Goal: Task Accomplishment & Management: Complete application form

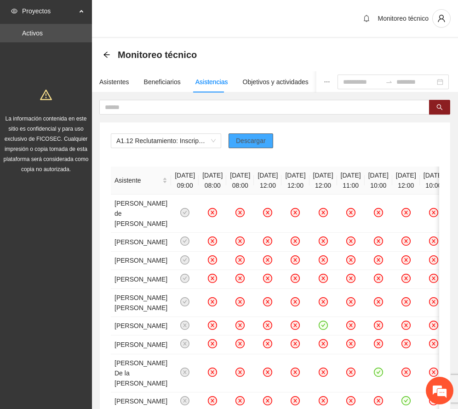
click at [256, 133] on button "Descargar" at bounding box center [250, 140] width 45 height 15
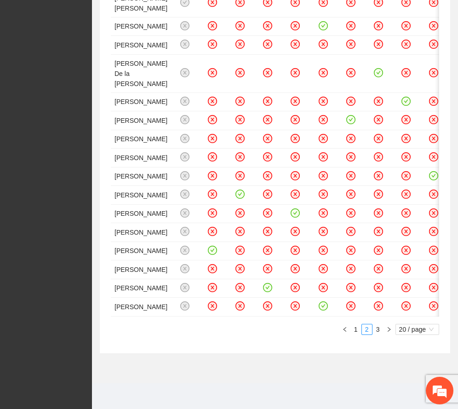
scroll to position [765, 0]
click at [378, 326] on link "3" at bounding box center [378, 329] width 10 height 10
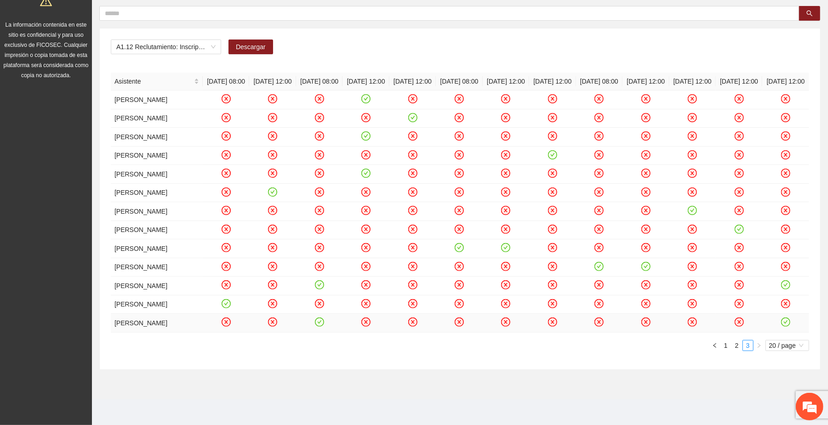
scroll to position [92, 0]
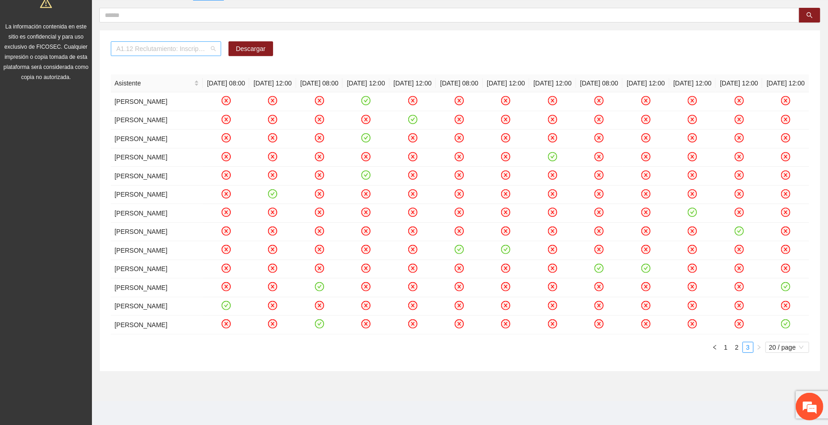
click at [211, 50] on span "A1.12 Reclutamiento: Inscripción y aplicación del estudio socioeconómico – [GEO…" at bounding box center [165, 49] width 99 height 14
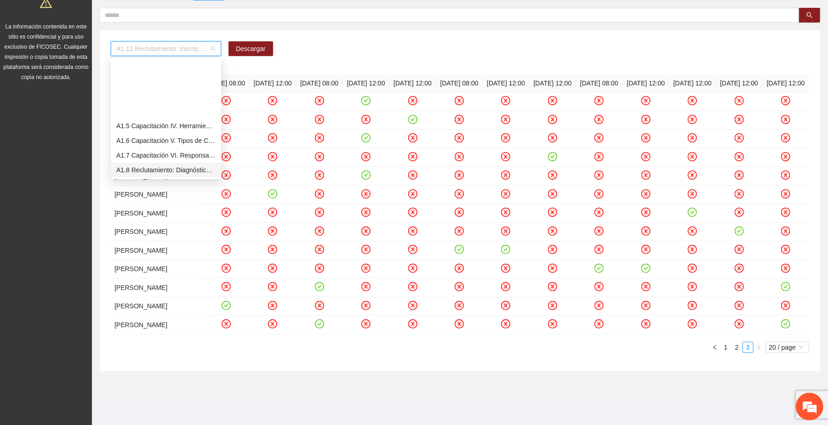
click at [320, 26] on div "A1.12 Reclutamiento: Inscripción y aplicación del estudio socioeconómico – Chih…" at bounding box center [459, 190] width 721 height 364
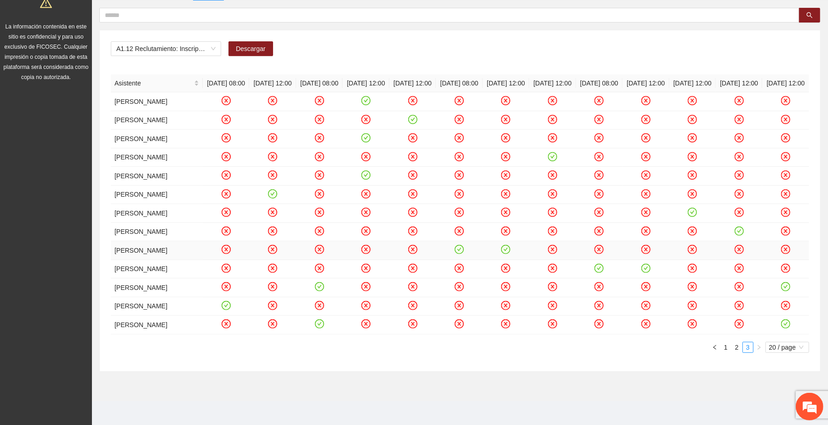
click at [457, 254] on icon "check-circle" at bounding box center [460, 250] width 8 height 8
click at [599, 272] on icon "check-circle" at bounding box center [599, 268] width 8 height 8
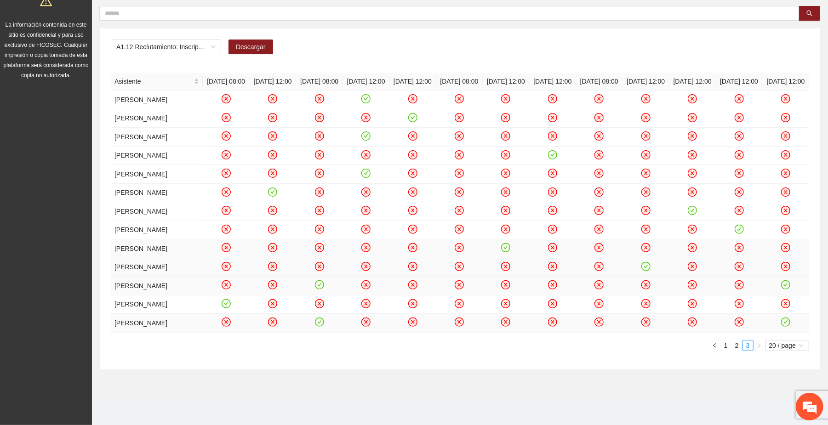
scroll to position [153, 0]
click at [732, 346] on link "2" at bounding box center [737, 346] width 10 height 10
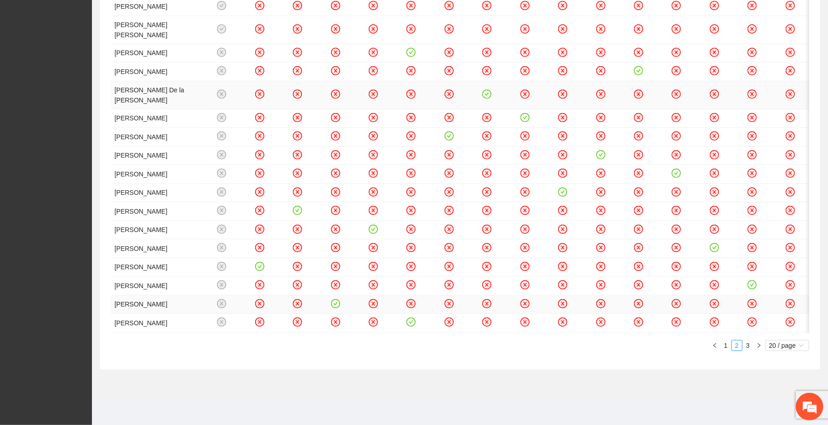
scroll to position [705, 0]
click at [726, 351] on link "1" at bounding box center [726, 346] width 10 height 10
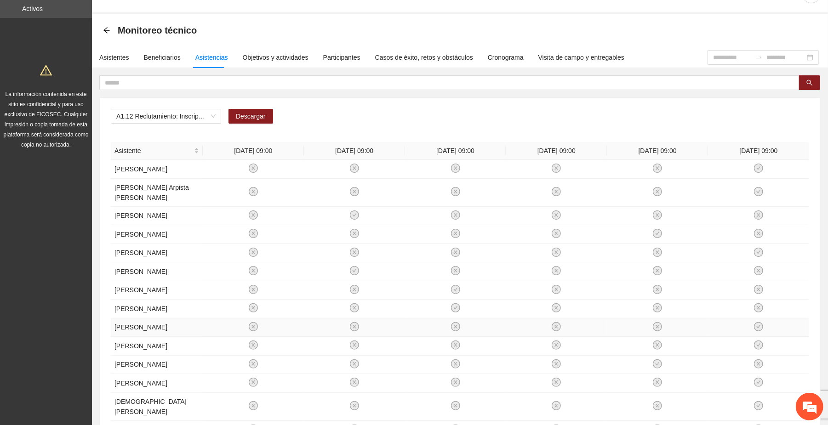
scroll to position [331, 0]
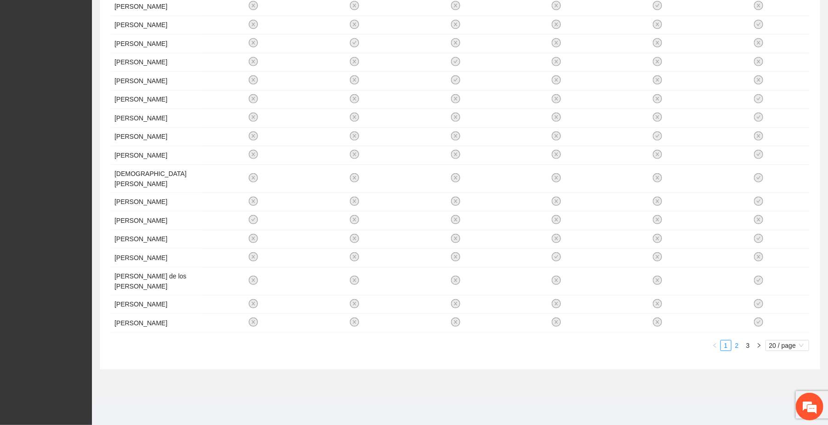
click at [734, 345] on link "2" at bounding box center [737, 346] width 10 height 10
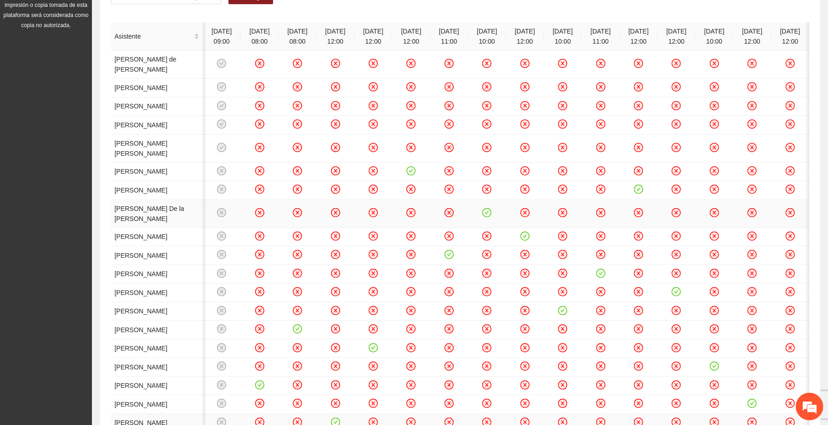
scroll to position [136, 0]
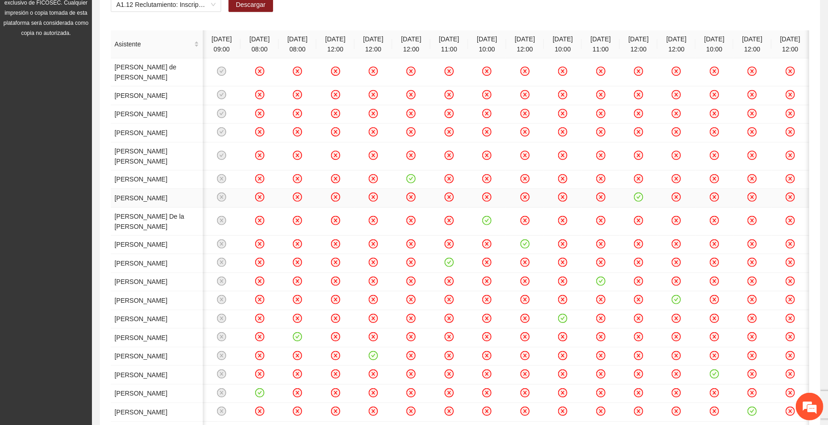
click at [635, 201] on icon "check-circle" at bounding box center [639, 198] width 8 height 8
click at [597, 201] on icon "close-circle" at bounding box center [601, 198] width 8 height 8
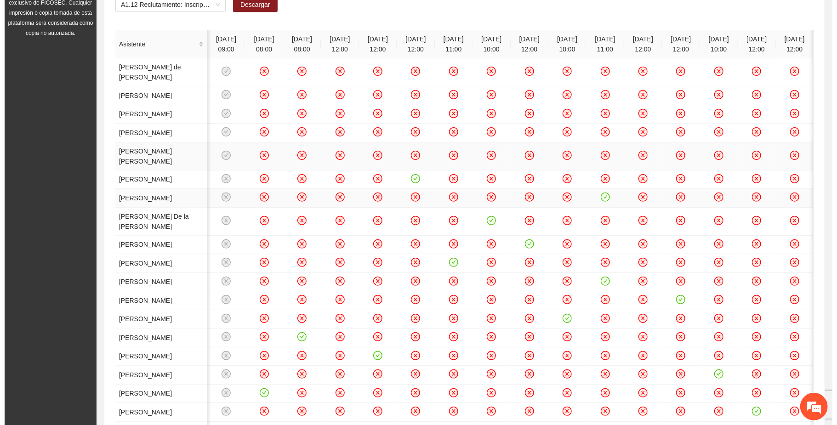
scroll to position [0, 0]
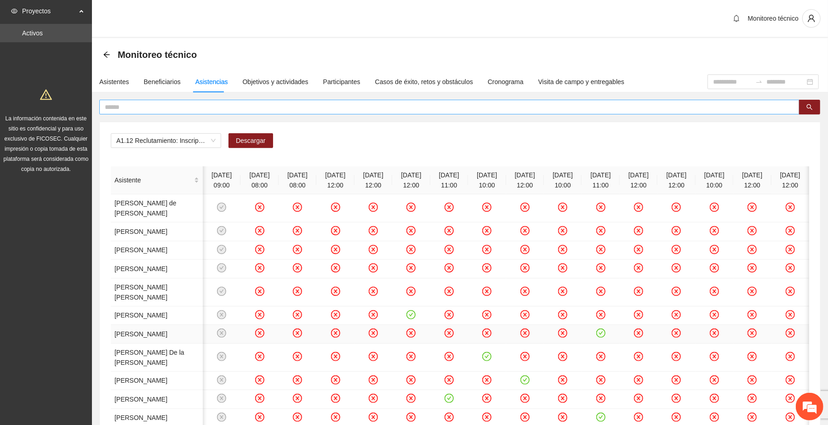
click at [198, 107] on input "text" at bounding box center [446, 107] width 682 height 10
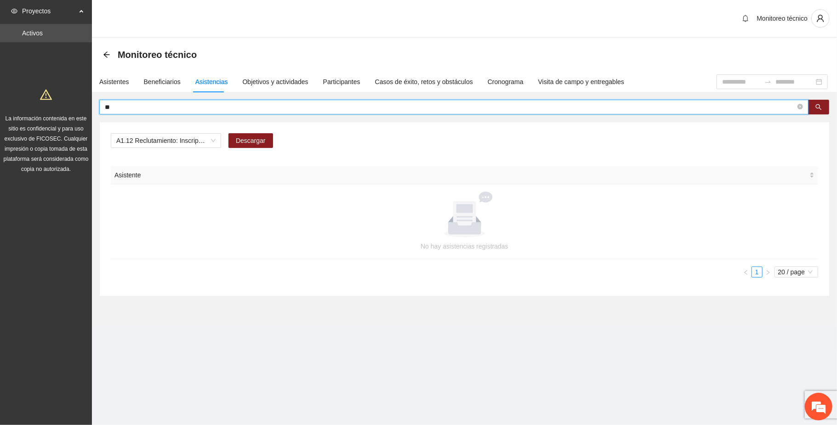
type input "*"
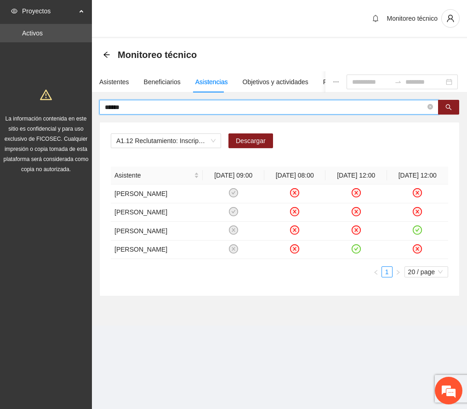
click at [151, 107] on input "******" at bounding box center [265, 107] width 321 height 10
drag, startPoint x: 144, startPoint y: 107, endPoint x: 63, endPoint y: 92, distance: 81.9
click at [64, 92] on section "Proyectos Activos La información contenida en este sitio es confidencial y para…" at bounding box center [233, 204] width 467 height 409
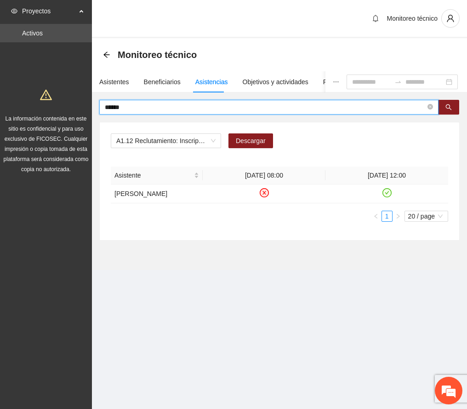
drag, startPoint x: 142, startPoint y: 109, endPoint x: 46, endPoint y: 103, distance: 95.8
click at [46, 103] on section "Proyectos Activos La información contenida en este sitio es confidencial y para…" at bounding box center [233, 204] width 467 height 409
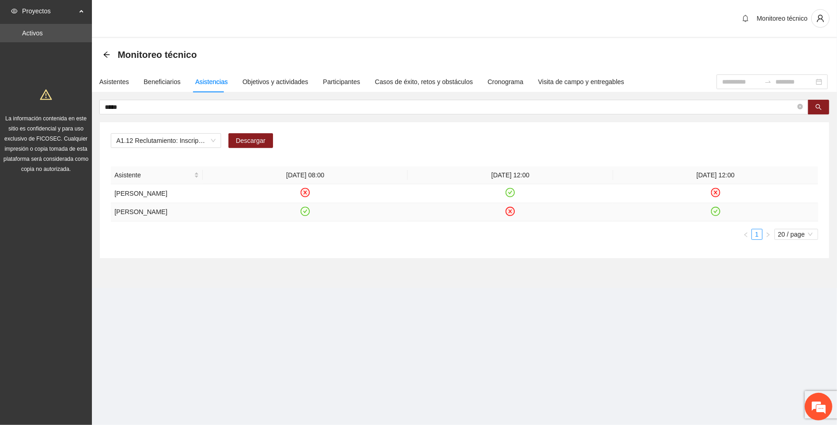
click at [714, 213] on icon "check-circle" at bounding box center [715, 211] width 4 height 3
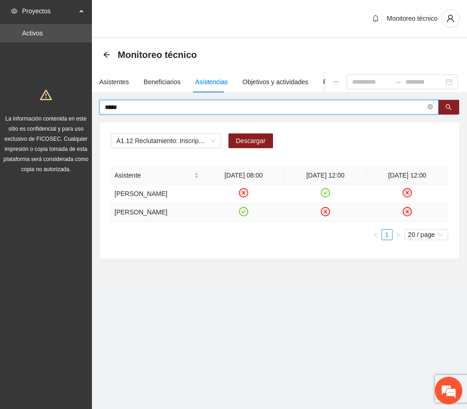
drag, startPoint x: 177, startPoint y: 108, endPoint x: -7, endPoint y: 111, distance: 183.4
click at [0, 111] on html "Proyectos Activos La información contenida en este sitio es confidencial y para…" at bounding box center [233, 204] width 467 height 409
type input "*****"
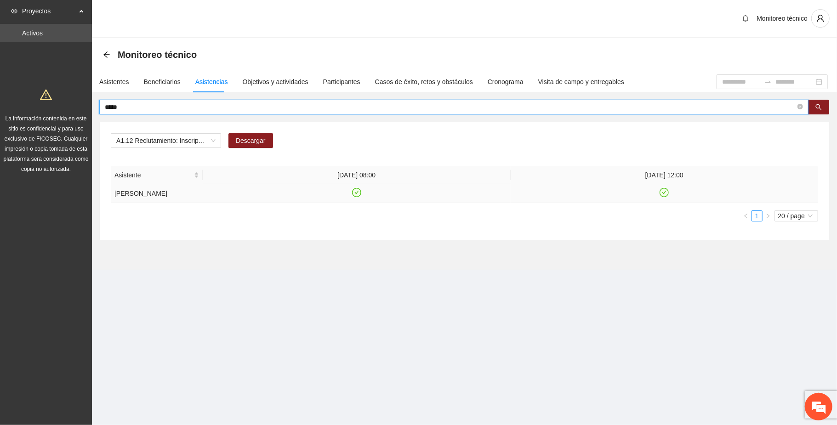
click at [667, 197] on icon "check-circle" at bounding box center [665, 193] width 8 height 8
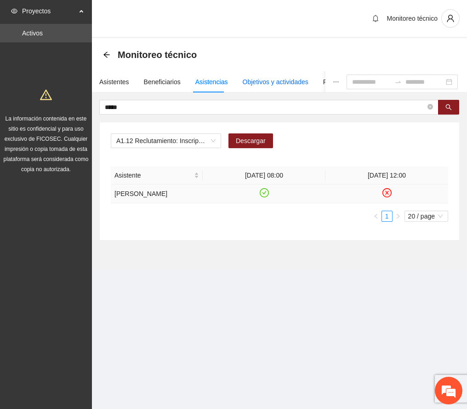
click at [261, 78] on div "Objetivos y actividades" at bounding box center [276, 82] width 66 height 10
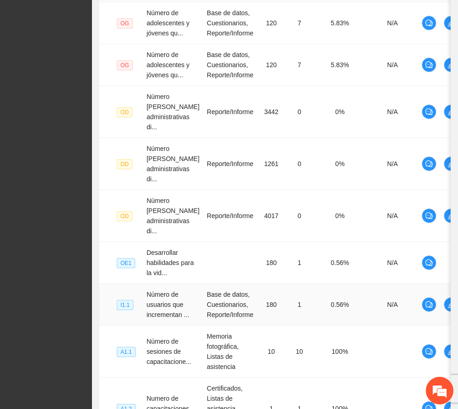
scroll to position [427, 0]
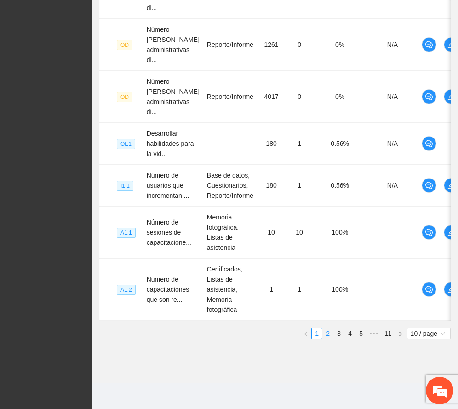
click at [326, 333] on link "2" at bounding box center [328, 333] width 10 height 10
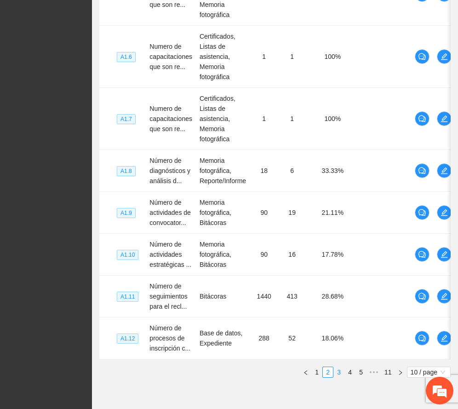
click at [338, 377] on link "3" at bounding box center [339, 372] width 10 height 10
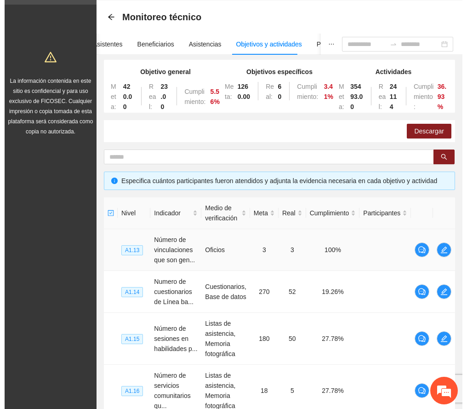
scroll to position [0, 0]
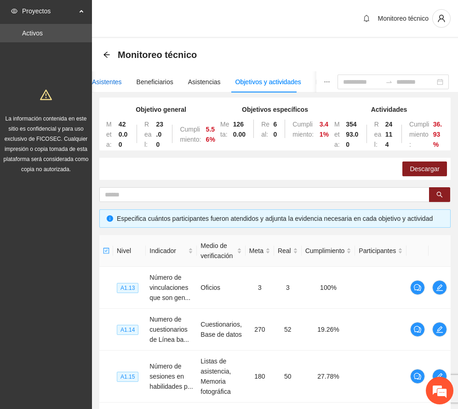
click at [100, 80] on div "Asistentes" at bounding box center [107, 82] width 30 height 10
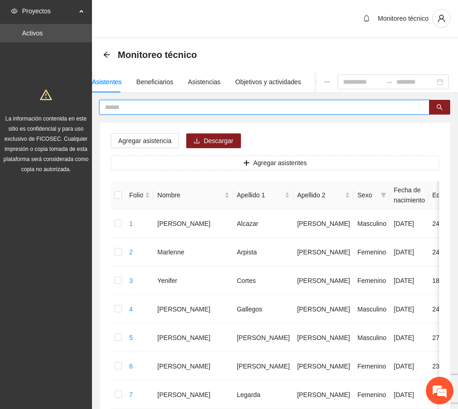
click at [128, 107] on input "text" at bounding box center [261, 107] width 312 height 10
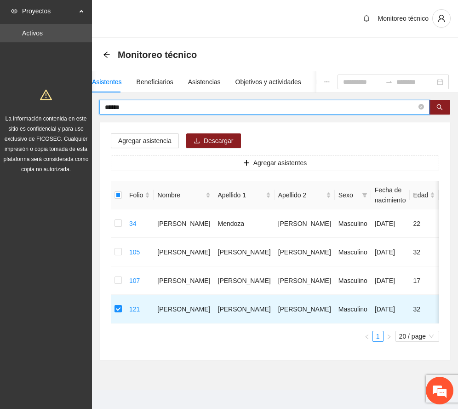
drag, startPoint x: 131, startPoint y: 109, endPoint x: 168, endPoint y: 125, distance: 39.5
click at [39, 99] on section "Proyectos Activos La información contenida en este sitio es confidencial y para…" at bounding box center [229, 208] width 458 height 416
type input "*******"
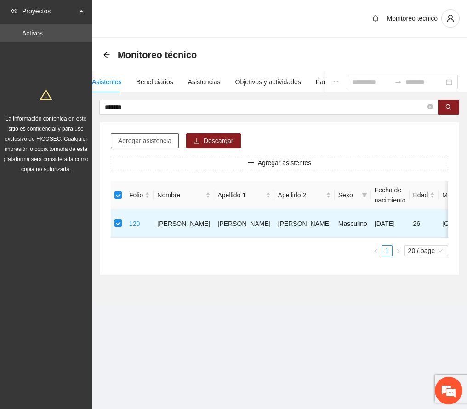
click at [154, 140] on span "Agregar asistencia" at bounding box center [144, 141] width 53 height 10
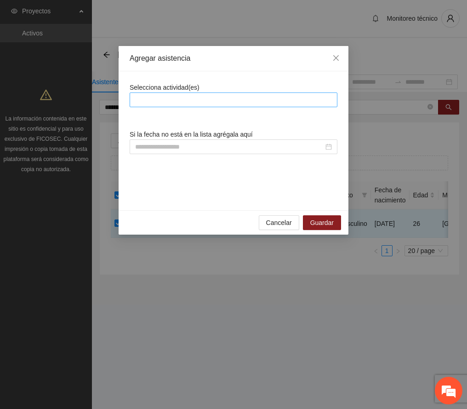
click at [213, 97] on div at bounding box center [233, 99] width 203 height 11
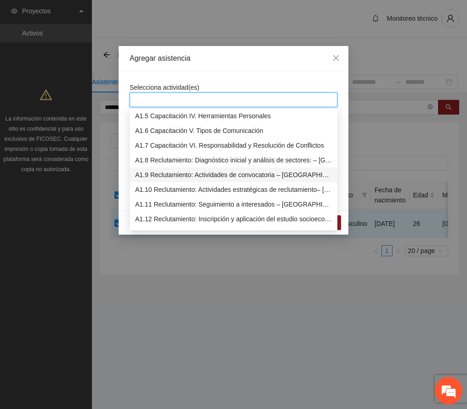
scroll to position [122, 0]
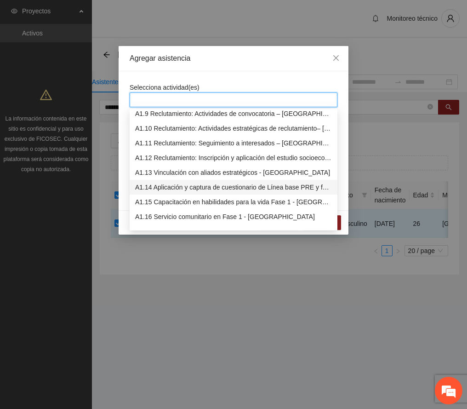
click at [256, 188] on div "A1.14 Aplicación y captura de cuestionario de Línea base PRE y focalización -[G…" at bounding box center [233, 187] width 197 height 10
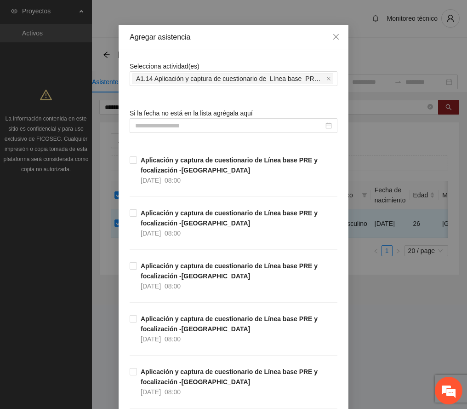
scroll to position [0, 0]
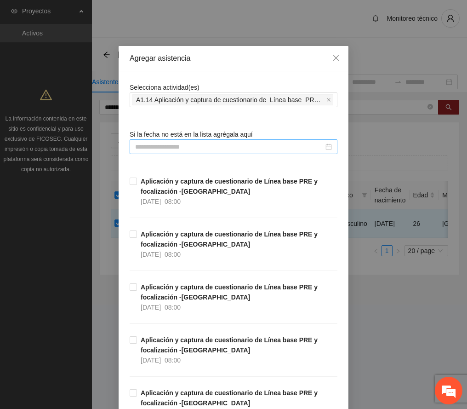
click at [182, 143] on input at bounding box center [229, 147] width 188 height 10
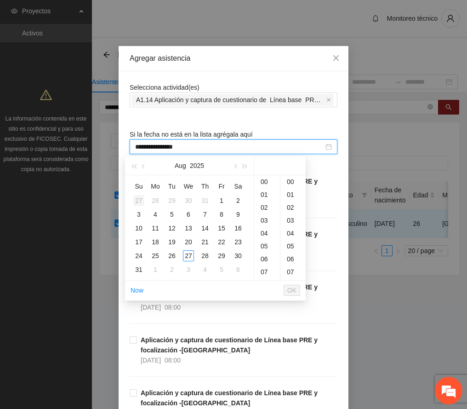
type input "**********"
click at [144, 165] on span "button" at bounding box center [144, 166] width 5 height 5
click at [239, 240] on div "28" at bounding box center [238, 241] width 11 height 11
drag, startPoint x: 289, startPoint y: 178, endPoint x: 299, endPoint y: 266, distance: 87.9
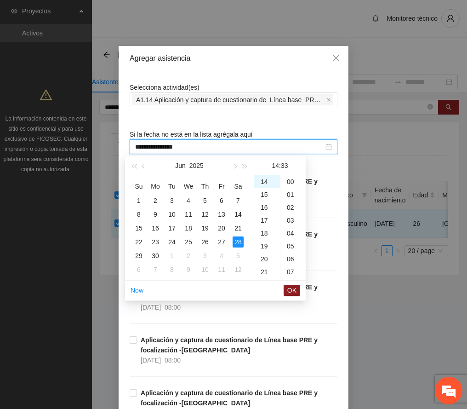
click at [289, 178] on div "00" at bounding box center [292, 181] width 25 height 13
type input "**********"
drag, startPoint x: 293, startPoint y: 291, endPoint x: 297, endPoint y: 285, distance: 6.5
click at [293, 291] on span "OK" at bounding box center [291, 290] width 9 height 10
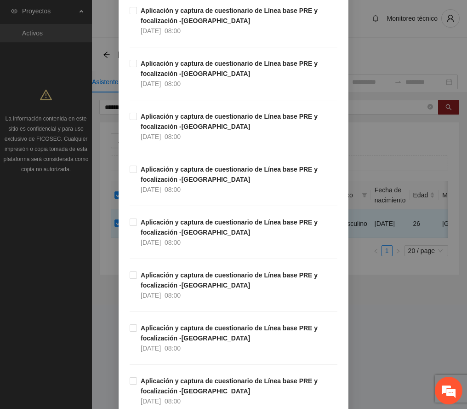
scroll to position [2276, 0]
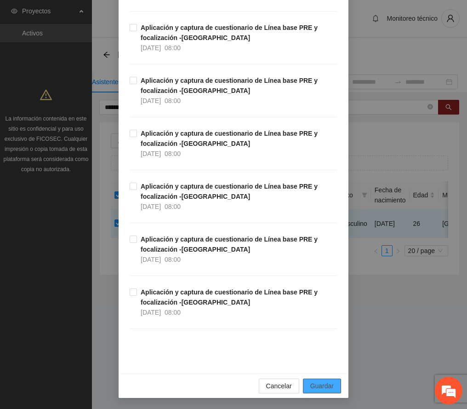
click at [326, 385] on span "Guardar" at bounding box center [321, 386] width 23 height 10
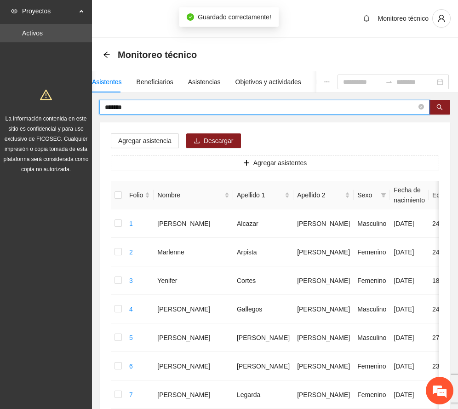
drag, startPoint x: 138, startPoint y: 107, endPoint x: 163, endPoint y: 93, distance: 28.4
type input "******"
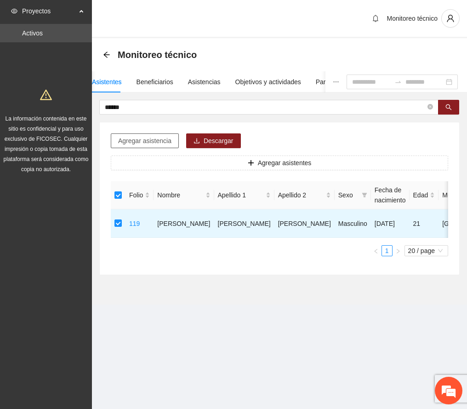
click at [144, 143] on span "Agregar asistencia" at bounding box center [144, 141] width 53 height 10
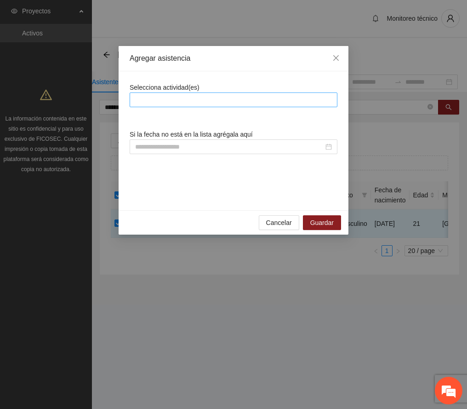
click at [195, 103] on div at bounding box center [233, 99] width 203 height 11
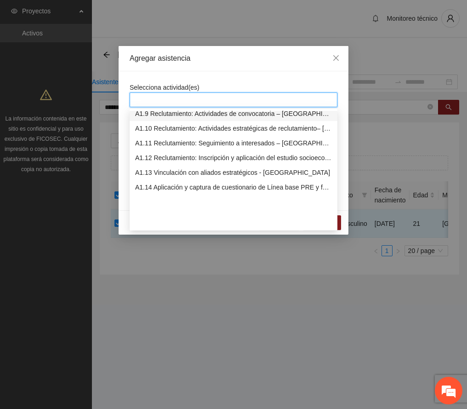
scroll to position [122, 0]
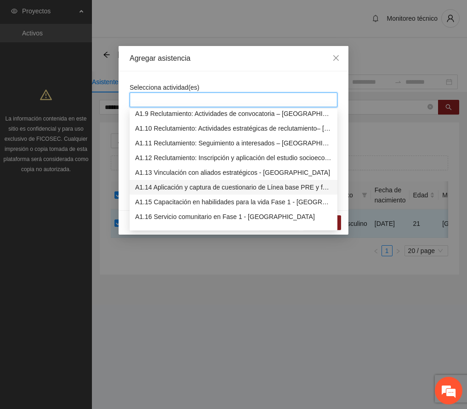
click at [222, 188] on div "A1.14 Aplicación y captura de cuestionario de Línea base PRE y focalización -[G…" at bounding box center [233, 187] width 197 height 10
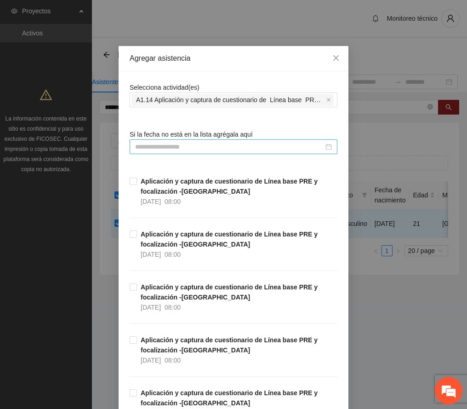
click at [165, 146] on input at bounding box center [229, 147] width 188 height 10
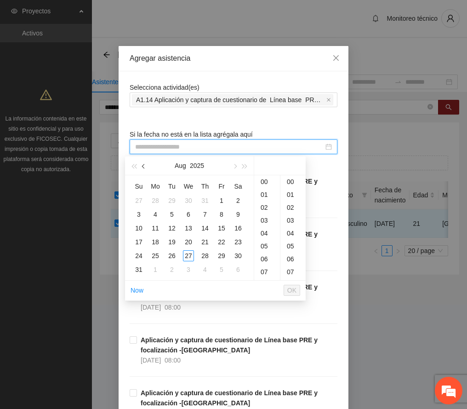
click at [144, 166] on span "button" at bounding box center [144, 166] width 5 height 5
click at [188, 199] on div "2" at bounding box center [188, 200] width 11 height 11
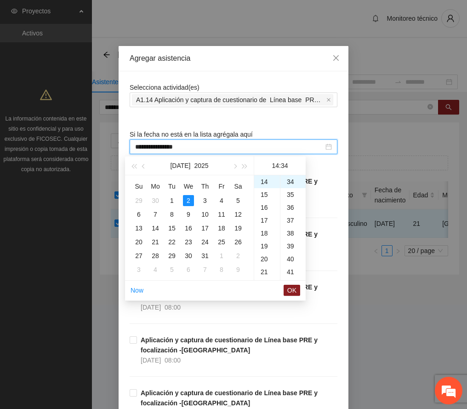
scroll to position [0, 0]
click at [291, 182] on div "00" at bounding box center [292, 181] width 25 height 13
type input "**********"
click at [295, 290] on span "OK" at bounding box center [291, 290] width 9 height 10
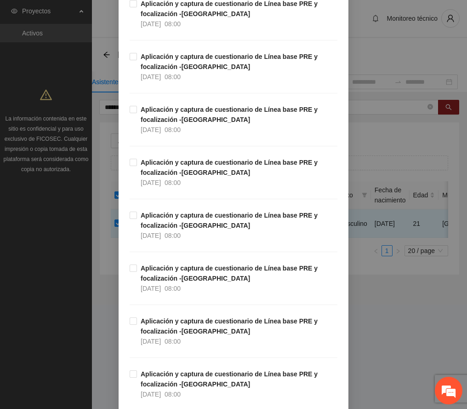
scroll to position [2276, 0]
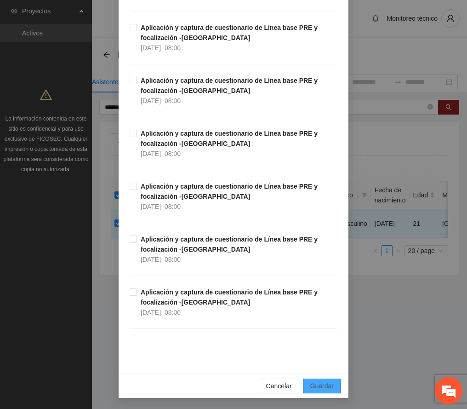
click at [319, 378] on button "Guardar" at bounding box center [322, 385] width 38 height 15
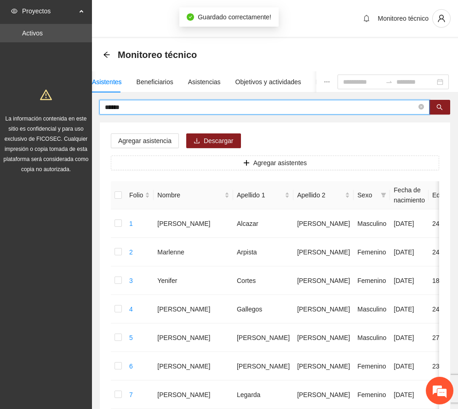
drag, startPoint x: 131, startPoint y: 110, endPoint x: 32, endPoint y: 110, distance: 98.8
type input "****"
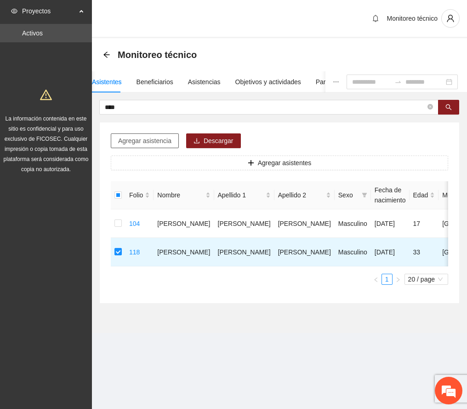
click at [144, 135] on button "Agregar asistencia" at bounding box center [145, 140] width 68 height 15
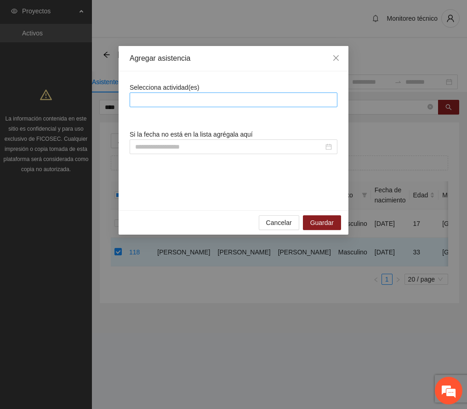
click at [163, 97] on div at bounding box center [233, 99] width 203 height 11
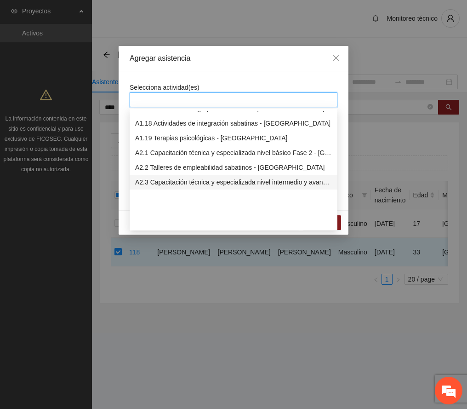
scroll to position [184, 0]
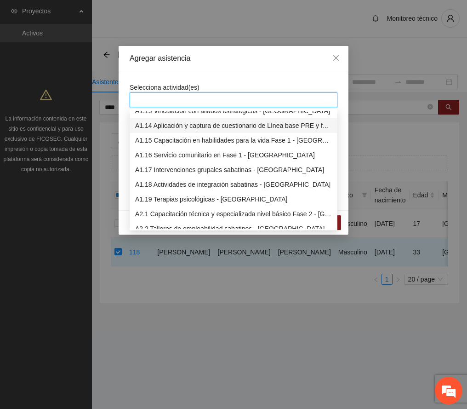
click at [173, 127] on div "A1.14 Aplicación y captura de cuestionario de Línea base PRE y focalización -[G…" at bounding box center [233, 125] width 197 height 10
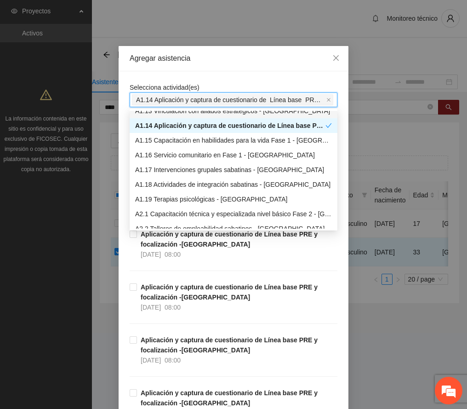
click at [214, 63] on div "Agregar asistencia" at bounding box center [234, 58] width 230 height 25
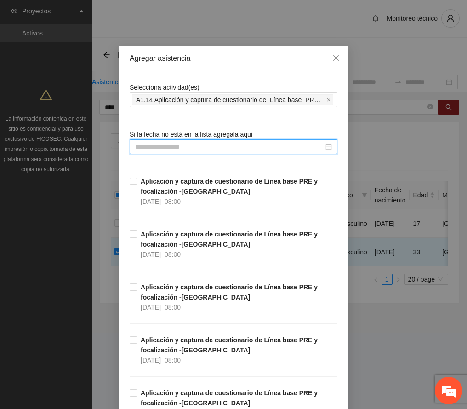
click at [162, 148] on input at bounding box center [229, 147] width 188 height 10
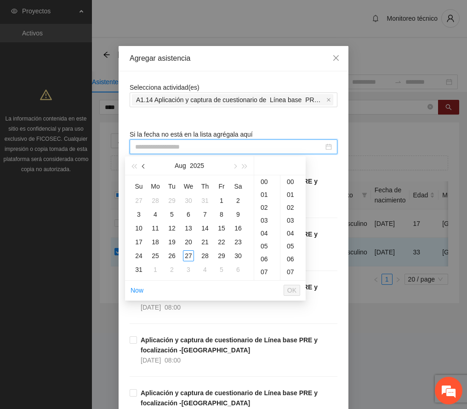
click at [144, 166] on span "button" at bounding box center [144, 166] width 5 height 5
click at [236, 200] on div "5" at bounding box center [238, 200] width 11 height 11
click at [291, 179] on div "00" at bounding box center [292, 181] width 25 height 13
type input "**********"
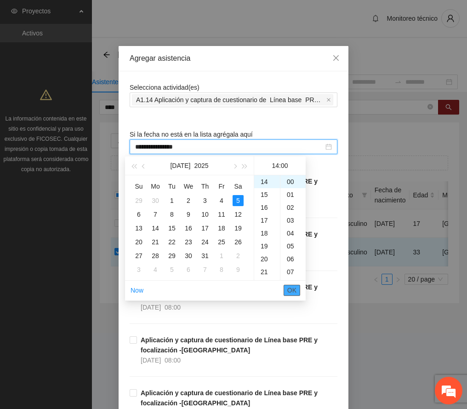
click at [290, 289] on span "OK" at bounding box center [291, 290] width 9 height 10
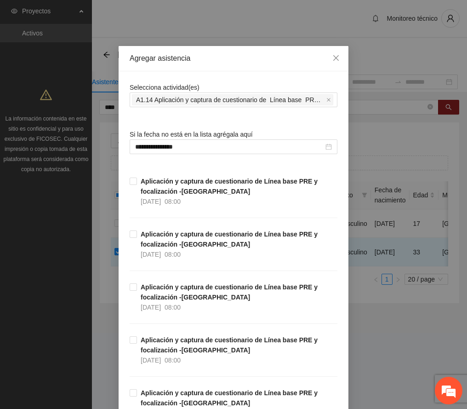
scroll to position [2276, 0]
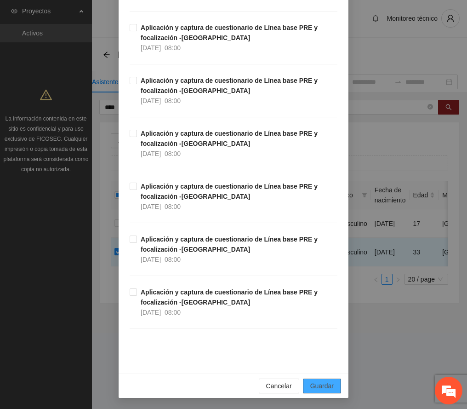
click at [310, 383] on span "Guardar" at bounding box center [321, 386] width 23 height 10
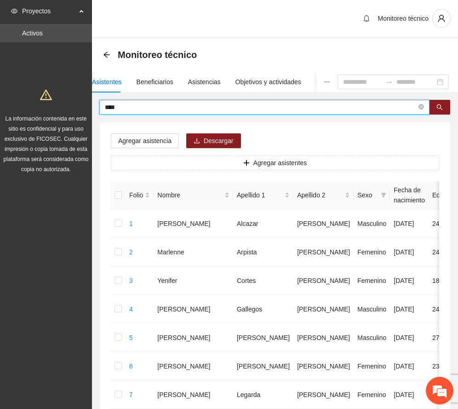
drag, startPoint x: 147, startPoint y: 105, endPoint x: 54, endPoint y: 110, distance: 93.5
type input "*****"
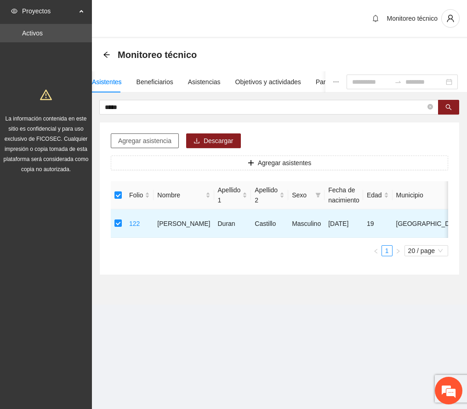
click at [138, 142] on span "Agregar asistencia" at bounding box center [144, 141] width 53 height 10
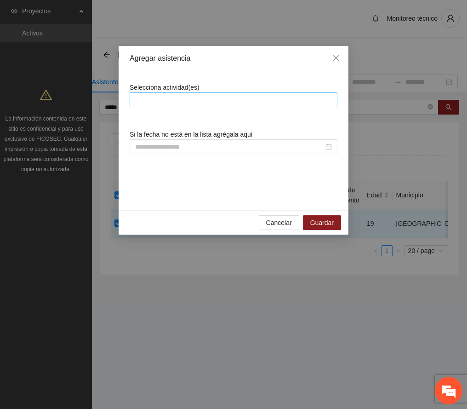
click at [188, 99] on div at bounding box center [233, 99] width 203 height 11
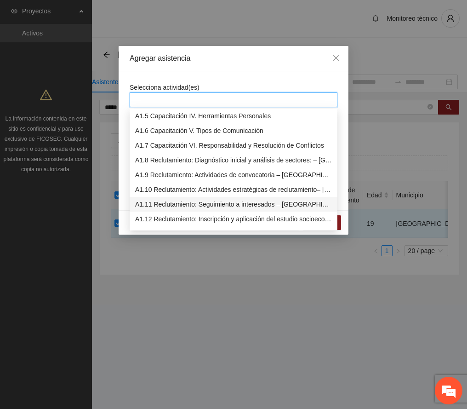
scroll to position [122, 0]
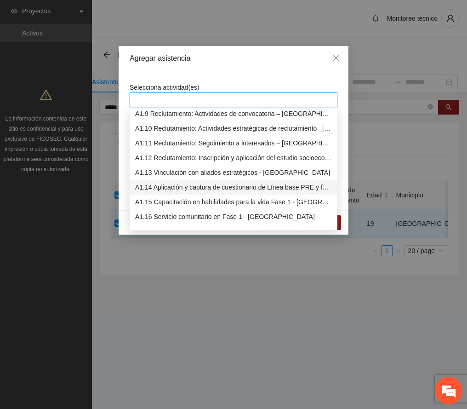
click at [206, 184] on div "A1.14 Aplicación y captura de cuestionario de Línea base PRE y focalización -[G…" at bounding box center [233, 187] width 197 height 10
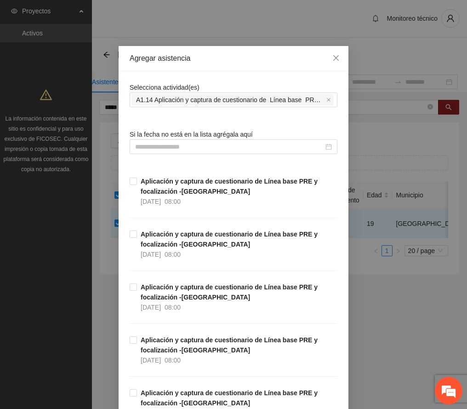
click at [233, 54] on div "Agregar asistencia" at bounding box center [234, 58] width 208 height 10
click at [192, 143] on input at bounding box center [229, 147] width 188 height 10
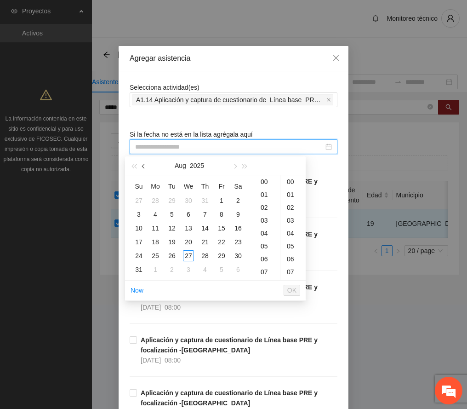
click at [141, 164] on button "button" at bounding box center [144, 165] width 10 height 18
type input "**********"
click at [238, 240] on div "28" at bounding box center [238, 241] width 11 height 11
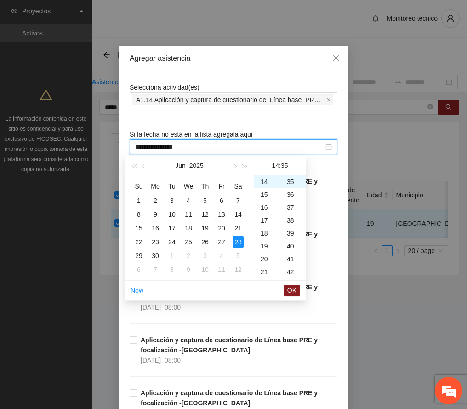
scroll to position [0, 0]
click at [291, 179] on div "00" at bounding box center [292, 181] width 25 height 13
type input "**********"
drag, startPoint x: 292, startPoint y: 289, endPoint x: 372, endPoint y: 195, distance: 123.3
click at [292, 289] on span "OK" at bounding box center [291, 290] width 9 height 10
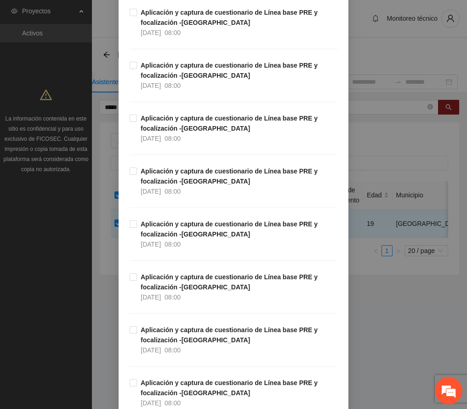
scroll to position [2276, 0]
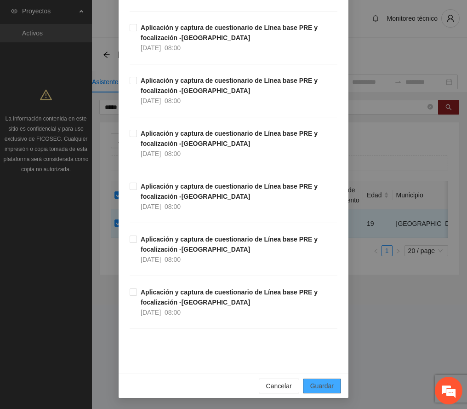
click at [325, 386] on span "Guardar" at bounding box center [321, 386] width 23 height 10
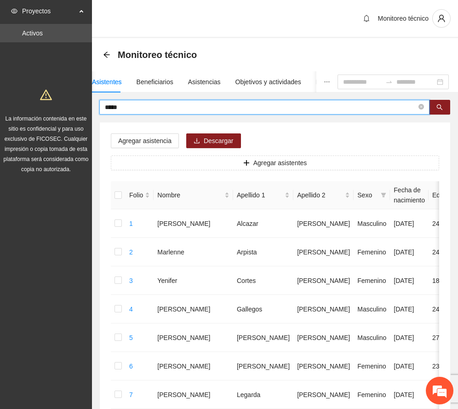
drag, startPoint x: 129, startPoint y: 105, endPoint x: 72, endPoint y: 100, distance: 57.7
type input "******"
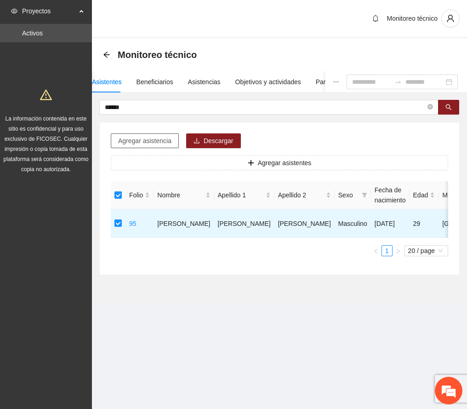
click at [160, 140] on span "Agregar asistencia" at bounding box center [144, 141] width 53 height 10
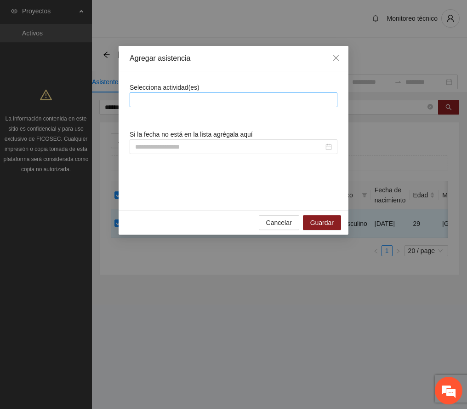
click at [198, 101] on div at bounding box center [233, 99] width 203 height 11
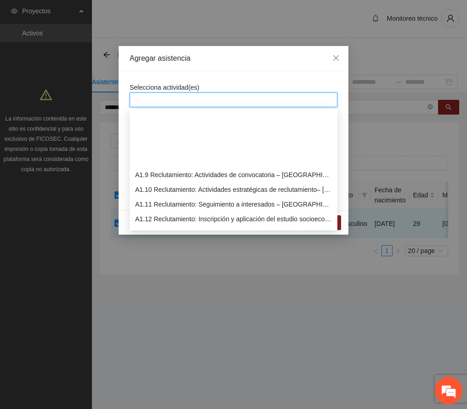
scroll to position [122, 0]
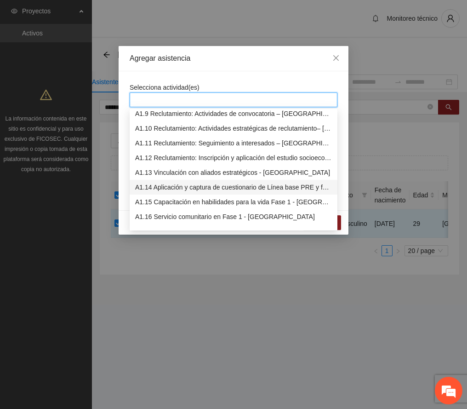
click at [197, 185] on div "A1.14 Aplicación y captura de cuestionario de Línea base PRE y focalización -[G…" at bounding box center [233, 187] width 197 height 10
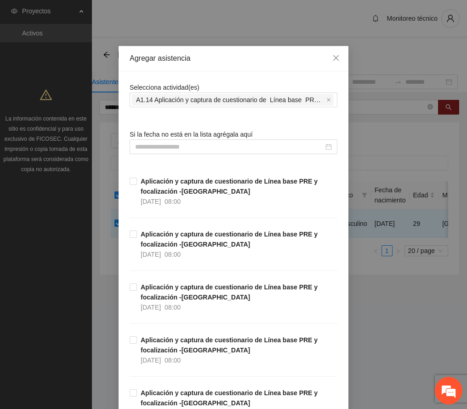
drag, startPoint x: 232, startPoint y: 65, endPoint x: 236, endPoint y: 74, distance: 9.7
click at [232, 65] on div "Agregar asistencia" at bounding box center [234, 58] width 230 height 25
click at [207, 148] on input at bounding box center [229, 147] width 188 height 10
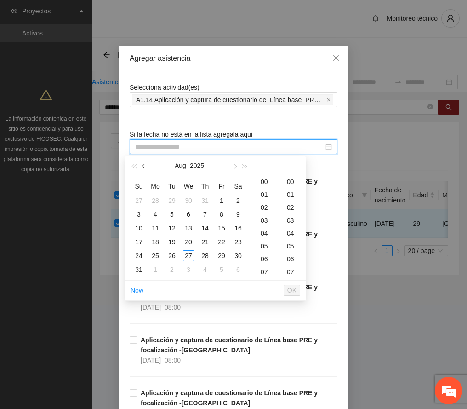
click at [144, 164] on span "button" at bounding box center [144, 166] width 5 height 5
click at [219, 241] on div "27" at bounding box center [221, 241] width 11 height 11
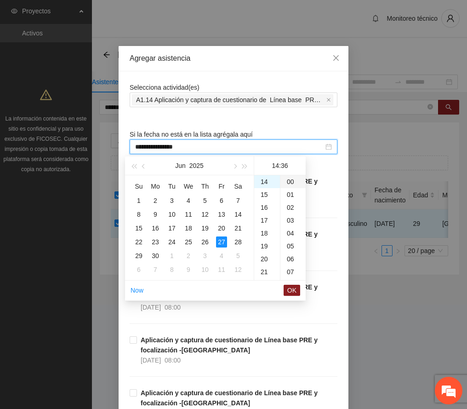
click at [293, 179] on div "00" at bounding box center [292, 181] width 25 height 13
type input "**********"
drag, startPoint x: 288, startPoint y: 291, endPoint x: 299, endPoint y: 284, distance: 13.3
click at [289, 291] on span "OK" at bounding box center [291, 290] width 9 height 10
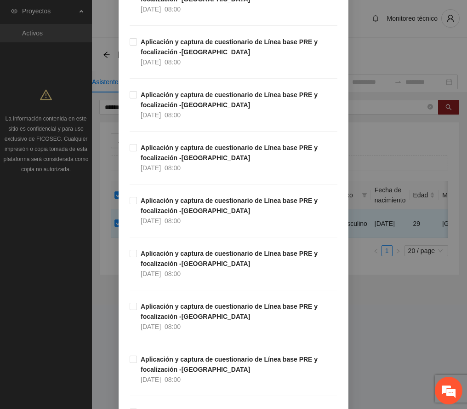
scroll to position [2276, 0]
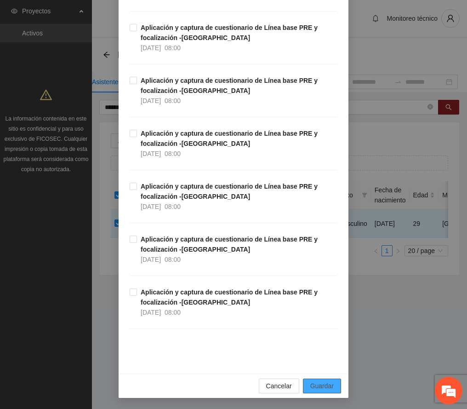
click at [317, 387] on span "Guardar" at bounding box center [321, 386] width 23 height 10
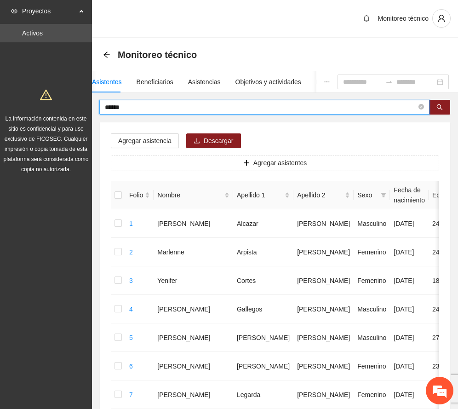
drag, startPoint x: 136, startPoint y: 103, endPoint x: 37, endPoint y: 116, distance: 100.1
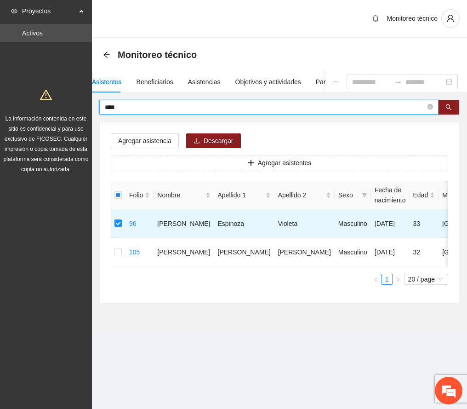
drag, startPoint x: 129, startPoint y: 104, endPoint x: 68, endPoint y: 115, distance: 61.7
click at [68, 115] on section "Proyectos Activos La información contenida en este sitio es confidencial y para…" at bounding box center [233, 204] width 467 height 409
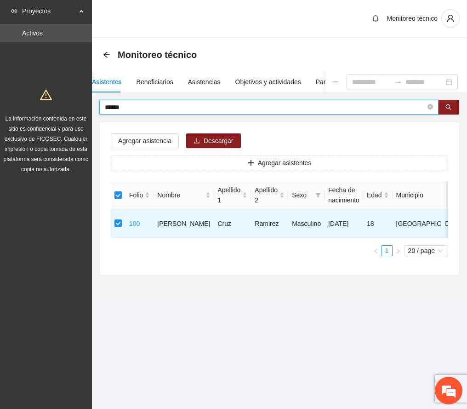
drag, startPoint x: 133, startPoint y: 107, endPoint x: 54, endPoint y: 114, distance: 79.5
click at [54, 114] on section "Proyectos Activos La información contenida en este sitio es confidencial y para…" at bounding box center [233, 204] width 467 height 409
type input "********"
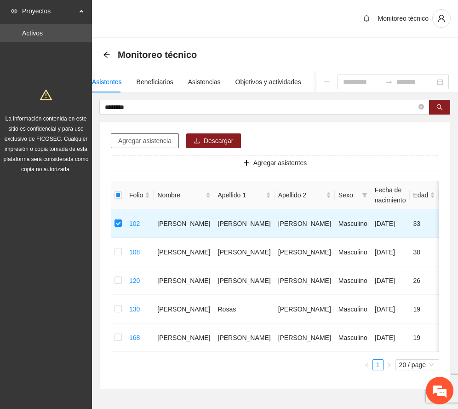
click at [143, 141] on span "Agregar asistencia" at bounding box center [144, 141] width 53 height 10
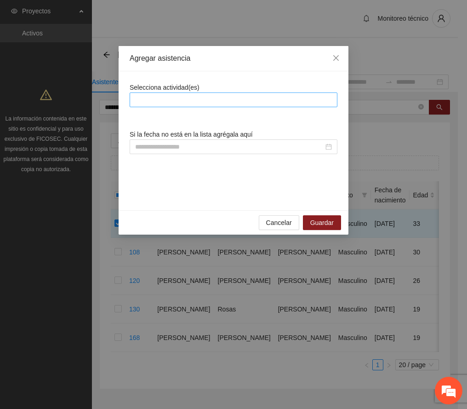
click at [171, 101] on div at bounding box center [233, 99] width 203 height 11
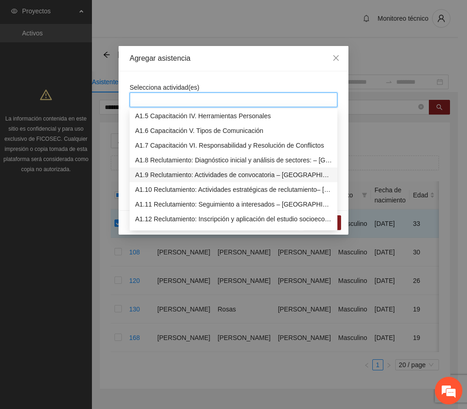
scroll to position [122, 0]
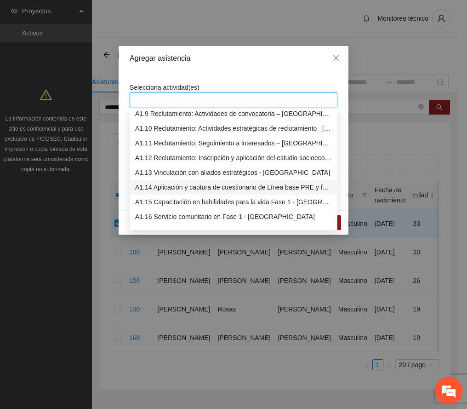
click at [187, 187] on div "A1.14 Aplicación y captura de cuestionario de Línea base PRE y focalización -[G…" at bounding box center [233, 187] width 197 height 10
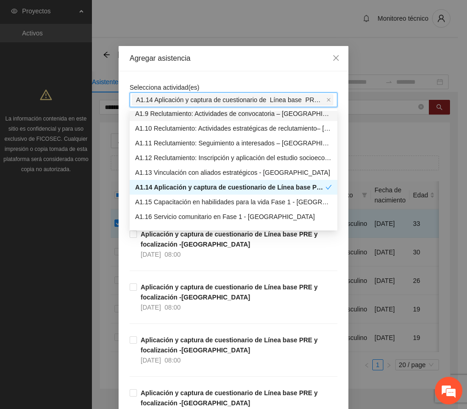
click at [242, 65] on div "Agregar asistencia" at bounding box center [234, 58] width 230 height 25
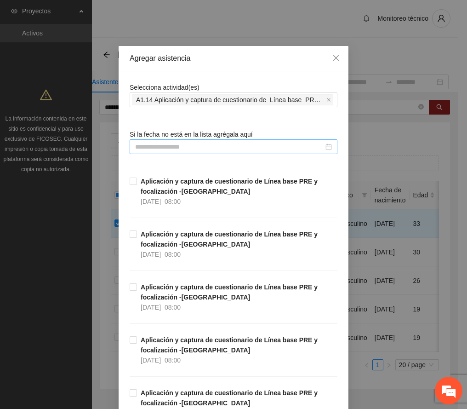
click at [192, 149] on input at bounding box center [229, 147] width 188 height 10
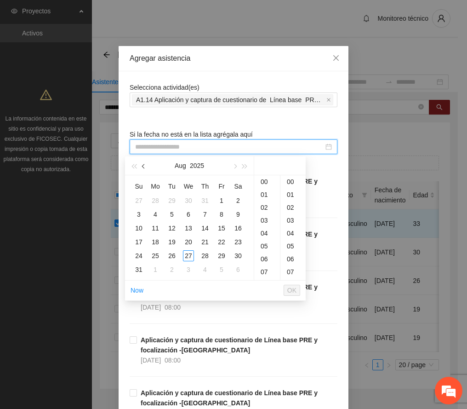
click at [146, 166] on span "button" at bounding box center [144, 166] width 5 height 5
click at [219, 197] on div "4" at bounding box center [221, 200] width 11 height 11
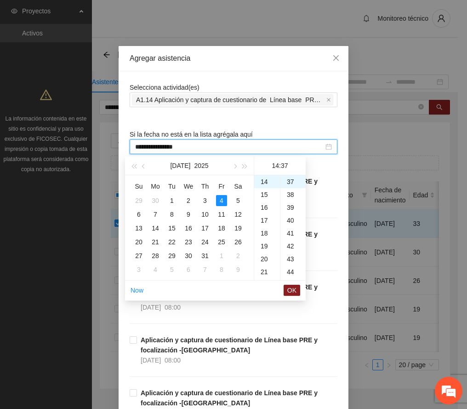
scroll to position [0, 0]
click at [287, 181] on div "00" at bounding box center [292, 181] width 25 height 13
type input "**********"
click at [293, 290] on span "OK" at bounding box center [291, 290] width 9 height 10
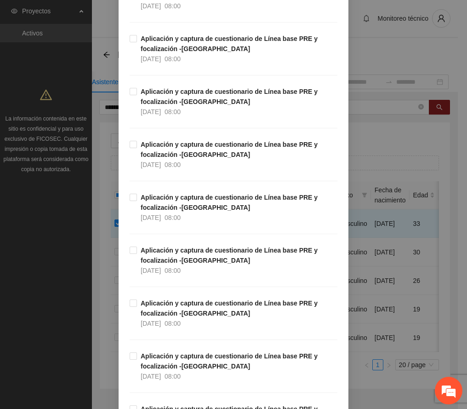
scroll to position [2276, 0]
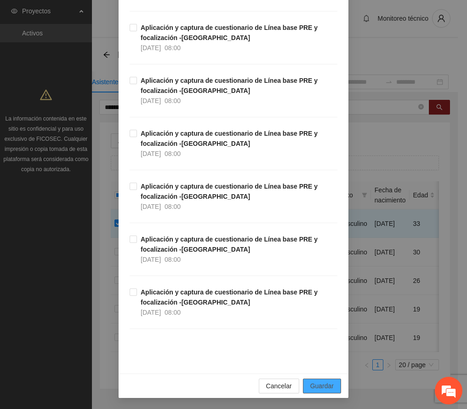
click at [330, 386] on button "Guardar" at bounding box center [322, 385] width 38 height 15
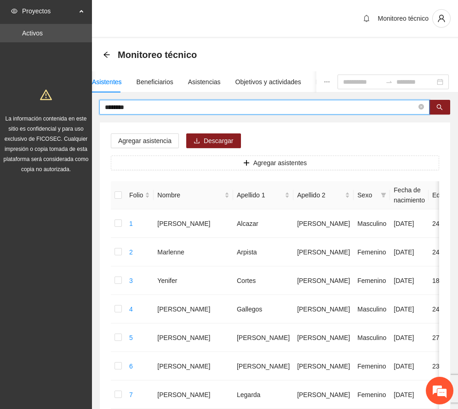
drag, startPoint x: 157, startPoint y: 108, endPoint x: -66, endPoint y: 122, distance: 223.8
click at [0, 122] on html "Proyectos Activos La información contenida en este sitio es confidencial y para…" at bounding box center [229, 204] width 458 height 409
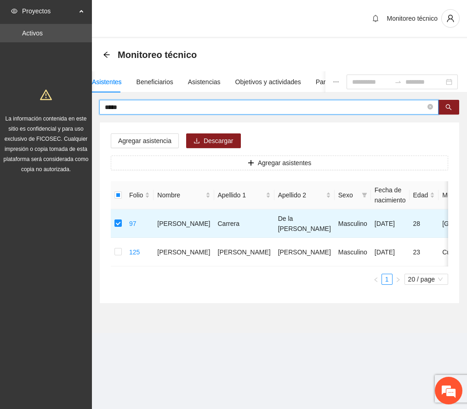
drag, startPoint x: 143, startPoint y: 106, endPoint x: 7, endPoint y: 116, distance: 135.6
click at [7, 116] on section "Proyectos Activos La información contenida en este sitio es confidencial y para…" at bounding box center [233, 204] width 467 height 409
type input "*****"
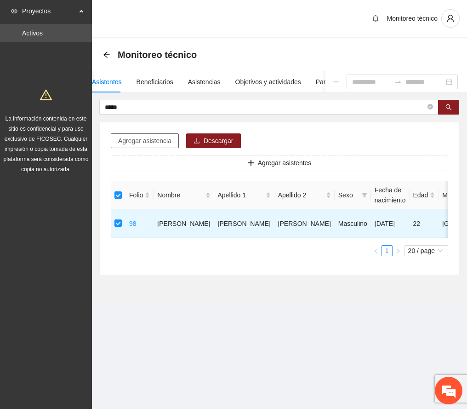
click at [152, 140] on span "Agregar asistencia" at bounding box center [144, 141] width 53 height 10
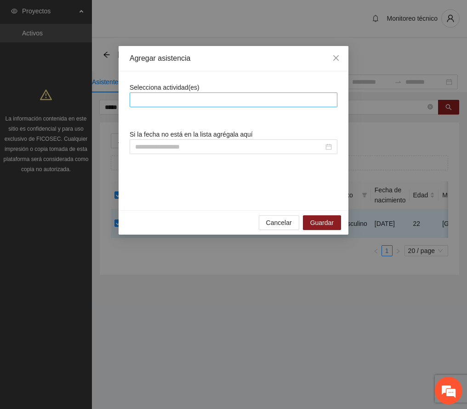
click at [175, 94] on div at bounding box center [234, 99] width 208 height 15
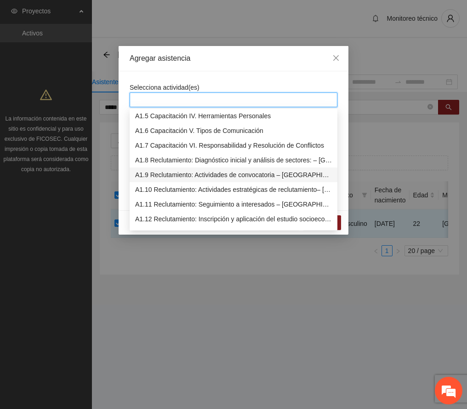
scroll to position [122, 0]
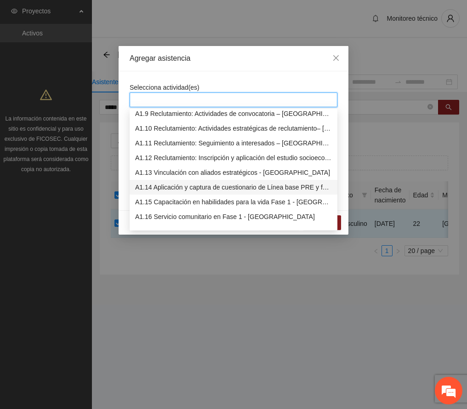
click at [177, 186] on div "A1.14 Aplicación y captura de cuestionario de Línea base PRE y focalización -[G…" at bounding box center [233, 187] width 197 height 10
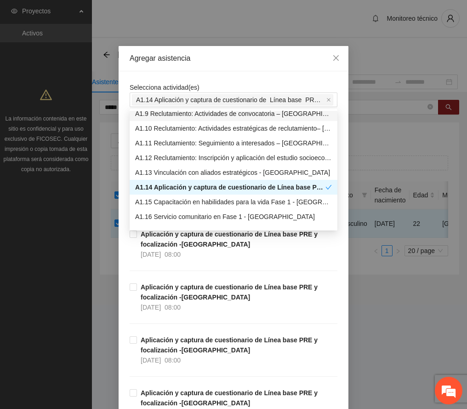
click at [234, 65] on div "Agregar asistencia" at bounding box center [234, 58] width 230 height 25
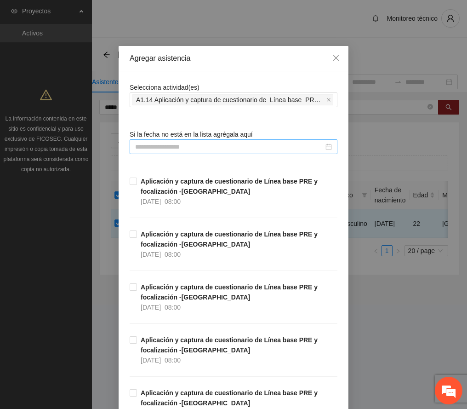
click at [183, 144] on input at bounding box center [229, 147] width 188 height 10
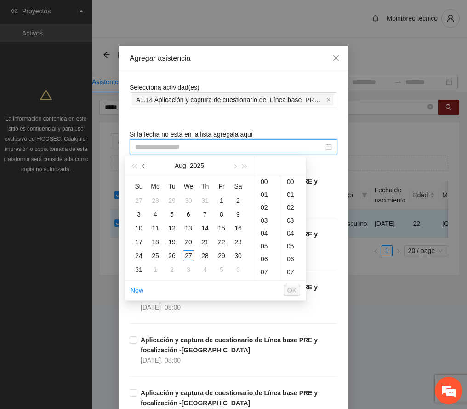
click at [145, 166] on span "button" at bounding box center [144, 166] width 5 height 5
click at [205, 199] on div "3" at bounding box center [205, 200] width 11 height 11
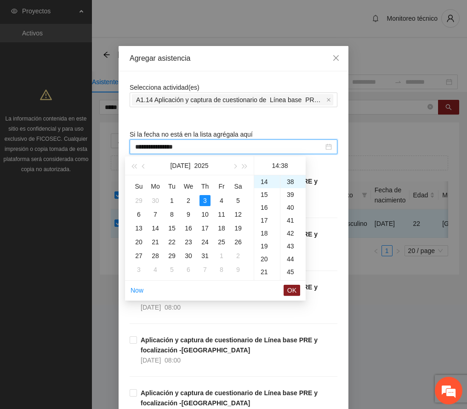
scroll to position [0, 0]
drag, startPoint x: 290, startPoint y: 181, endPoint x: 291, endPoint y: 223, distance: 41.9
click at [289, 181] on div "00" at bounding box center [292, 181] width 25 height 13
type input "**********"
click at [291, 287] on span "OK" at bounding box center [291, 290] width 9 height 10
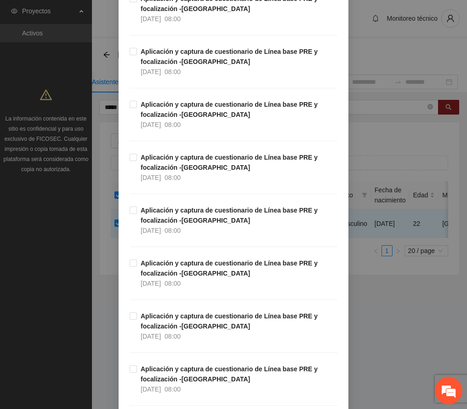
scroll to position [2276, 0]
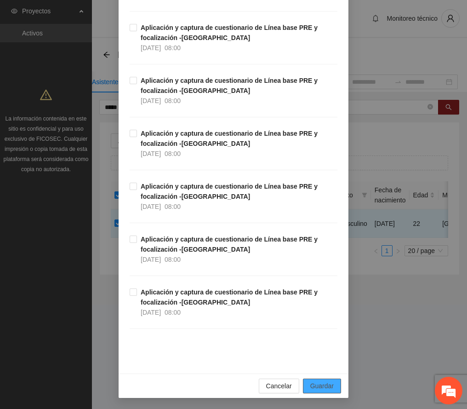
click at [323, 385] on span "Guardar" at bounding box center [321, 386] width 23 height 10
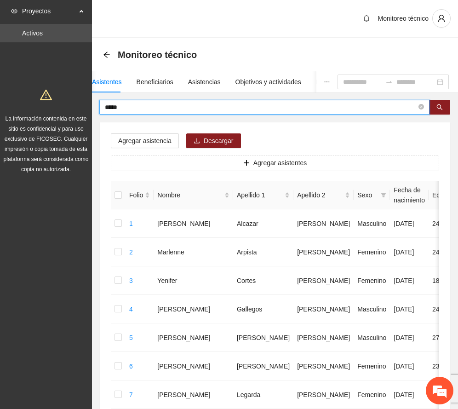
drag, startPoint x: 159, startPoint y: 105, endPoint x: 47, endPoint y: 108, distance: 112.2
type input "*********"
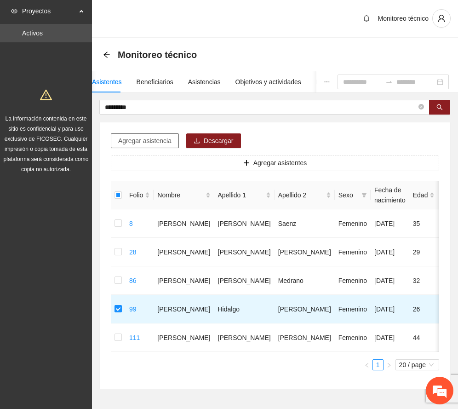
click at [155, 137] on span "Agregar asistencia" at bounding box center [144, 141] width 53 height 10
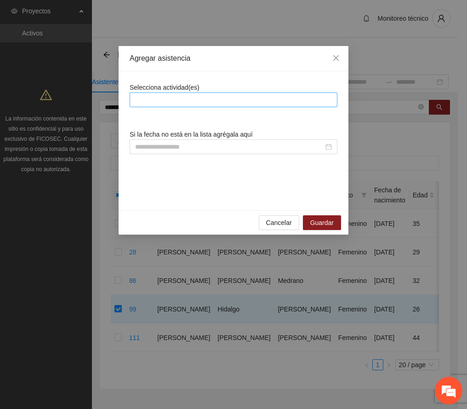
click at [174, 99] on div at bounding box center [233, 99] width 203 height 11
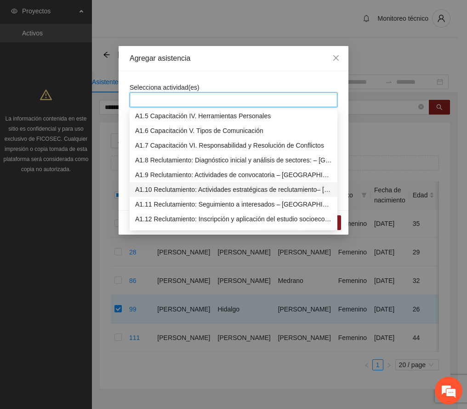
scroll to position [122, 0]
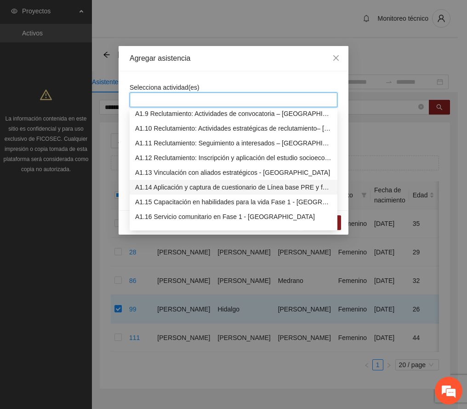
click at [201, 185] on div "A1.14 Aplicación y captura de cuestionario de Línea base PRE y focalización -[G…" at bounding box center [233, 187] width 197 height 10
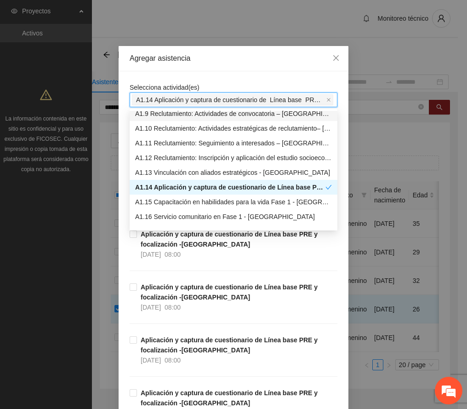
click at [228, 63] on div "Agregar asistencia" at bounding box center [234, 58] width 230 height 25
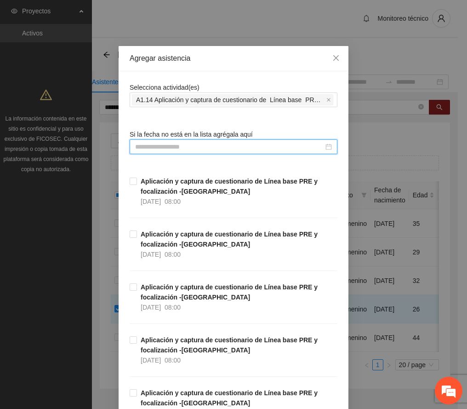
click at [186, 149] on input at bounding box center [229, 147] width 188 height 10
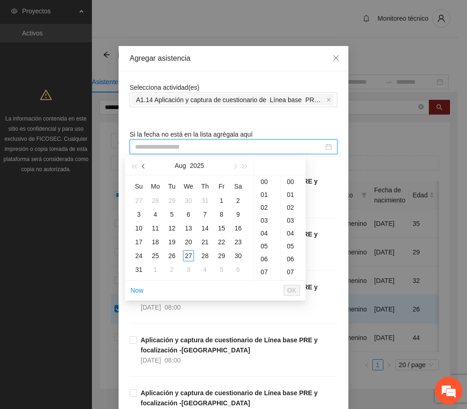
click at [144, 167] on span "button" at bounding box center [144, 166] width 5 height 5
drag, startPoint x: 171, startPoint y: 199, endPoint x: 294, endPoint y: 220, distance: 124.9
click at [171, 199] on div "1" at bounding box center [171, 200] width 11 height 11
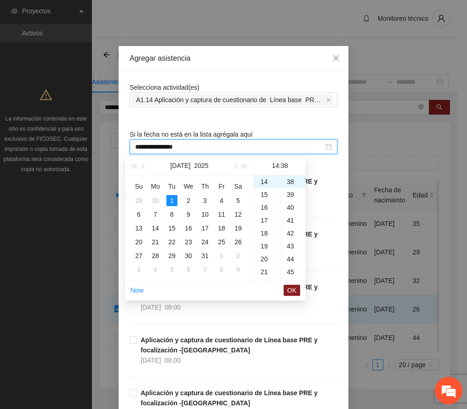
scroll to position [0, 0]
click at [293, 181] on div "00" at bounding box center [292, 181] width 25 height 13
type input "**********"
click at [295, 289] on span "OK" at bounding box center [291, 290] width 9 height 10
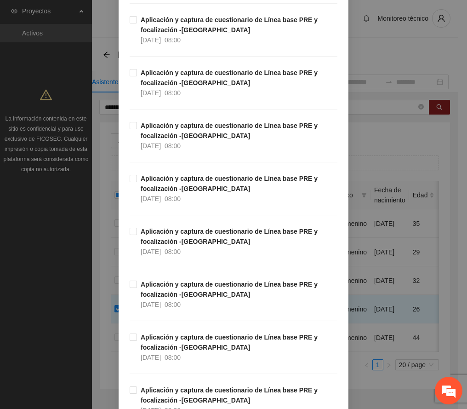
scroll to position [2276, 0]
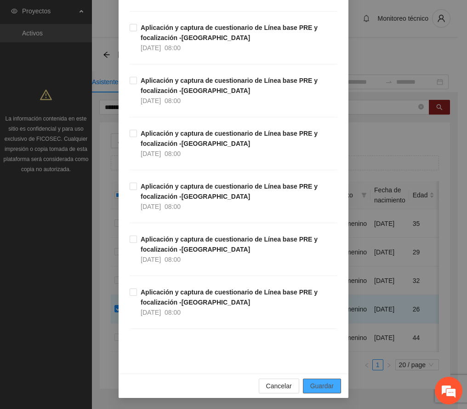
click at [316, 381] on span "Guardar" at bounding box center [321, 386] width 23 height 10
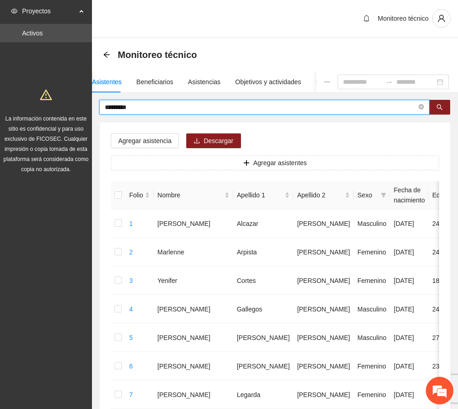
drag, startPoint x: 147, startPoint y: 105, endPoint x: 24, endPoint y: 103, distance: 123.2
type input "*******"
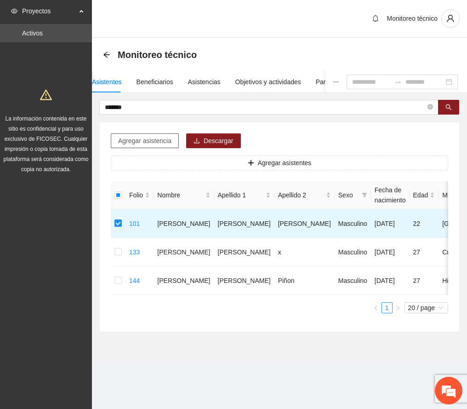
click at [153, 133] on div "Agregar asistencia Descargar Agregar asistentes Folio Nombre Apellido 1 Apellid…" at bounding box center [279, 226] width 359 height 209
click at [155, 140] on span "Agregar asistencia" at bounding box center [144, 141] width 53 height 10
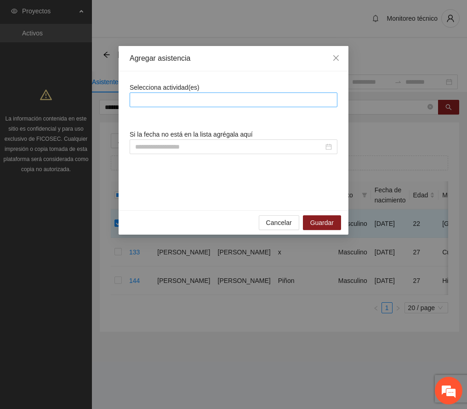
click at [180, 100] on div at bounding box center [233, 99] width 203 height 11
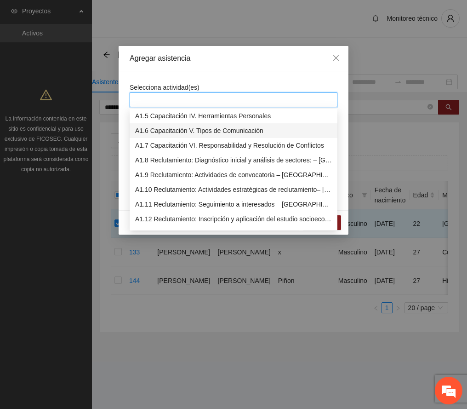
scroll to position [122, 0]
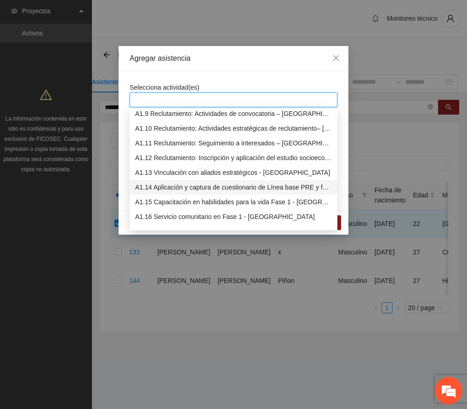
click at [199, 186] on div "A1.14 Aplicación y captura de cuestionario de Línea base PRE y focalización -[G…" at bounding box center [233, 187] width 197 height 10
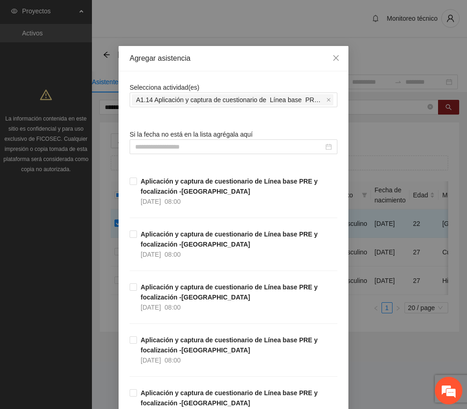
drag, startPoint x: 258, startPoint y: 57, endPoint x: 250, endPoint y: 78, distance: 22.3
click at [258, 57] on div "Agregar asistencia" at bounding box center [234, 58] width 208 height 10
click at [149, 148] on input at bounding box center [229, 147] width 188 height 10
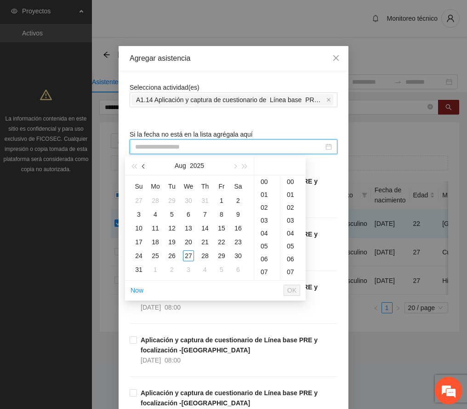
click at [144, 166] on span "button" at bounding box center [144, 166] width 5 height 5
click at [238, 201] on div "5" at bounding box center [238, 200] width 11 height 11
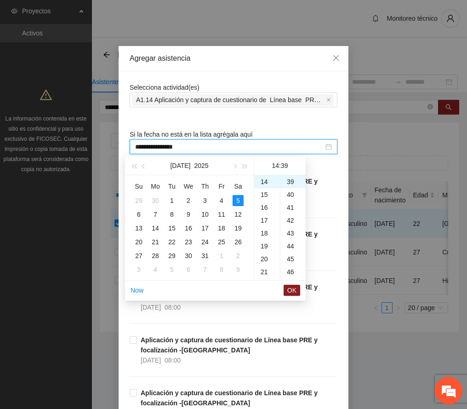
scroll to position [0, 0]
click at [291, 179] on div "00" at bounding box center [292, 181] width 25 height 13
type input "**********"
click at [291, 288] on span "OK" at bounding box center [291, 290] width 9 height 10
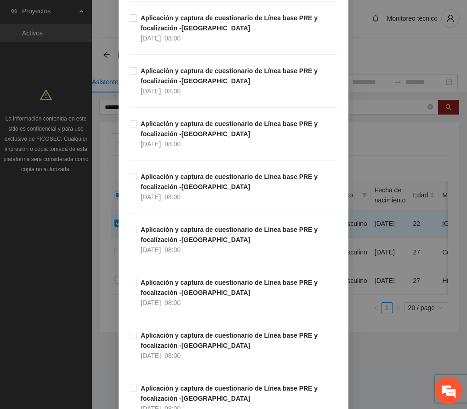
scroll to position [2276, 0]
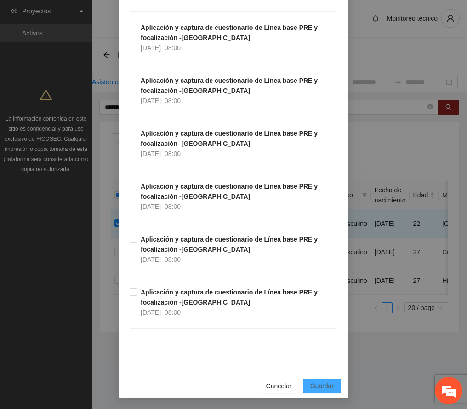
click at [324, 387] on span "Guardar" at bounding box center [321, 386] width 23 height 10
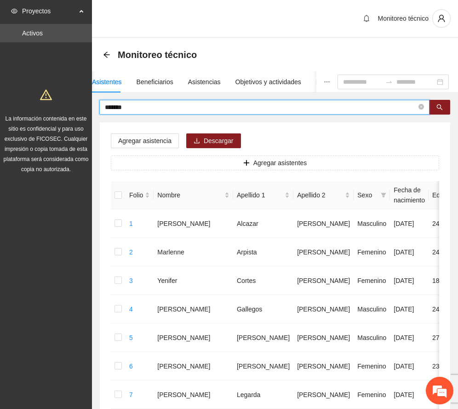
drag, startPoint x: 134, startPoint y: 107, endPoint x: 64, endPoint y: 111, distance: 70.0
type input "****"
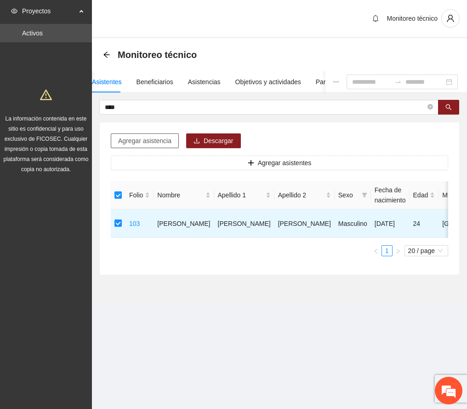
click at [157, 140] on span "Agregar asistencia" at bounding box center [144, 141] width 53 height 10
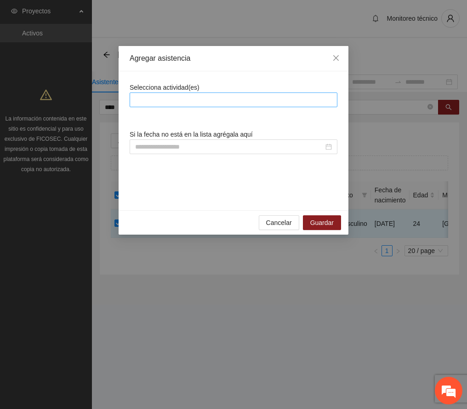
click at [178, 99] on div at bounding box center [233, 99] width 203 height 11
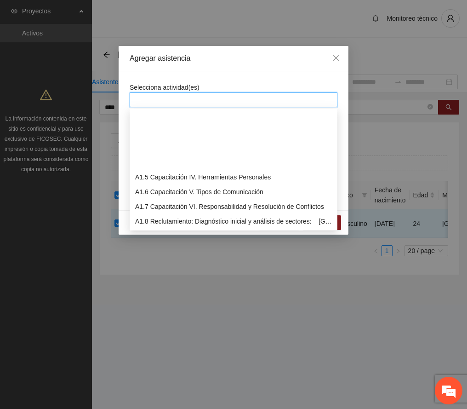
scroll to position [122, 0]
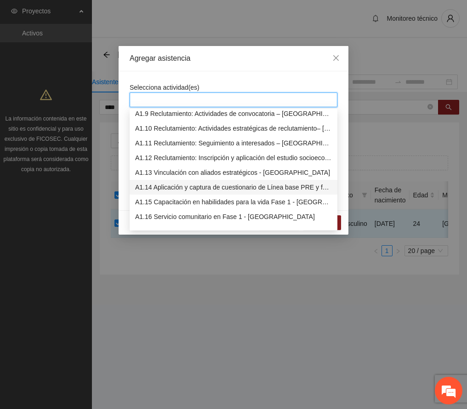
click at [219, 184] on div "A1.14 Aplicación y captura de cuestionario de Línea base PRE y focalización -[G…" at bounding box center [233, 187] width 197 height 10
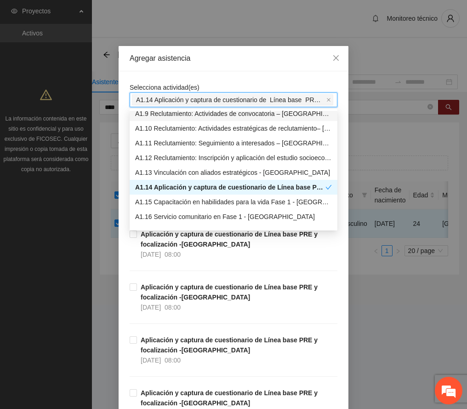
click at [234, 61] on div "Agregar asistencia" at bounding box center [234, 58] width 208 height 10
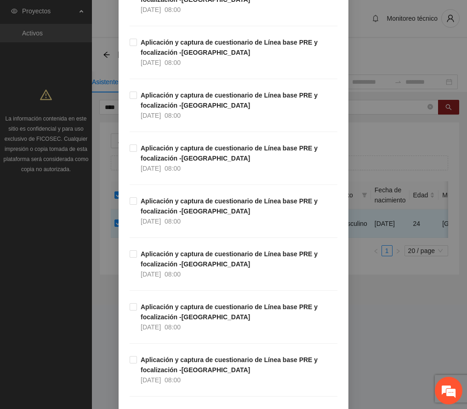
scroll to position [0, 0]
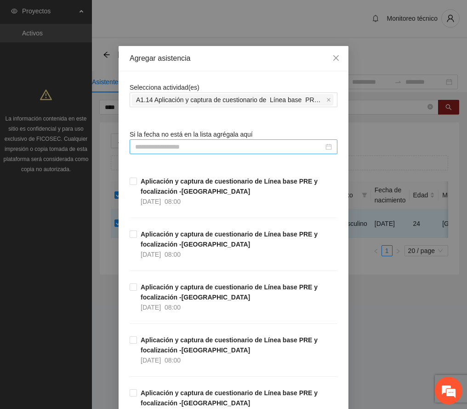
click at [194, 146] on input at bounding box center [229, 147] width 188 height 10
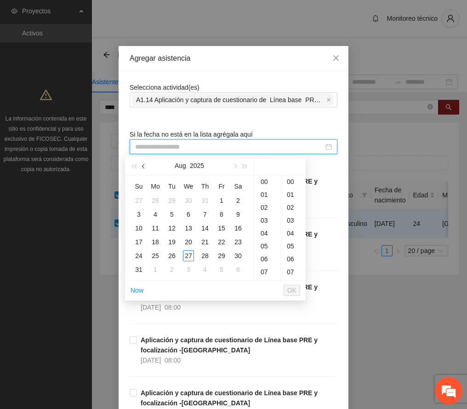
click at [144, 165] on span "button" at bounding box center [144, 166] width 5 height 5
click at [187, 214] on div "11" at bounding box center [188, 214] width 11 height 11
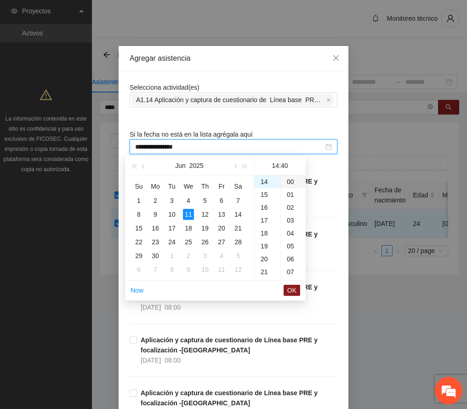
click at [290, 177] on div "00" at bounding box center [292, 181] width 25 height 13
type input "**********"
click at [292, 291] on span "OK" at bounding box center [291, 290] width 9 height 10
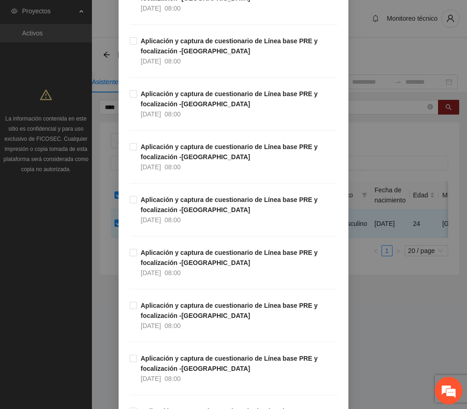
scroll to position [2276, 0]
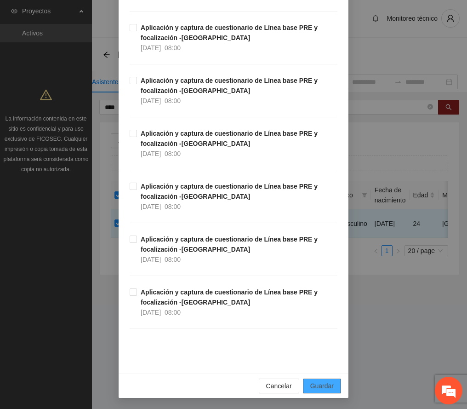
click at [321, 382] on span "Guardar" at bounding box center [321, 386] width 23 height 10
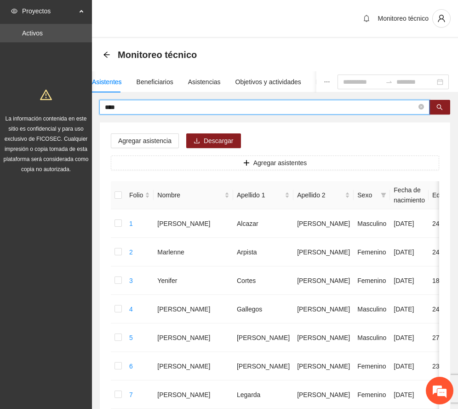
drag, startPoint x: 143, startPoint y: 108, endPoint x: 17, endPoint y: 104, distance: 125.1
type input "******"
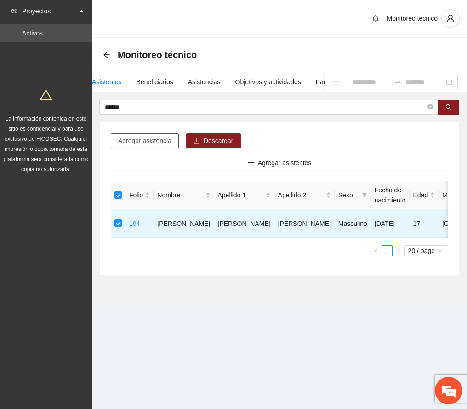
click at [144, 137] on span "Agregar asistencia" at bounding box center [144, 141] width 53 height 10
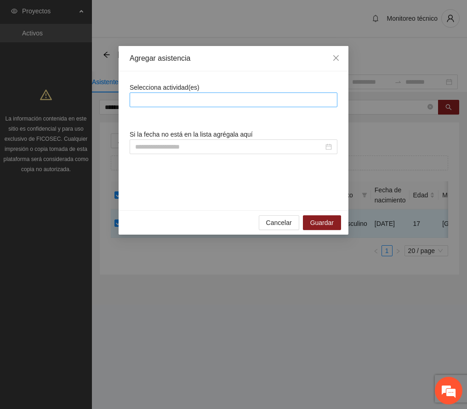
click at [181, 99] on div at bounding box center [233, 99] width 203 height 11
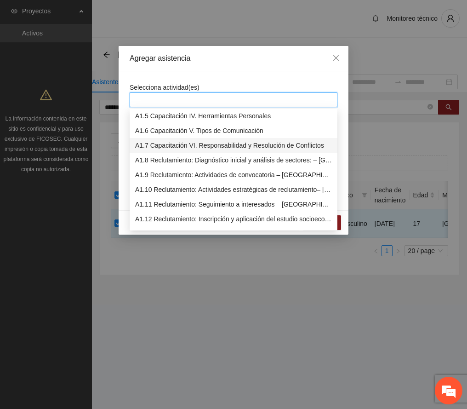
scroll to position [122, 0]
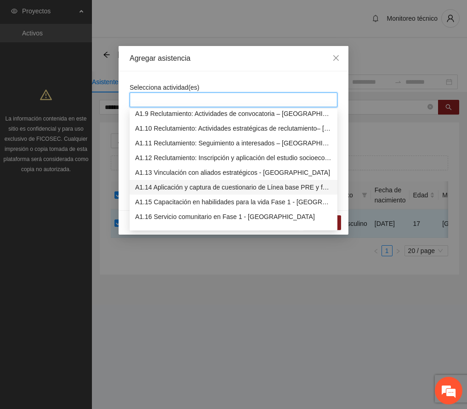
click at [192, 188] on div "A1.14 Aplicación y captura de cuestionario de Línea base PRE y focalización -[G…" at bounding box center [233, 187] width 197 height 10
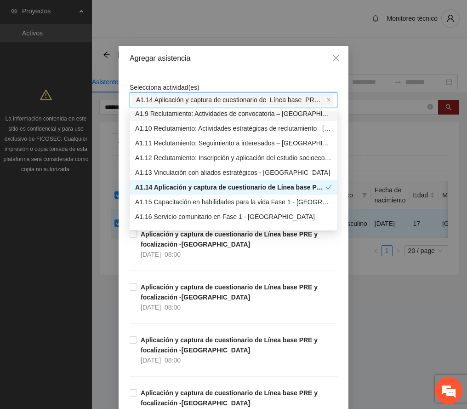
click at [227, 60] on div "Agregar asistencia" at bounding box center [234, 58] width 208 height 10
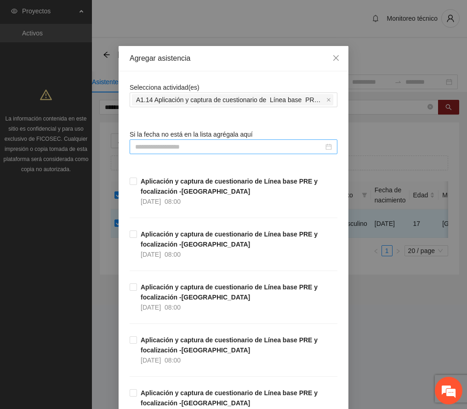
click at [159, 146] on input at bounding box center [229, 147] width 188 height 10
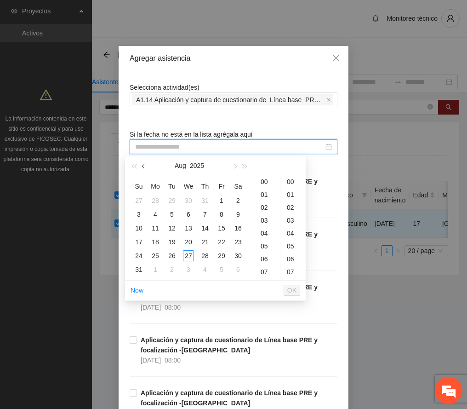
click at [145, 162] on button "button" at bounding box center [144, 165] width 10 height 18
click at [146, 165] on button "button" at bounding box center [144, 165] width 10 height 18
click at [206, 239] on div "26" at bounding box center [205, 241] width 11 height 11
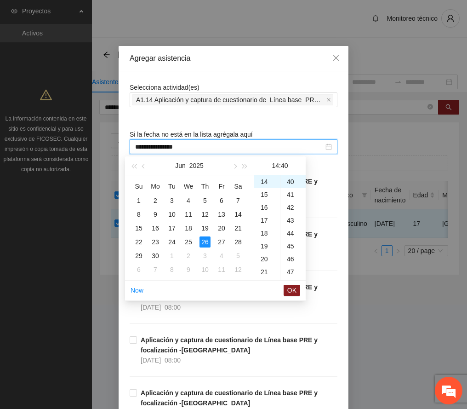
scroll to position [0, 0]
click at [288, 182] on div "00" at bounding box center [292, 181] width 25 height 13
type input "**********"
click at [289, 289] on span "OK" at bounding box center [291, 290] width 9 height 10
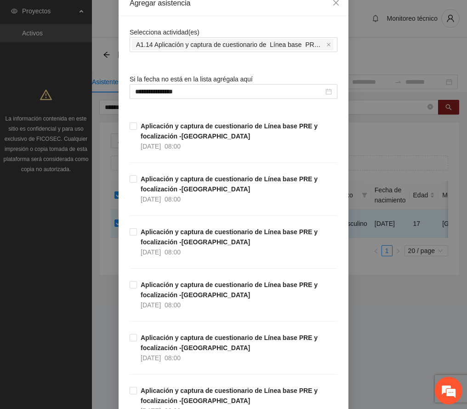
scroll to position [2276, 0]
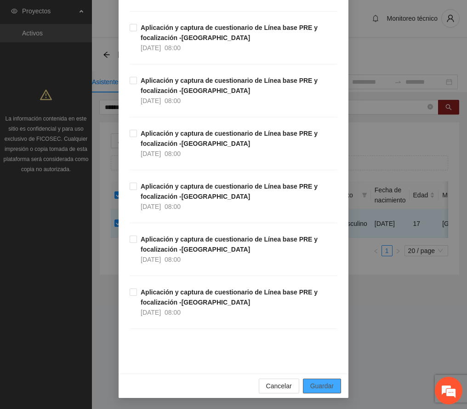
click at [325, 383] on span "Guardar" at bounding box center [321, 386] width 23 height 10
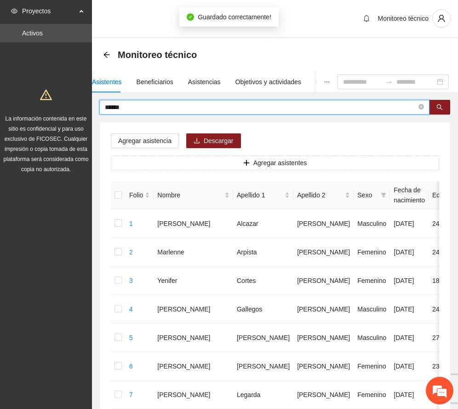
drag, startPoint x: 114, startPoint y: 105, endPoint x: 28, endPoint y: 105, distance: 86.0
type input "*****"
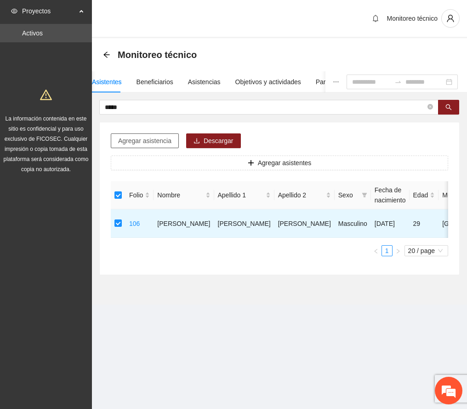
click at [142, 140] on span "Agregar asistencia" at bounding box center [144, 141] width 53 height 10
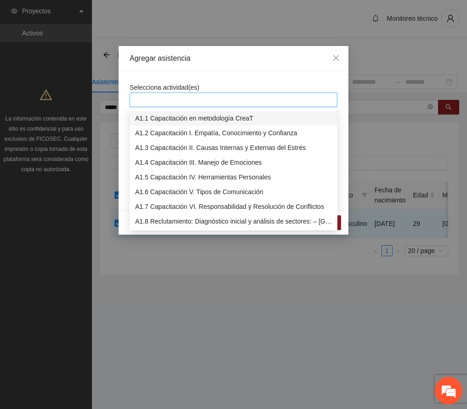
click at [174, 96] on div at bounding box center [233, 99] width 203 height 11
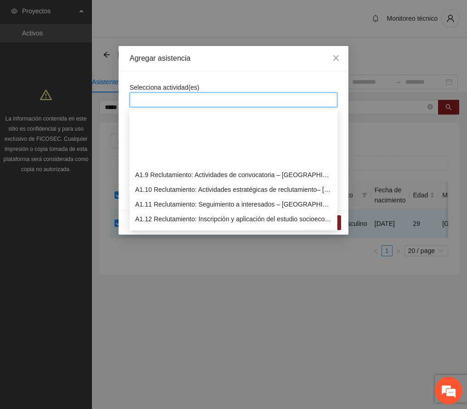
scroll to position [122, 0]
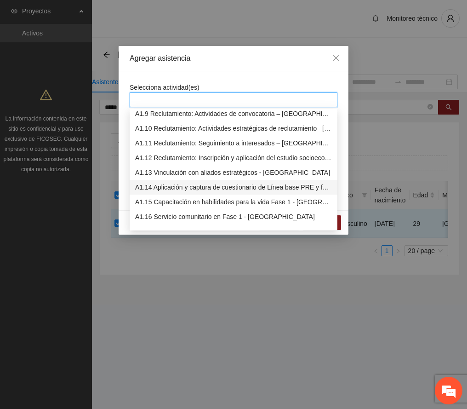
click at [175, 184] on div "A1.14 Aplicación y captura de cuestionario de Línea base PRE y focalización -[G…" at bounding box center [233, 187] width 197 height 10
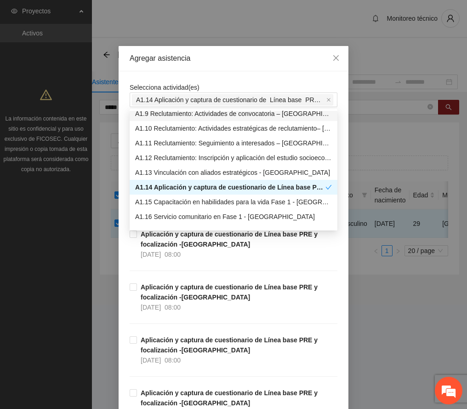
click at [222, 60] on div "Agregar asistencia" at bounding box center [234, 58] width 208 height 10
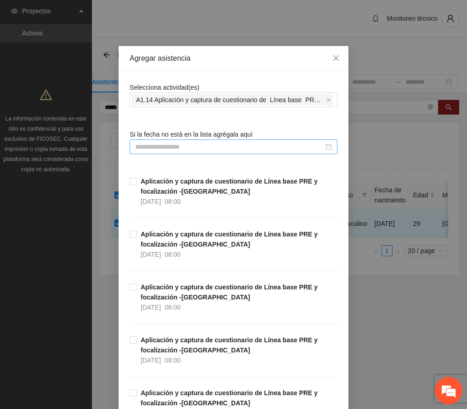
click at [171, 147] on input at bounding box center [229, 147] width 188 height 10
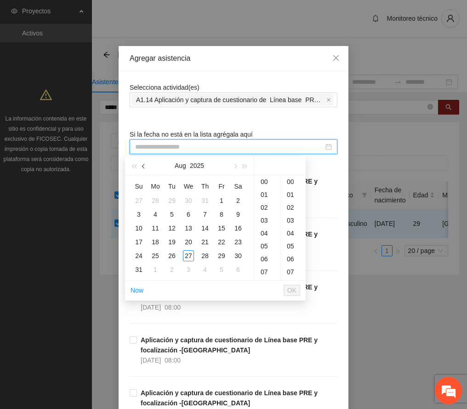
click at [148, 165] on button "button" at bounding box center [144, 165] width 10 height 18
click at [155, 225] on div "16" at bounding box center [155, 227] width 11 height 11
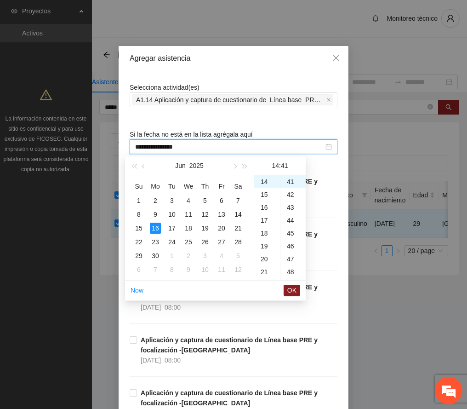
scroll to position [0, 0]
click at [290, 181] on div "00" at bounding box center [292, 181] width 25 height 13
type input "**********"
click at [293, 290] on span "OK" at bounding box center [291, 290] width 9 height 10
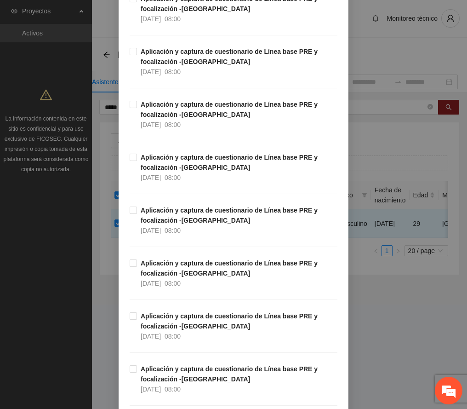
scroll to position [2276, 0]
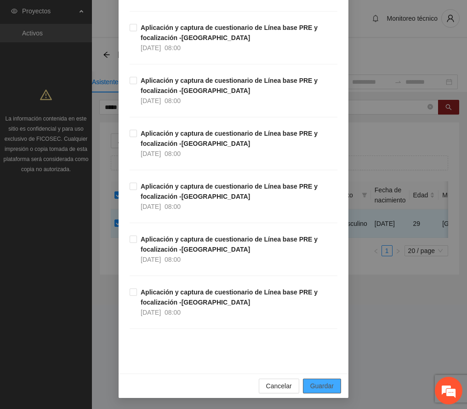
click at [321, 386] on span "Guardar" at bounding box center [321, 386] width 23 height 10
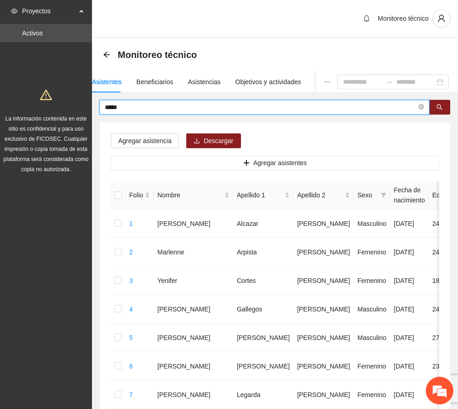
drag, startPoint x: 138, startPoint y: 105, endPoint x: 28, endPoint y: 111, distance: 110.0
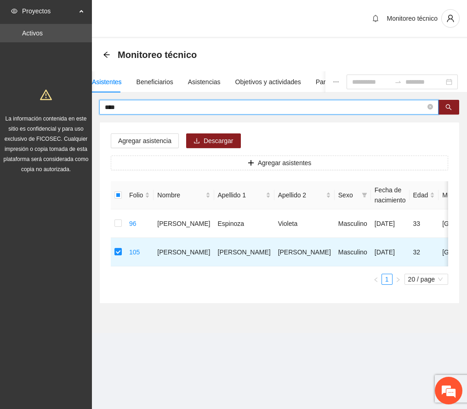
drag, startPoint x: 142, startPoint y: 106, endPoint x: 66, endPoint y: 98, distance: 76.2
click at [66, 98] on section "Proyectos Activos La información contenida en este sitio es confidencial y para…" at bounding box center [233, 204] width 467 height 409
type input "*********"
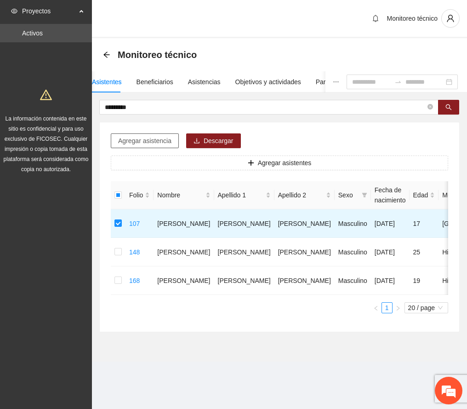
click at [149, 139] on span "Agregar asistencia" at bounding box center [144, 141] width 53 height 10
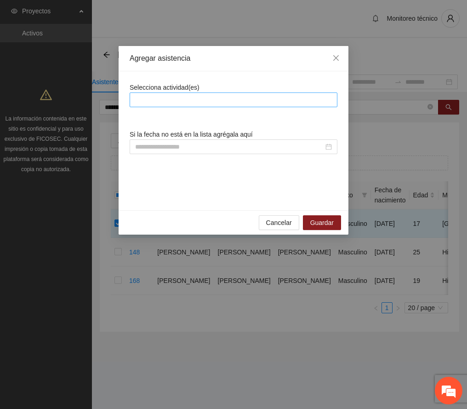
click at [164, 96] on div at bounding box center [233, 99] width 203 height 11
click at [166, 103] on div at bounding box center [233, 99] width 203 height 11
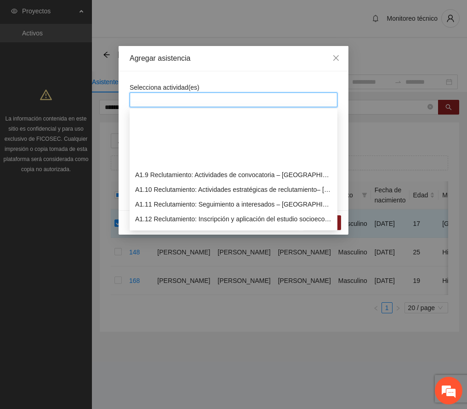
scroll to position [122, 0]
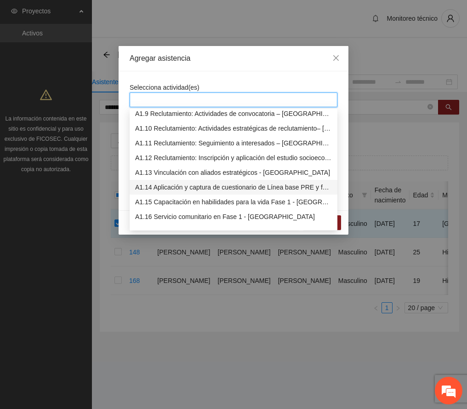
click at [190, 188] on div "A1.14 Aplicación y captura de cuestionario de Línea base PRE y focalización -[G…" at bounding box center [233, 187] width 197 height 10
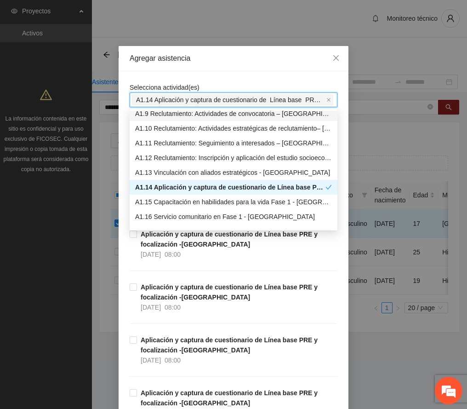
click at [221, 58] on div "Agregar asistencia" at bounding box center [234, 58] width 208 height 10
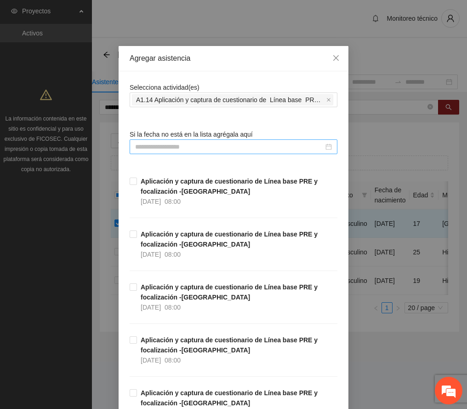
click at [188, 146] on input at bounding box center [229, 147] width 188 height 10
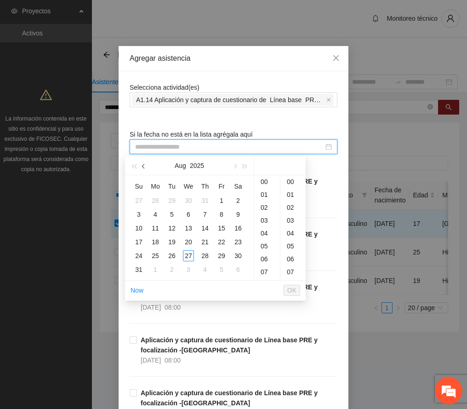
click at [144, 166] on span "button" at bounding box center [144, 166] width 5 height 5
click at [155, 210] on div "7" at bounding box center [155, 214] width 11 height 11
click at [290, 180] on div "00" at bounding box center [292, 181] width 25 height 13
type input "**********"
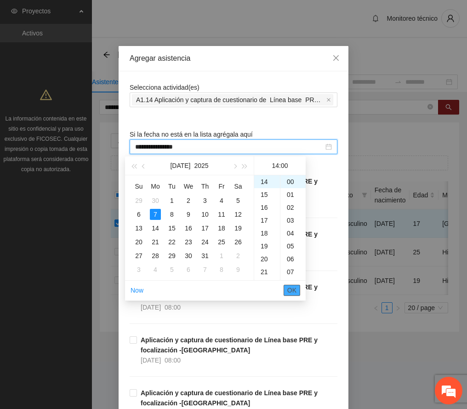
click at [293, 290] on span "OK" at bounding box center [291, 290] width 9 height 10
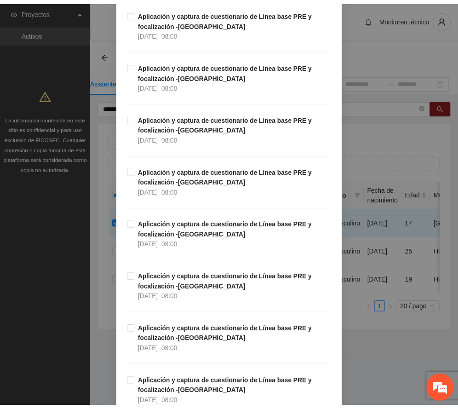
scroll to position [2276, 0]
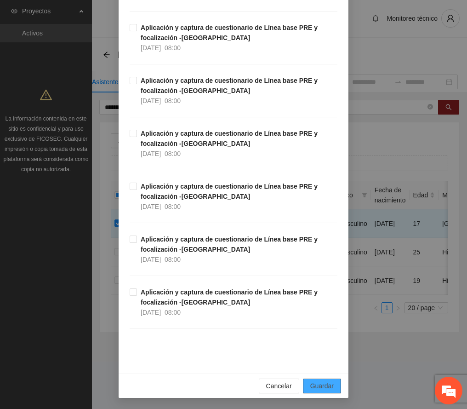
click at [315, 386] on span "Guardar" at bounding box center [321, 386] width 23 height 10
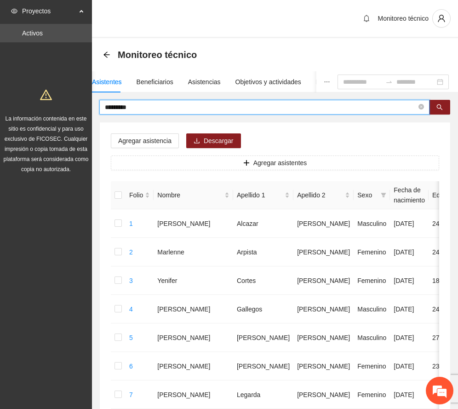
drag, startPoint x: 171, startPoint y: 109, endPoint x: 50, endPoint y: 94, distance: 122.8
type input "********"
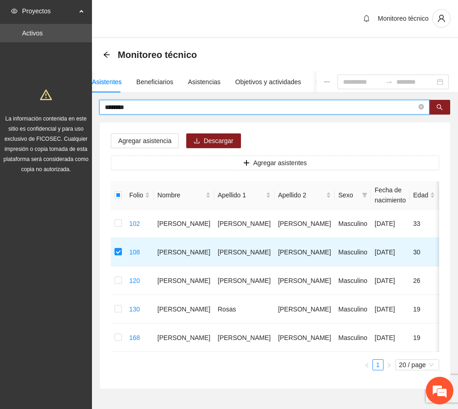
drag, startPoint x: 183, startPoint y: 105, endPoint x: 61, endPoint y: 97, distance: 122.0
click at [61, 97] on section "Proyectos Activos La información contenida en este sitio es confidencial y para…" at bounding box center [229, 222] width 458 height 444
click at [440, 104] on icon "search" at bounding box center [439, 107] width 6 height 6
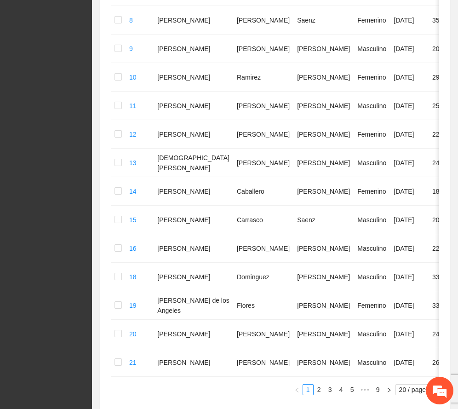
scroll to position [512, 0]
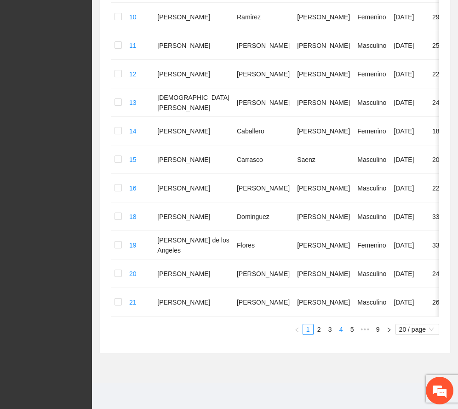
click at [337, 327] on link "4" at bounding box center [341, 329] width 10 height 10
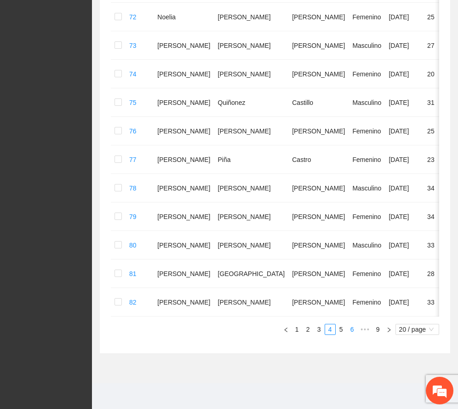
scroll to position [473, 0]
click at [350, 328] on link "6" at bounding box center [352, 329] width 10 height 10
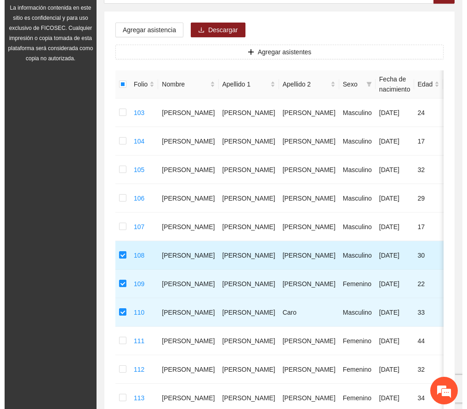
scroll to position [0, 0]
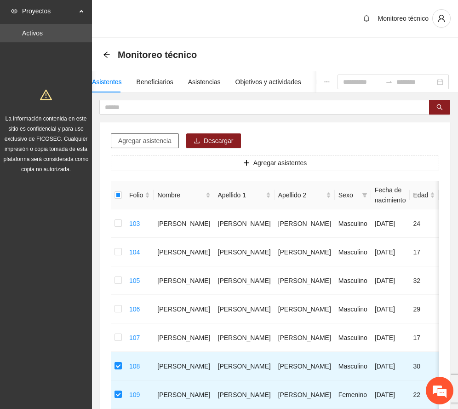
click at [162, 141] on span "Agregar asistencia" at bounding box center [144, 141] width 53 height 10
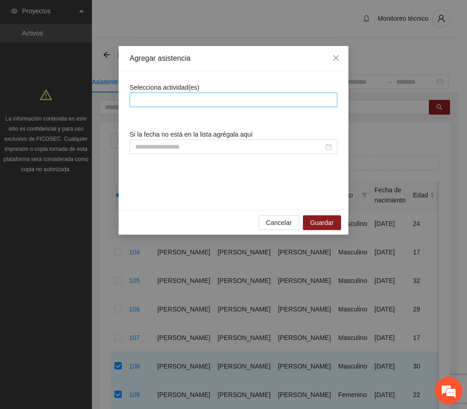
click at [172, 97] on div at bounding box center [233, 99] width 203 height 11
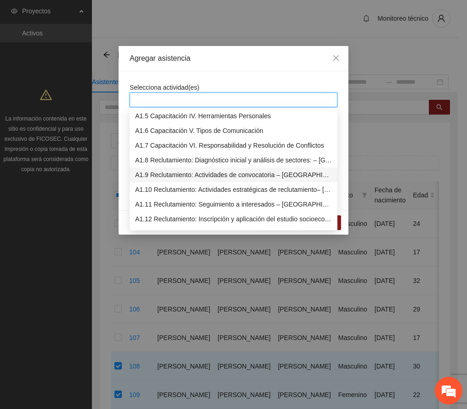
scroll to position [122, 0]
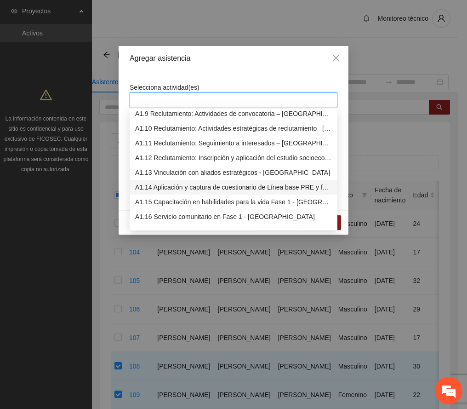
click at [186, 187] on div "A1.14 Aplicación y captura de cuestionario de Línea base PRE y focalización -[G…" at bounding box center [233, 187] width 197 height 10
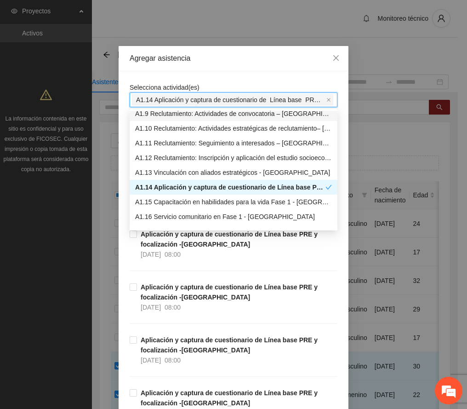
click at [221, 70] on div "Agregar asistencia" at bounding box center [234, 58] width 230 height 25
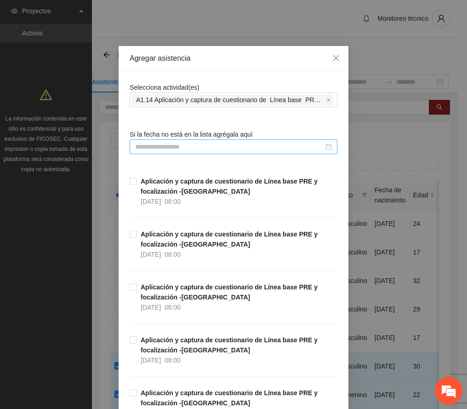
click at [173, 151] on input at bounding box center [229, 147] width 188 height 10
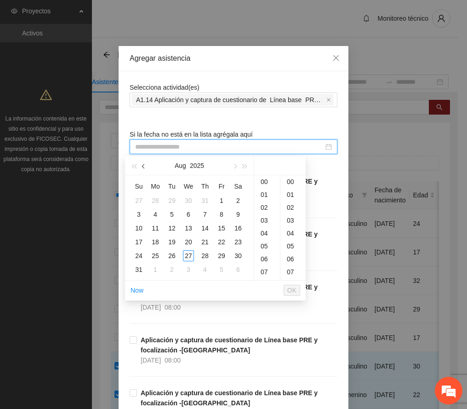
click at [143, 167] on button "button" at bounding box center [144, 165] width 10 height 18
click at [143, 167] on span "button" at bounding box center [144, 166] width 5 height 5
click at [155, 240] on div "23" at bounding box center [155, 241] width 11 height 11
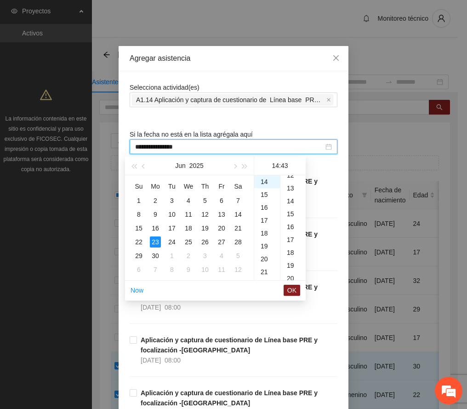
scroll to position [0, 0]
click at [291, 179] on div "00" at bounding box center [292, 181] width 25 height 13
type input "**********"
click at [296, 289] on span "OK" at bounding box center [291, 290] width 9 height 10
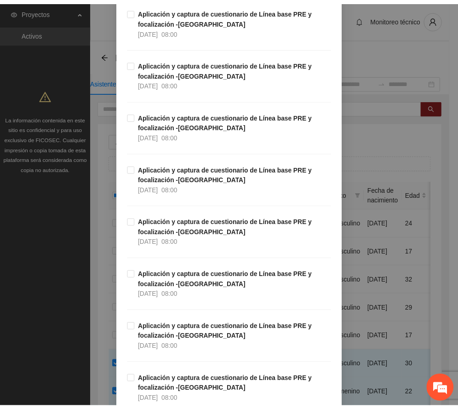
scroll to position [2276, 0]
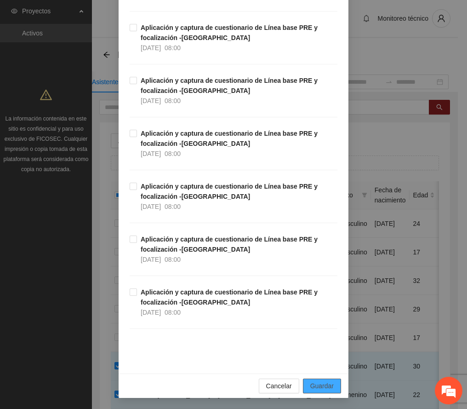
click at [320, 383] on span "Guardar" at bounding box center [321, 386] width 23 height 10
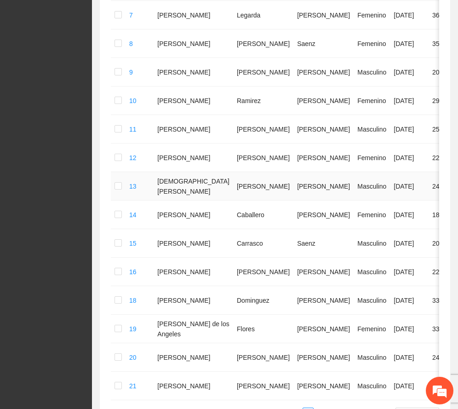
scroll to position [512, 0]
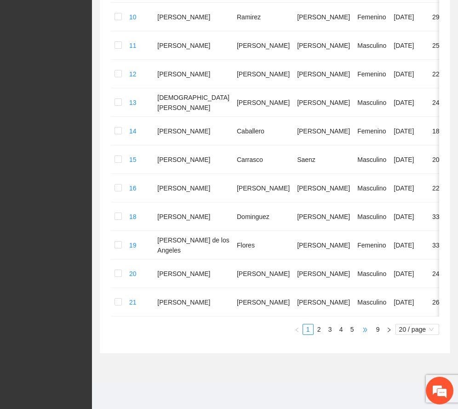
click at [358, 329] on span "•••" at bounding box center [365, 329] width 15 height 11
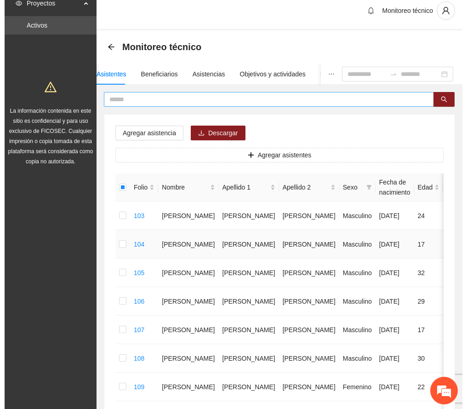
scroll to position [0, 0]
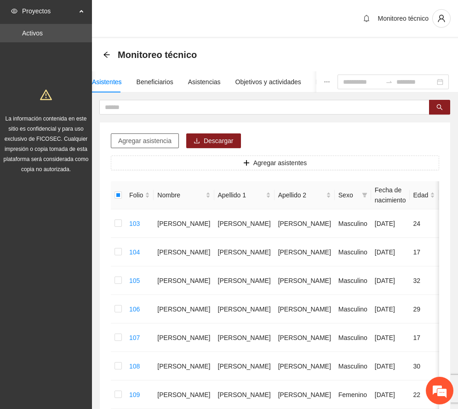
click at [144, 137] on span "Agregar asistencia" at bounding box center [144, 141] width 53 height 10
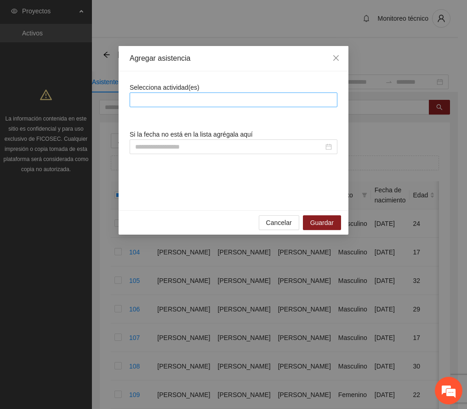
click at [188, 98] on div at bounding box center [233, 99] width 203 height 11
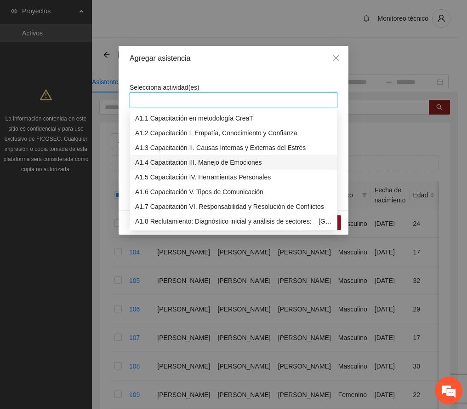
scroll to position [122, 0]
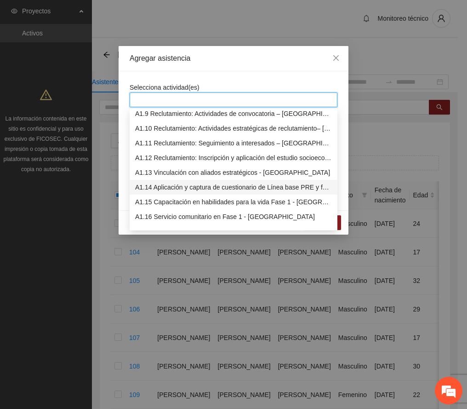
click at [201, 184] on div "A1.14 Aplicación y captura de cuestionario de Línea base PRE y focalización -[G…" at bounding box center [233, 187] width 197 height 10
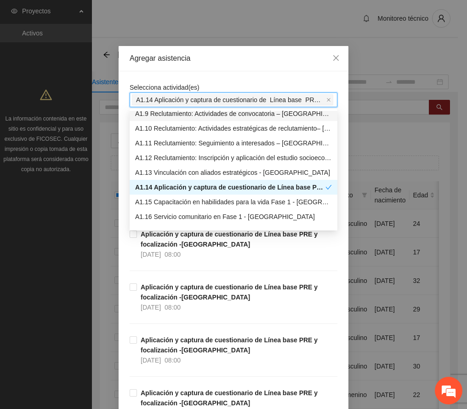
click at [212, 59] on div "Agregar asistencia" at bounding box center [234, 58] width 208 height 10
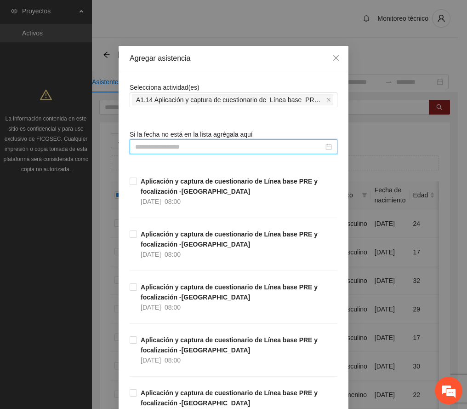
click at [238, 146] on input at bounding box center [229, 147] width 188 height 10
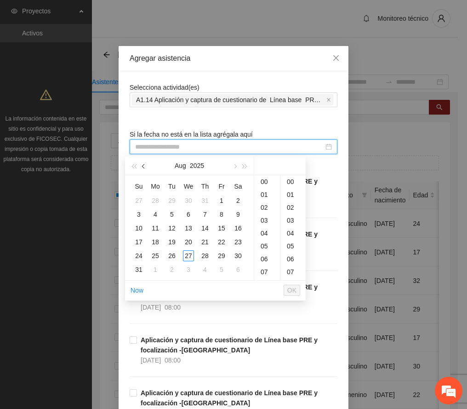
click at [144, 165] on span "button" at bounding box center [144, 166] width 5 height 5
drag, startPoint x: 139, startPoint y: 241, endPoint x: 153, endPoint y: 244, distance: 14.1
click at [138, 241] on div "22" at bounding box center [138, 241] width 11 height 11
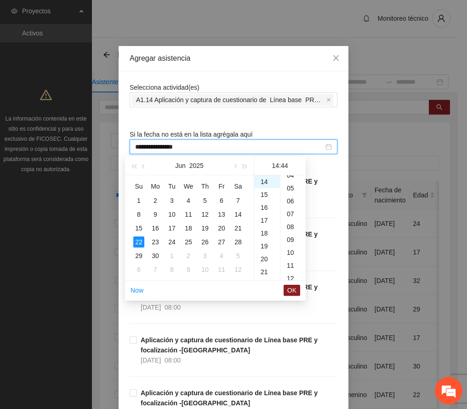
scroll to position [0, 0]
click at [293, 179] on div "00" at bounding box center [292, 181] width 25 height 13
type input "**********"
click at [292, 289] on span "OK" at bounding box center [291, 290] width 9 height 10
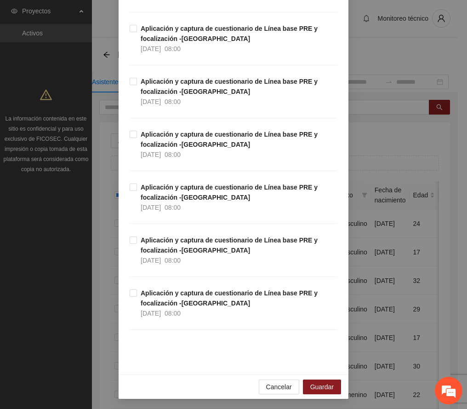
scroll to position [2276, 0]
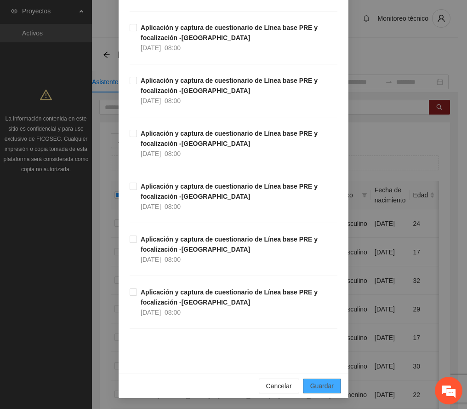
click at [320, 380] on button "Guardar" at bounding box center [322, 385] width 38 height 15
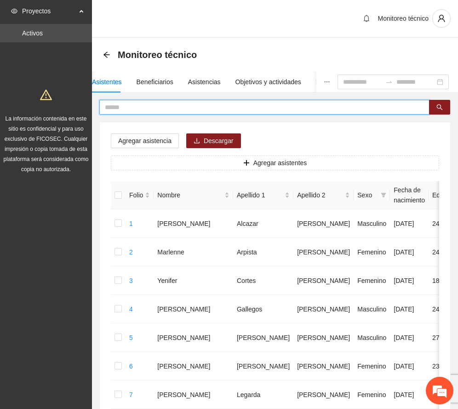
click at [138, 107] on input "text" at bounding box center [261, 107] width 312 height 10
type input "*****"
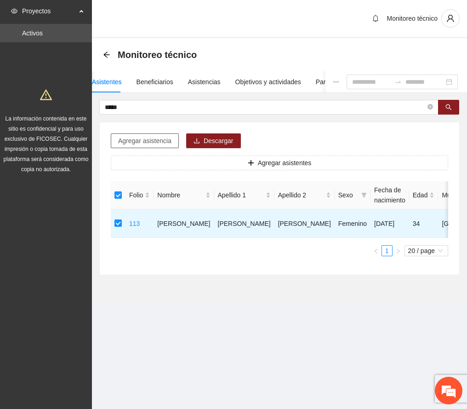
click at [145, 140] on span "Agregar asistencia" at bounding box center [144, 141] width 53 height 10
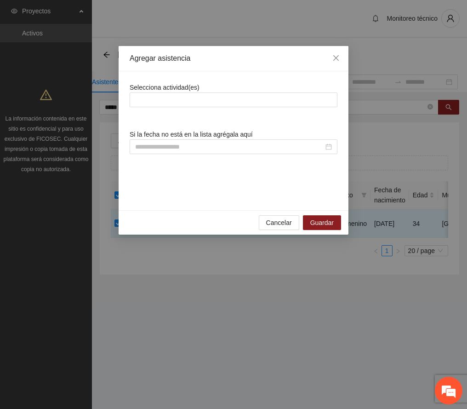
click at [200, 91] on div "Selecciona actividad(es)" at bounding box center [234, 94] width 208 height 25
click at [217, 93] on div at bounding box center [234, 99] width 208 height 15
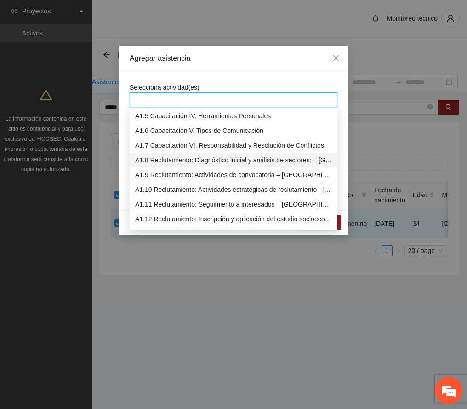
scroll to position [122, 0]
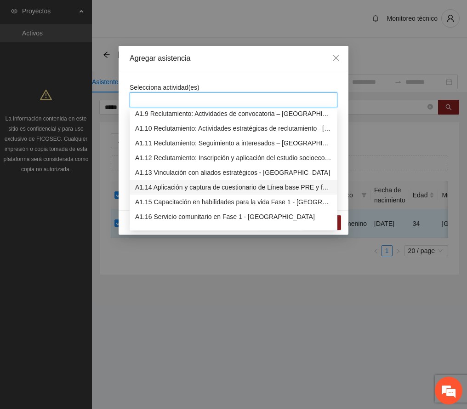
click at [198, 184] on div "A1.14 Aplicación y captura de cuestionario de Línea base PRE y focalización -[G…" at bounding box center [233, 187] width 197 height 10
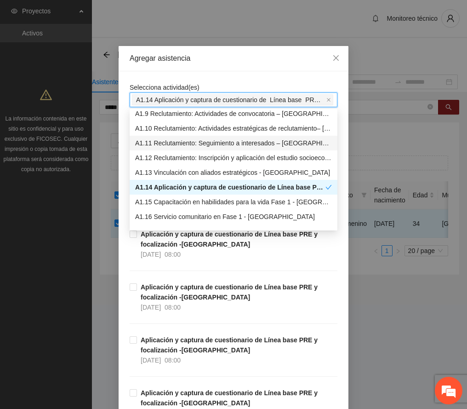
click at [222, 56] on div "Agregar asistencia" at bounding box center [234, 58] width 208 height 10
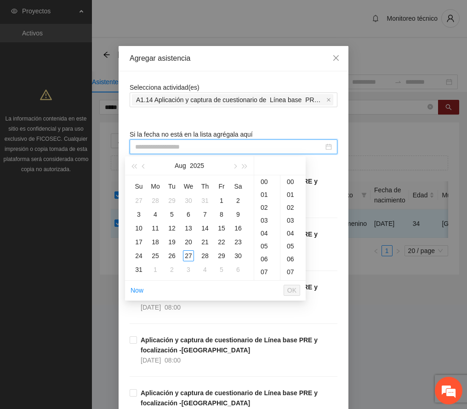
click at [199, 152] on input at bounding box center [229, 147] width 188 height 10
click at [142, 166] on span "button" at bounding box center [144, 166] width 5 height 5
click at [187, 241] on div "25" at bounding box center [188, 241] width 11 height 11
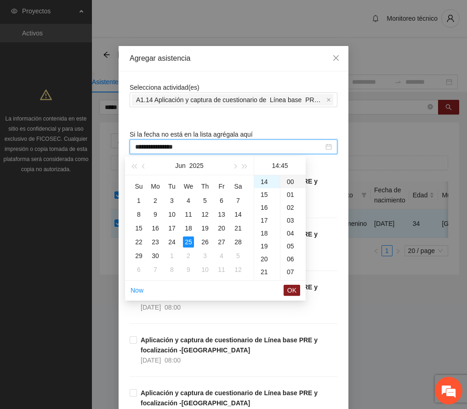
click at [289, 181] on div "00" at bounding box center [292, 181] width 25 height 13
type input "**********"
click at [291, 289] on span "OK" at bounding box center [291, 290] width 9 height 10
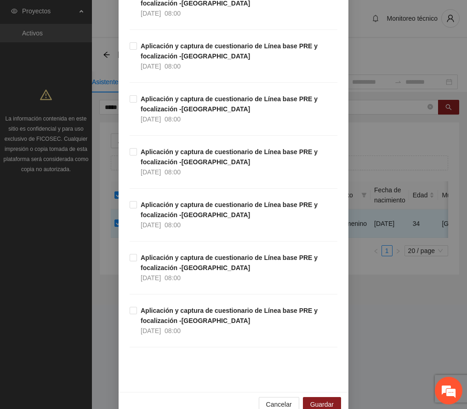
scroll to position [2276, 0]
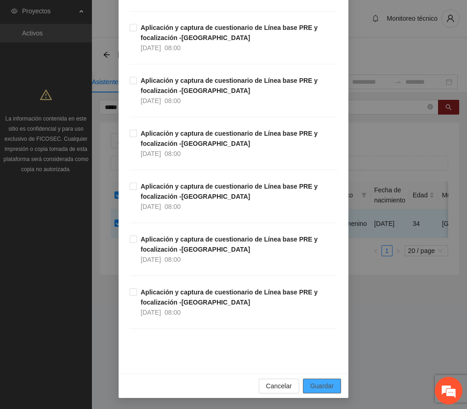
click at [318, 385] on span "Guardar" at bounding box center [321, 386] width 23 height 10
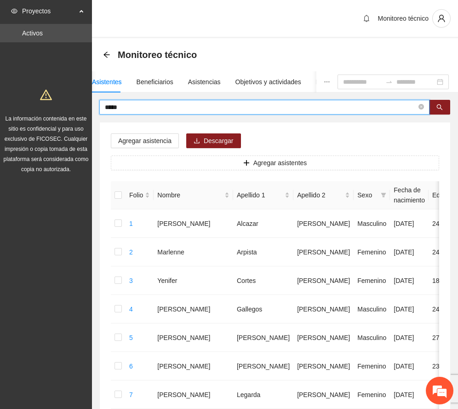
drag, startPoint x: 135, startPoint y: 104, endPoint x: 28, endPoint y: 120, distance: 108.3
type input "*****"
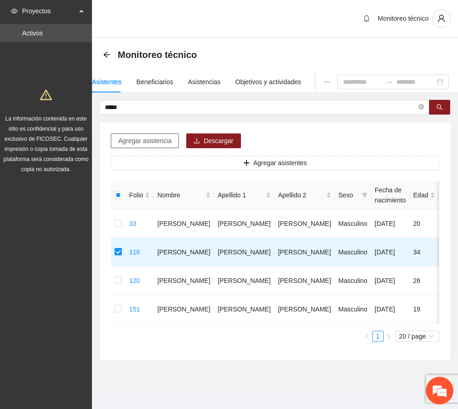
click at [145, 142] on span "Agregar asistencia" at bounding box center [144, 141] width 53 height 10
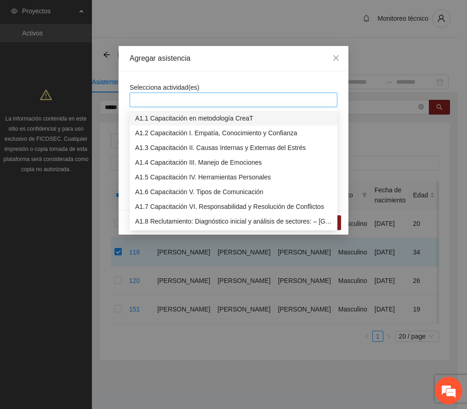
click at [166, 97] on div at bounding box center [233, 99] width 203 height 11
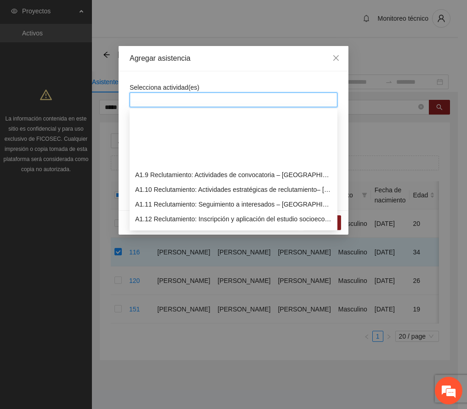
scroll to position [122, 0]
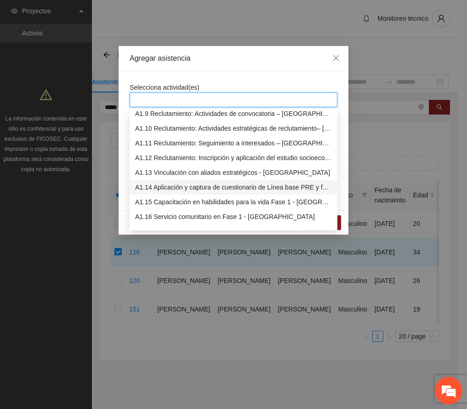
click at [211, 187] on div "A1.14 Aplicación y captura de cuestionario de Línea base PRE y focalización -[G…" at bounding box center [233, 187] width 197 height 10
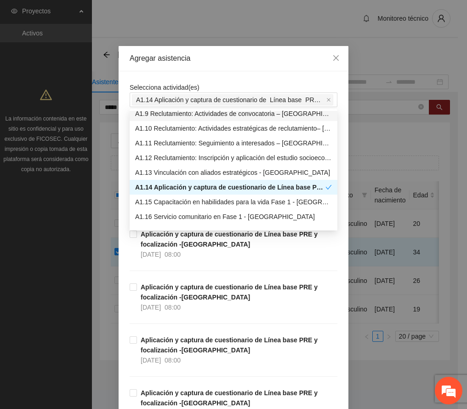
click at [241, 61] on div "Agregar asistencia" at bounding box center [234, 58] width 208 height 10
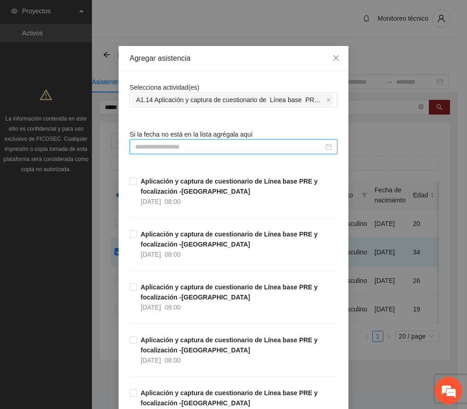
click at [186, 144] on input at bounding box center [229, 147] width 188 height 10
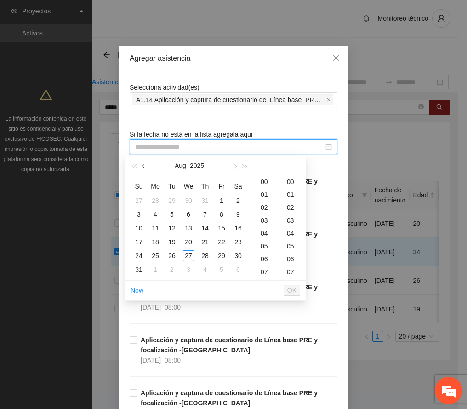
click at [142, 164] on button "button" at bounding box center [144, 165] width 10 height 18
click at [172, 242] on div "24" at bounding box center [171, 241] width 11 height 11
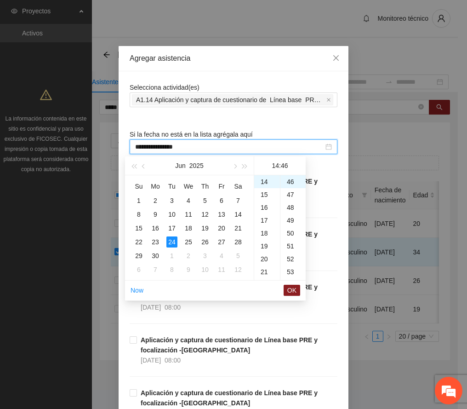
scroll to position [0, 0]
click at [291, 181] on div "00" at bounding box center [292, 181] width 25 height 13
type input "**********"
click at [291, 291] on span "OK" at bounding box center [291, 290] width 9 height 10
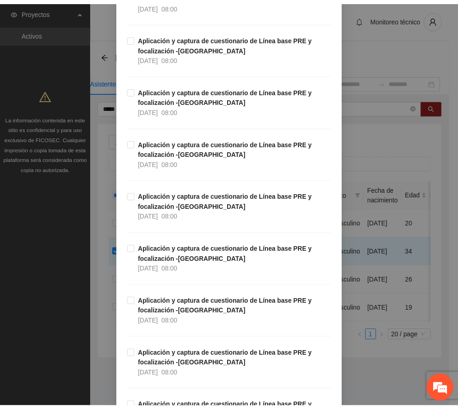
scroll to position [2276, 0]
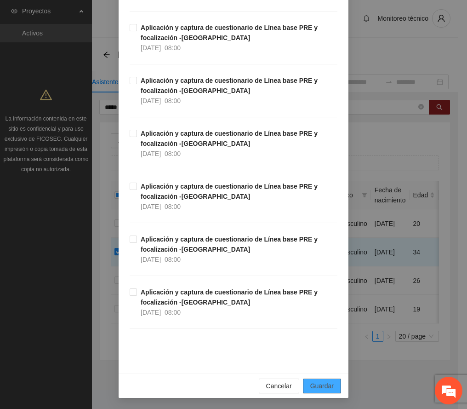
click at [311, 383] on span "Guardar" at bounding box center [321, 386] width 23 height 10
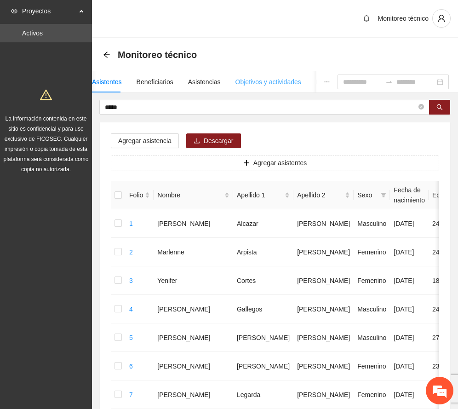
click at [266, 75] on div "Objetivos y actividades" at bounding box center [268, 81] width 66 height 21
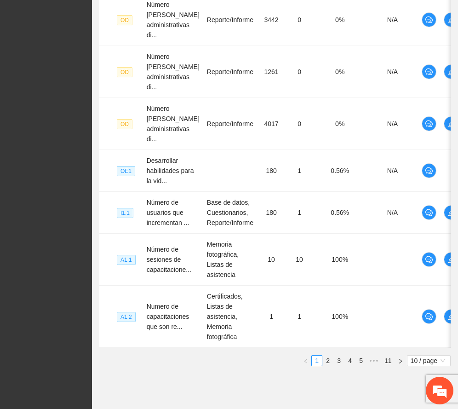
scroll to position [427, 0]
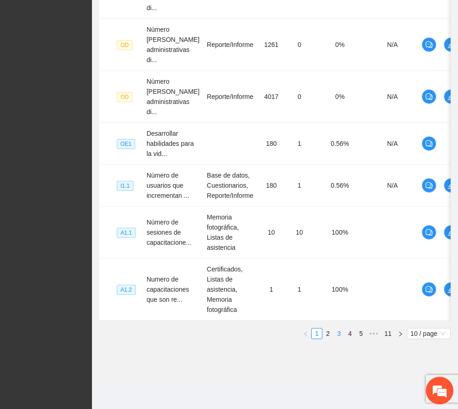
click at [336, 329] on link "3" at bounding box center [339, 333] width 10 height 10
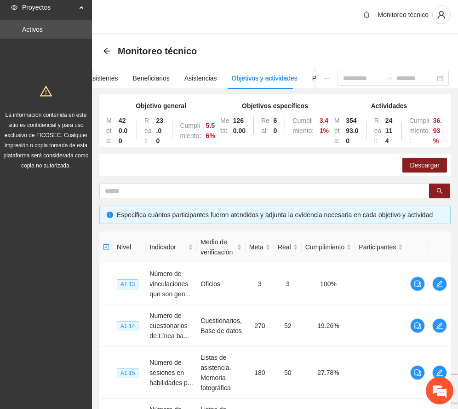
scroll to position [0, 0]
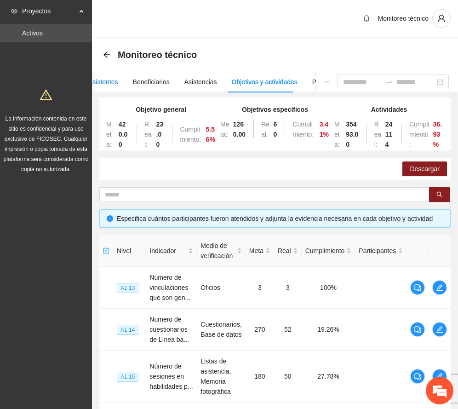
click at [108, 80] on div "Asistentes" at bounding box center [103, 82] width 30 height 10
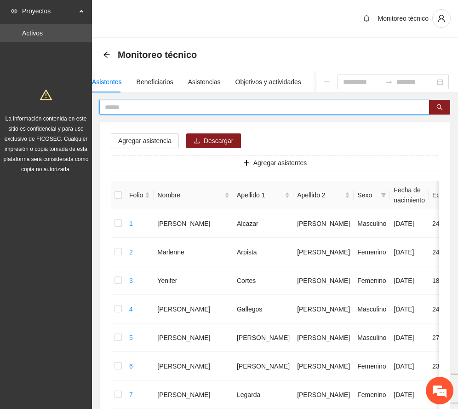
click at [157, 105] on input "text" at bounding box center [261, 107] width 312 height 10
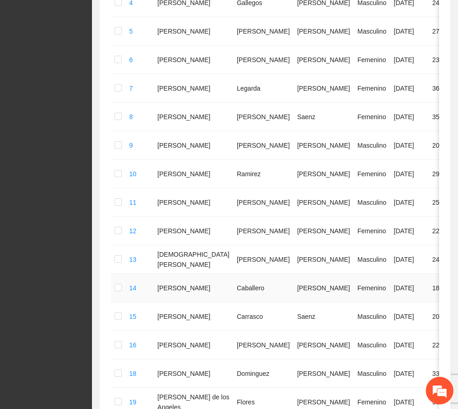
scroll to position [512, 0]
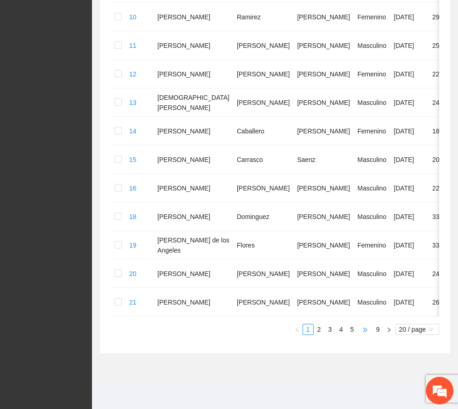
click at [363, 330] on span "•••" at bounding box center [365, 329] width 15 height 11
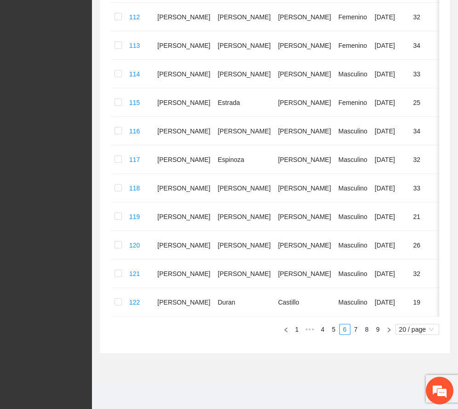
scroll to position [473, 0]
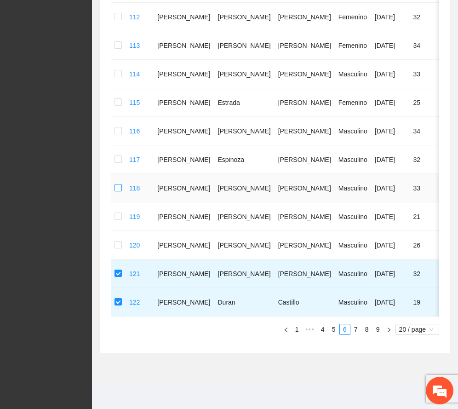
click at [118, 183] on label at bounding box center [117, 188] width 7 height 10
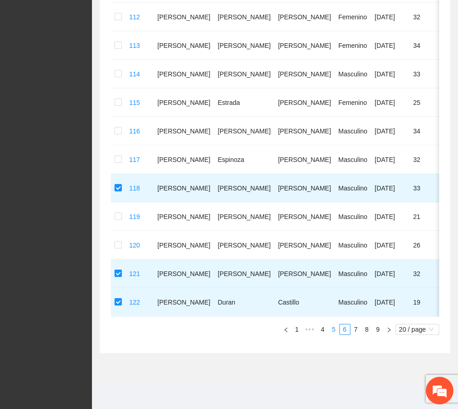
click at [331, 330] on link "5" at bounding box center [334, 329] width 10 height 10
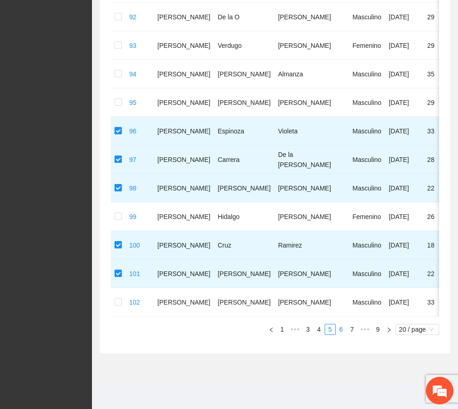
click at [341, 325] on link "6" at bounding box center [341, 329] width 10 height 10
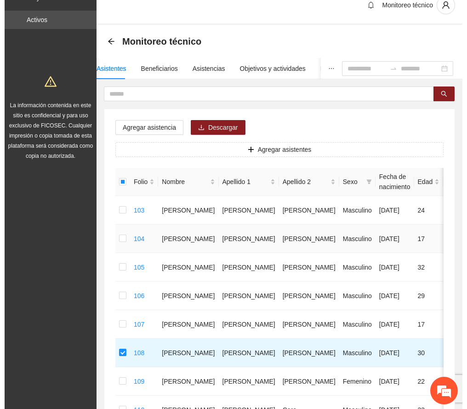
scroll to position [0, 0]
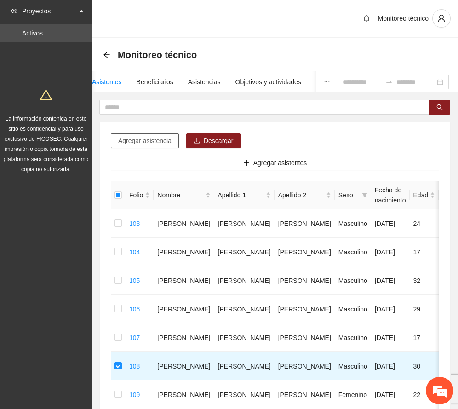
click at [160, 139] on span "Agregar asistencia" at bounding box center [144, 141] width 53 height 10
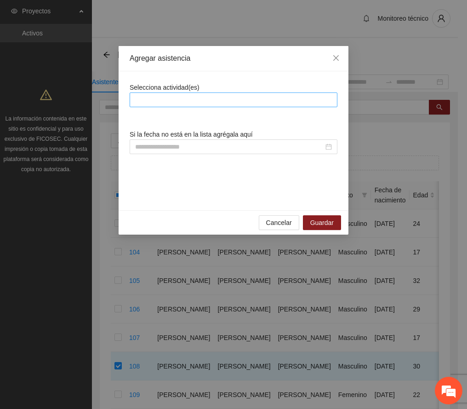
click at [190, 102] on div at bounding box center [233, 99] width 203 height 11
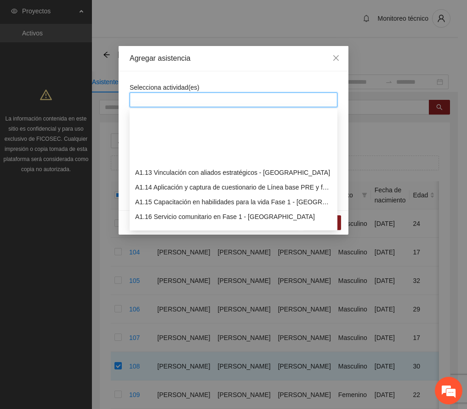
scroll to position [184, 0]
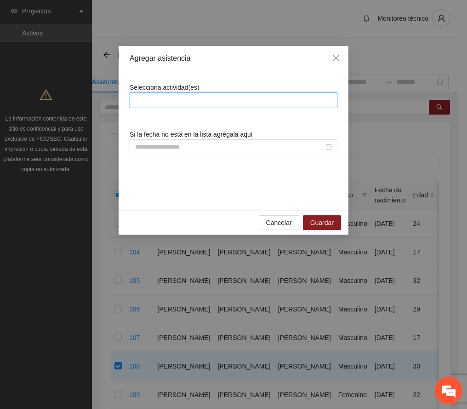
click at [238, 97] on div at bounding box center [233, 99] width 203 height 11
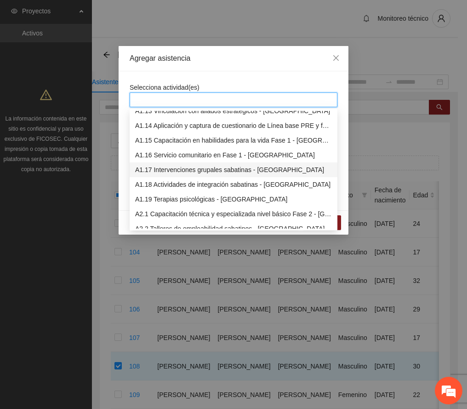
click at [202, 166] on div "A1.17 Intervenciones grupales sabatinas - [GEOGRAPHIC_DATA]" at bounding box center [233, 170] width 197 height 10
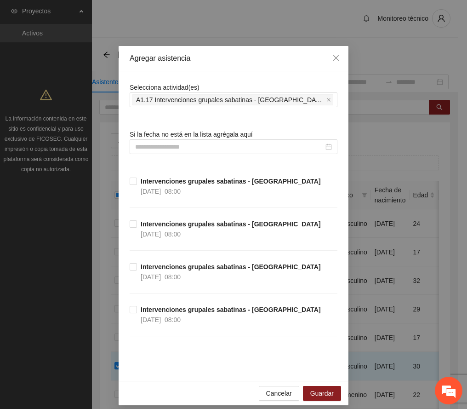
click at [253, 63] on div "Agregar asistencia" at bounding box center [234, 58] width 208 height 10
click at [172, 313] on strong "Intervenciones grupales sabatinas - Chihuahua" at bounding box center [231, 309] width 180 height 7
click at [326, 394] on span "Guardar" at bounding box center [321, 393] width 23 height 10
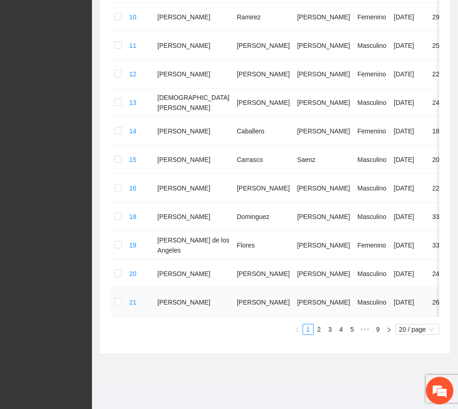
scroll to position [512, 0]
click at [361, 328] on span "•••" at bounding box center [365, 329] width 15 height 11
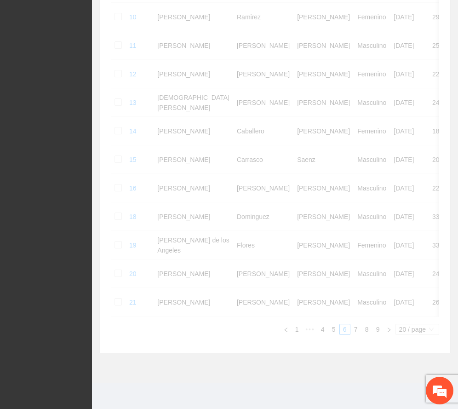
scroll to position [473, 0]
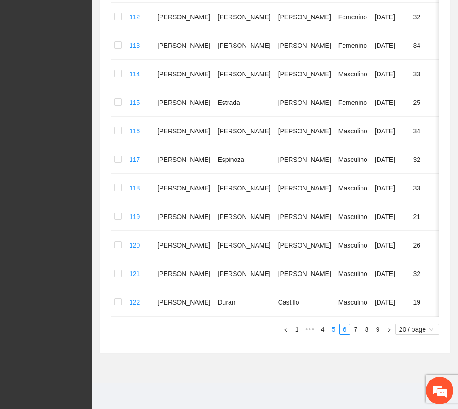
click at [331, 326] on link "5" at bounding box center [334, 329] width 10 height 10
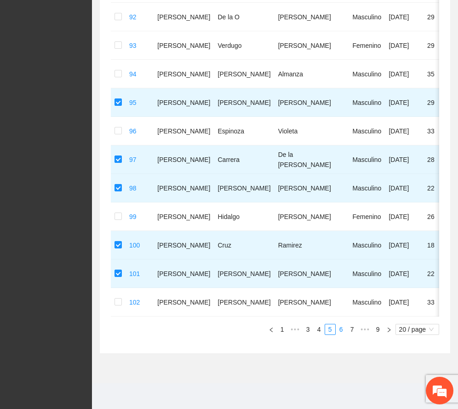
click at [339, 326] on link "6" at bounding box center [341, 329] width 10 height 10
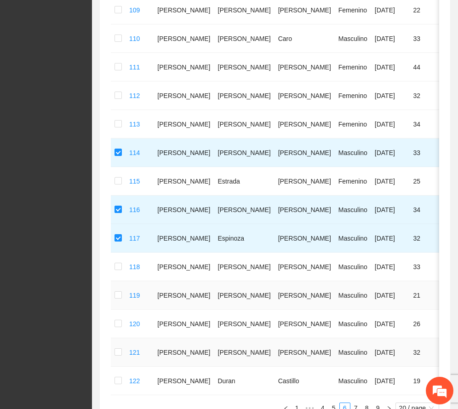
scroll to position [411, 0]
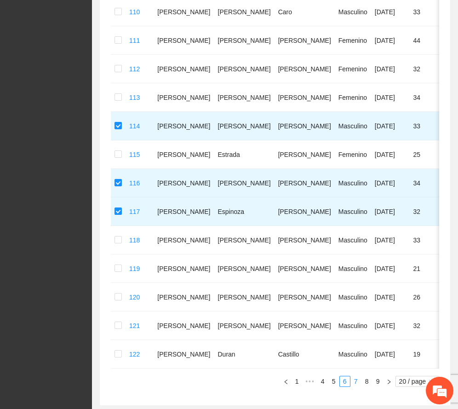
click at [354, 386] on link "7" at bounding box center [356, 381] width 10 height 10
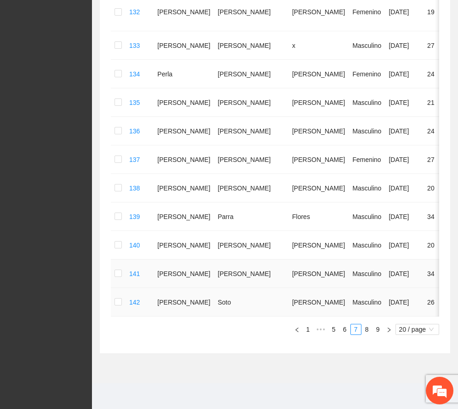
scroll to position [502, 0]
click at [342, 327] on link "6" at bounding box center [345, 329] width 10 height 10
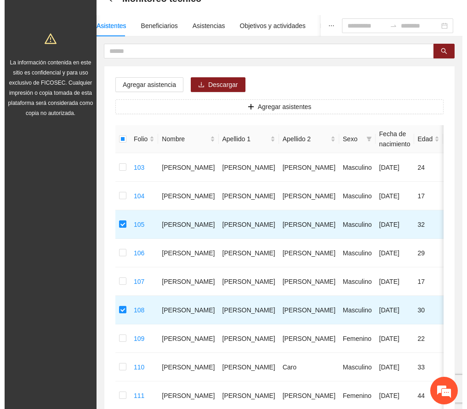
scroll to position [0, 0]
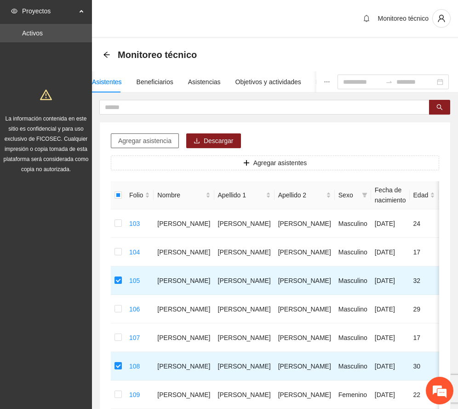
click at [160, 140] on span "Agregar asistencia" at bounding box center [144, 141] width 53 height 10
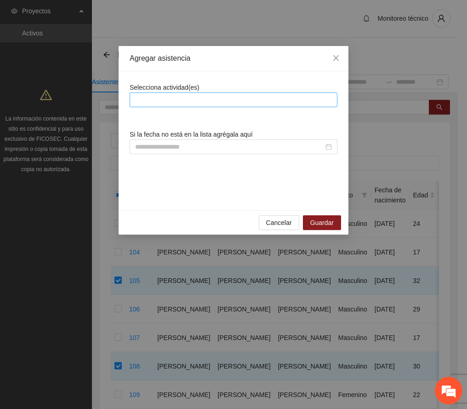
click at [200, 96] on div at bounding box center [233, 99] width 203 height 11
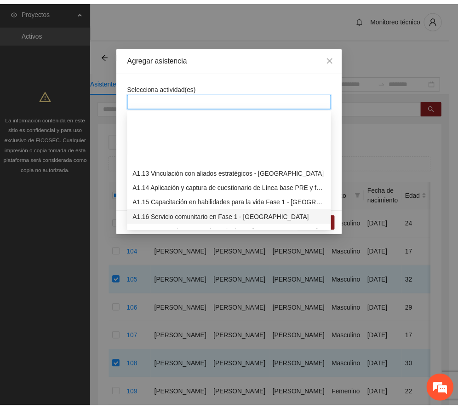
scroll to position [184, 0]
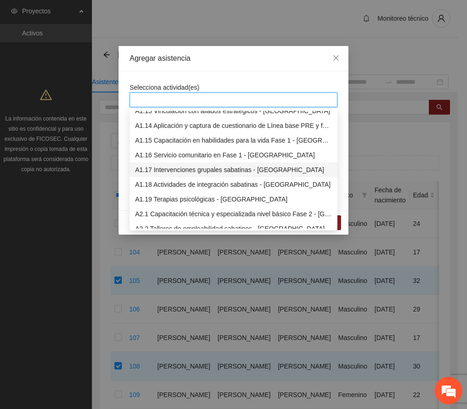
click at [181, 171] on div "A1.17 Intervenciones grupales sabatinas - [GEOGRAPHIC_DATA]" at bounding box center [233, 170] width 197 height 10
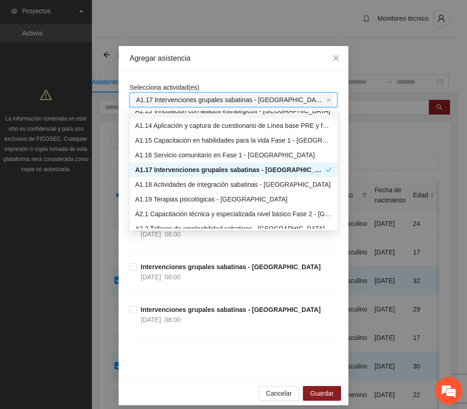
click at [213, 63] on div "Agregar asistencia" at bounding box center [234, 58] width 208 height 10
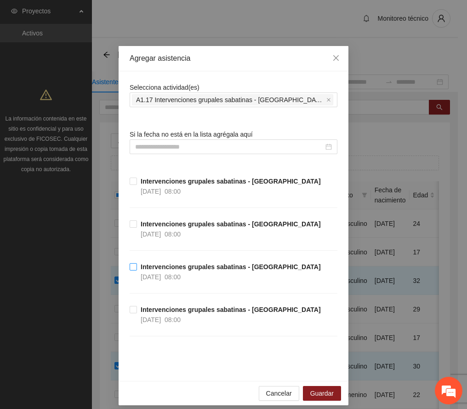
click at [173, 267] on strong "Intervenciones grupales sabatinas - Chihuahua" at bounding box center [231, 266] width 180 height 7
click at [321, 388] on button "Guardar" at bounding box center [322, 393] width 38 height 15
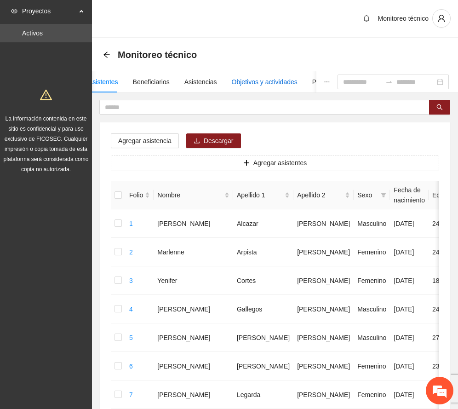
click at [270, 78] on div "Objetivos y actividades" at bounding box center [265, 82] width 66 height 10
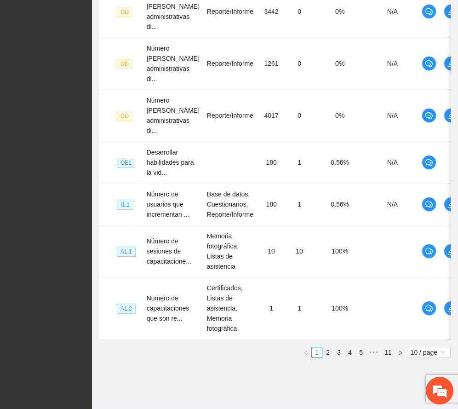
scroll to position [427, 0]
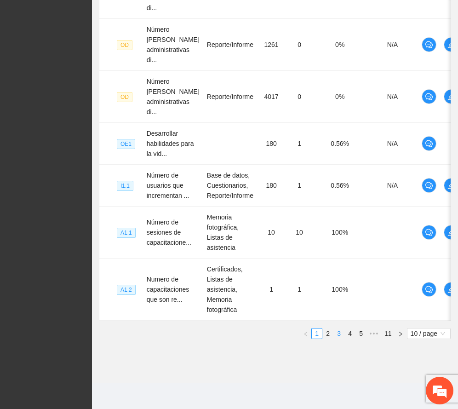
click at [338, 333] on link "3" at bounding box center [339, 333] width 10 height 10
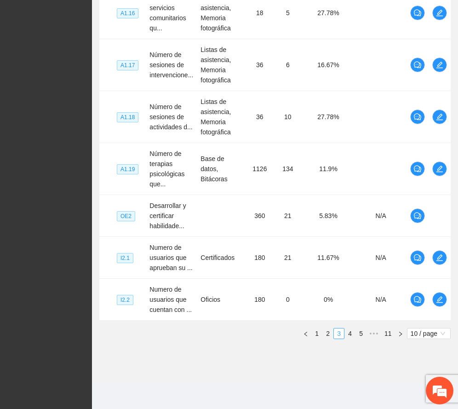
scroll to position [417, 0]
click at [346, 333] on link "4" at bounding box center [350, 333] width 10 height 10
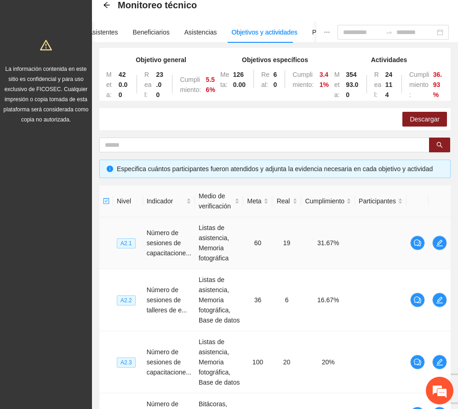
scroll to position [0, 0]
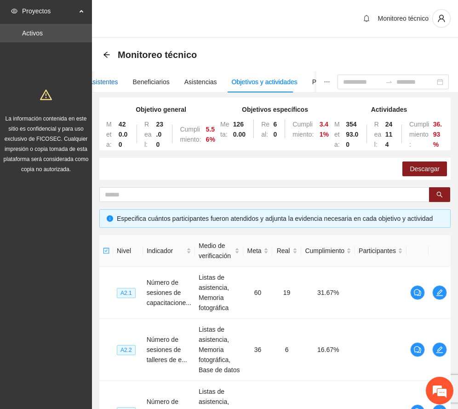
click at [111, 79] on div "Asistentes" at bounding box center [103, 82] width 30 height 10
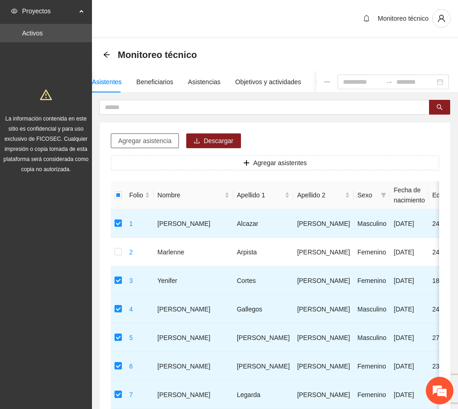
click at [157, 142] on span "Agregar asistencia" at bounding box center [144, 141] width 53 height 10
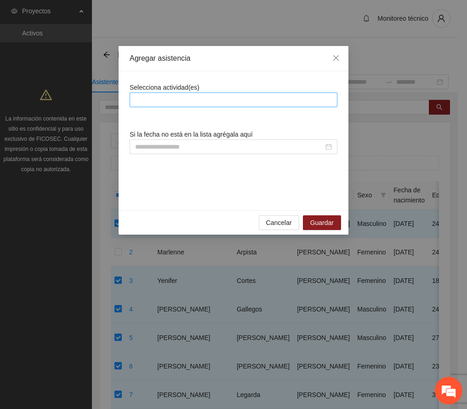
click at [181, 97] on div at bounding box center [233, 99] width 203 height 11
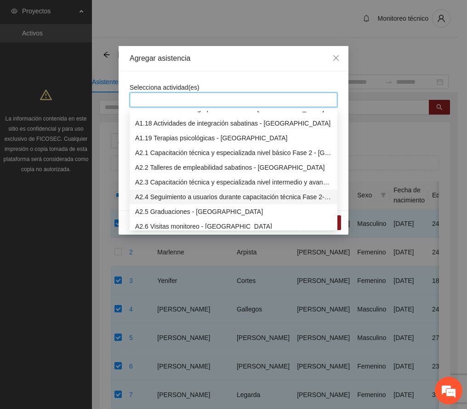
scroll to position [306, 0]
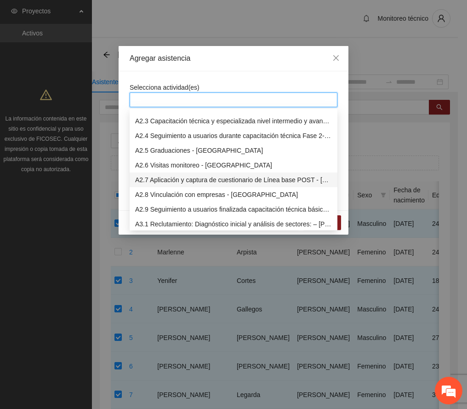
click at [267, 179] on div "A2.7 Aplicación y captura de cuestionario de Línea base POST - [GEOGRAPHIC_DATA]" at bounding box center [233, 180] width 197 height 10
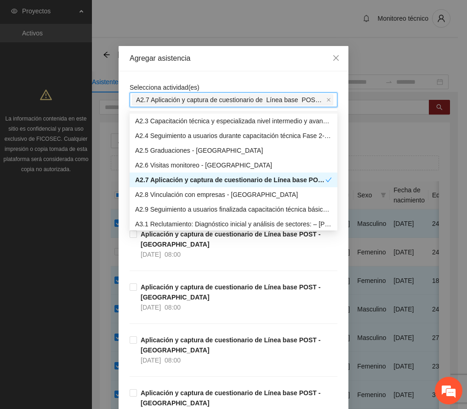
click at [251, 51] on div "Agregar asistencia" at bounding box center [234, 58] width 230 height 25
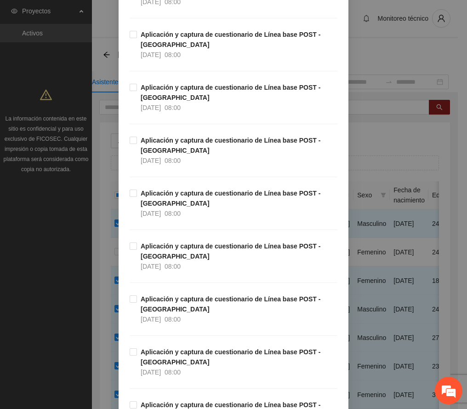
scroll to position [2145, 0]
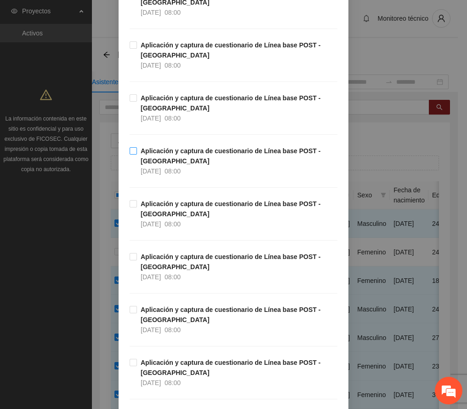
click at [197, 164] on span "Aplicación y captura de cuestionario de Línea base POST - CHIHUAHUA 30/06/2025 …" at bounding box center [237, 161] width 200 height 30
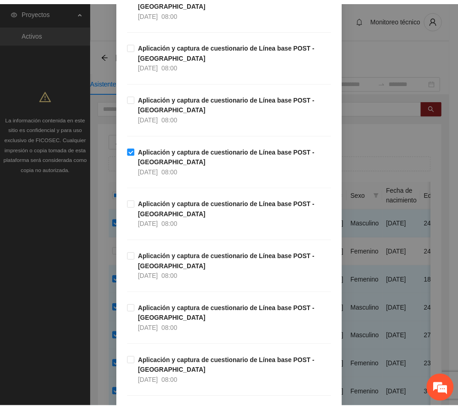
scroll to position [2647, 0]
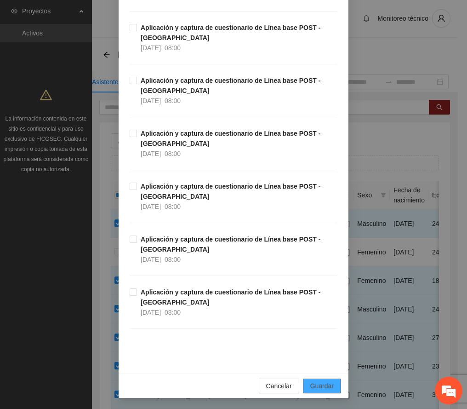
click at [319, 388] on span "Guardar" at bounding box center [321, 386] width 23 height 10
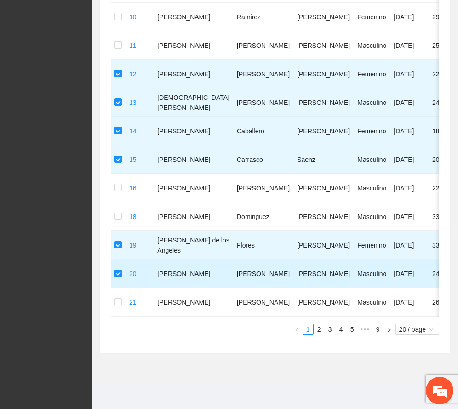
scroll to position [490, 0]
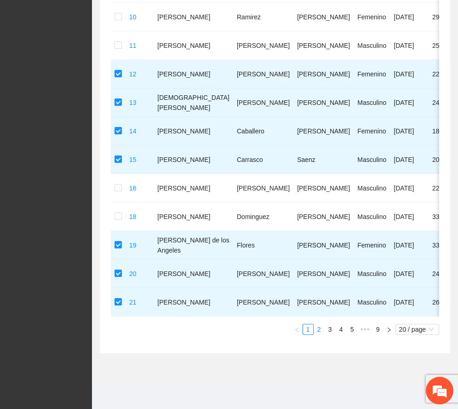
click at [317, 334] on link "2" at bounding box center [319, 329] width 10 height 10
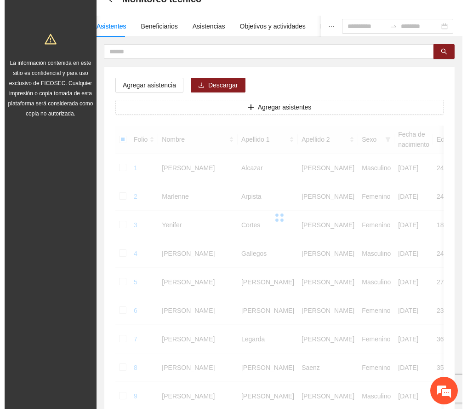
scroll to position [0, 0]
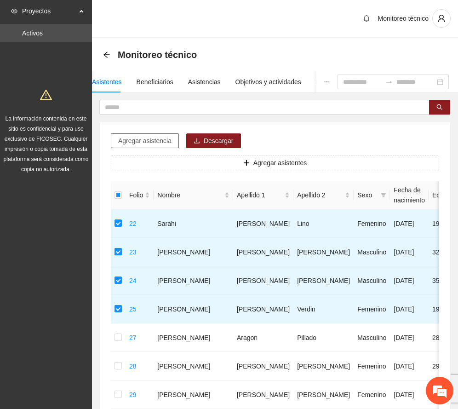
click at [146, 143] on span "Agregar asistencia" at bounding box center [144, 141] width 53 height 10
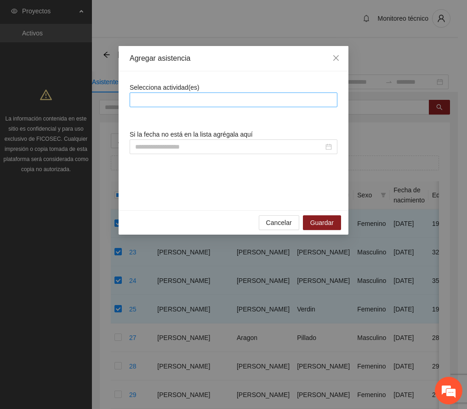
click at [184, 95] on div at bounding box center [233, 99] width 203 height 11
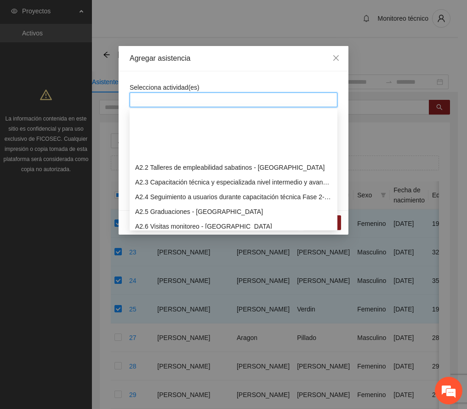
scroll to position [306, 0]
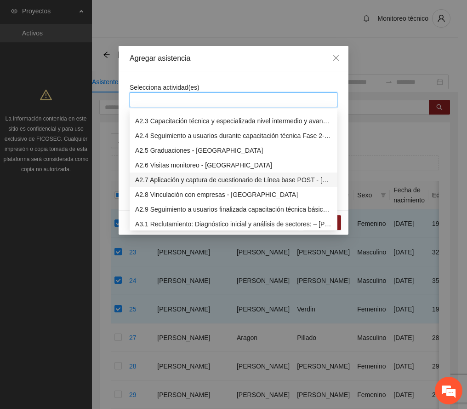
click at [236, 177] on div "A2.7 Aplicación y captura de cuestionario de Línea base POST - [GEOGRAPHIC_DATA]" at bounding box center [233, 180] width 197 height 10
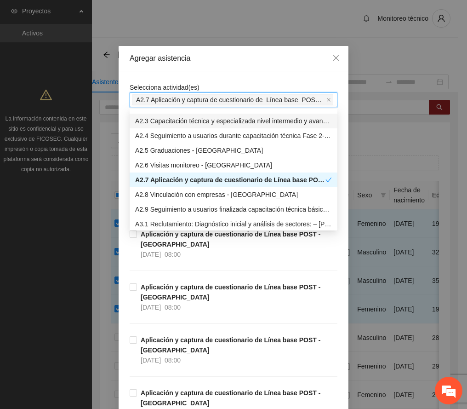
click at [243, 57] on div "Agregar asistencia" at bounding box center [234, 58] width 208 height 10
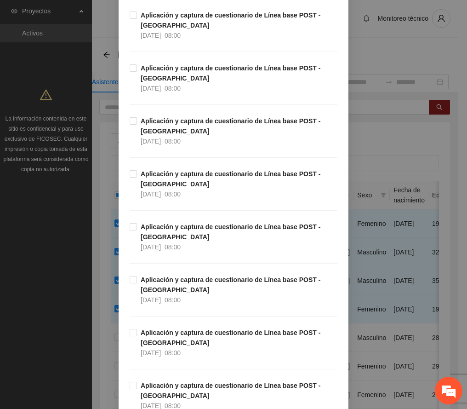
scroll to position [2084, 0]
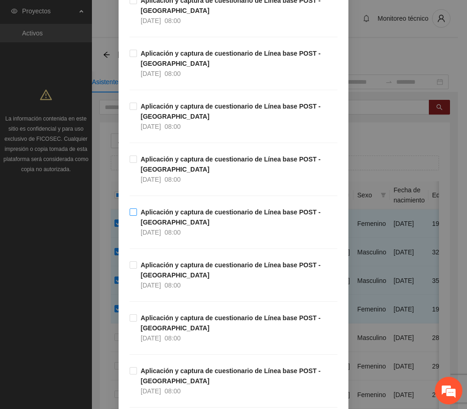
click at [188, 224] on span "Aplicación y captura de cuestionario de Línea base POST - CHIHUAHUA 30/06/2025 …" at bounding box center [237, 222] width 200 height 30
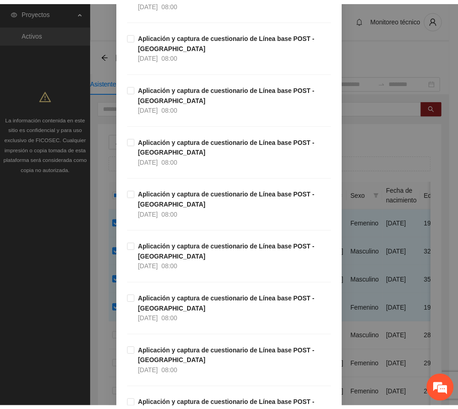
scroll to position [2647, 0]
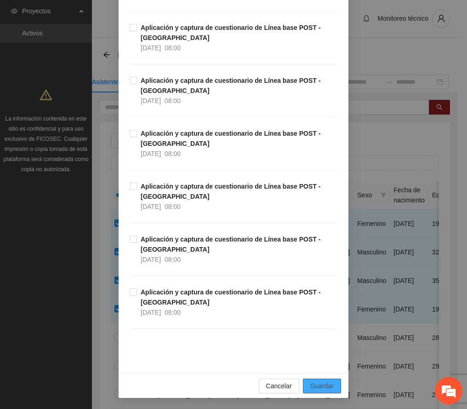
click at [322, 383] on span "Guardar" at bounding box center [321, 386] width 23 height 10
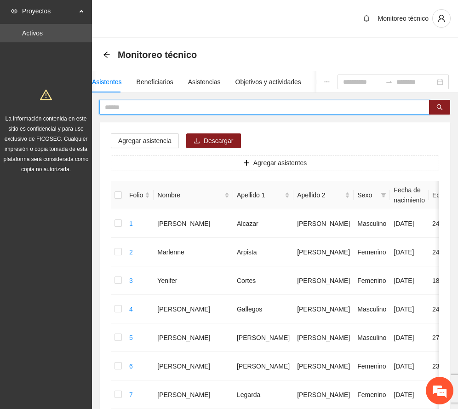
click at [153, 106] on input "text" at bounding box center [261, 107] width 312 height 10
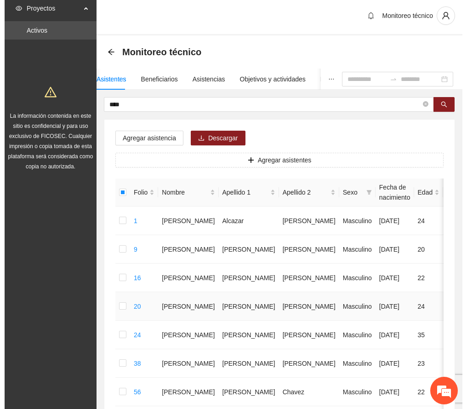
scroll to position [0, 0]
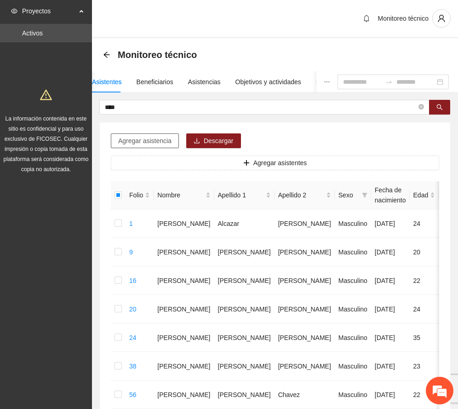
click at [155, 138] on span "Agregar asistencia" at bounding box center [144, 141] width 53 height 10
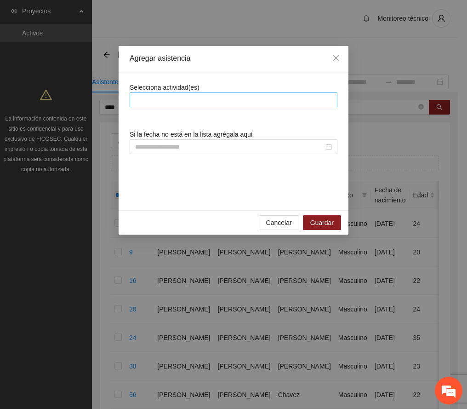
click at [189, 102] on div at bounding box center [233, 99] width 203 height 11
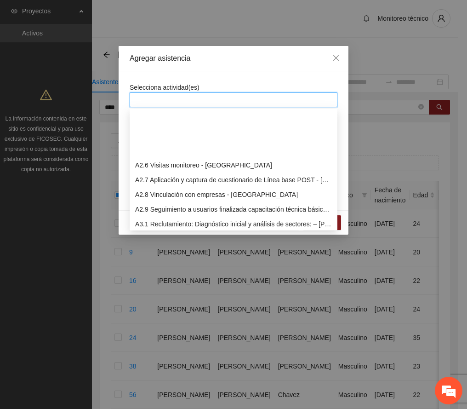
scroll to position [368, 0]
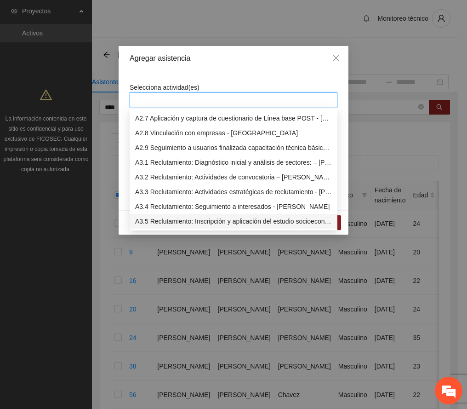
click at [264, 219] on div "A3.5 Reclutamiento: Inscripción y aplicación del estudio socioeconómico – [PERS…" at bounding box center [233, 221] width 197 height 10
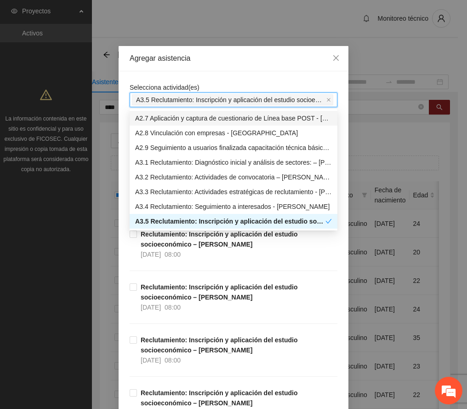
click at [265, 60] on div "Agregar asistencia" at bounding box center [234, 58] width 208 height 10
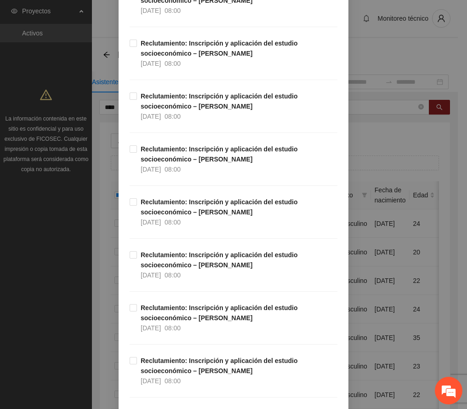
scroll to position [1777, 0]
click at [167, 259] on strong "Reclutamiento: Inscripción y aplicación del estudio socioeconómico – [PERSON_NA…" at bounding box center [219, 259] width 157 height 17
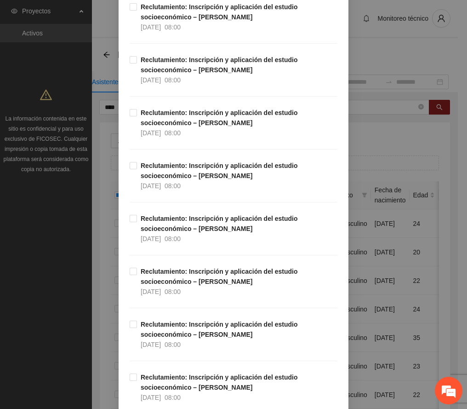
scroll to position [2276, 0]
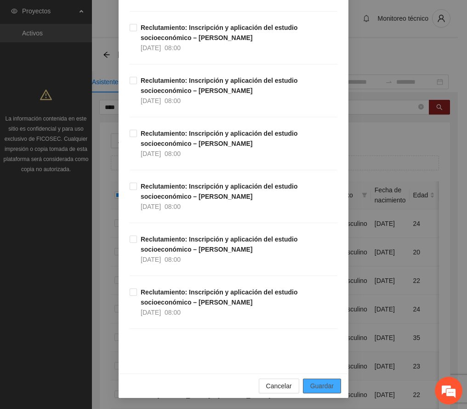
click at [315, 379] on button "Guardar" at bounding box center [322, 385] width 38 height 15
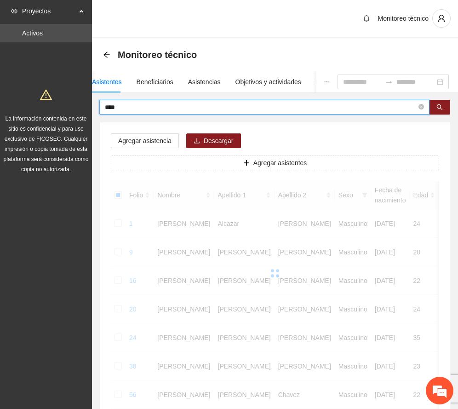
drag, startPoint x: 165, startPoint y: 108, endPoint x: 13, endPoint y: 114, distance: 152.7
click at [13, 114] on section "Proyectos Activos La información contenida en este sitio es confidencial y para…" at bounding box center [229, 350] width 458 height 701
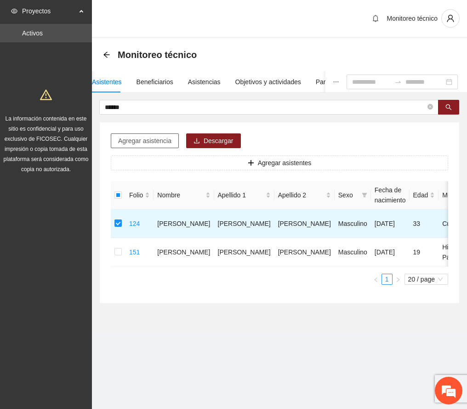
click at [149, 140] on span "Agregar asistencia" at bounding box center [144, 141] width 53 height 10
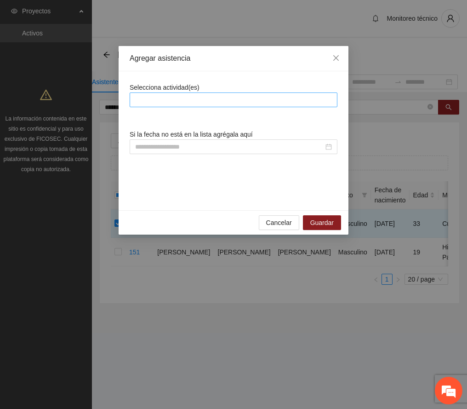
click at [173, 102] on div at bounding box center [233, 99] width 203 height 11
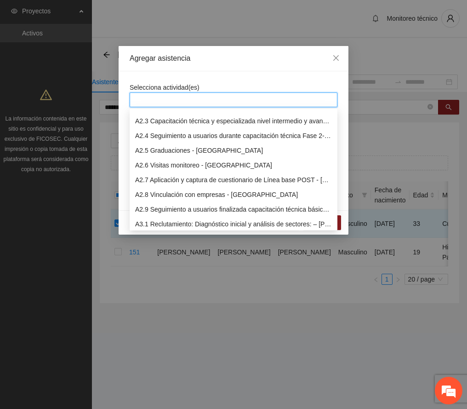
scroll to position [429, 0]
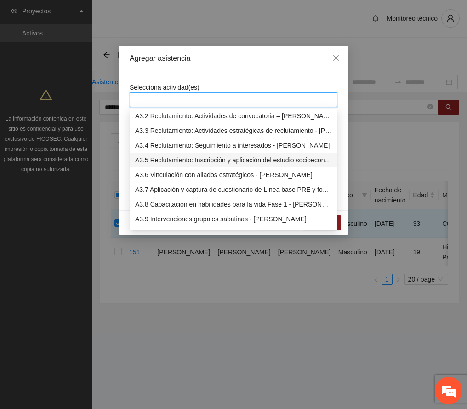
click at [197, 158] on div "A3.5 Reclutamiento: Inscripción y aplicación del estudio socioeconómico – [PERS…" at bounding box center [233, 160] width 197 height 10
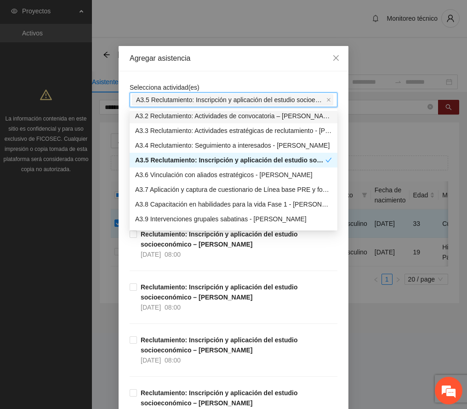
click at [224, 54] on div "Agregar asistencia" at bounding box center [234, 58] width 208 height 10
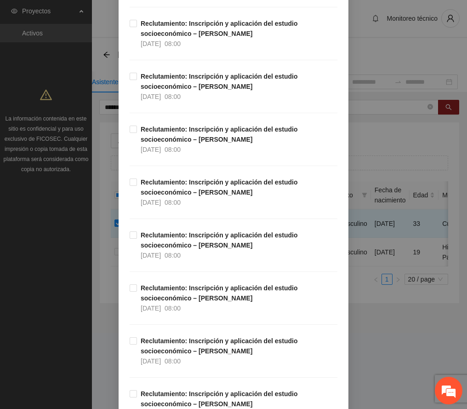
scroll to position [1839, 0]
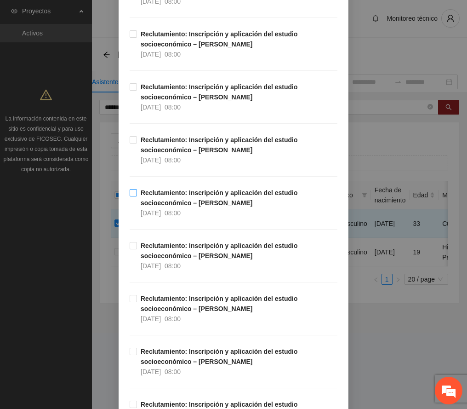
click at [164, 206] on strong "Reclutamiento: Inscripción y aplicación del estudio socioeconómico – [PERSON_NA…" at bounding box center [219, 197] width 157 height 17
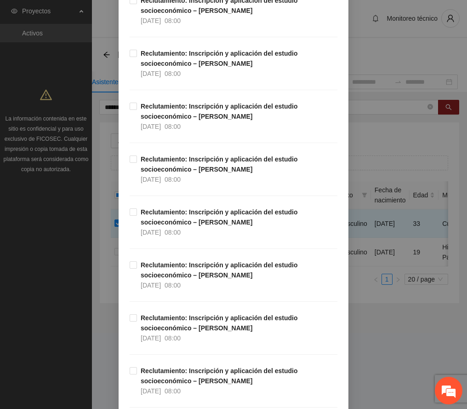
scroll to position [2276, 0]
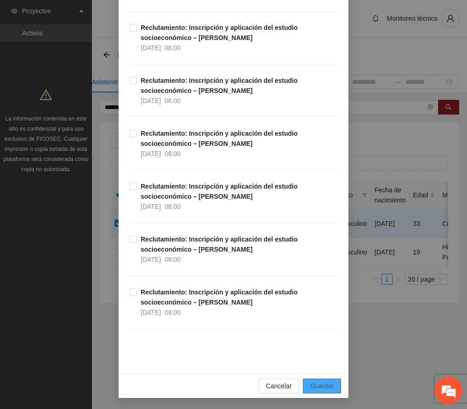
click at [322, 385] on span "Guardar" at bounding box center [321, 386] width 23 height 10
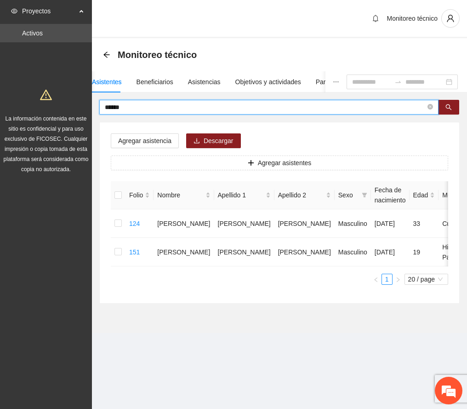
drag, startPoint x: 127, startPoint y: 109, endPoint x: 6, endPoint y: 97, distance: 121.5
click at [6, 97] on section "Proyectos Activos La información contenida en este sitio es confidencial y para…" at bounding box center [233, 204] width 467 height 409
click at [445, 108] on icon "search" at bounding box center [448, 107] width 6 height 6
drag, startPoint x: 445, startPoint y: 113, endPoint x: 157, endPoint y: 329, distance: 360.9
click at [157, 329] on section "Monitoreo técnico Asistentes Beneficiarios Asistencias Objetivos y actividades …" at bounding box center [279, 185] width 375 height 295
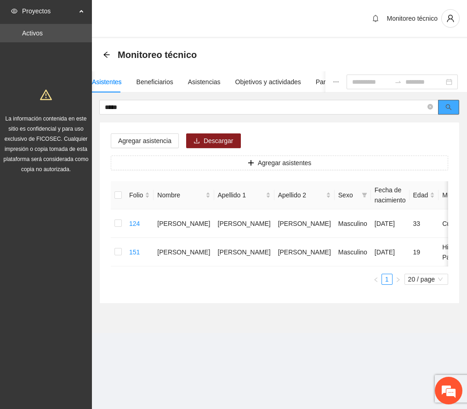
click at [453, 107] on button "button" at bounding box center [448, 107] width 21 height 15
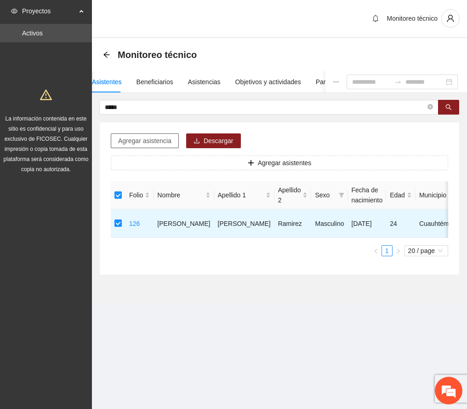
click at [137, 137] on span "Agregar asistencia" at bounding box center [144, 141] width 53 height 10
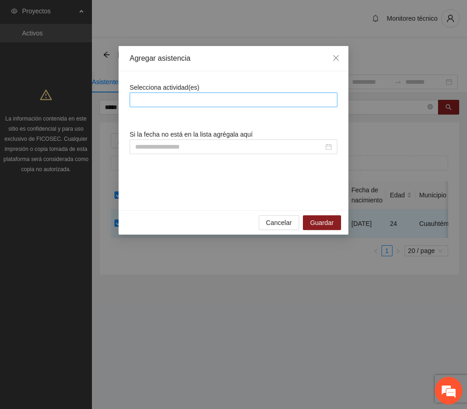
click at [159, 98] on div at bounding box center [233, 99] width 203 height 11
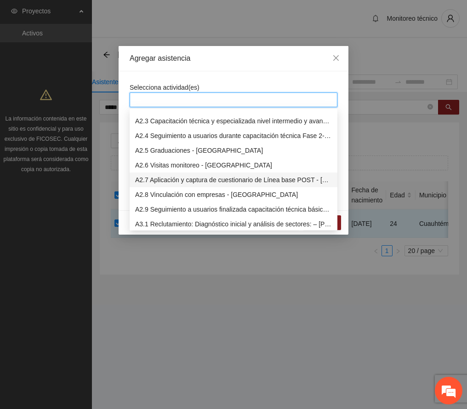
scroll to position [368, 0]
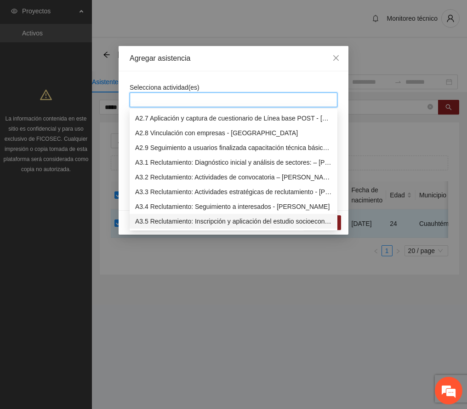
click at [177, 221] on div "A3.5 Reclutamiento: Inscripción y aplicación del estudio socioeconómico – [PERS…" at bounding box center [233, 221] width 197 height 10
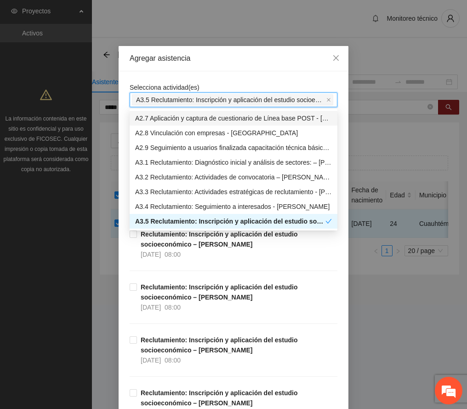
click at [219, 63] on div "Agregar asistencia" at bounding box center [234, 58] width 208 height 10
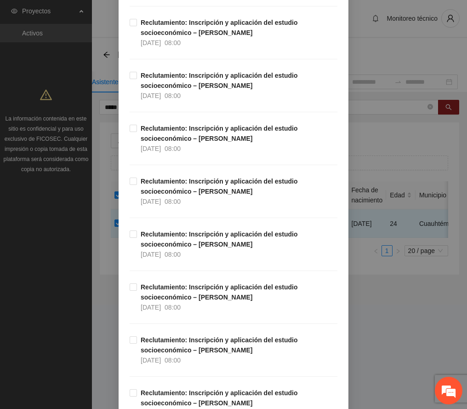
scroll to position [1961, 0]
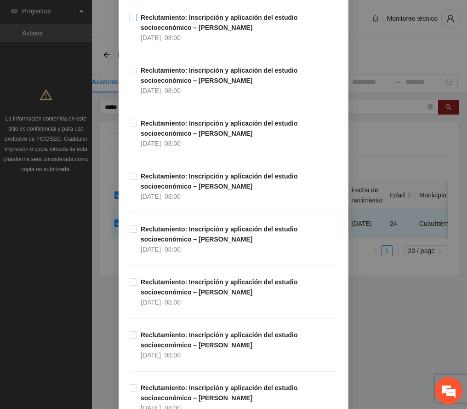
click at [179, 38] on div "08:00" at bounding box center [173, 38] width 16 height 10
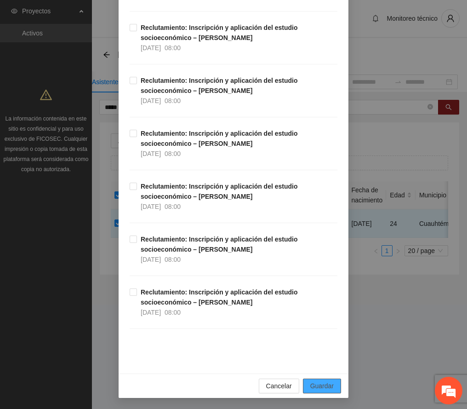
click at [325, 383] on span "Guardar" at bounding box center [321, 386] width 23 height 10
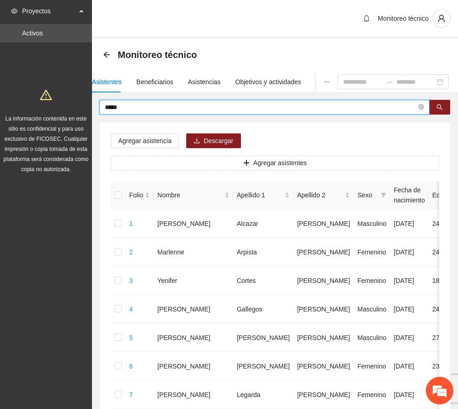
drag, startPoint x: 137, startPoint y: 109, endPoint x: 29, endPoint y: 93, distance: 108.3
type input "*****"
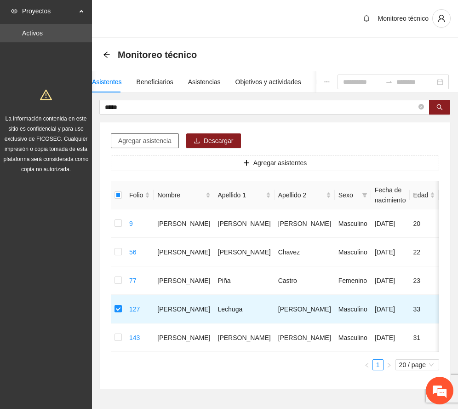
click at [141, 143] on span "Agregar asistencia" at bounding box center [144, 141] width 53 height 10
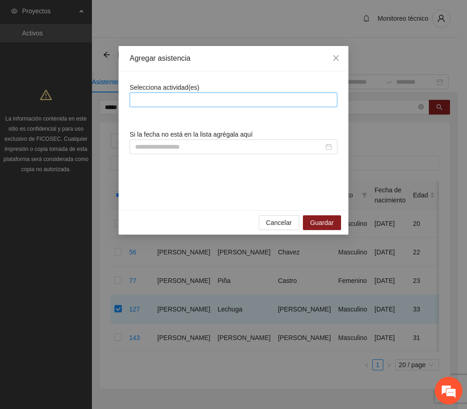
click at [164, 102] on div at bounding box center [233, 99] width 203 height 11
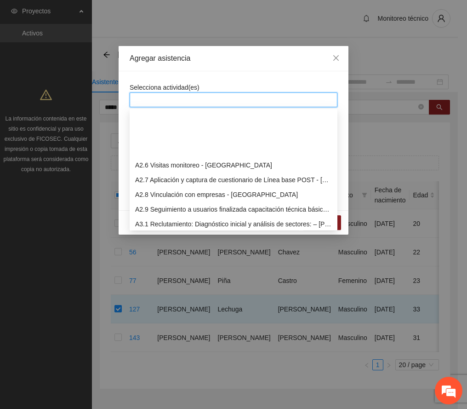
scroll to position [368, 0]
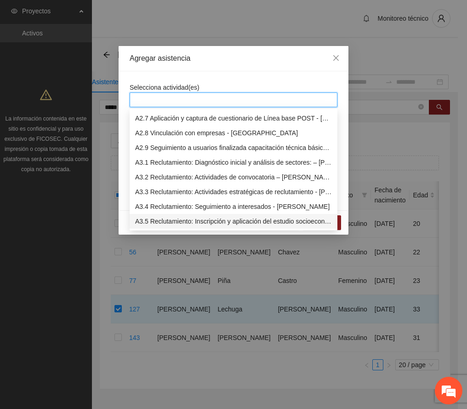
click at [190, 222] on div "A3.5 Reclutamiento: Inscripción y aplicación del estudio socioeconómico – [PERS…" at bounding box center [233, 221] width 197 height 10
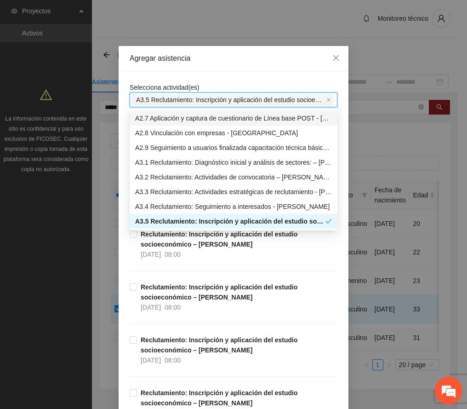
click at [230, 60] on div "Agregar asistencia" at bounding box center [234, 58] width 208 height 10
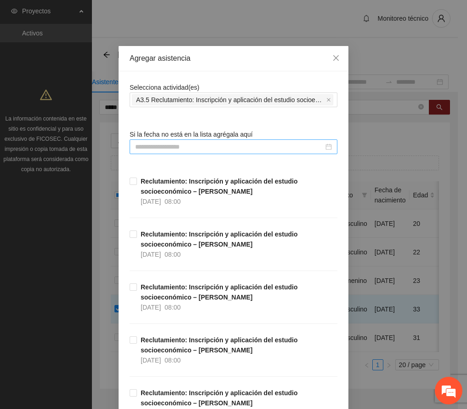
click at [177, 142] on div at bounding box center [234, 146] width 208 height 15
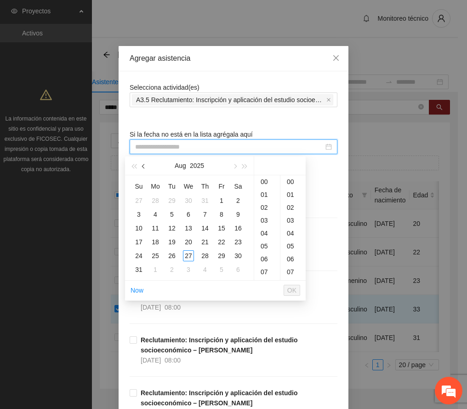
click at [141, 164] on button "button" at bounding box center [144, 165] width 10 height 18
click at [187, 201] on div "2" at bounding box center [188, 200] width 11 height 11
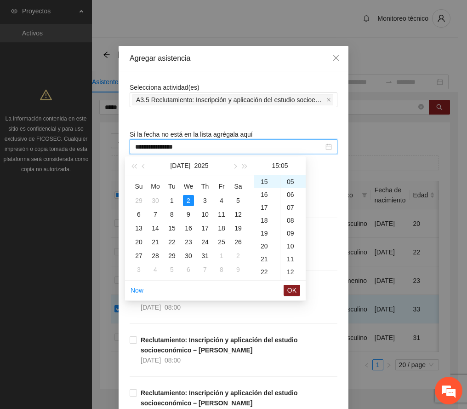
scroll to position [0, 0]
click at [290, 177] on div "00" at bounding box center [292, 181] width 25 height 13
type input "**********"
drag, startPoint x: 289, startPoint y: 284, endPoint x: 319, endPoint y: 258, distance: 39.8
click at [291, 282] on li "OK" at bounding box center [292, 290] width 17 height 16
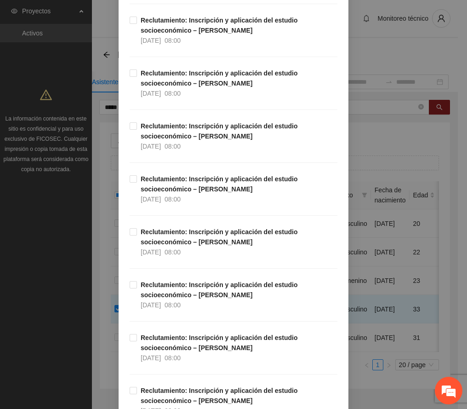
scroll to position [2276, 0]
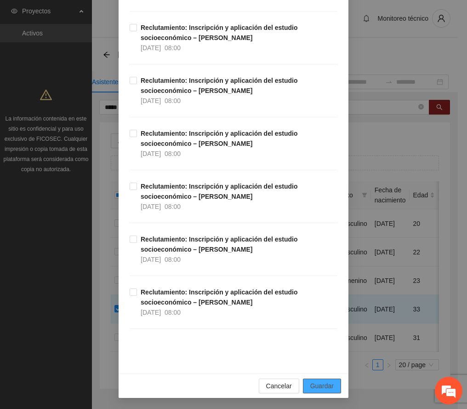
click at [319, 385] on span "Guardar" at bounding box center [321, 386] width 23 height 10
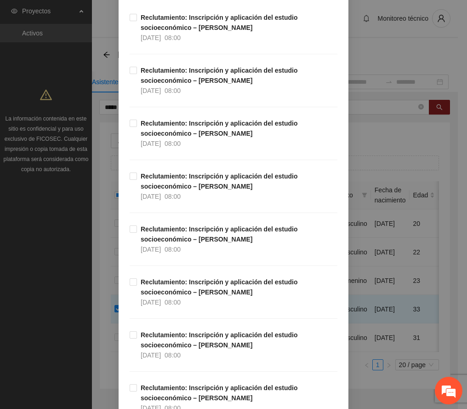
scroll to position [0, 0]
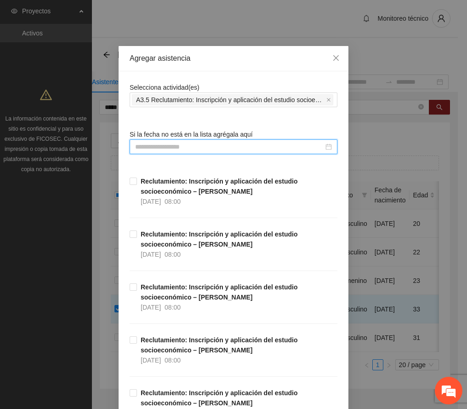
click at [249, 148] on input at bounding box center [229, 147] width 188 height 10
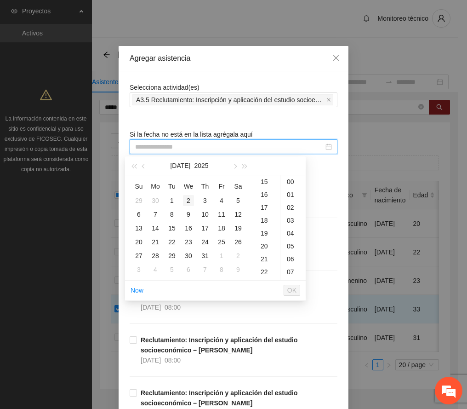
click at [186, 199] on div "2" at bounding box center [188, 200] width 11 height 11
click at [291, 179] on div "00" at bounding box center [292, 181] width 25 height 13
type input "**********"
click at [291, 287] on span "OK" at bounding box center [291, 290] width 9 height 10
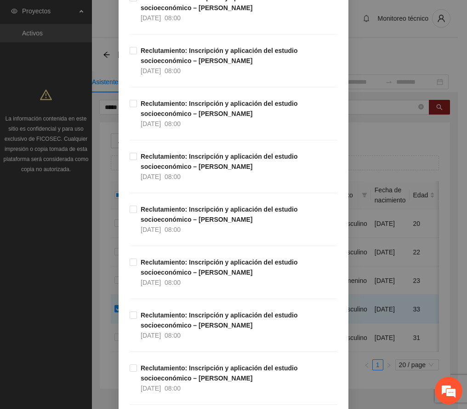
scroll to position [2276, 0]
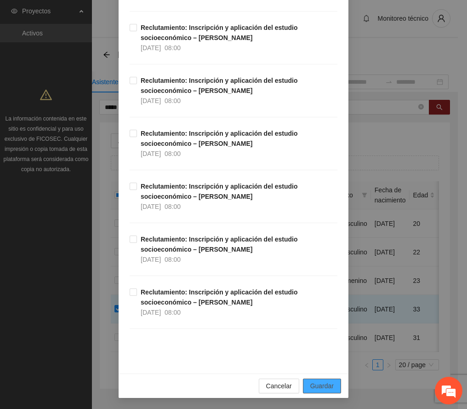
click at [330, 381] on button "Guardar" at bounding box center [322, 385] width 38 height 15
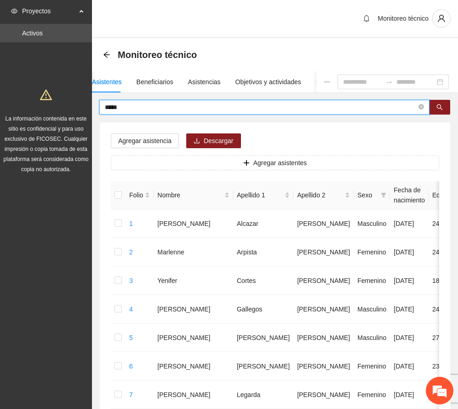
drag, startPoint x: 140, startPoint y: 109, endPoint x: 25, endPoint y: 107, distance: 115.4
type input "*****"
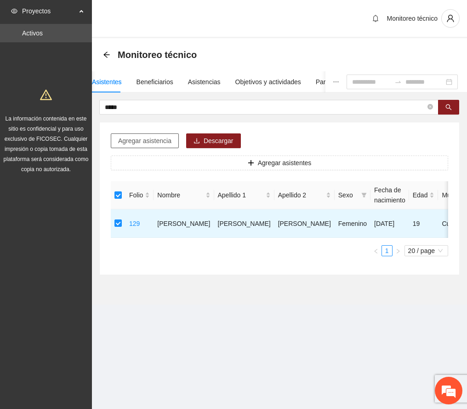
click at [153, 144] on span "Agregar asistencia" at bounding box center [144, 141] width 53 height 10
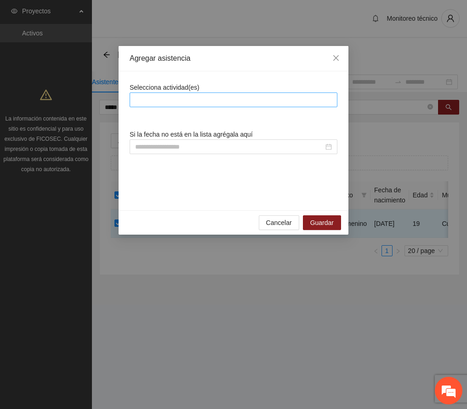
click at [194, 98] on div at bounding box center [233, 99] width 203 height 11
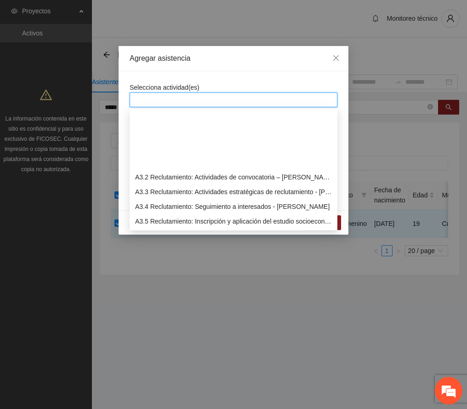
scroll to position [429, 0]
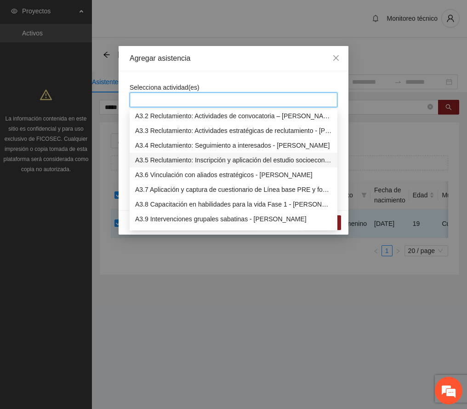
click at [193, 160] on div "A3.5 Reclutamiento: Inscripción y aplicación del estudio socioeconómico – [PERS…" at bounding box center [233, 160] width 197 height 10
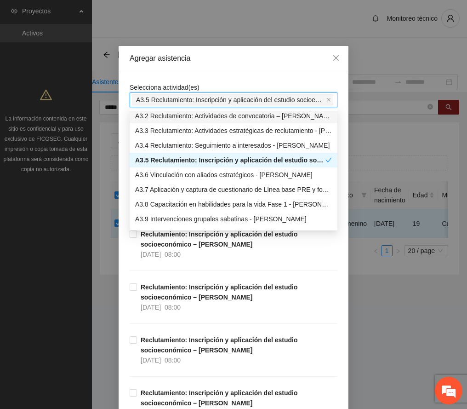
click at [249, 56] on div "Agregar asistencia" at bounding box center [234, 58] width 208 height 10
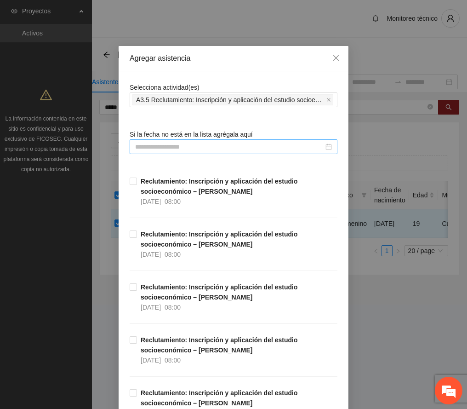
click at [208, 142] on input at bounding box center [229, 147] width 188 height 10
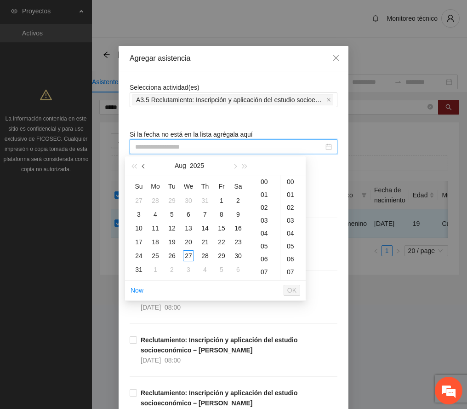
click at [144, 162] on button "button" at bounding box center [144, 165] width 10 height 18
click at [223, 201] on div "4" at bounding box center [221, 200] width 11 height 11
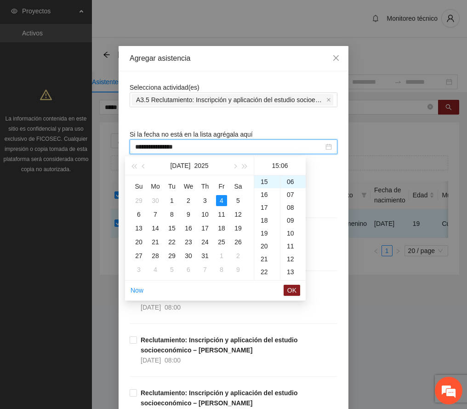
scroll to position [0, 0]
click at [291, 181] on div "00" at bounding box center [292, 181] width 25 height 13
type input "**********"
drag, startPoint x: 289, startPoint y: 287, endPoint x: 388, endPoint y: 210, distance: 125.8
click at [296, 285] on button "OK" at bounding box center [292, 290] width 17 height 11
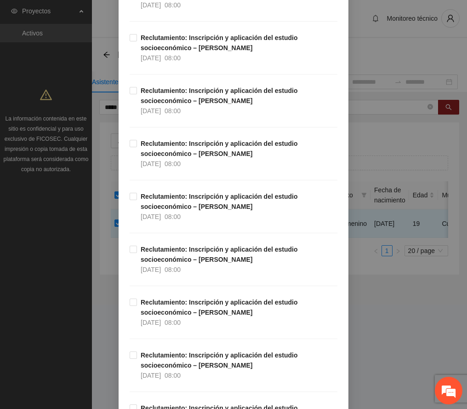
scroll to position [2276, 0]
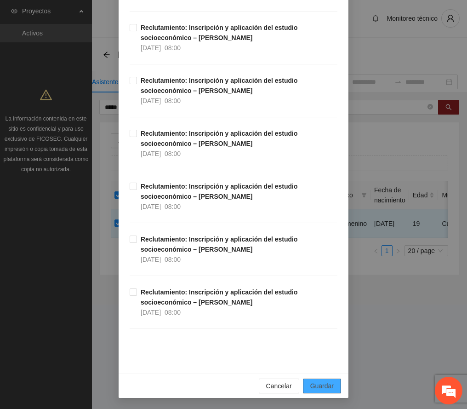
drag, startPoint x: 317, startPoint y: 383, endPoint x: 68, endPoint y: 321, distance: 256.4
click at [313, 383] on span "Guardar" at bounding box center [321, 386] width 23 height 10
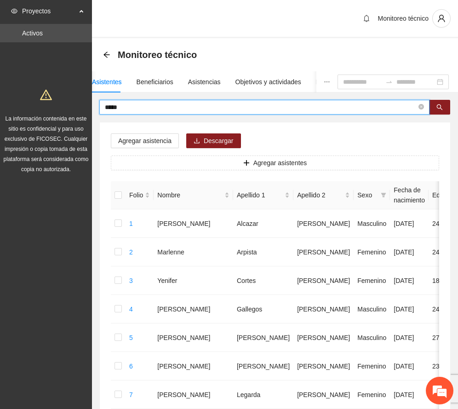
drag, startPoint x: 137, startPoint y: 105, endPoint x: 30, endPoint y: 94, distance: 106.7
type input "******"
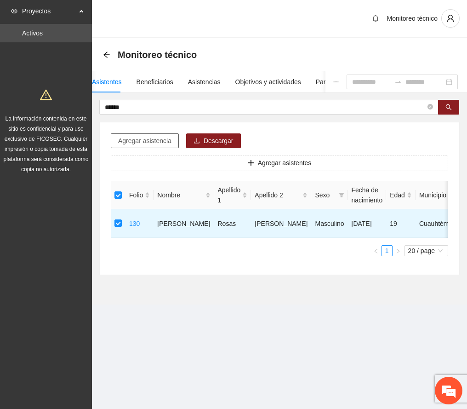
click at [149, 143] on span "Agregar asistencia" at bounding box center [144, 141] width 53 height 10
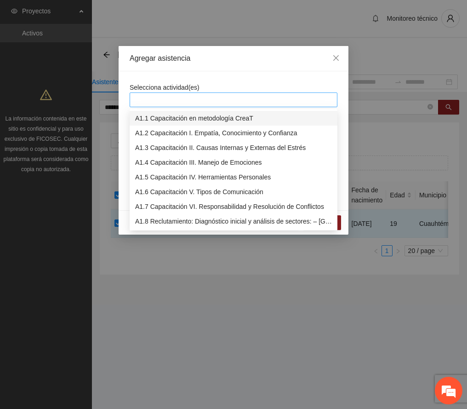
click at [168, 99] on div at bounding box center [233, 99] width 203 height 11
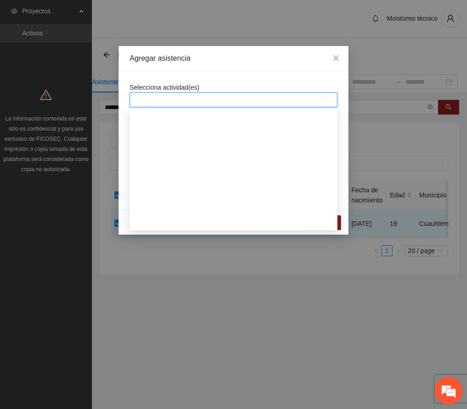
scroll to position [429, 0]
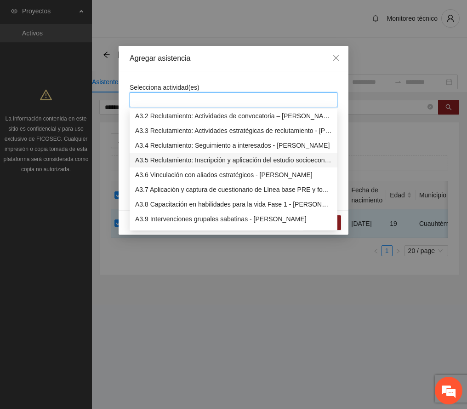
click at [184, 160] on div "A3.5 Reclutamiento: Inscripción y aplicación del estudio socioeconómico – [PERS…" at bounding box center [233, 160] width 197 height 10
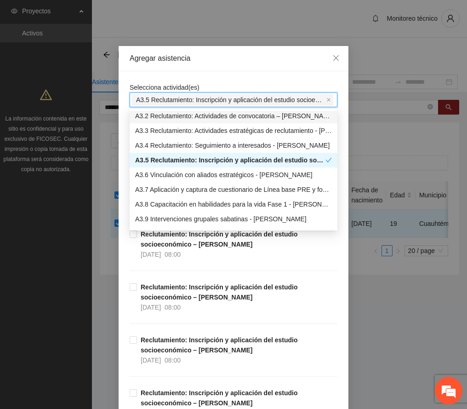
click at [225, 59] on div "Agregar asistencia" at bounding box center [234, 58] width 208 height 10
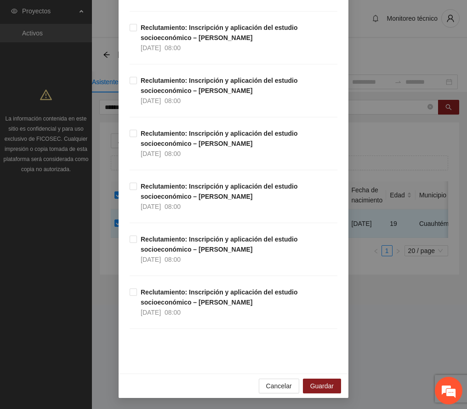
scroll to position [1908, 0]
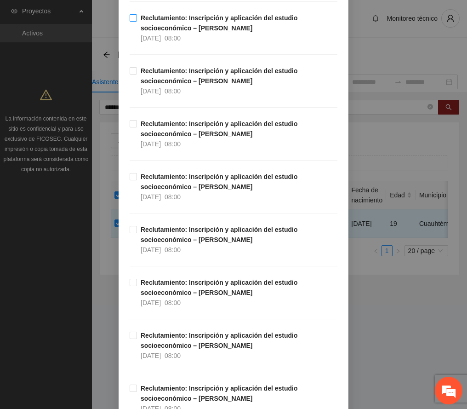
click at [177, 41] on span "08:00" at bounding box center [173, 37] width 16 height 7
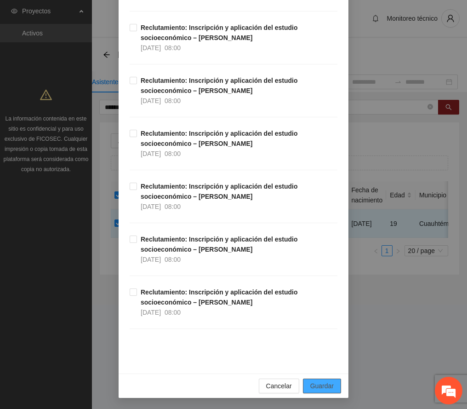
drag, startPoint x: 322, startPoint y: 381, endPoint x: 99, endPoint y: 309, distance: 234.1
click at [314, 379] on button "Guardar" at bounding box center [322, 385] width 38 height 15
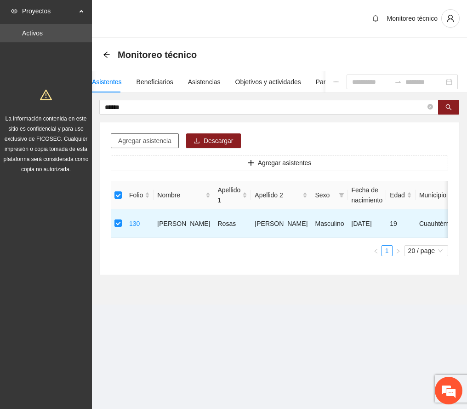
click at [149, 133] on button "Agregar asistencia" at bounding box center [145, 140] width 68 height 15
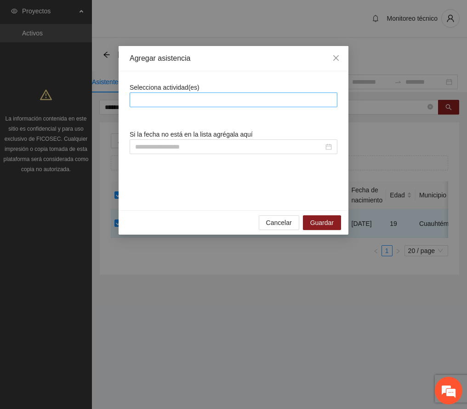
click at [164, 101] on div at bounding box center [233, 99] width 203 height 11
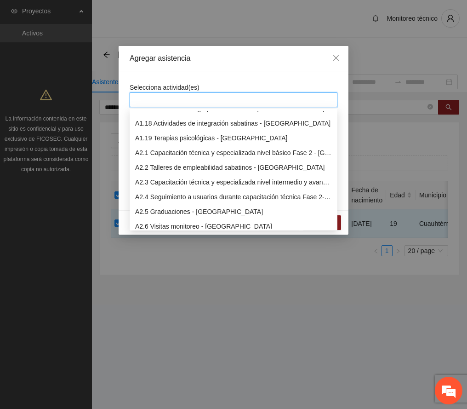
scroll to position [368, 0]
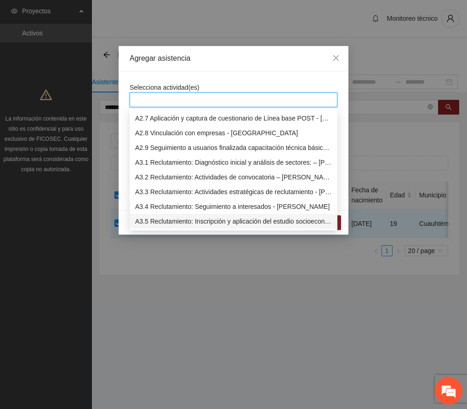
click at [191, 221] on div "A3.5 Reclutamiento: Inscripción y aplicación del estudio socioeconómico – [PERS…" at bounding box center [233, 221] width 197 height 10
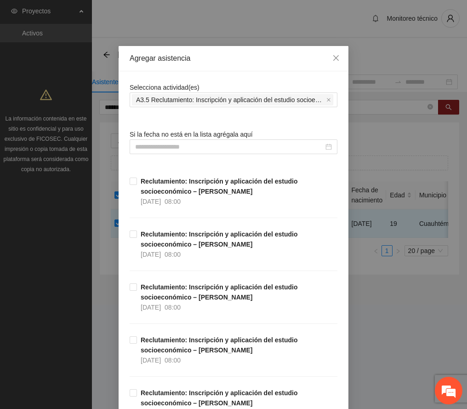
click at [216, 55] on div "Agregar asistencia" at bounding box center [234, 58] width 208 height 10
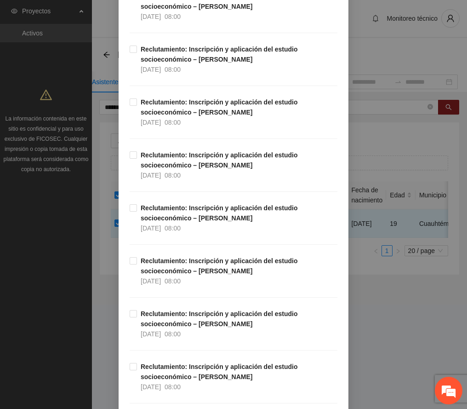
scroll to position [1655, 0]
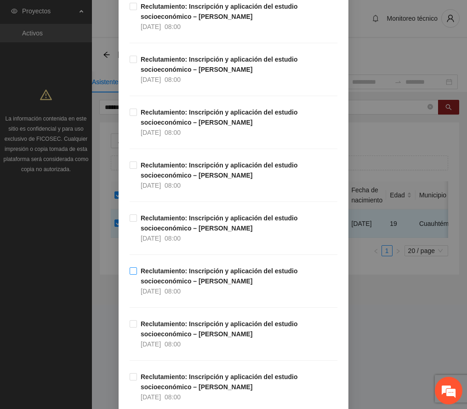
click at [184, 280] on span "Reclutamiento: Inscripción y aplicación del estudio socioeconómico – Cuauhtémoc…" at bounding box center [237, 281] width 200 height 30
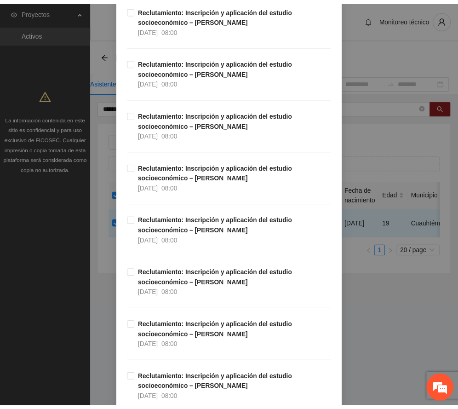
scroll to position [2276, 0]
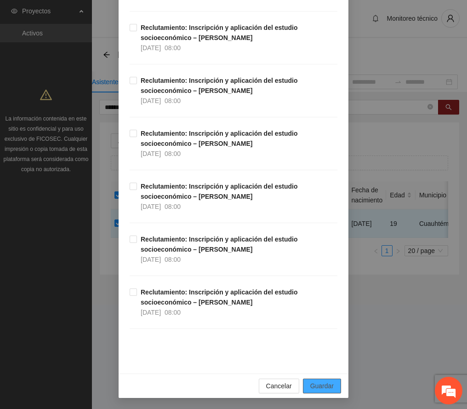
click at [320, 384] on span "Guardar" at bounding box center [321, 386] width 23 height 10
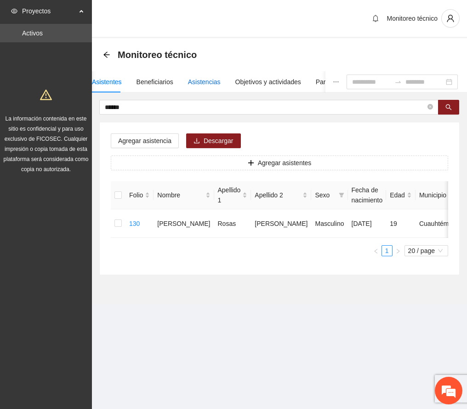
click at [197, 78] on div "Asistencias" at bounding box center [204, 82] width 33 height 10
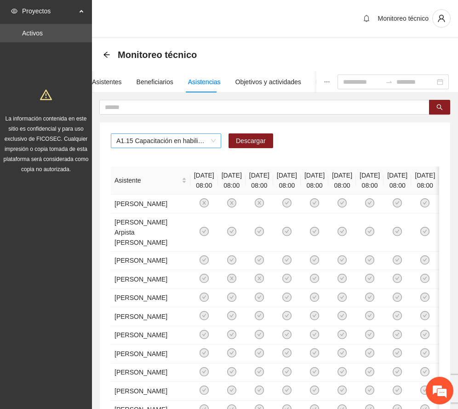
click at [212, 140] on span "A1.15 Capacitación en habilidades para la vida Fase 1 - [GEOGRAPHIC_DATA]" at bounding box center [165, 141] width 99 height 14
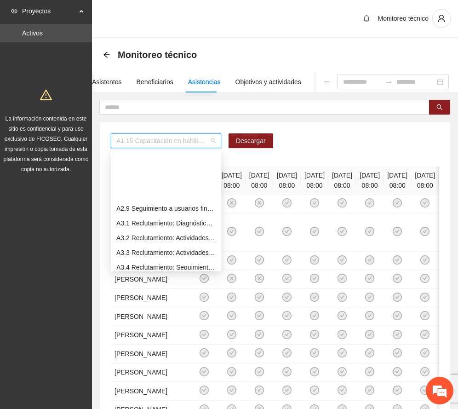
scroll to position [409, 0]
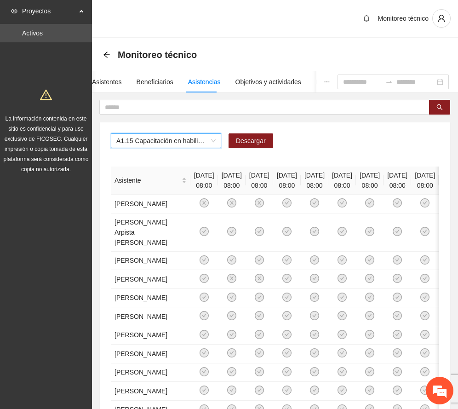
click at [213, 142] on span "A1.15 Capacitación en habilidades para la vida Fase 1 - [GEOGRAPHIC_DATA]" at bounding box center [165, 141] width 99 height 14
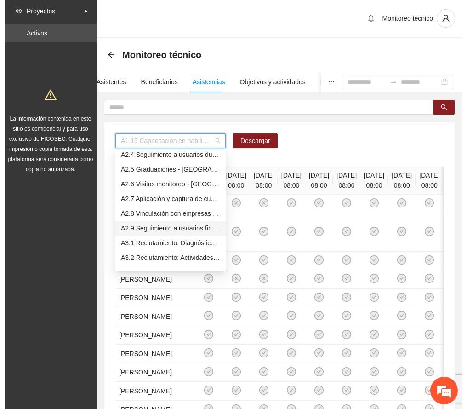
scroll to position [390, 0]
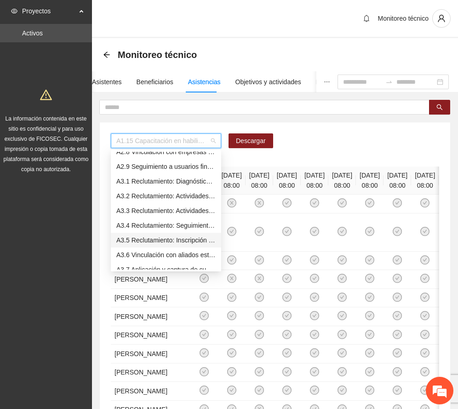
click at [156, 238] on div "A3.5 Reclutamiento: Inscripción y aplicación del estudio socioeconómico – [PERS…" at bounding box center [165, 240] width 99 height 10
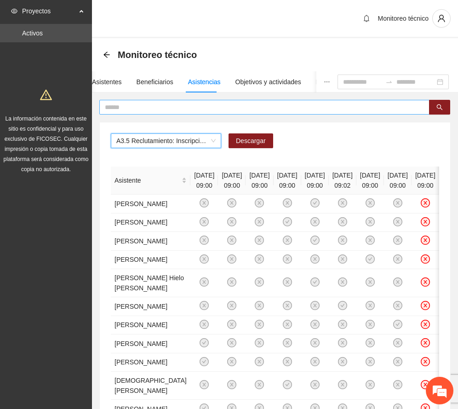
click at [157, 104] on input "text" at bounding box center [261, 107] width 312 height 10
type input "******"
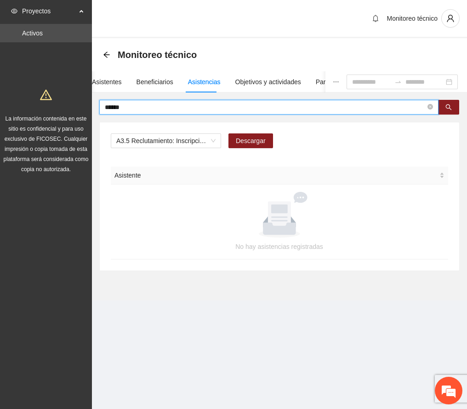
drag, startPoint x: 154, startPoint y: 109, endPoint x: 70, endPoint y: 126, distance: 84.9
click at [83, 120] on section "Proyectos Activos La información contenida en este sitio es confidencial y para…" at bounding box center [233, 204] width 467 height 409
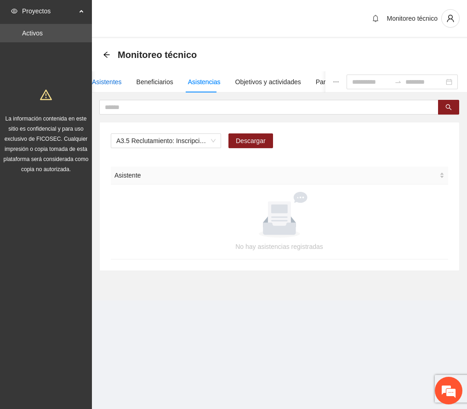
click at [105, 78] on div "Asistentes" at bounding box center [107, 82] width 30 height 10
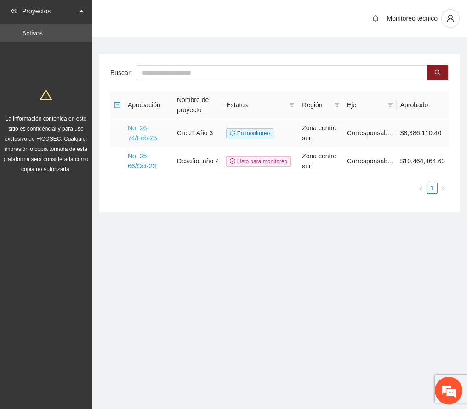
click at [140, 135] on link "No. 26-74/Feb-25" at bounding box center [142, 132] width 29 height 17
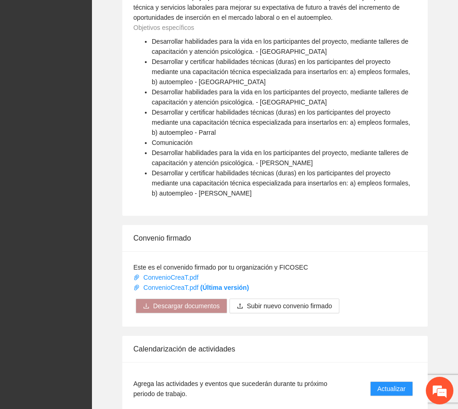
scroll to position [753, 0]
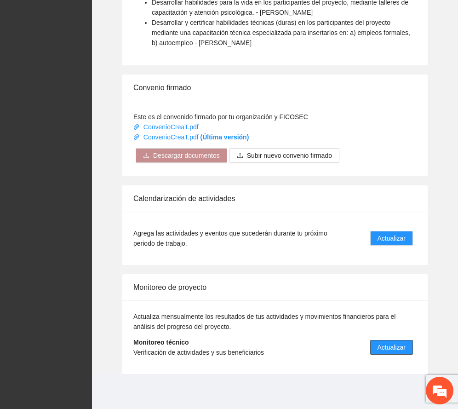
click at [392, 348] on span "Actualizar" at bounding box center [391, 347] width 28 height 10
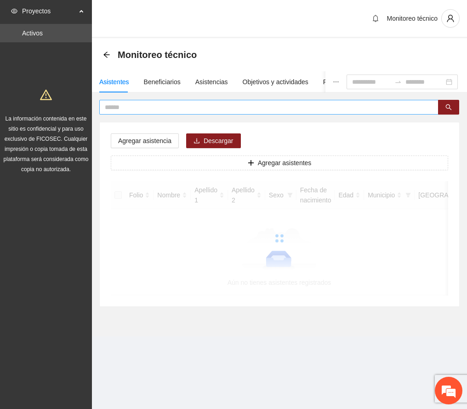
click at [153, 107] on input "text" at bounding box center [265, 107] width 321 height 10
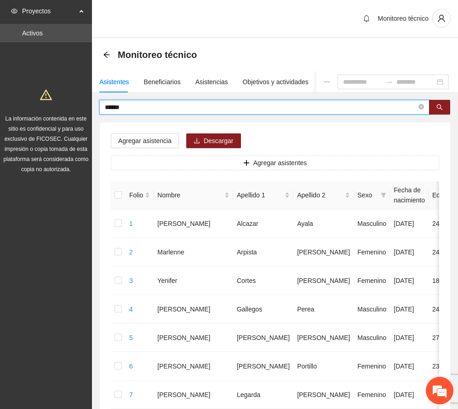
type input "******"
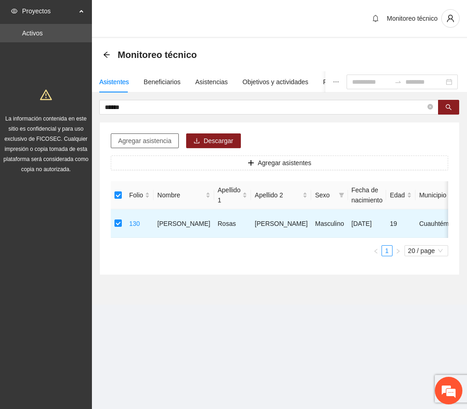
click at [144, 144] on span "Agregar asistencia" at bounding box center [144, 141] width 53 height 10
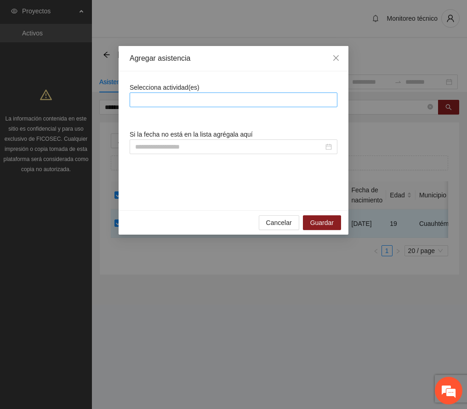
click at [168, 101] on div at bounding box center [233, 99] width 203 height 11
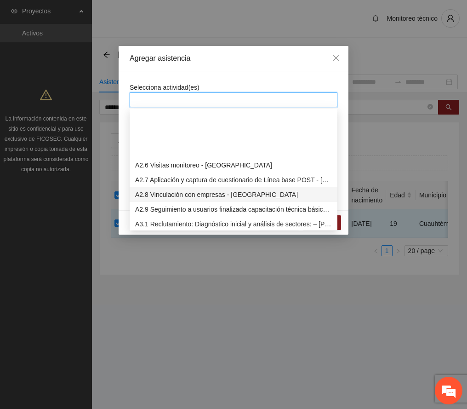
scroll to position [368, 0]
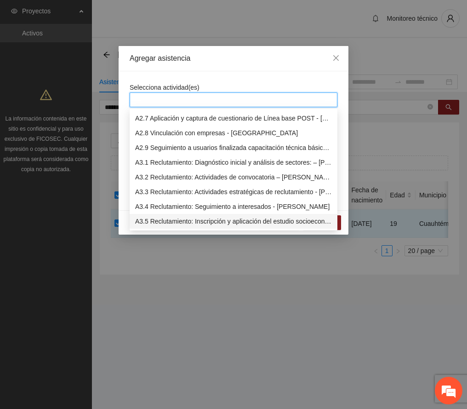
click at [188, 219] on div "A3.5 Reclutamiento: Inscripción y aplicación del estudio socioeconómico – [PERS…" at bounding box center [233, 221] width 197 height 10
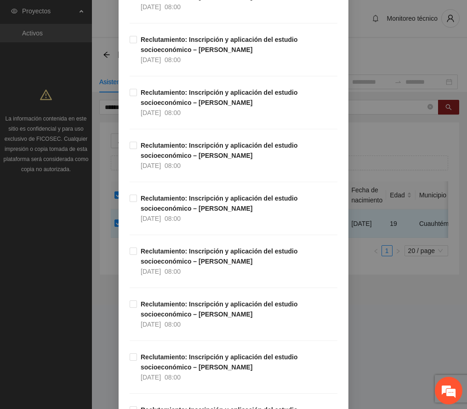
scroll to position [1716, 0]
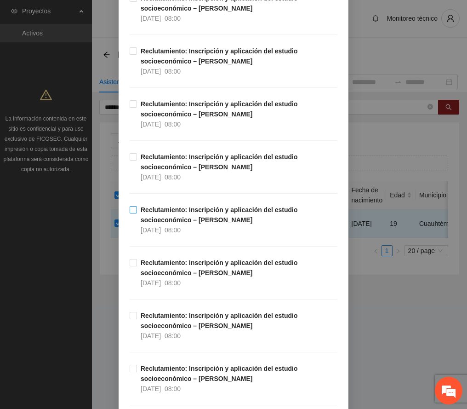
click at [170, 223] on strong "Reclutamiento: Inscripción y aplicación del estudio socioeconómico – [PERSON_NA…" at bounding box center [219, 214] width 157 height 17
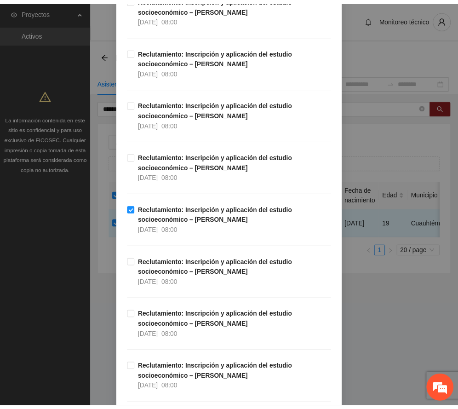
scroll to position [2276, 0]
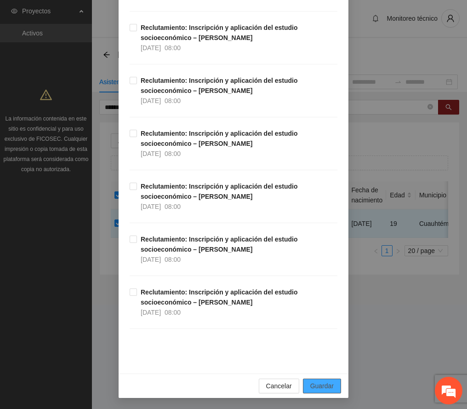
click at [322, 384] on span "Guardar" at bounding box center [321, 386] width 23 height 10
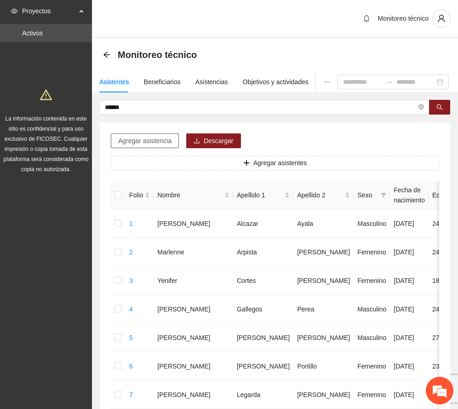
click at [170, 138] on button "Agregar asistencia" at bounding box center [145, 140] width 68 height 15
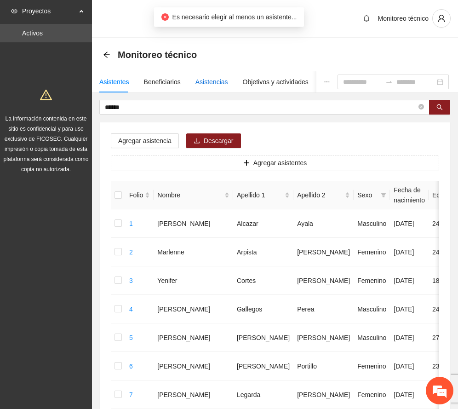
click at [207, 81] on div "Asistencias" at bounding box center [211, 82] width 33 height 10
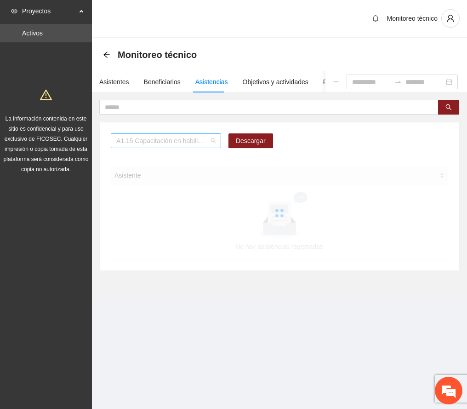
click at [217, 140] on div "A1.15 Capacitación en habilidades para la vida Fase 1 - [GEOGRAPHIC_DATA]" at bounding box center [166, 140] width 110 height 15
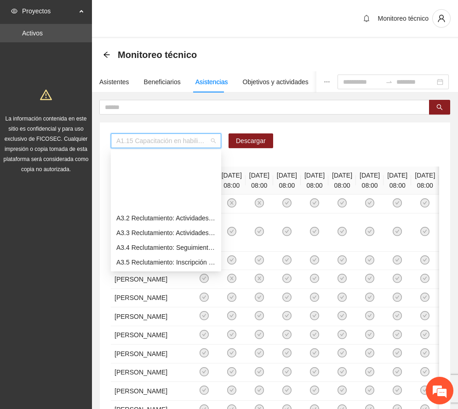
scroll to position [429, 0]
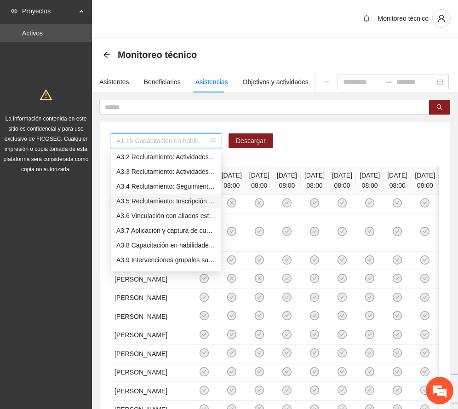
click at [154, 199] on div "A3.5 Reclutamiento: Inscripción y aplicación del estudio socioeconómico – [PERS…" at bounding box center [165, 201] width 99 height 10
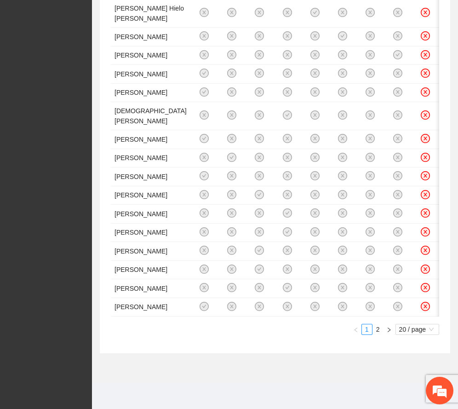
scroll to position [736, 0]
click at [374, 334] on link "2" at bounding box center [378, 329] width 10 height 10
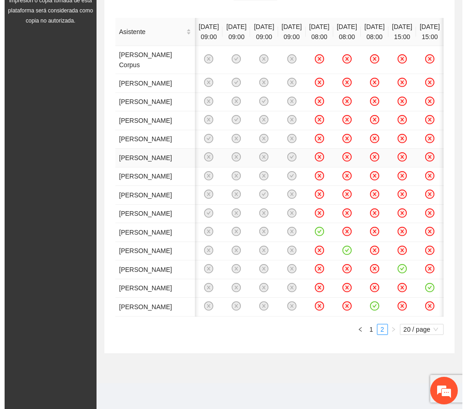
scroll to position [0, 0]
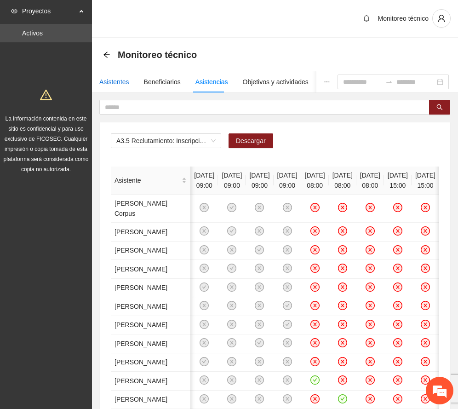
click at [116, 78] on div "Asistentes" at bounding box center [114, 82] width 30 height 10
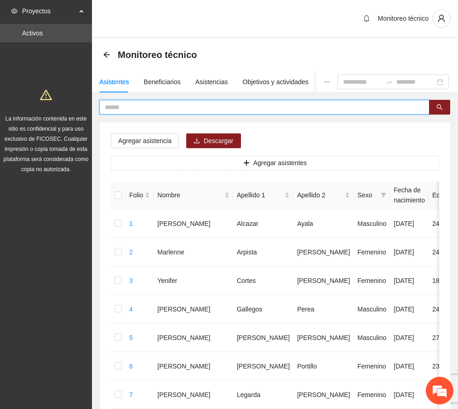
click at [140, 107] on input "text" at bounding box center [261, 107] width 312 height 10
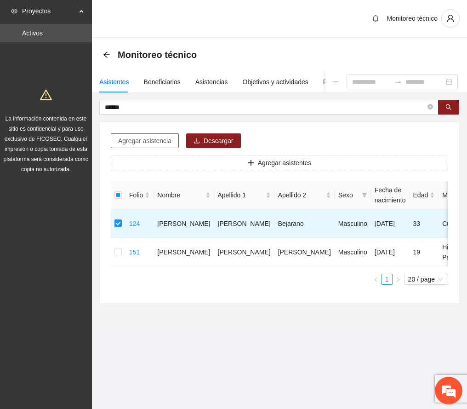
click at [158, 139] on span "Agregar asistencia" at bounding box center [144, 141] width 53 height 10
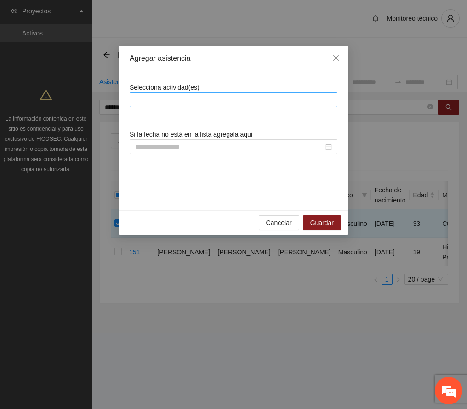
click at [181, 103] on div at bounding box center [233, 99] width 203 height 11
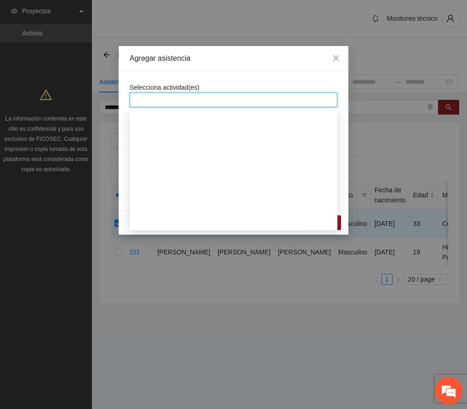
scroll to position [429, 0]
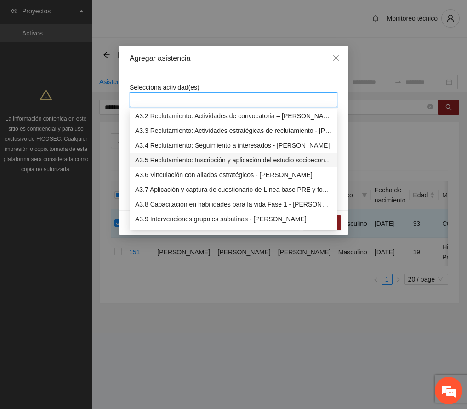
click at [171, 157] on div "A3.5 Reclutamiento: Inscripción y aplicación del estudio socioeconómico – [PERS…" at bounding box center [233, 160] width 197 height 10
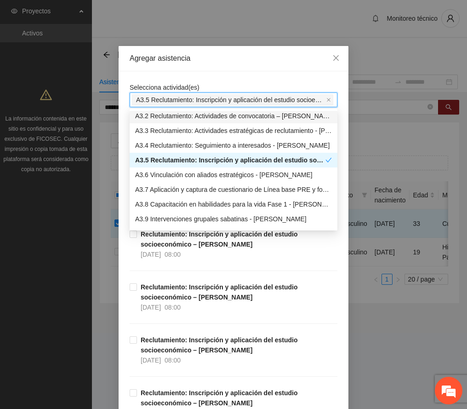
click at [216, 70] on div "Agregar asistencia" at bounding box center [234, 58] width 230 height 25
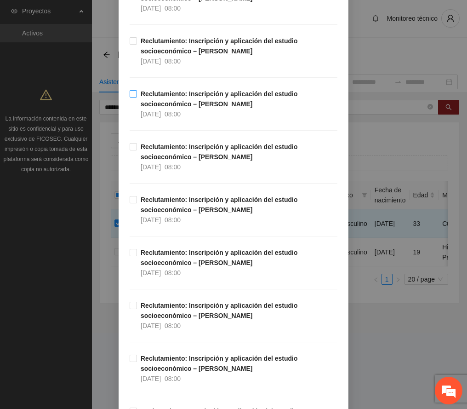
scroll to position [1777, 0]
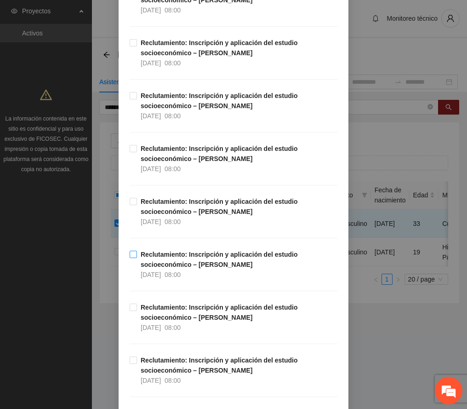
click at [175, 262] on strong "Reclutamiento: Inscripción y aplicación del estudio socioeconómico – [PERSON_NA…" at bounding box center [219, 259] width 157 height 17
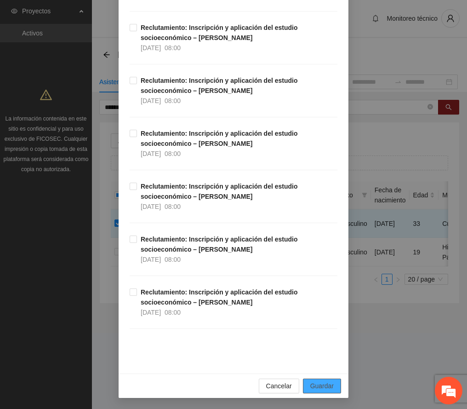
click at [325, 385] on span "Guardar" at bounding box center [321, 386] width 23 height 10
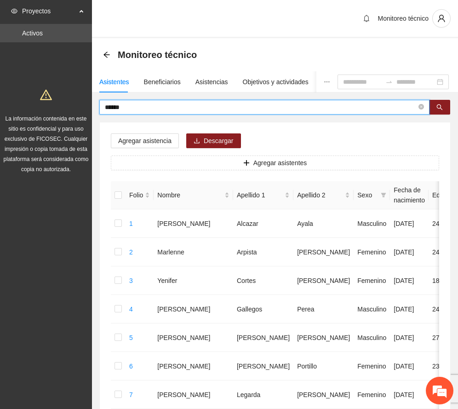
drag, startPoint x: 134, startPoint y: 109, endPoint x: 34, endPoint y: 119, distance: 100.7
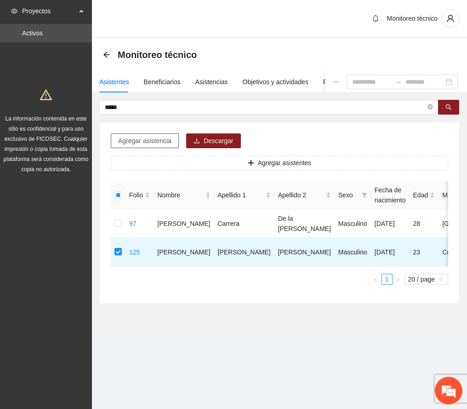
click at [154, 138] on span "Agregar asistencia" at bounding box center [144, 141] width 53 height 10
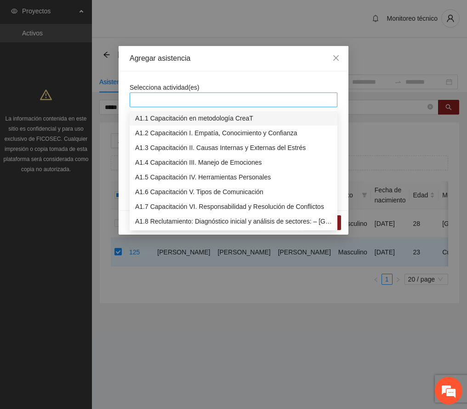
click at [174, 102] on div at bounding box center [233, 99] width 203 height 11
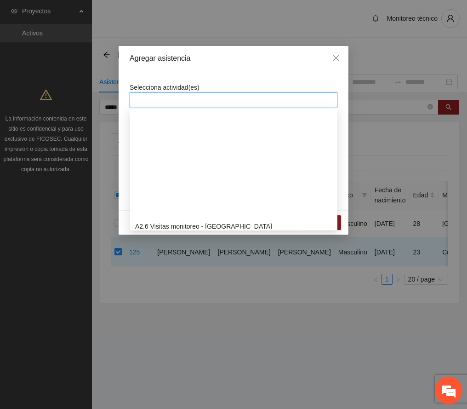
scroll to position [429, 0]
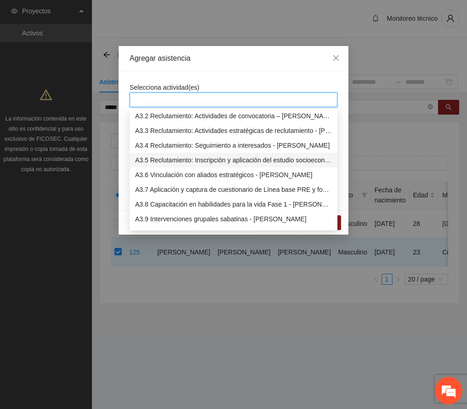
click at [171, 157] on div "A3.5 Reclutamiento: Inscripción y aplicación del estudio socioeconómico – [PERS…" at bounding box center [233, 160] width 197 height 10
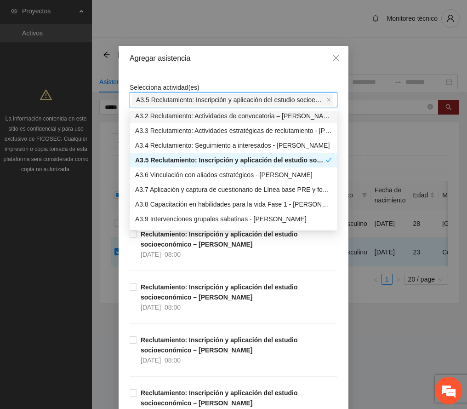
click at [214, 67] on div "Agregar asistencia" at bounding box center [234, 58] width 230 height 25
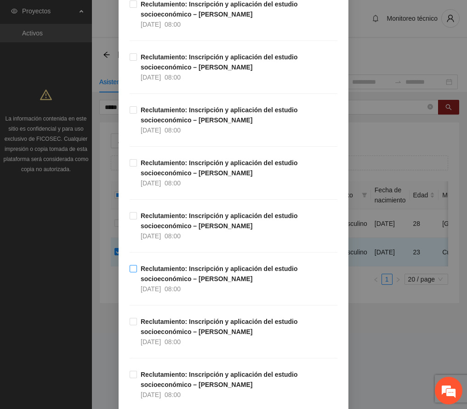
scroll to position [1777, 0]
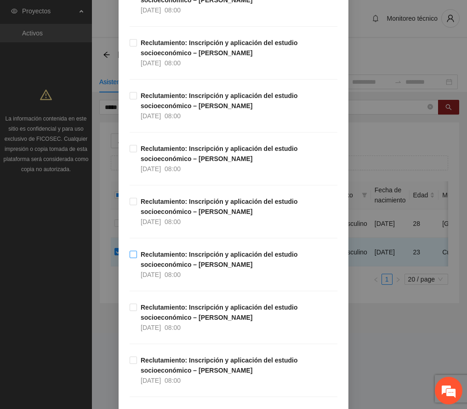
click at [203, 263] on strong "Reclutamiento: Inscripción y aplicación del estudio socioeconómico – [PERSON_NA…" at bounding box center [219, 259] width 157 height 17
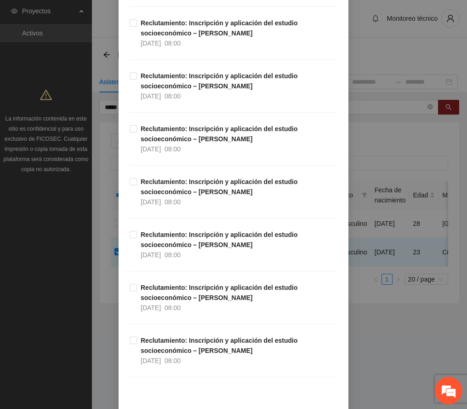
scroll to position [2276, 0]
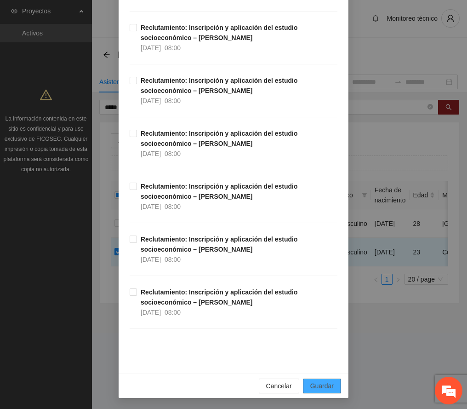
click at [325, 383] on span "Guardar" at bounding box center [321, 386] width 23 height 10
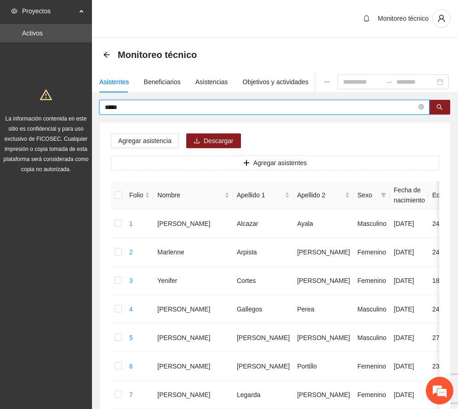
drag, startPoint x: 137, startPoint y: 108, endPoint x: 55, endPoint y: 114, distance: 82.1
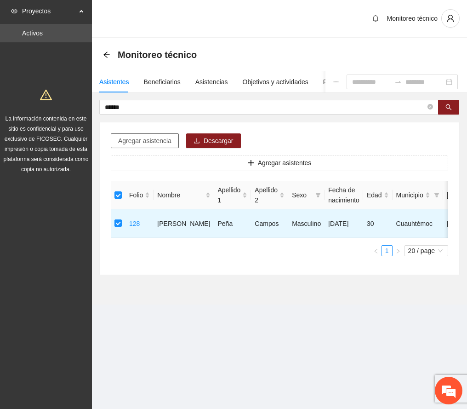
click at [139, 141] on span "Agregar asistencia" at bounding box center [144, 141] width 53 height 10
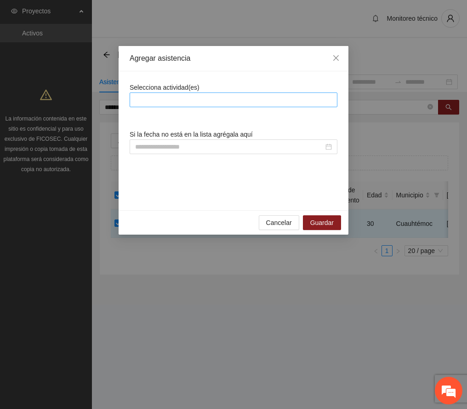
click at [175, 97] on div at bounding box center [233, 99] width 203 height 11
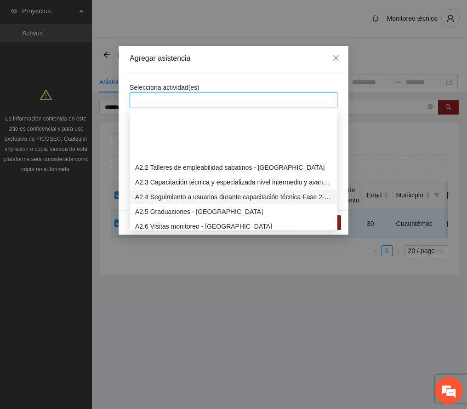
scroll to position [368, 0]
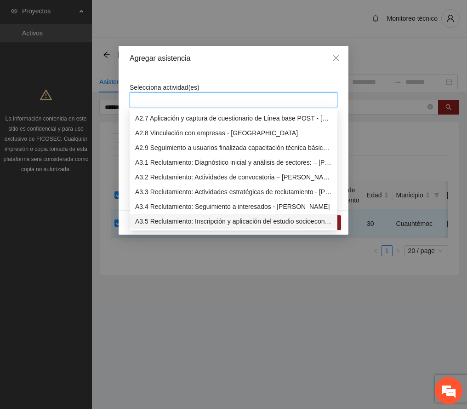
click at [187, 223] on div "A3.5 Reclutamiento: Inscripción y aplicación del estudio socioeconómico – [PERS…" at bounding box center [233, 221] width 197 height 10
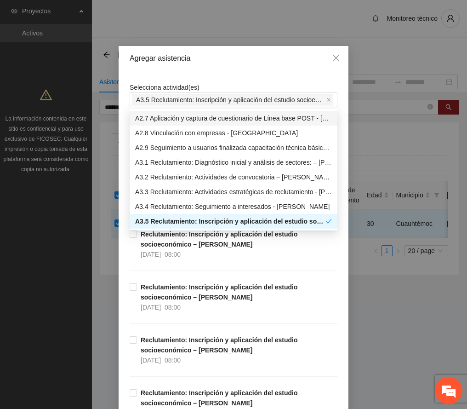
click at [225, 64] on div "Agregar asistencia" at bounding box center [234, 58] width 230 height 25
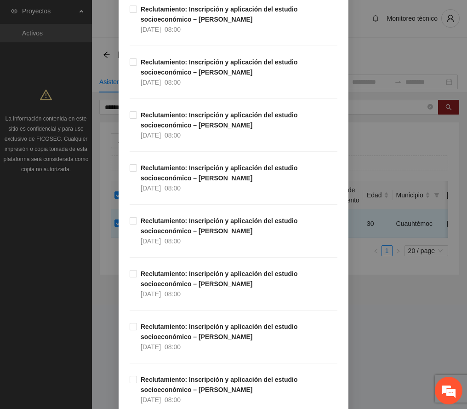
scroll to position [1900, 0]
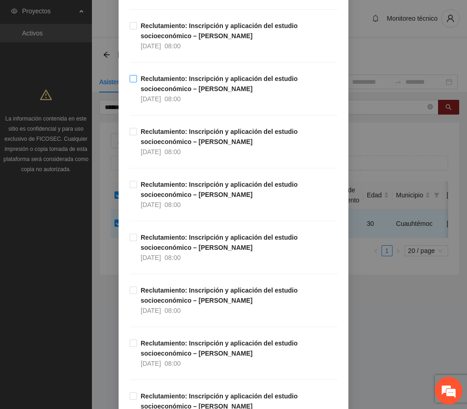
click at [171, 92] on strong "Reclutamiento: Inscripción y aplicación del estudio socioeconómico – [PERSON_NA…" at bounding box center [219, 83] width 157 height 17
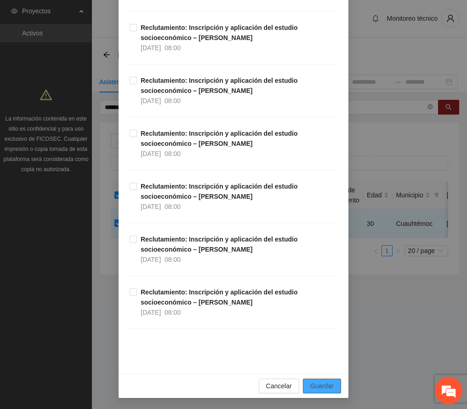
click at [314, 383] on span "Guardar" at bounding box center [321, 386] width 23 height 10
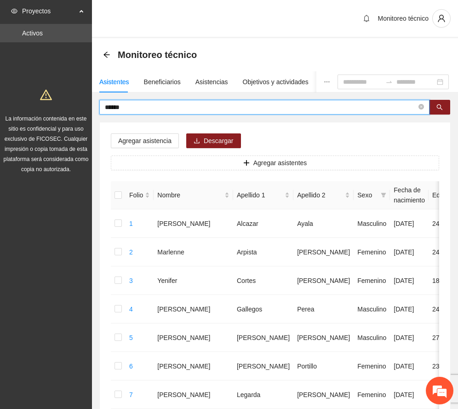
drag, startPoint x: 135, startPoint y: 107, endPoint x: 44, endPoint y: 106, distance: 91.0
type input "******"
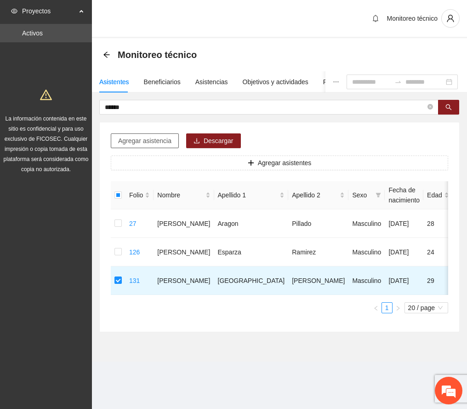
click at [159, 140] on span "Agregar asistencia" at bounding box center [144, 141] width 53 height 10
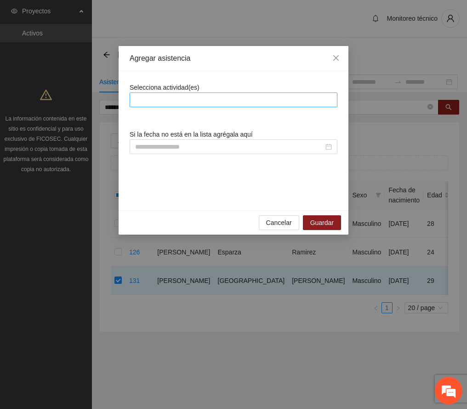
click at [181, 102] on div at bounding box center [233, 99] width 203 height 11
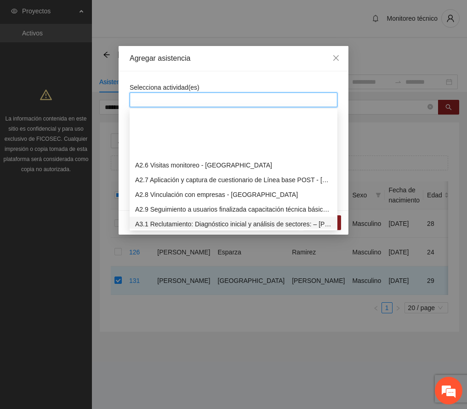
scroll to position [368, 0]
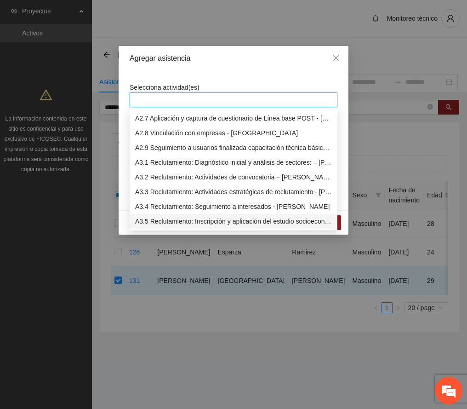
click at [180, 221] on div "A3.5 Reclutamiento: Inscripción y aplicación del estudio socioeconómico – [PERS…" at bounding box center [233, 221] width 197 height 10
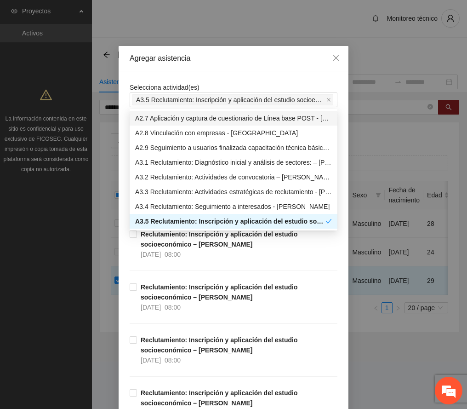
click at [232, 64] on div "Agregar asistencia" at bounding box center [234, 58] width 230 height 25
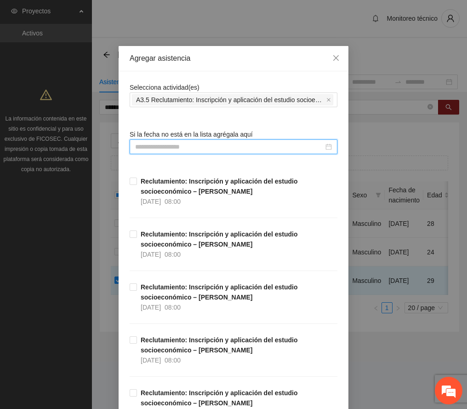
click at [179, 147] on input at bounding box center [229, 147] width 188 height 10
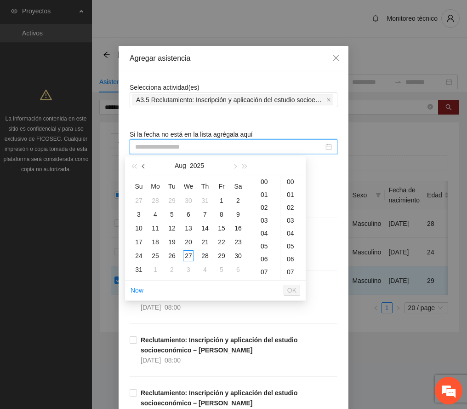
click at [146, 165] on span "button" at bounding box center [144, 166] width 5 height 5
click at [189, 200] on div "2" at bounding box center [188, 200] width 11 height 11
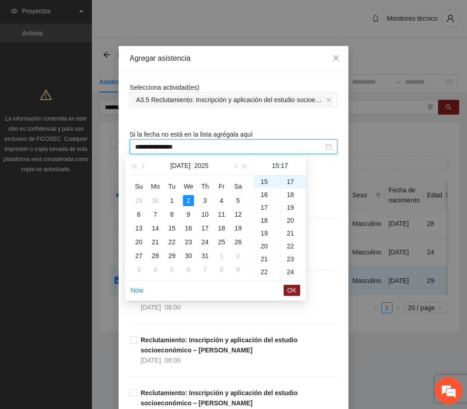
scroll to position [0, 0]
click at [292, 181] on div "00" at bounding box center [292, 181] width 25 height 13
type input "**********"
click at [293, 291] on span "OK" at bounding box center [291, 290] width 9 height 10
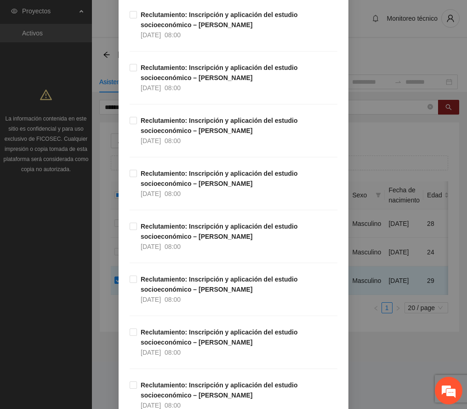
scroll to position [2276, 0]
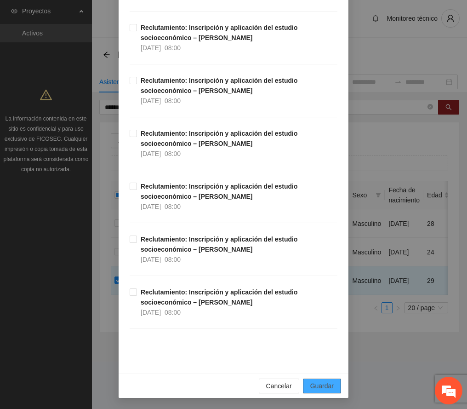
click at [325, 380] on button "Guardar" at bounding box center [322, 385] width 38 height 15
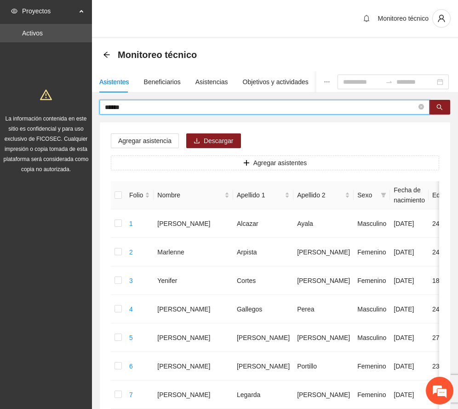
drag, startPoint x: 139, startPoint y: 110, endPoint x: 149, endPoint y: 118, distance: 12.5
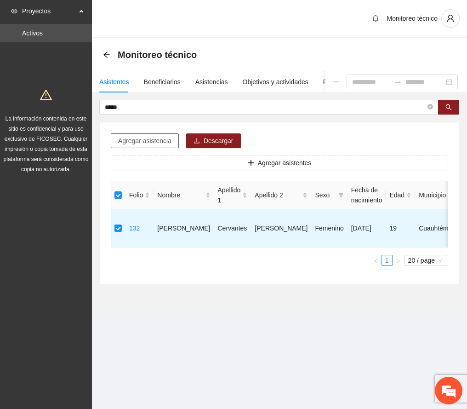
click at [153, 139] on span "Agregar asistencia" at bounding box center [144, 141] width 53 height 10
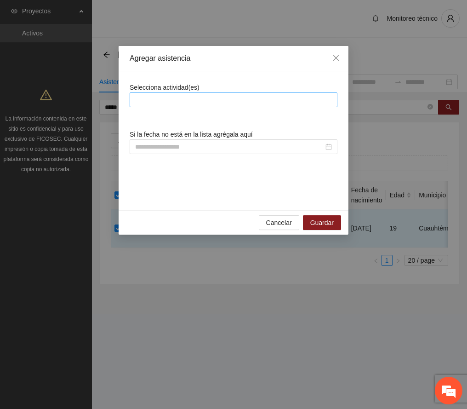
click at [155, 93] on div at bounding box center [234, 99] width 208 height 15
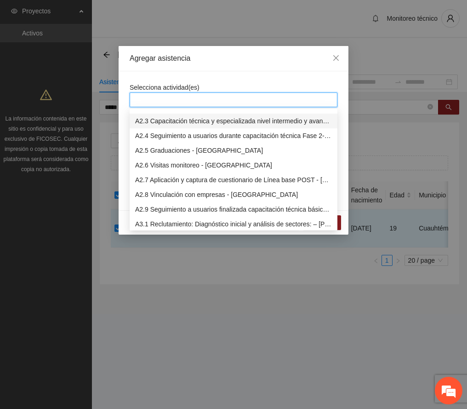
scroll to position [368, 0]
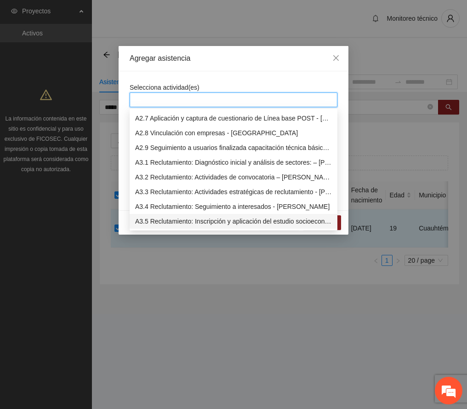
click at [183, 219] on div "A3.5 Reclutamiento: Inscripción y aplicación del estudio socioeconómico – [PERS…" at bounding box center [233, 221] width 197 height 10
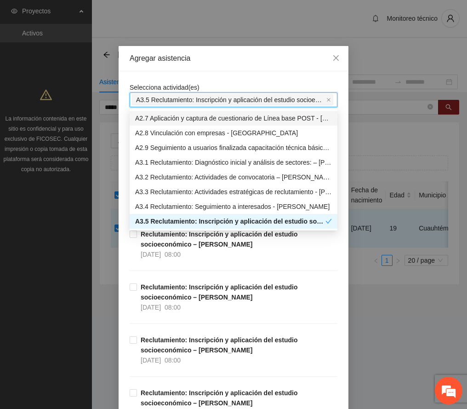
click at [223, 60] on div "Agregar asistencia" at bounding box center [234, 58] width 208 height 10
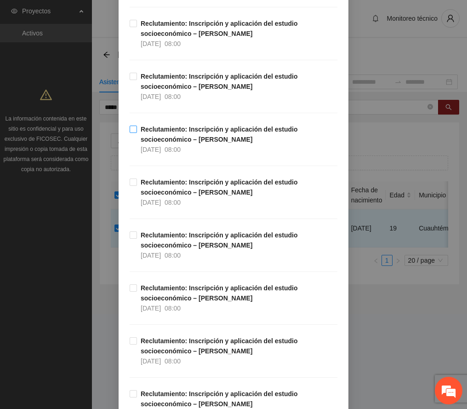
scroll to position [1900, 0]
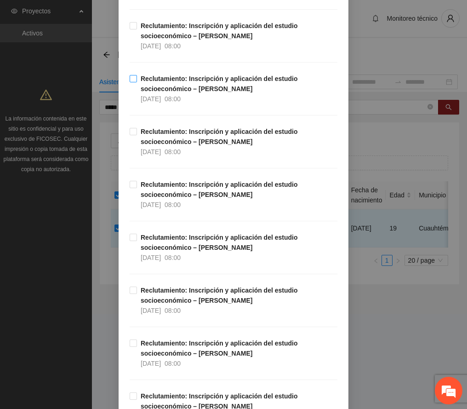
click at [167, 85] on strong "Reclutamiento: Inscripción y aplicación del estudio socioeconómico – [PERSON_NA…" at bounding box center [219, 83] width 157 height 17
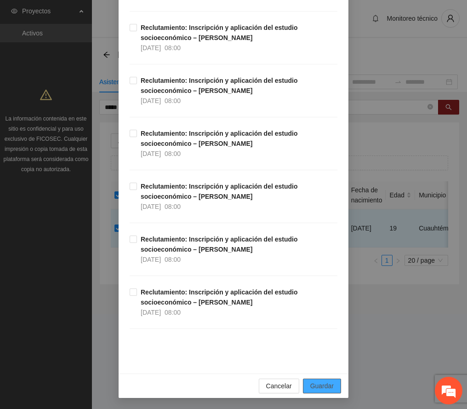
click at [313, 382] on span "Guardar" at bounding box center [321, 386] width 23 height 10
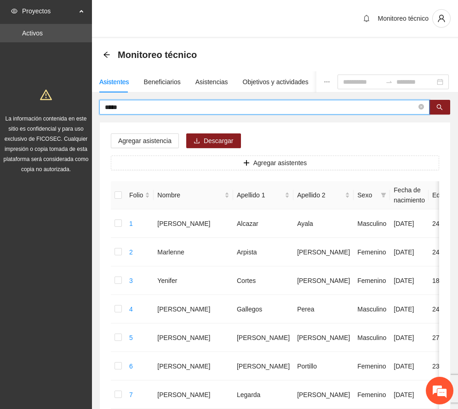
drag, startPoint x: 127, startPoint y: 108, endPoint x: 21, endPoint y: 105, distance: 106.3
type input "*****"
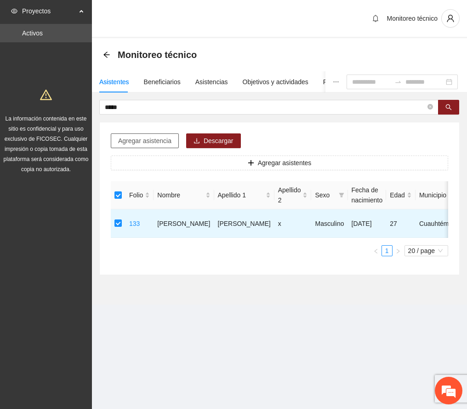
click at [149, 140] on span "Agregar asistencia" at bounding box center [144, 141] width 53 height 10
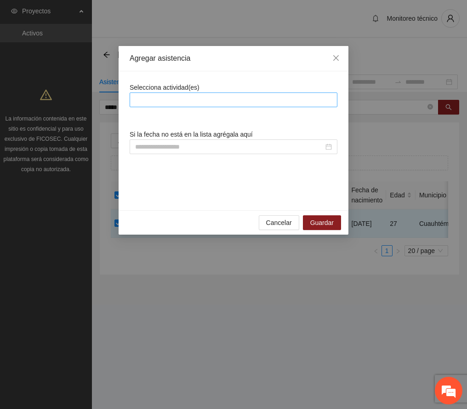
click at [209, 97] on div at bounding box center [233, 99] width 203 height 11
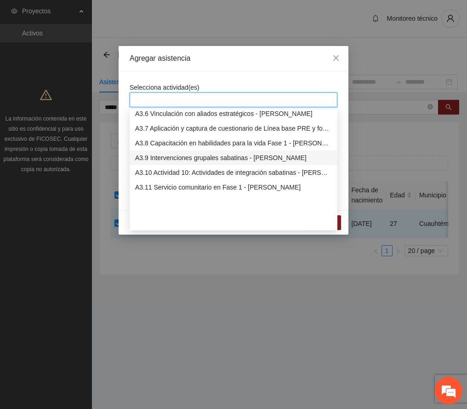
scroll to position [429, 0]
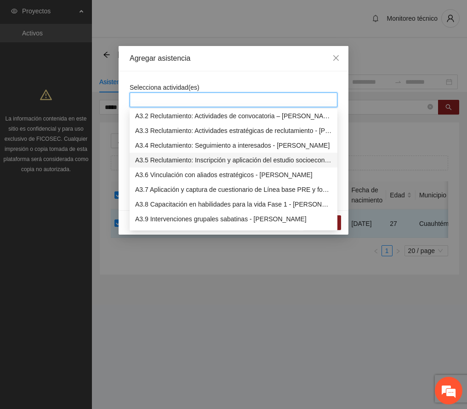
click at [195, 159] on div "A3.5 Reclutamiento: Inscripción y aplicación del estudio socioeconómico – [PERS…" at bounding box center [233, 160] width 197 height 10
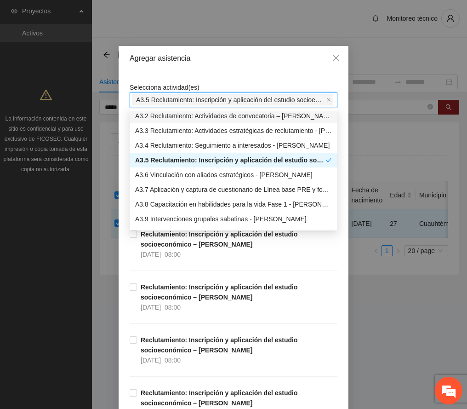
click at [222, 63] on div "Agregar asistencia" at bounding box center [234, 58] width 208 height 10
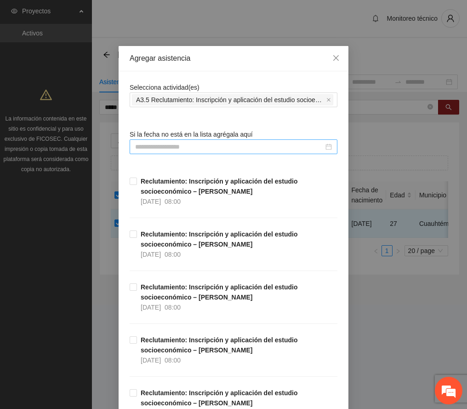
click at [169, 142] on input at bounding box center [229, 147] width 188 height 10
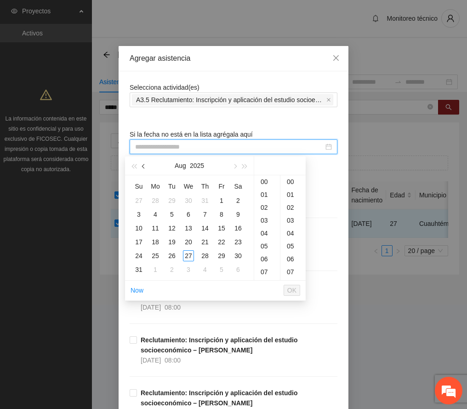
click at [142, 166] on span "button" at bounding box center [144, 166] width 5 height 5
click at [173, 200] on div "1" at bounding box center [171, 200] width 11 height 11
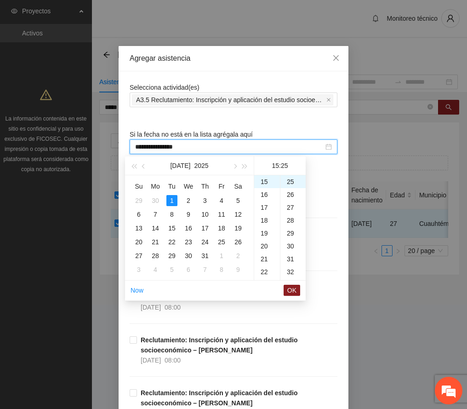
scroll to position [0, 0]
click at [289, 179] on div "00" at bounding box center [292, 181] width 25 height 13
type input "**********"
click at [293, 289] on span "OK" at bounding box center [291, 290] width 9 height 10
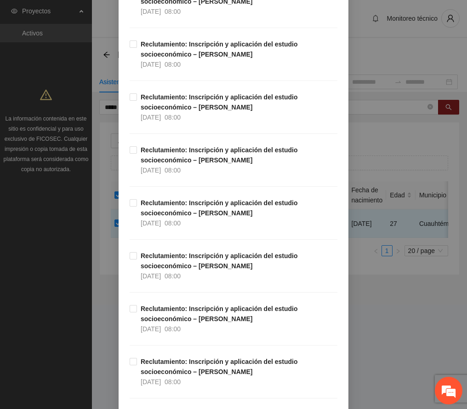
scroll to position [2276, 0]
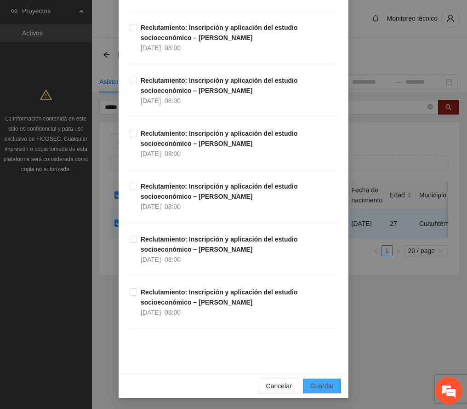
click at [322, 390] on span "Guardar" at bounding box center [321, 386] width 23 height 10
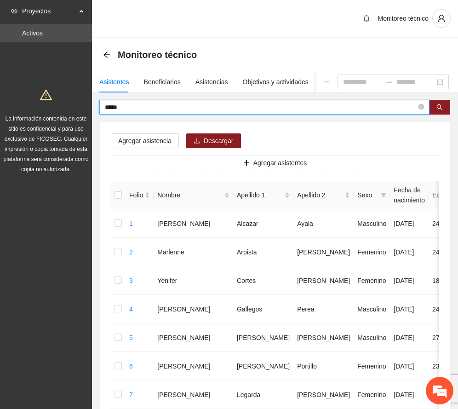
drag, startPoint x: 160, startPoint y: 107, endPoint x: 31, endPoint y: 99, distance: 128.9
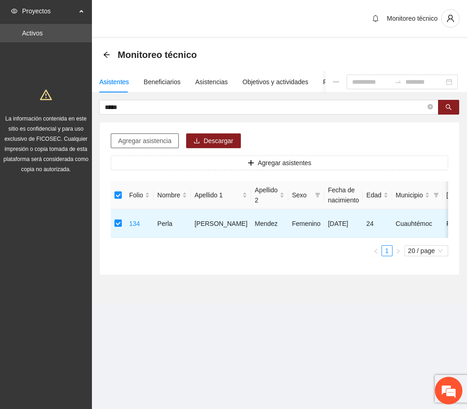
click at [156, 139] on span "Agregar asistencia" at bounding box center [144, 141] width 53 height 10
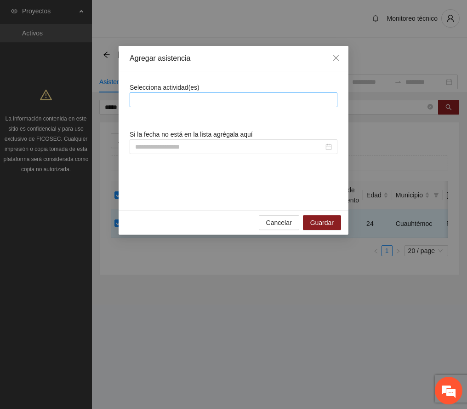
click at [175, 99] on div at bounding box center [233, 99] width 203 height 11
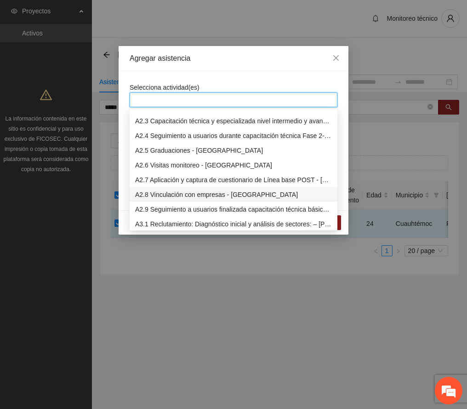
scroll to position [368, 0]
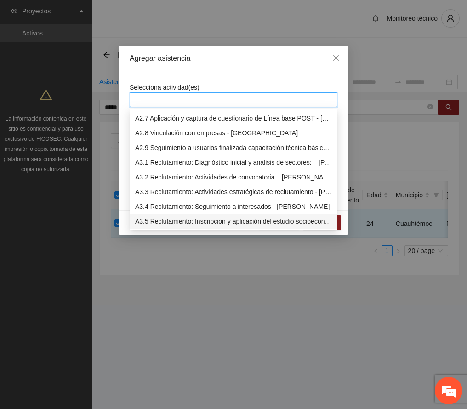
click at [188, 218] on div "A3.5 Reclutamiento: Inscripción y aplicación del estudio socioeconómico – [PERS…" at bounding box center [233, 221] width 197 height 10
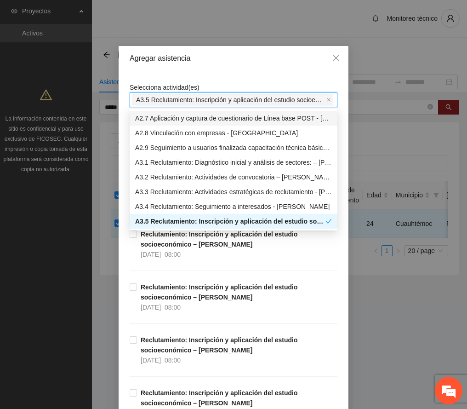
click at [238, 70] on div "Agregar asistencia" at bounding box center [234, 58] width 230 height 25
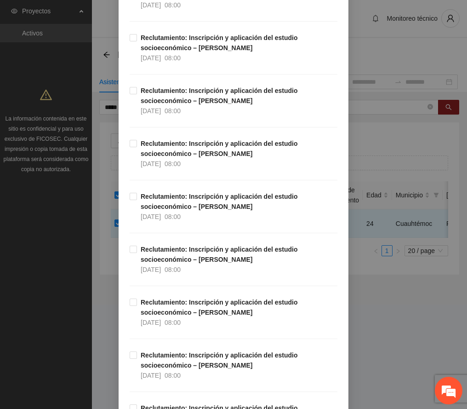
scroll to position [1839, 0]
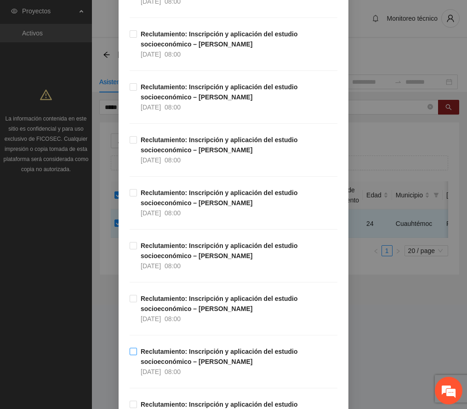
click at [193, 361] on strong "Reclutamiento: Inscripción y aplicación del estudio socioeconómico – [PERSON_NA…" at bounding box center [219, 356] width 157 height 17
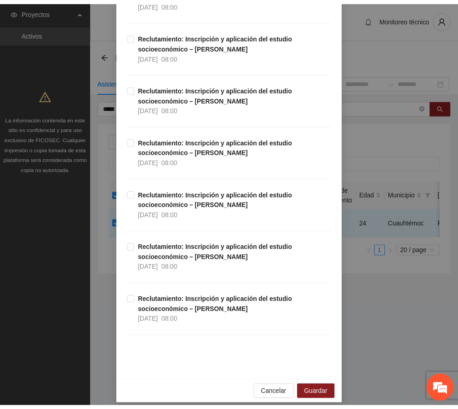
scroll to position [2276, 0]
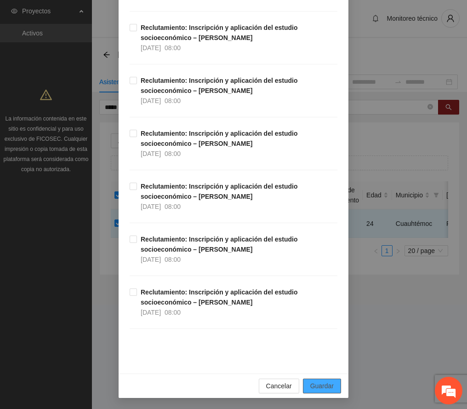
click at [322, 386] on span "Guardar" at bounding box center [321, 386] width 23 height 10
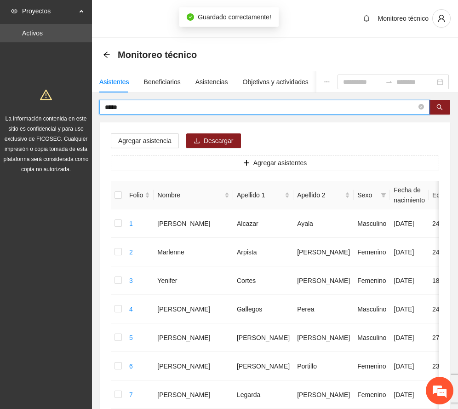
drag, startPoint x: 156, startPoint y: 105, endPoint x: 15, endPoint y: 107, distance: 141.1
type input "*****"
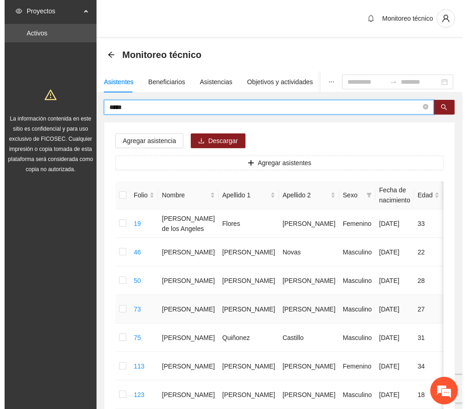
scroll to position [61, 0]
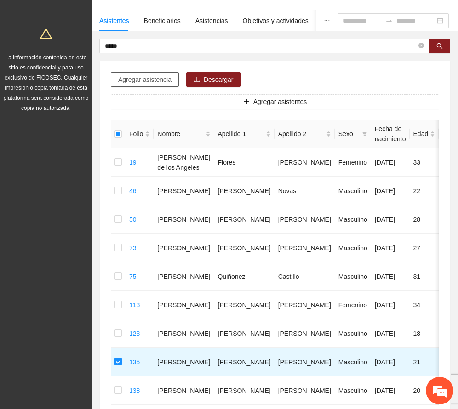
click at [138, 77] on span "Agregar asistencia" at bounding box center [144, 79] width 53 height 10
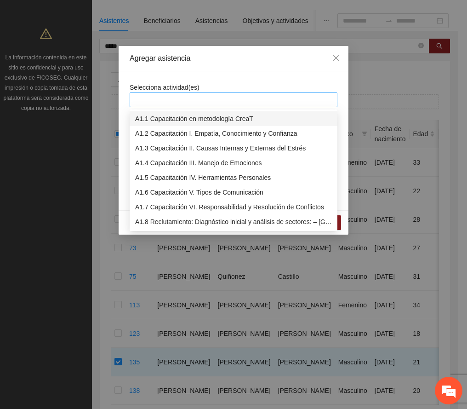
click at [180, 97] on div at bounding box center [233, 99] width 203 height 11
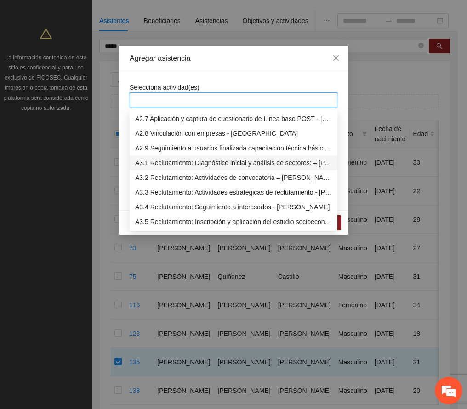
scroll to position [429, 0]
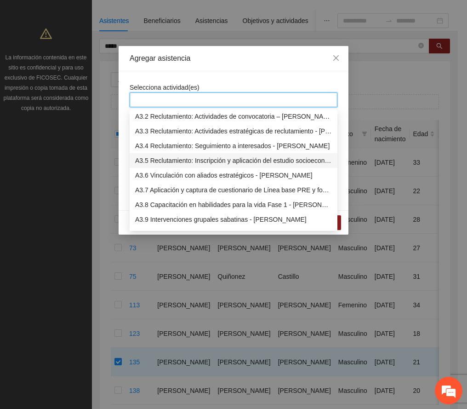
click at [198, 162] on div "A3.5 Reclutamiento: Inscripción y aplicación del estudio socioeconómico – [PERS…" at bounding box center [233, 160] width 197 height 10
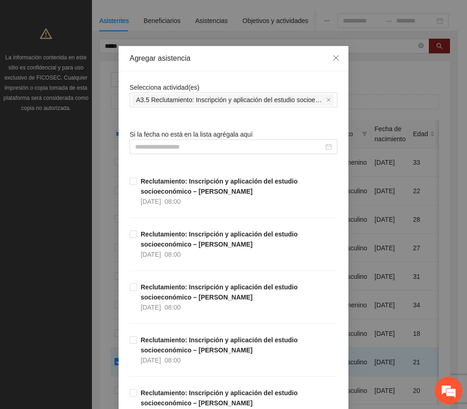
click at [230, 56] on div "Agregar asistencia" at bounding box center [234, 58] width 208 height 10
click at [163, 144] on input at bounding box center [229, 147] width 188 height 10
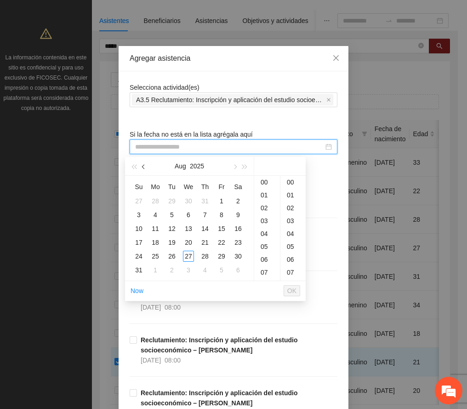
click at [139, 165] on button "button" at bounding box center [144, 166] width 10 height 18
click at [190, 203] on div "2" at bounding box center [188, 200] width 11 height 11
click at [291, 182] on div "00" at bounding box center [292, 182] width 25 height 13
type input "**********"
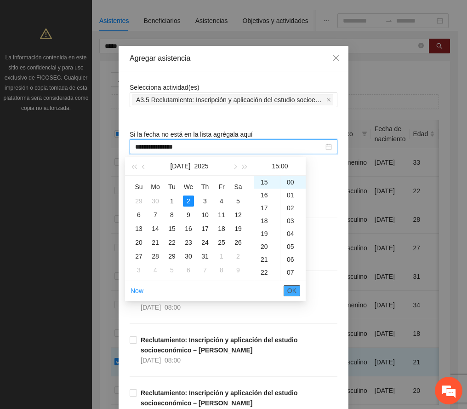
click at [291, 288] on span "OK" at bounding box center [291, 290] width 9 height 10
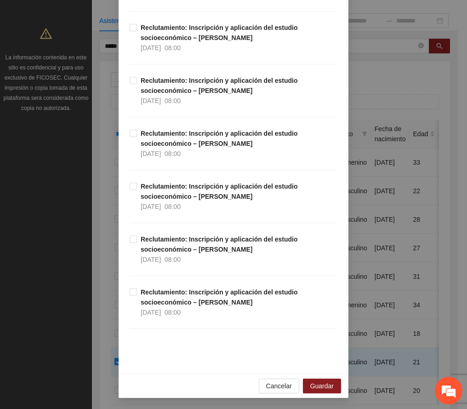
scroll to position [2276, 0]
click at [318, 377] on div "Cancelar Guardar" at bounding box center [234, 385] width 230 height 24
click at [317, 385] on span "Guardar" at bounding box center [321, 386] width 23 height 10
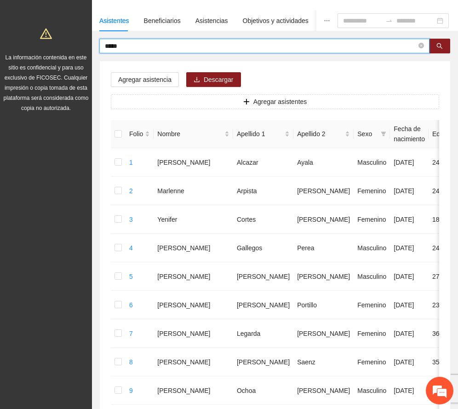
drag, startPoint x: 140, startPoint y: 45, endPoint x: 66, endPoint y: 38, distance: 73.9
click at [42, 35] on section "Proyectos Activos La información contenida en este sitio es confidencial y para…" at bounding box center [229, 375] width 458 height 872
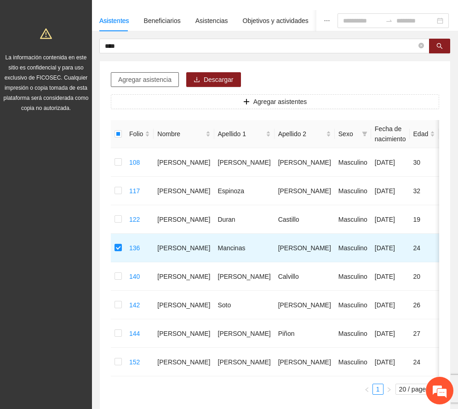
click at [157, 75] on span "Agregar asistencia" at bounding box center [144, 79] width 53 height 10
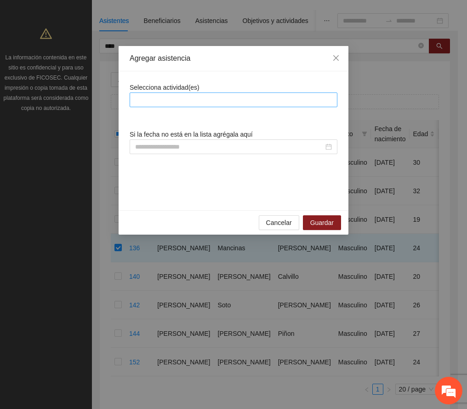
click at [175, 103] on div at bounding box center [233, 99] width 203 height 11
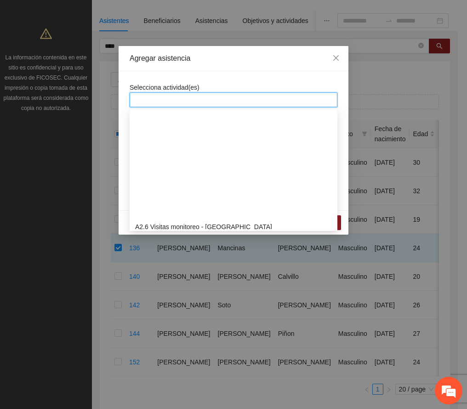
scroll to position [368, 0]
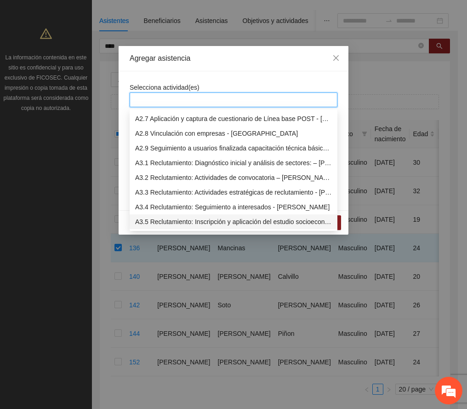
click at [209, 222] on div "A3.5 Reclutamiento: Inscripción y aplicación del estudio socioeconómico – [PERS…" at bounding box center [233, 222] width 197 height 10
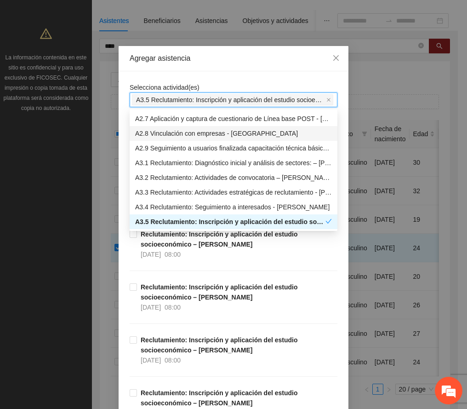
click at [251, 63] on div "Agregar asistencia" at bounding box center [234, 58] width 230 height 25
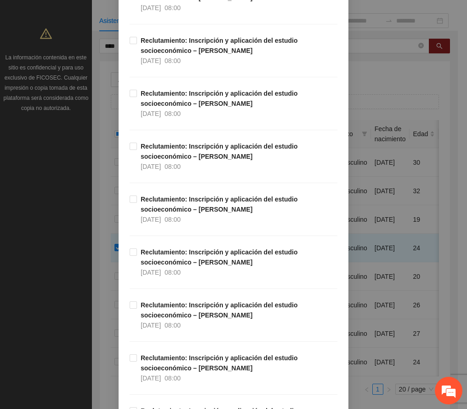
scroll to position [1839, 0]
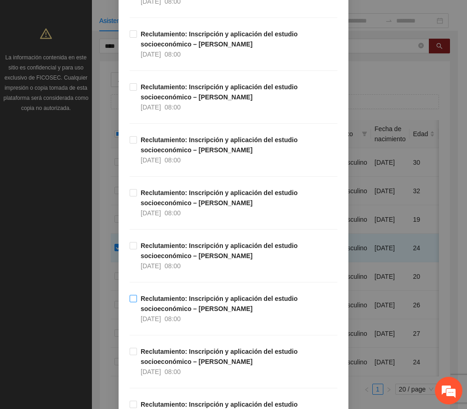
click at [217, 306] on strong "Reclutamiento: Inscripción y aplicación del estudio socioeconómico – [PERSON_NA…" at bounding box center [219, 303] width 157 height 17
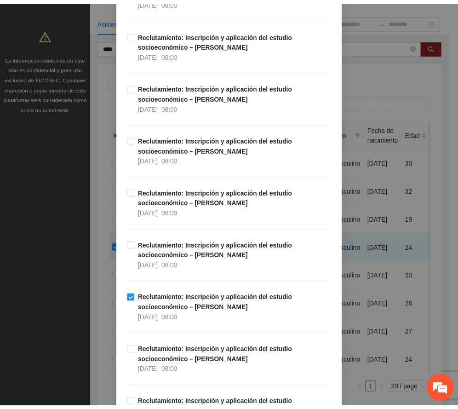
scroll to position [2276, 0]
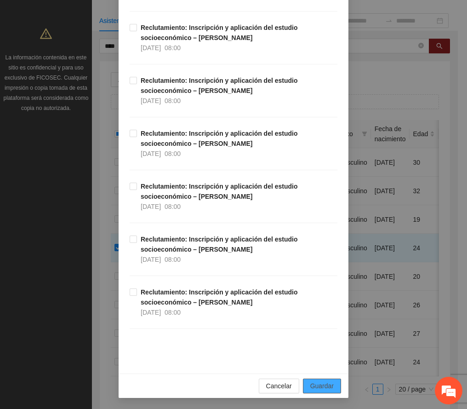
click at [326, 385] on span "Guardar" at bounding box center [321, 386] width 23 height 10
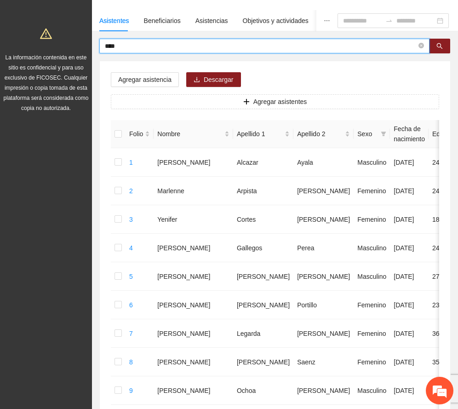
drag, startPoint x: 155, startPoint y: 49, endPoint x: 27, endPoint y: 45, distance: 128.3
click at [30, 43] on section "Proyectos Activos La información contenida en este sitio es confidencial y para…" at bounding box center [229, 375] width 458 height 872
type input "*******"
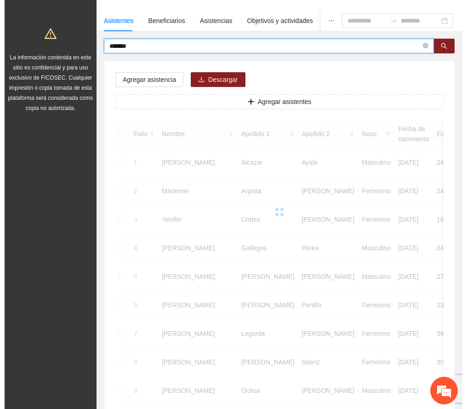
scroll to position [0, 0]
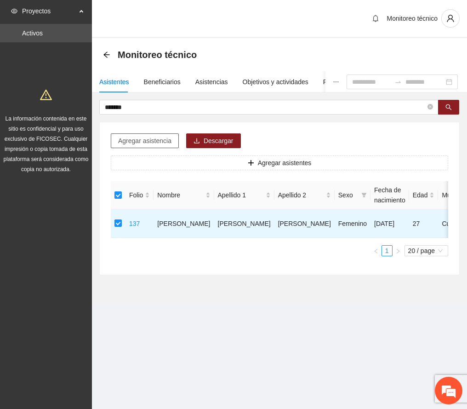
click at [146, 137] on span "Agregar asistencia" at bounding box center [144, 141] width 53 height 10
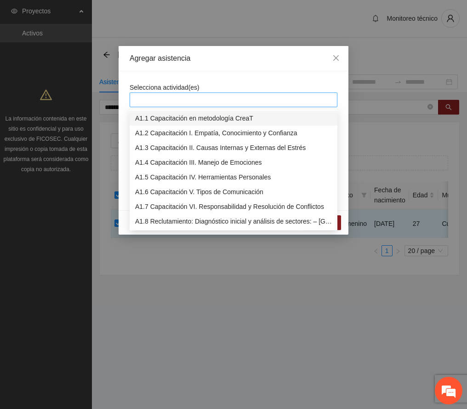
click at [196, 98] on div at bounding box center [233, 99] width 203 height 11
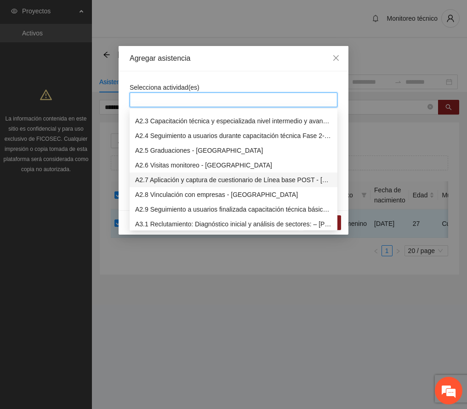
scroll to position [368, 0]
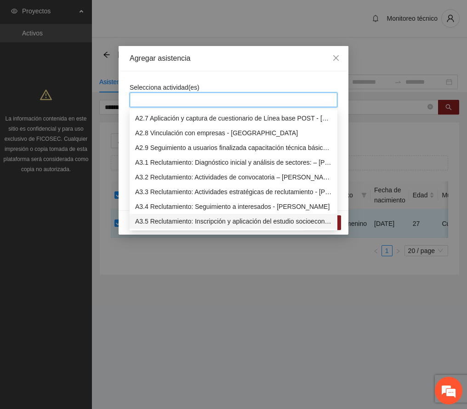
click at [179, 221] on div "A3.5 Reclutamiento: Inscripción y aplicación del estudio socioeconómico – [PERS…" at bounding box center [233, 221] width 197 height 10
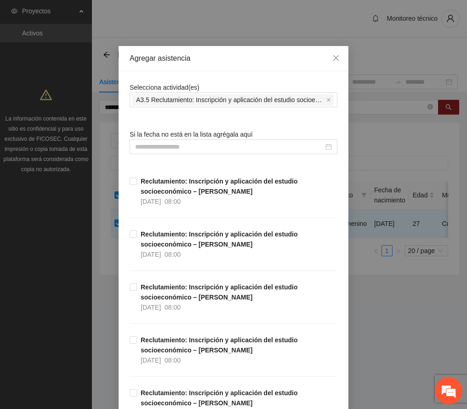
click at [225, 56] on div "Agregar asistencia" at bounding box center [234, 58] width 208 height 10
click at [208, 149] on input at bounding box center [229, 147] width 188 height 10
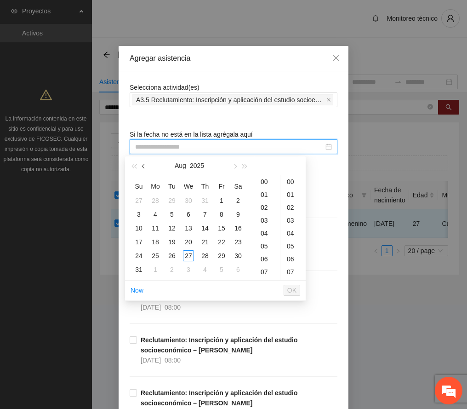
click at [144, 164] on span "button" at bounding box center [144, 166] width 5 height 5
click at [188, 199] on div "2" at bounding box center [188, 200] width 11 height 11
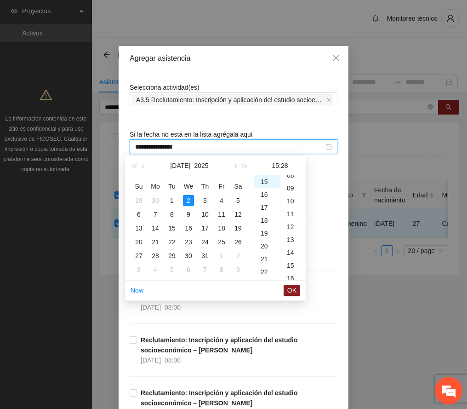
scroll to position [0, 0]
click at [291, 179] on div "00" at bounding box center [292, 181] width 25 height 13
type input "**********"
click at [296, 287] on span "OK" at bounding box center [291, 290] width 9 height 10
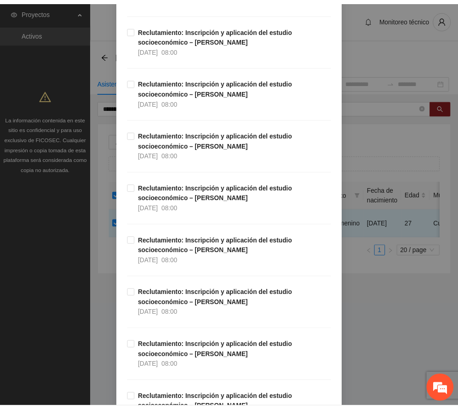
scroll to position [2276, 0]
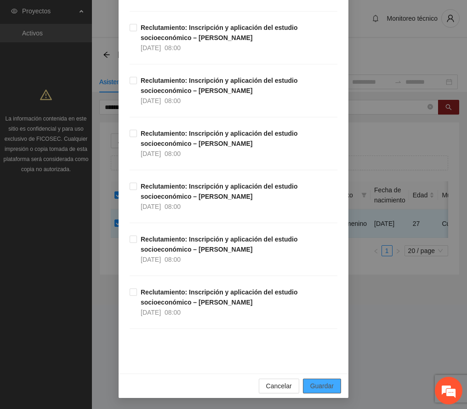
drag, startPoint x: 322, startPoint y: 383, endPoint x: 254, endPoint y: 350, distance: 75.9
click at [322, 383] on span "Guardar" at bounding box center [321, 386] width 23 height 10
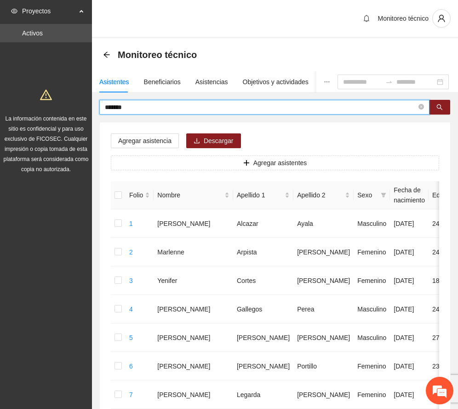
drag, startPoint x: 147, startPoint y: 105, endPoint x: 38, endPoint y: 109, distance: 109.5
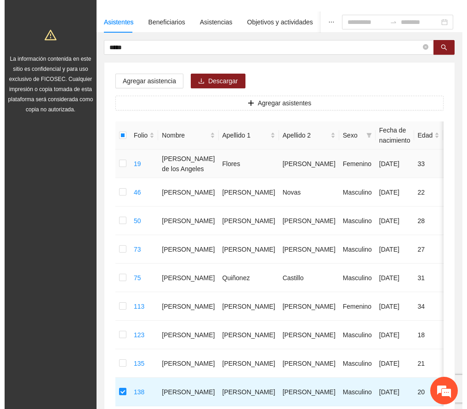
scroll to position [0, 0]
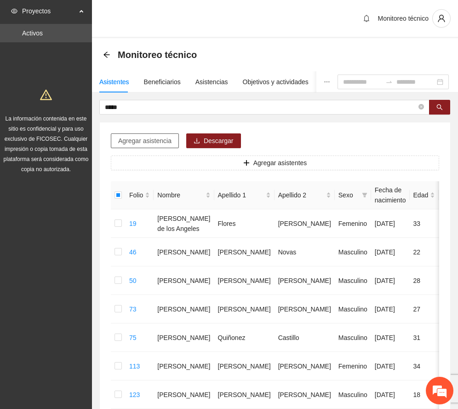
click at [161, 140] on span "Agregar asistencia" at bounding box center [144, 141] width 53 height 10
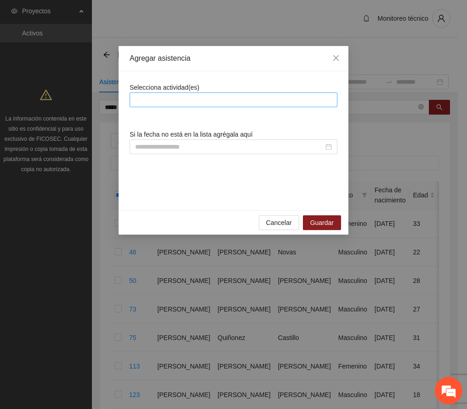
click at [200, 98] on div at bounding box center [233, 99] width 203 height 11
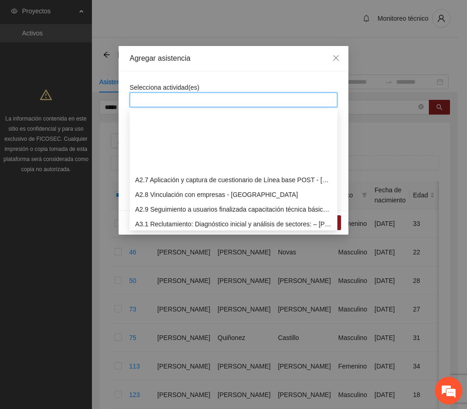
scroll to position [368, 0]
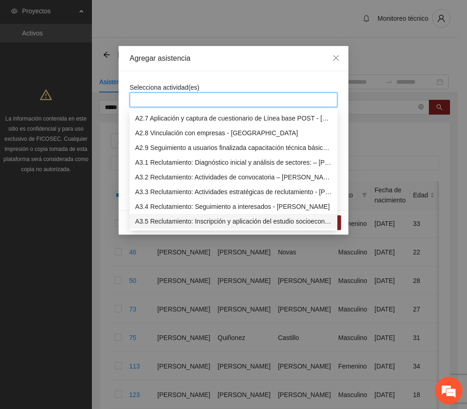
click at [237, 219] on div "A3.5 Reclutamiento: Inscripción y aplicación del estudio socioeconómico – [PERS…" at bounding box center [233, 221] width 197 height 10
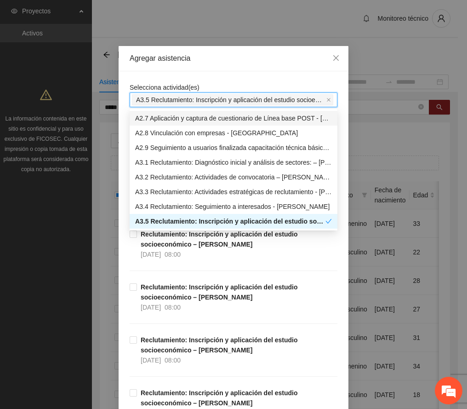
click at [226, 61] on div "Agregar asistencia" at bounding box center [234, 58] width 208 height 10
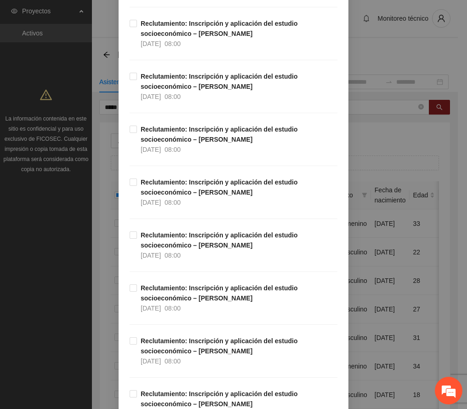
scroll to position [1900, 0]
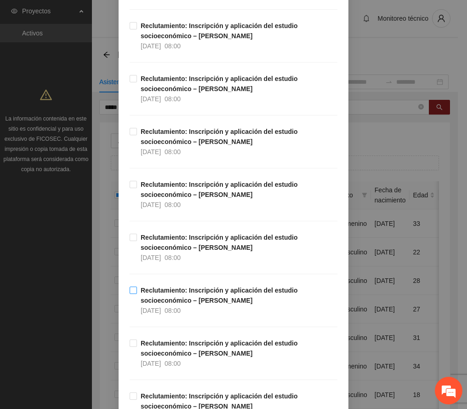
click at [194, 301] on span "Reclutamiento: Inscripción y aplicación del estudio socioeconómico – [PERSON_NA…" at bounding box center [237, 300] width 200 height 30
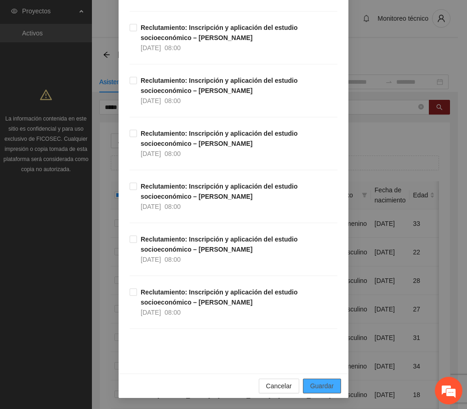
click at [324, 383] on span "Guardar" at bounding box center [321, 386] width 23 height 10
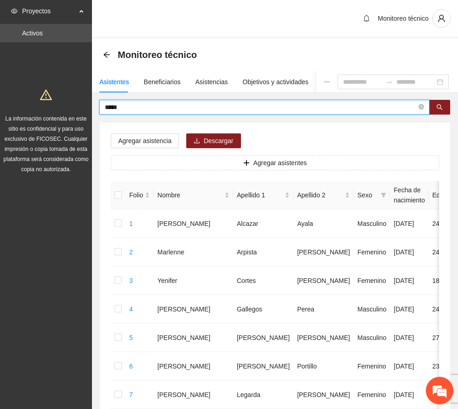
drag, startPoint x: 143, startPoint y: 107, endPoint x: 38, endPoint y: 95, distance: 106.5
type input "*******"
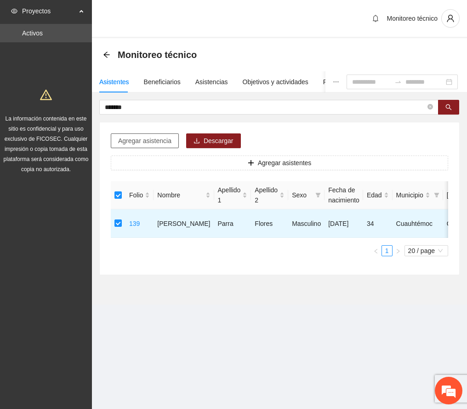
click at [141, 140] on span "Agregar asistencia" at bounding box center [144, 141] width 53 height 10
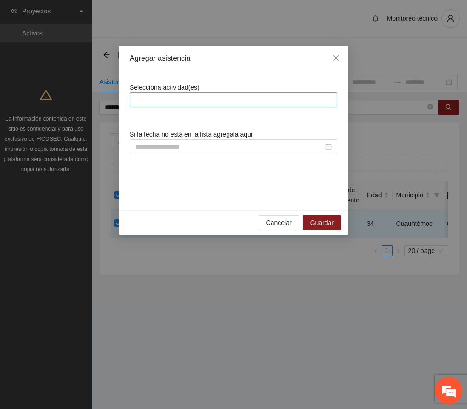
click at [159, 94] on div at bounding box center [233, 99] width 203 height 11
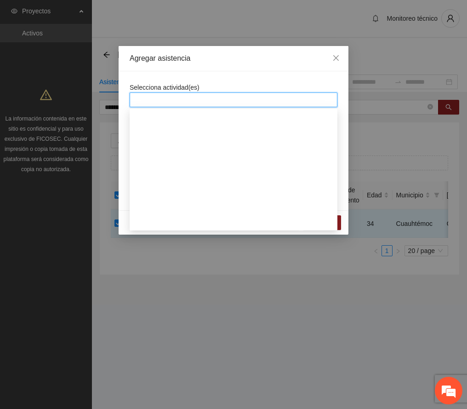
scroll to position [429, 0]
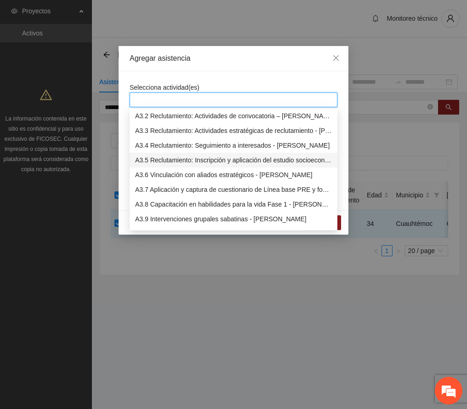
click at [168, 159] on div "A3.5 Reclutamiento: Inscripción y aplicación del estudio socioeconómico – [PERS…" at bounding box center [233, 160] width 197 height 10
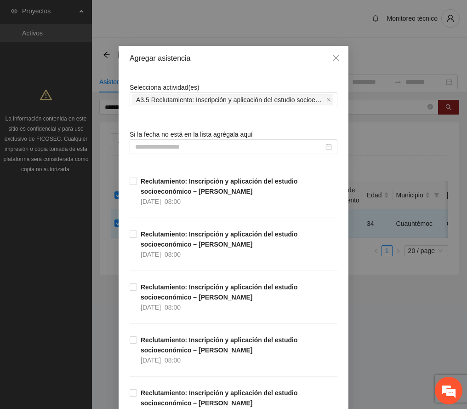
click at [227, 69] on div "Agregar asistencia" at bounding box center [234, 58] width 230 height 25
click at [190, 147] on input at bounding box center [229, 147] width 188 height 10
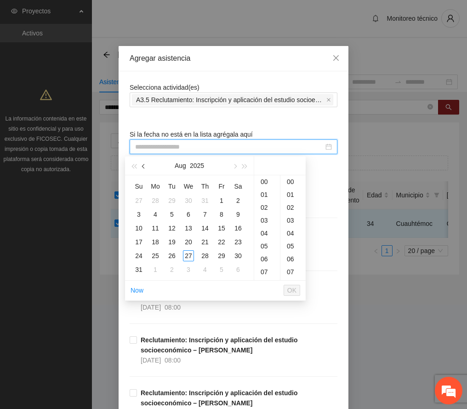
click at [143, 166] on span "button" at bounding box center [144, 166] width 5 height 5
click at [235, 199] on div "5" at bounding box center [238, 200] width 11 height 11
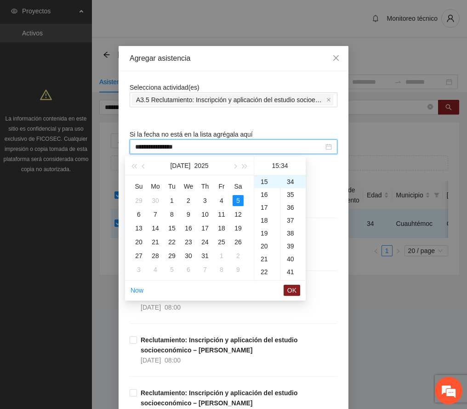
scroll to position [0, 0]
click at [291, 181] on div "00" at bounding box center [292, 181] width 25 height 13
type input "**********"
click at [289, 291] on span "OK" at bounding box center [291, 290] width 9 height 10
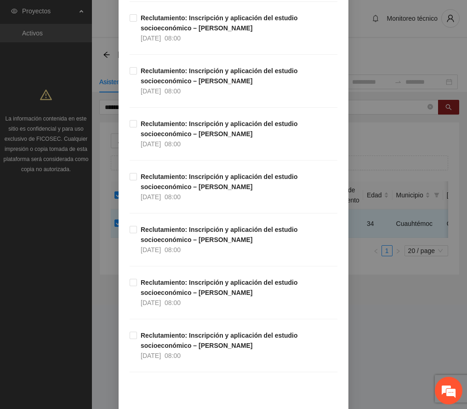
scroll to position [2276, 0]
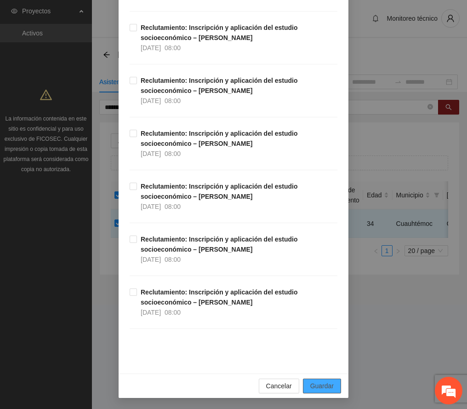
click at [328, 383] on span "Guardar" at bounding box center [321, 386] width 23 height 10
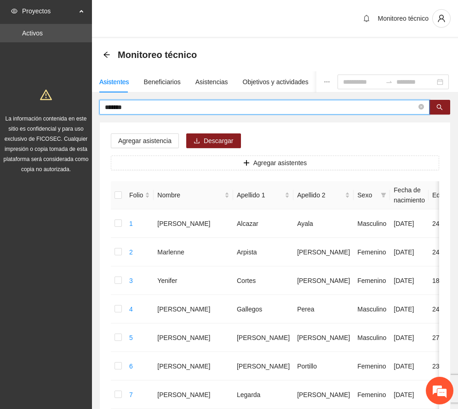
drag, startPoint x: 155, startPoint y: 109, endPoint x: -1, endPoint y: 115, distance: 156.9
click at [0, 115] on html "Proyectos Activos La información contenida en este sitio es confidencial y para…" at bounding box center [229, 204] width 458 height 409
type input "******"
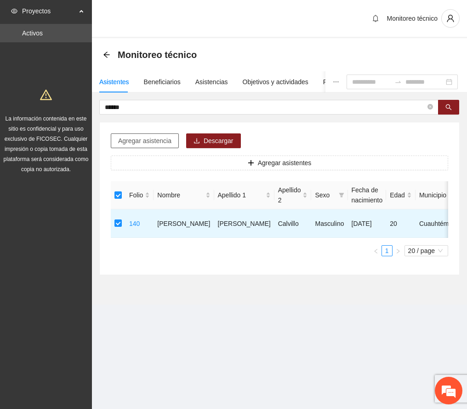
click at [157, 140] on span "Agregar asistencia" at bounding box center [144, 141] width 53 height 10
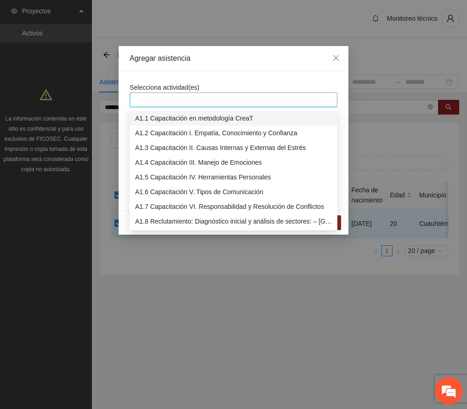
click at [203, 103] on div at bounding box center [233, 99] width 203 height 11
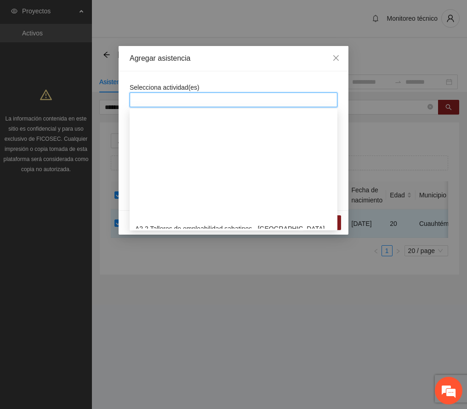
scroll to position [368, 0]
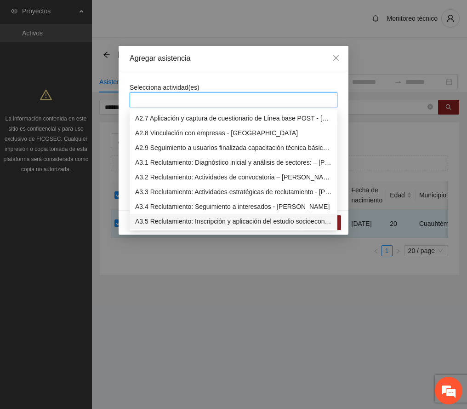
click at [227, 221] on div "A3.5 Reclutamiento: Inscripción y aplicación del estudio socioeconómico – [PERS…" at bounding box center [233, 221] width 197 height 10
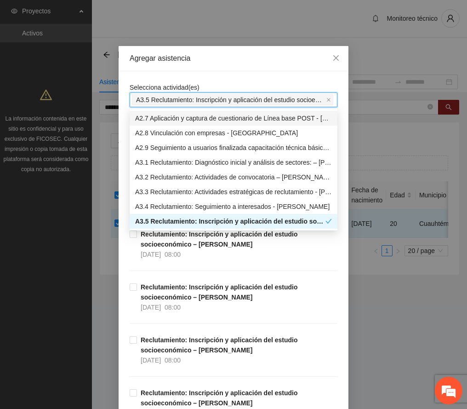
click at [248, 58] on div "Agregar asistencia" at bounding box center [234, 58] width 208 height 10
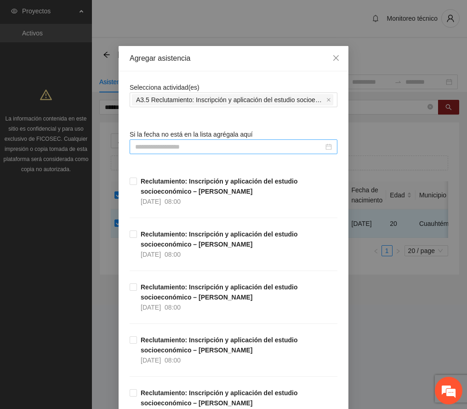
click at [182, 145] on input at bounding box center [229, 147] width 188 height 10
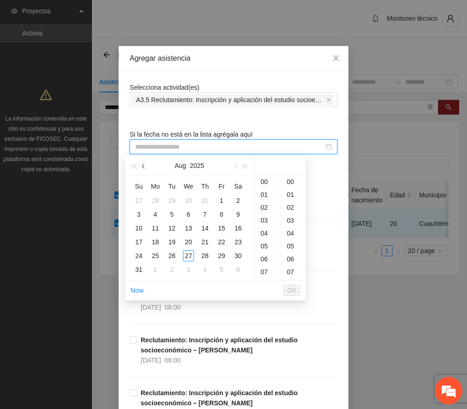
click at [143, 164] on button "button" at bounding box center [144, 165] width 10 height 18
click at [186, 197] on div "2" at bounding box center [188, 200] width 11 height 11
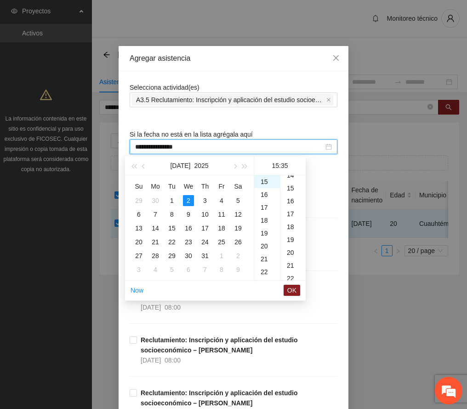
scroll to position [0, 0]
click at [291, 179] on div "00" at bounding box center [292, 181] width 25 height 13
type input "**********"
click at [292, 289] on span "OK" at bounding box center [291, 290] width 9 height 10
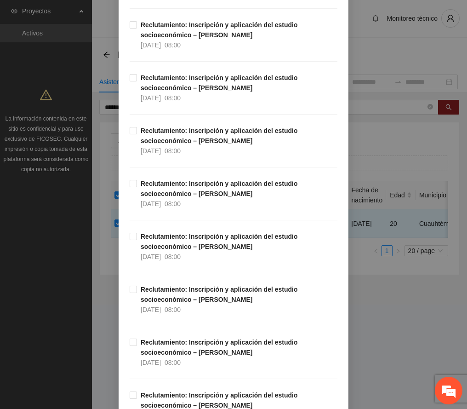
scroll to position [2276, 0]
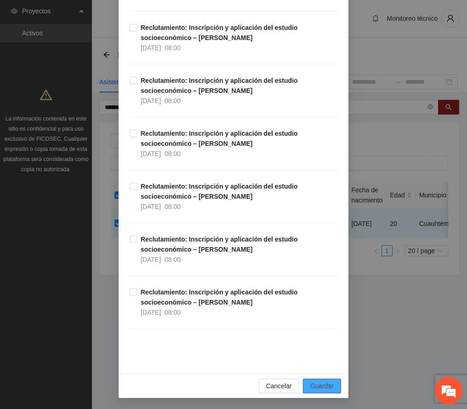
click at [326, 385] on span "Guardar" at bounding box center [321, 386] width 23 height 10
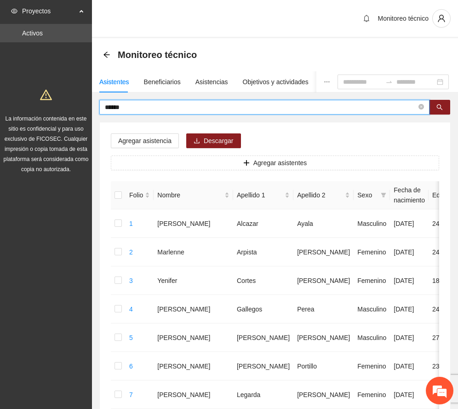
drag, startPoint x: 133, startPoint y: 108, endPoint x: 33, endPoint y: 101, distance: 100.5
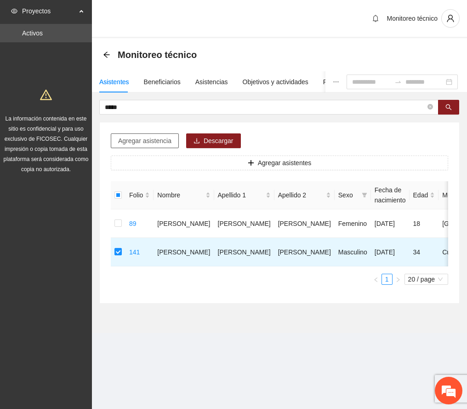
click at [159, 140] on span "Agregar asistencia" at bounding box center [144, 141] width 53 height 10
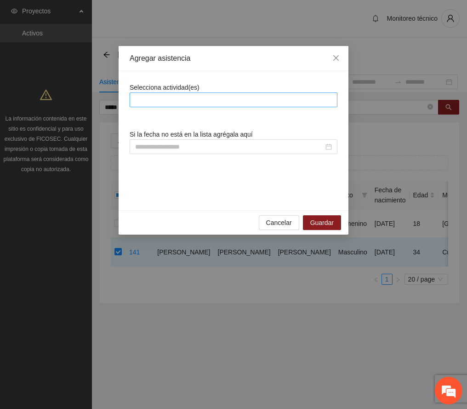
click at [208, 100] on div at bounding box center [233, 99] width 203 height 11
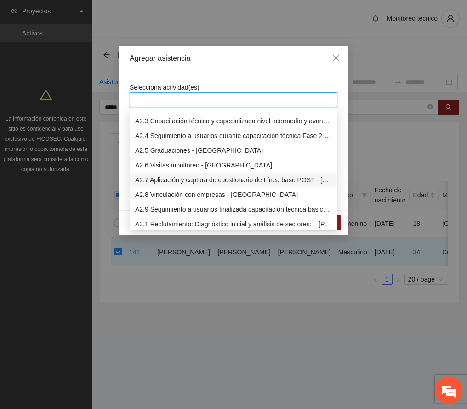
scroll to position [429, 0]
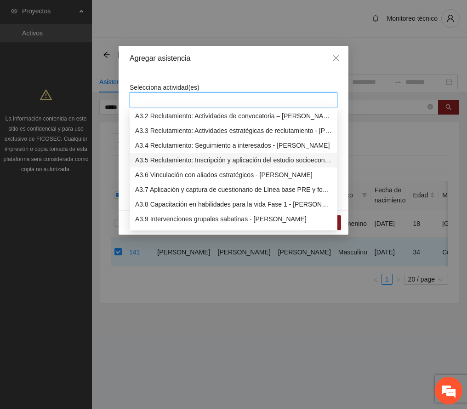
click at [177, 158] on div "A3.5 Reclutamiento: Inscripción y aplicación del estudio socioeconómico – [PERS…" at bounding box center [233, 160] width 197 height 10
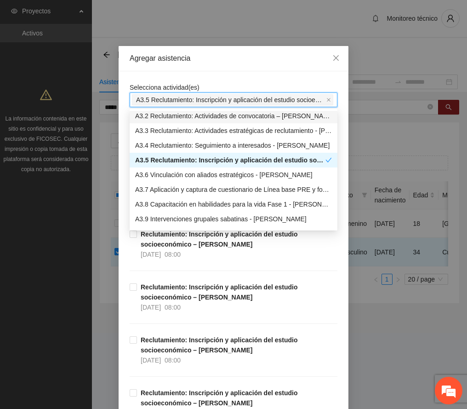
click at [232, 63] on div "Agregar asistencia" at bounding box center [234, 58] width 230 height 25
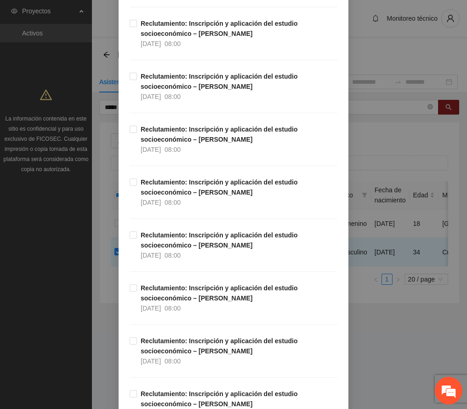
scroll to position [1900, 0]
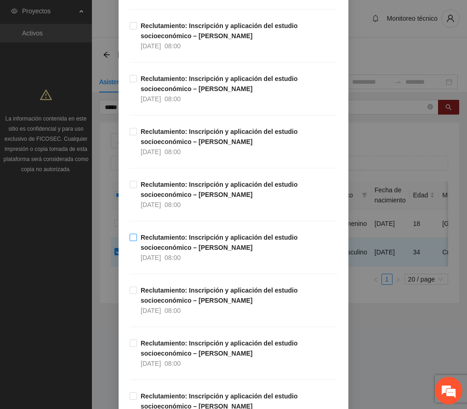
click at [153, 251] on strong "Reclutamiento: Inscripción y aplicación del estudio socioeconómico – [PERSON_NA…" at bounding box center [219, 242] width 157 height 17
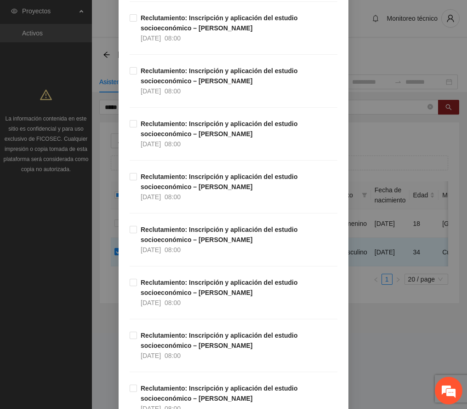
scroll to position [2276, 0]
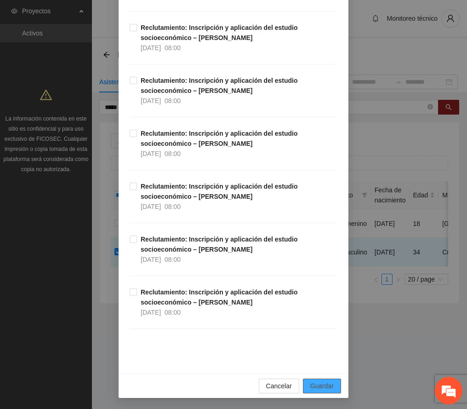
click at [314, 386] on span "Guardar" at bounding box center [321, 386] width 23 height 10
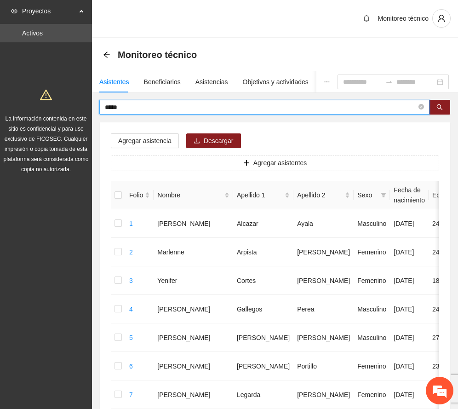
drag, startPoint x: 133, startPoint y: 108, endPoint x: 39, endPoint y: 109, distance: 94.2
type input "*******"
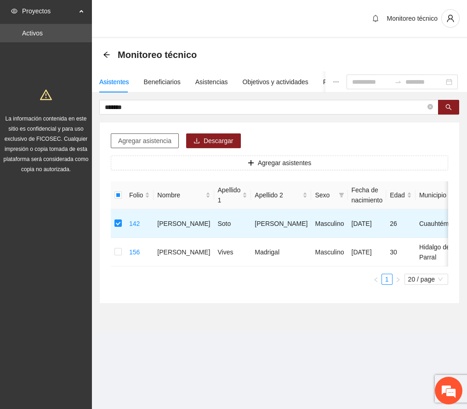
click at [148, 142] on span "Agregar asistencia" at bounding box center [144, 141] width 53 height 10
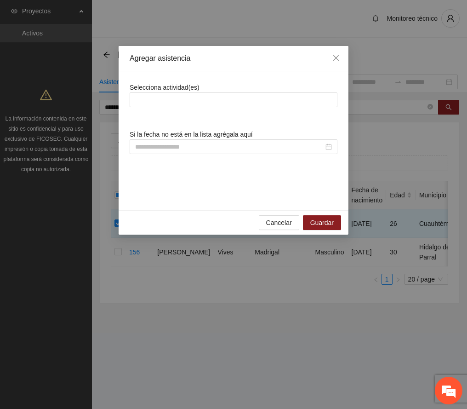
click at [181, 89] on span "Selecciona actividad(es)" at bounding box center [165, 87] width 70 height 7
click at [178, 97] on div at bounding box center [233, 99] width 203 height 11
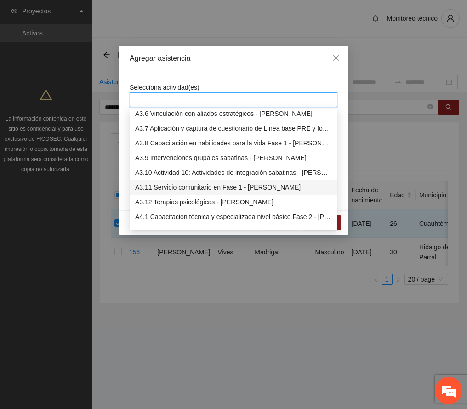
scroll to position [429, 0]
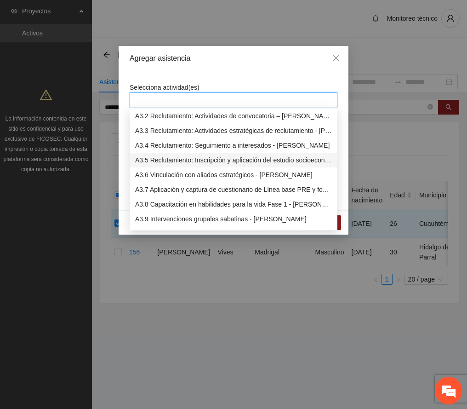
click at [177, 158] on div "A3.5 Reclutamiento: Inscripción y aplicación del estudio socioeconómico – [PERS…" at bounding box center [233, 160] width 197 height 10
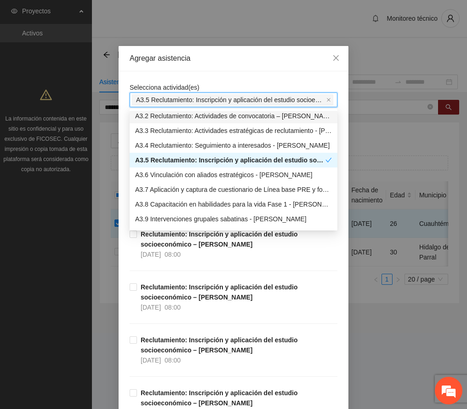
click at [228, 53] on div "Agregar asistencia" at bounding box center [234, 58] width 208 height 10
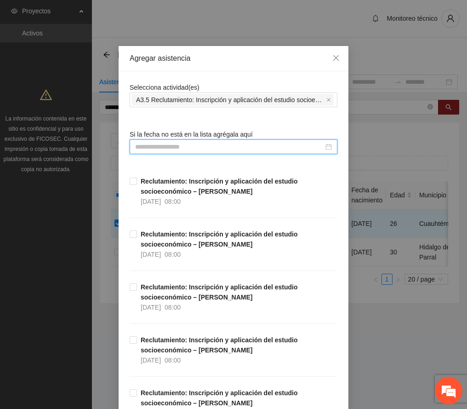
click at [178, 144] on input at bounding box center [229, 147] width 188 height 10
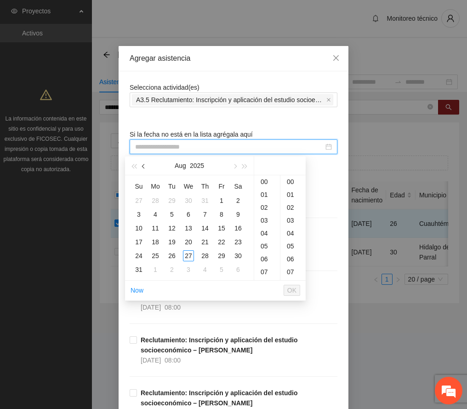
click at [142, 165] on button "button" at bounding box center [144, 165] width 10 height 18
type input "**********"
click at [189, 199] on div "2" at bounding box center [188, 200] width 11 height 11
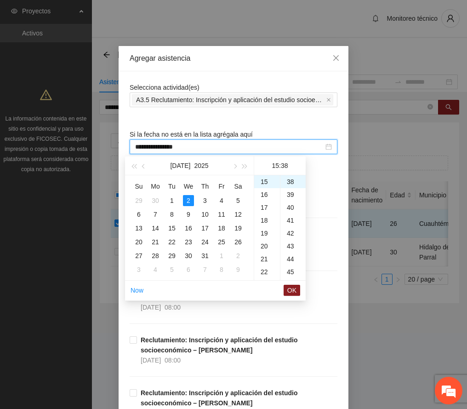
scroll to position [0, 0]
click at [289, 178] on div "00" at bounding box center [292, 181] width 25 height 13
type input "**********"
click at [292, 285] on span "OK" at bounding box center [291, 290] width 9 height 10
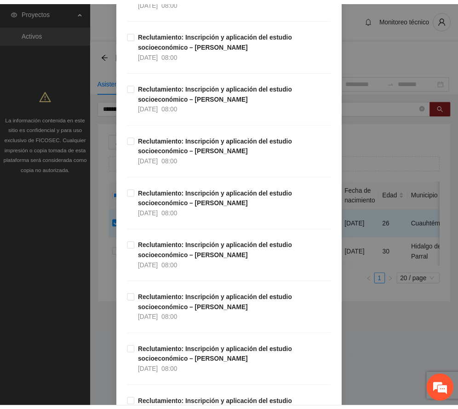
scroll to position [2276, 0]
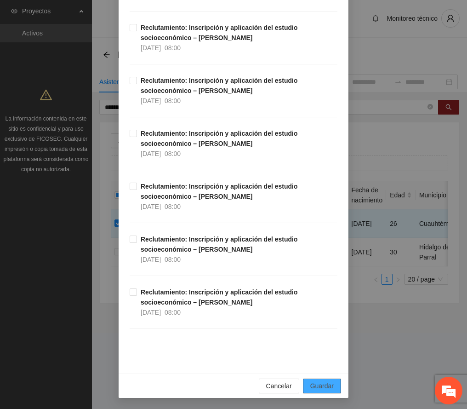
click at [314, 382] on span "Guardar" at bounding box center [321, 386] width 23 height 10
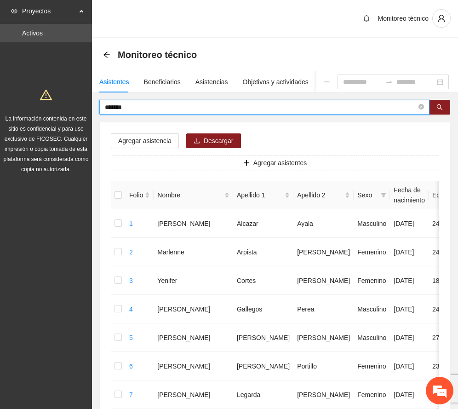
drag, startPoint x: 133, startPoint y: 105, endPoint x: -9, endPoint y: 120, distance: 142.4
click at [0, 120] on html "Proyectos Activos La información contenida en este sitio es confidencial y para…" at bounding box center [229, 204] width 458 height 409
type input "****"
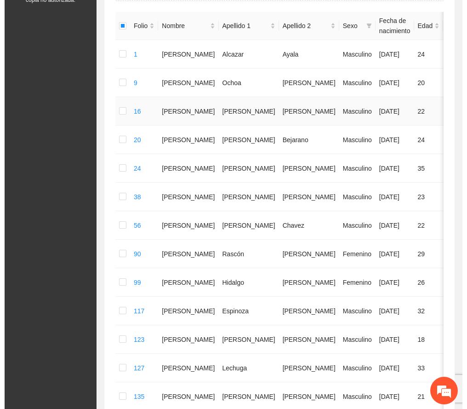
scroll to position [0, 0]
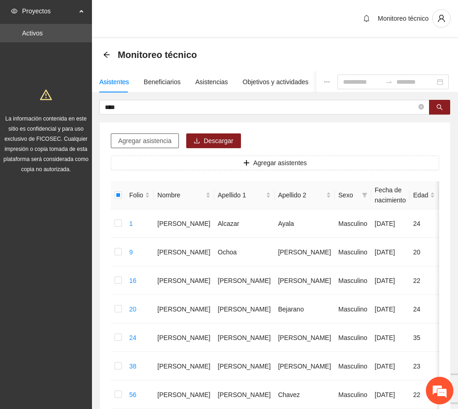
click at [162, 135] on button "Agregar asistencia" at bounding box center [145, 140] width 68 height 15
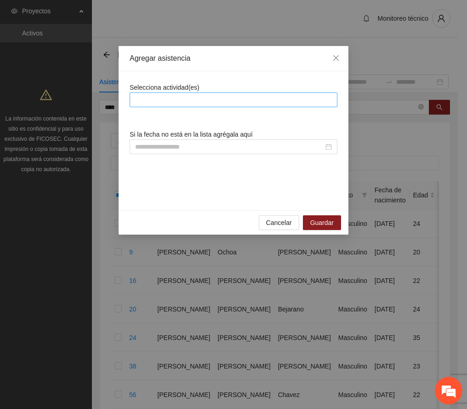
click at [202, 100] on div at bounding box center [233, 99] width 203 height 11
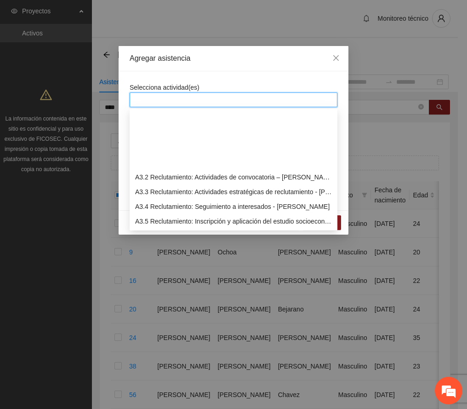
scroll to position [429, 0]
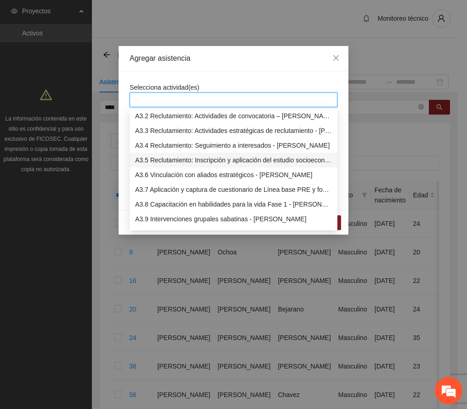
click at [188, 159] on div "A3.5 Reclutamiento: Inscripción y aplicación del estudio socioeconómico – [PERS…" at bounding box center [233, 160] width 197 height 10
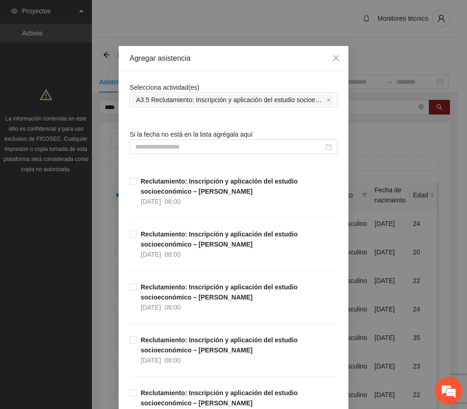
click at [245, 64] on div "Agregar asistencia" at bounding box center [234, 58] width 230 height 25
click at [182, 147] on input at bounding box center [229, 147] width 188 height 10
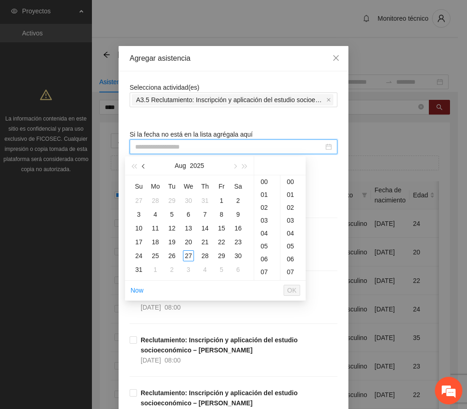
click at [143, 167] on button "button" at bounding box center [144, 165] width 10 height 18
click at [241, 195] on div "5" at bounding box center [238, 200] width 11 height 11
click at [291, 179] on div "00" at bounding box center [292, 181] width 25 height 13
type input "**********"
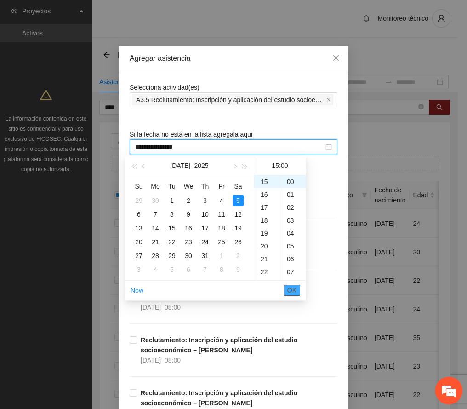
drag, startPoint x: 287, startPoint y: 288, endPoint x: 292, endPoint y: 284, distance: 6.6
click at [287, 287] on button "OK" at bounding box center [292, 290] width 17 height 11
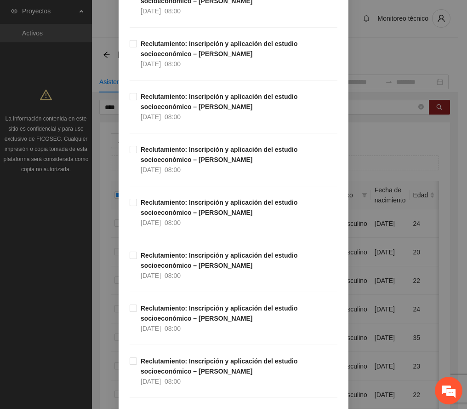
scroll to position [2276, 0]
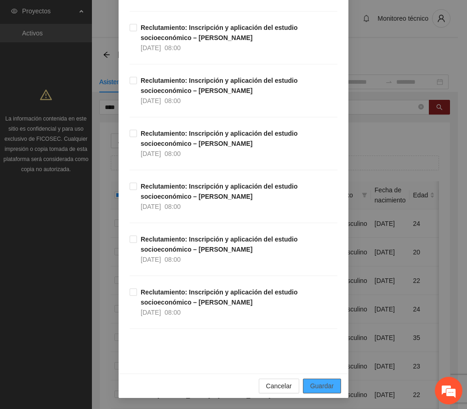
click at [321, 383] on span "Guardar" at bounding box center [321, 386] width 23 height 10
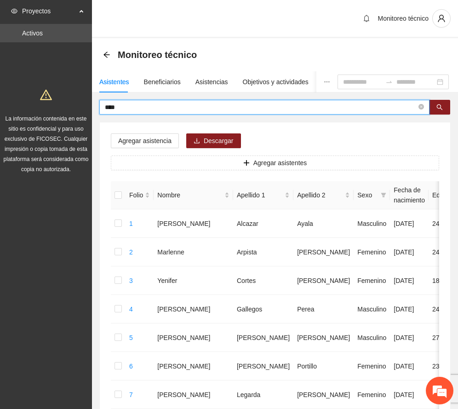
drag, startPoint x: 168, startPoint y: 111, endPoint x: 103, endPoint y: 120, distance: 65.5
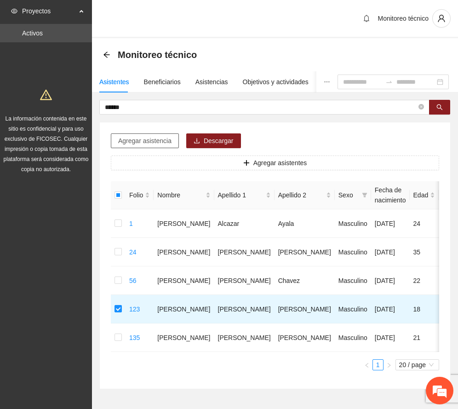
click at [157, 140] on span "Agregar asistencia" at bounding box center [144, 141] width 53 height 10
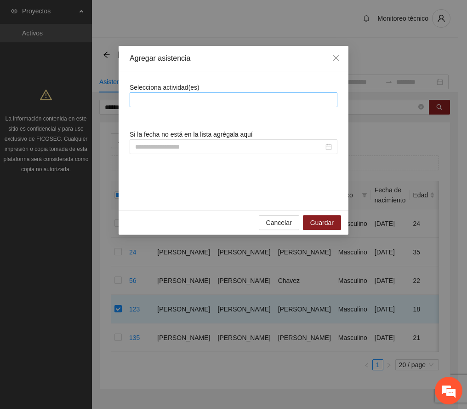
click at [182, 97] on div at bounding box center [233, 99] width 203 height 11
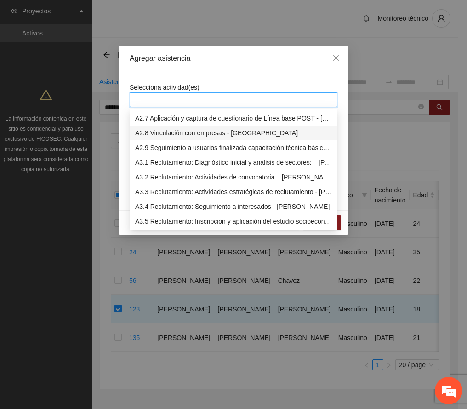
scroll to position [429, 0]
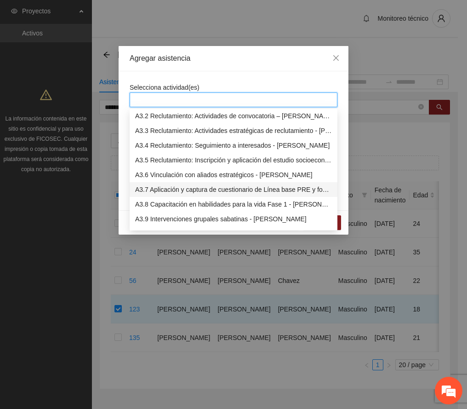
click at [212, 190] on div "A3.7 Aplicación y captura de cuestionario de Línea base PRE y focalización - [P…" at bounding box center [233, 189] width 197 height 10
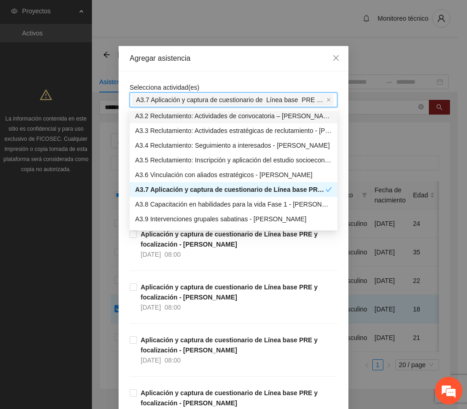
click at [236, 57] on div "Agregar asistencia" at bounding box center [234, 58] width 208 height 10
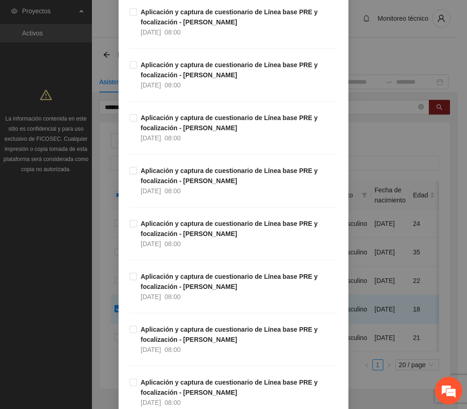
scroll to position [1777, 0]
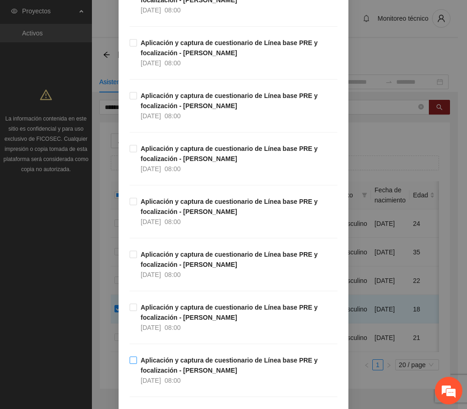
click at [188, 370] on span "Aplicación y captura de cuestionario de Línea base PRE y focalización - [PERSON…" at bounding box center [237, 370] width 200 height 30
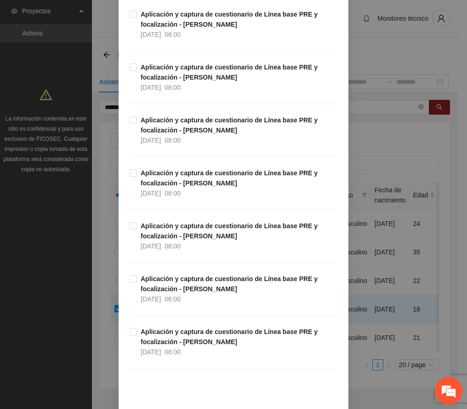
scroll to position [2276, 0]
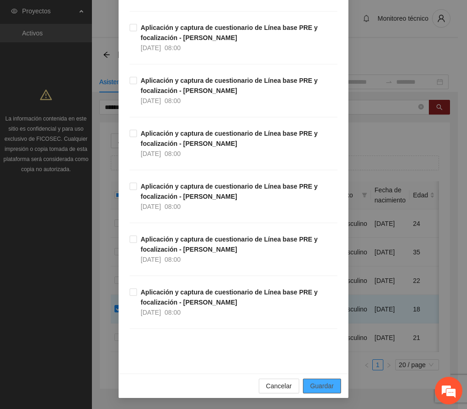
click at [311, 381] on span "Guardar" at bounding box center [321, 386] width 23 height 10
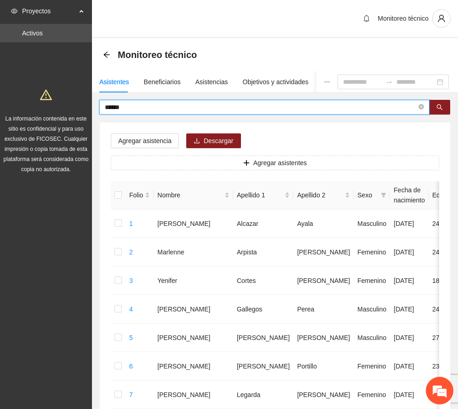
drag, startPoint x: 138, startPoint y: 108, endPoint x: 88, endPoint y: 114, distance: 50.6
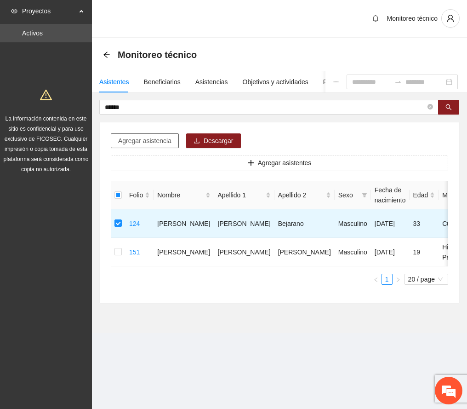
click at [144, 142] on span "Agregar asistencia" at bounding box center [144, 141] width 53 height 10
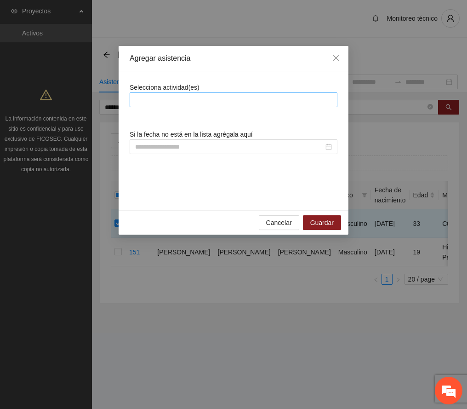
click at [163, 98] on div at bounding box center [233, 99] width 203 height 11
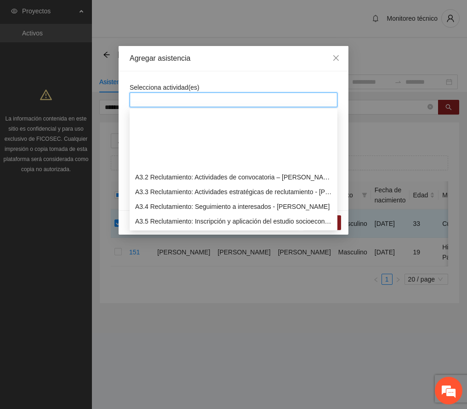
scroll to position [429, 0]
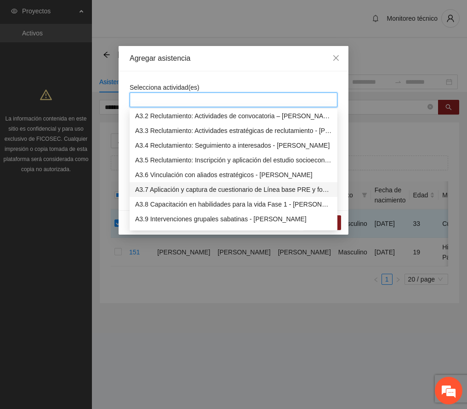
drag, startPoint x: 187, startPoint y: 192, endPoint x: 190, endPoint y: 187, distance: 6.3
click at [187, 191] on div "A3.7 Aplicación y captura de cuestionario de Línea base PRE y focalización - [P…" at bounding box center [233, 189] width 197 height 10
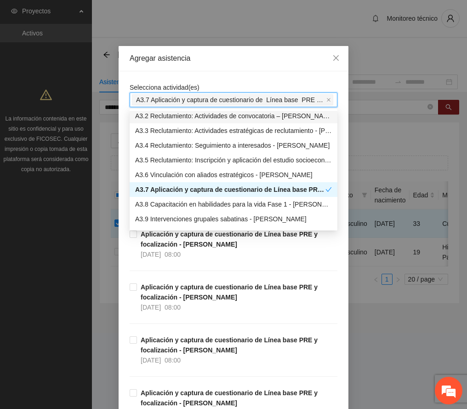
click at [233, 54] on div "Agregar asistencia" at bounding box center [234, 58] width 208 height 10
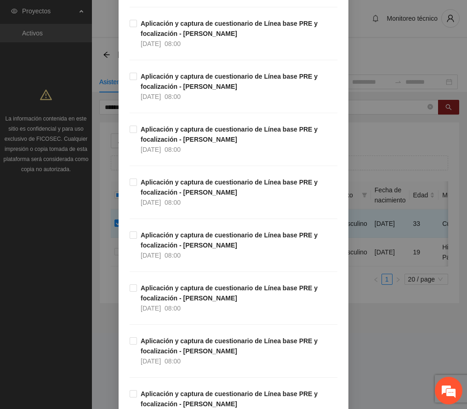
scroll to position [1900, 0]
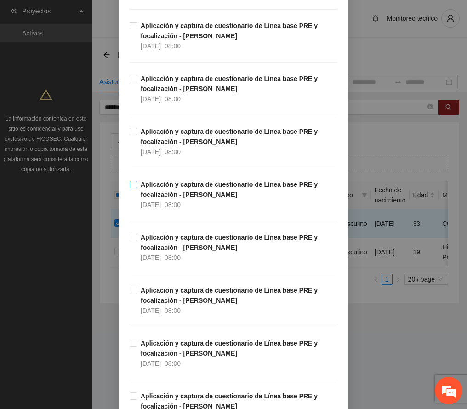
click at [188, 198] on strong "Aplicación y captura de cuestionario de Línea base PRE y focalización - [PERSON…" at bounding box center [229, 189] width 177 height 17
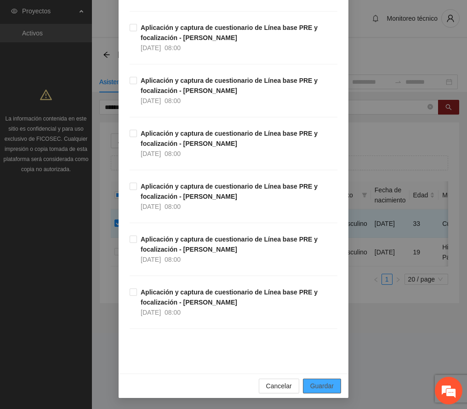
click at [311, 388] on span "Guardar" at bounding box center [321, 386] width 23 height 10
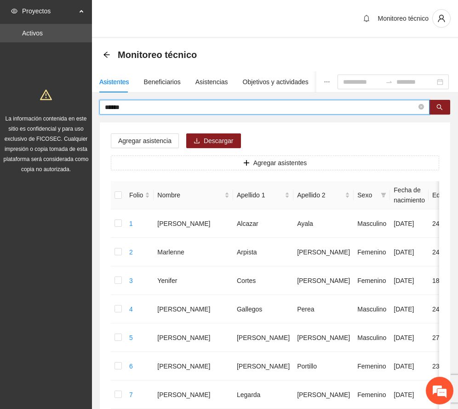
drag, startPoint x: 133, startPoint y: 109, endPoint x: 45, endPoint y: 108, distance: 87.8
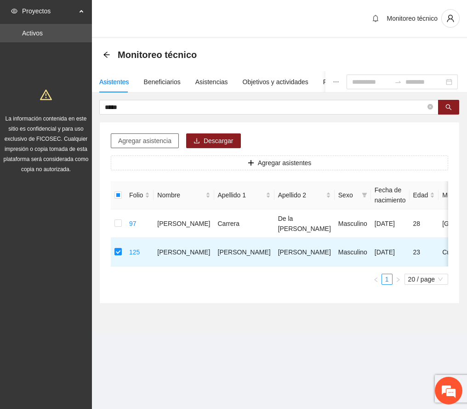
click at [148, 138] on span "Agregar asistencia" at bounding box center [144, 141] width 53 height 10
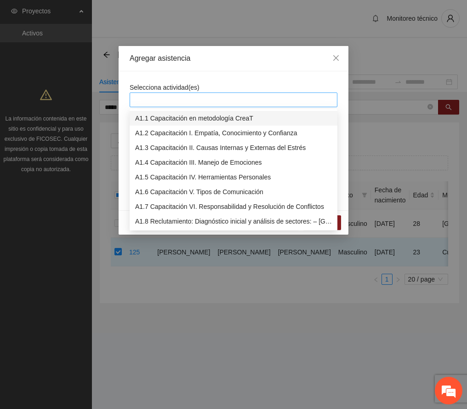
click at [175, 105] on div at bounding box center [233, 99] width 203 height 11
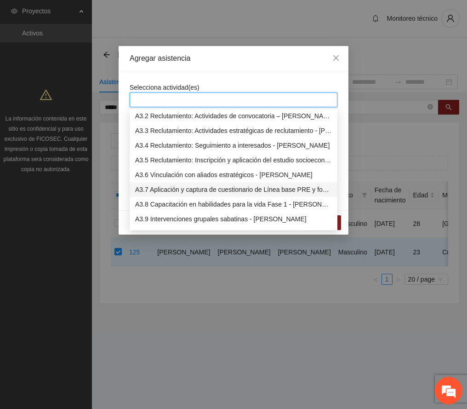
scroll to position [490, 0]
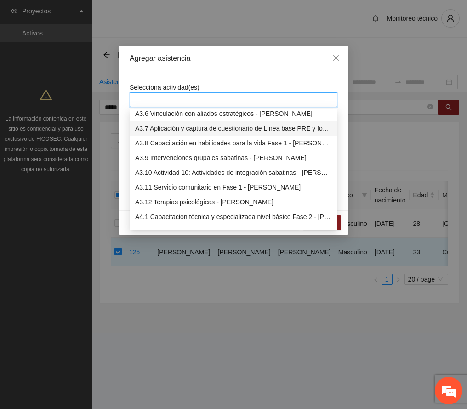
click at [188, 126] on div "A3.7 Aplicación y captura de cuestionario de Línea base PRE y focalización - [P…" at bounding box center [233, 128] width 197 height 10
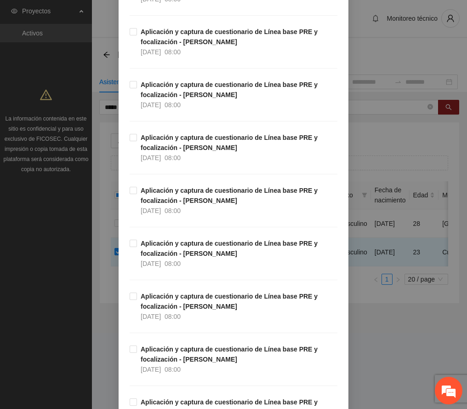
scroll to position [1839, 0]
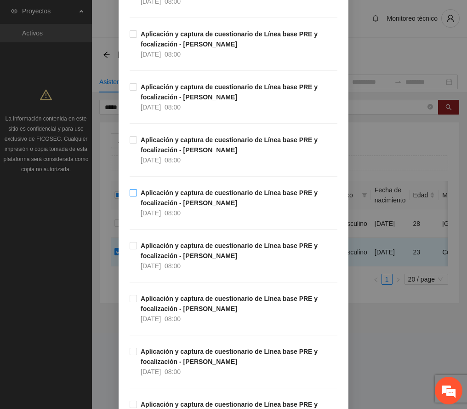
click at [177, 204] on strong "Aplicación y captura de cuestionario de Línea base PRE y focalización - [PERSON…" at bounding box center [229, 197] width 177 height 17
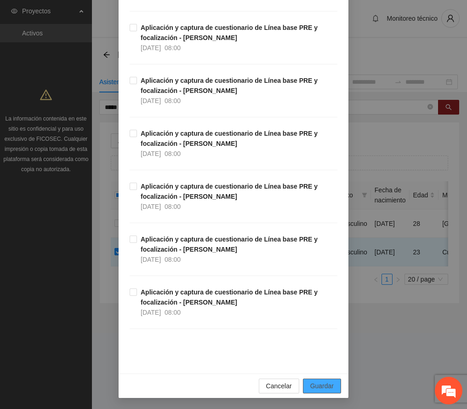
click at [316, 382] on span "Guardar" at bounding box center [321, 386] width 23 height 10
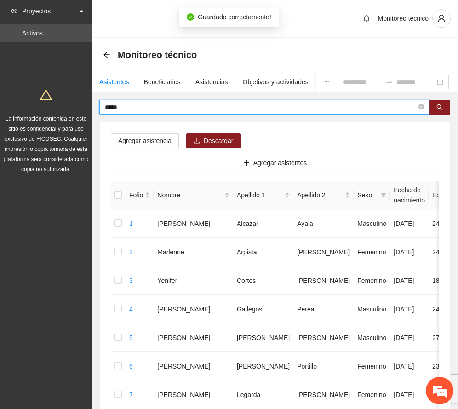
drag, startPoint x: 138, startPoint y: 109, endPoint x: 19, endPoint y: 100, distance: 119.9
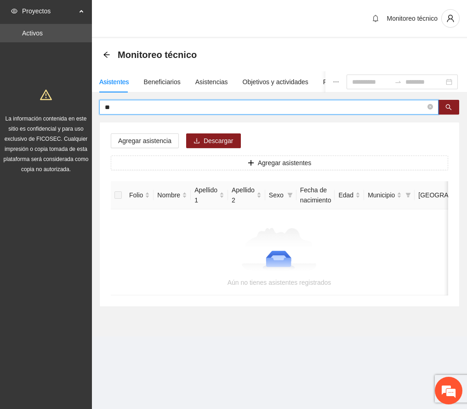
type input "*"
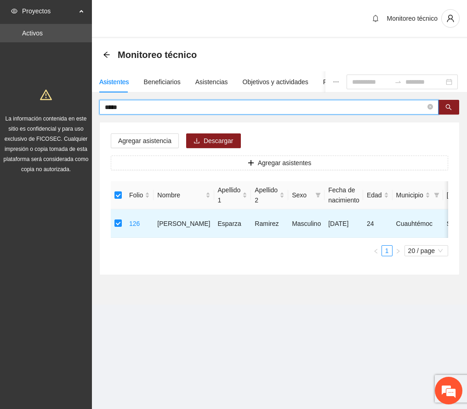
drag, startPoint x: 135, startPoint y: 107, endPoint x: 24, endPoint y: 109, distance: 110.8
click at [26, 109] on section "Proyectos Activos La información contenida en este sitio es confidencial y para…" at bounding box center [233, 204] width 467 height 409
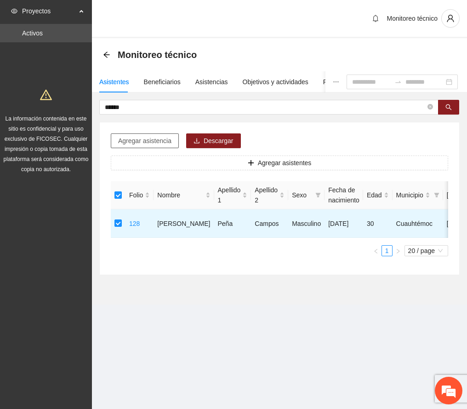
click at [144, 138] on span "Agregar asistencia" at bounding box center [144, 141] width 53 height 10
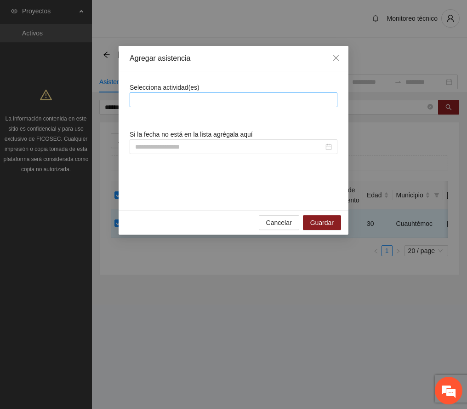
click at [170, 98] on div at bounding box center [233, 99] width 203 height 11
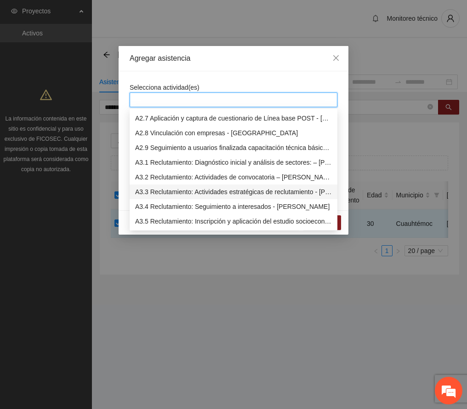
scroll to position [429, 0]
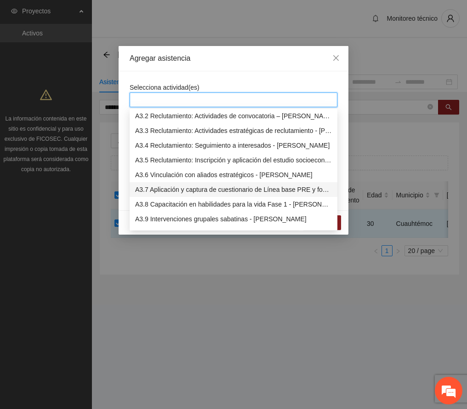
click at [189, 186] on div "A3.7 Aplicación y captura de cuestionario de Línea base PRE y focalización - [P…" at bounding box center [233, 189] width 197 height 10
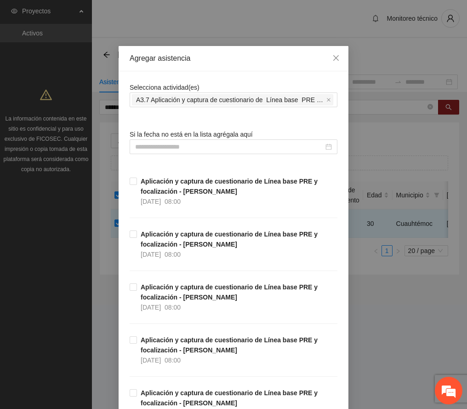
click at [223, 54] on div "Agregar asistencia" at bounding box center [234, 58] width 208 height 10
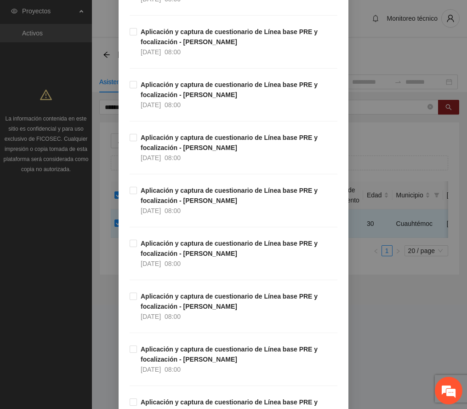
scroll to position [1839, 0]
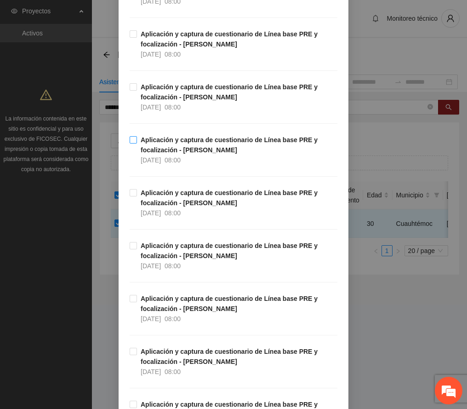
click at [190, 151] on strong "Aplicación y captura de cuestionario de Línea base PRE y focalización - [PERSON…" at bounding box center [229, 144] width 177 height 17
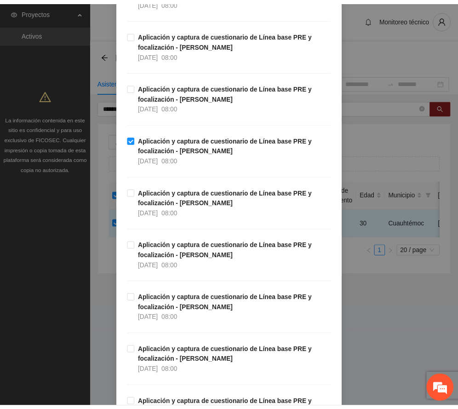
scroll to position [2276, 0]
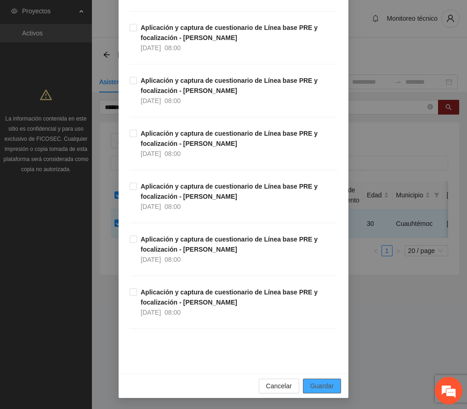
click at [324, 382] on span "Guardar" at bounding box center [321, 386] width 23 height 10
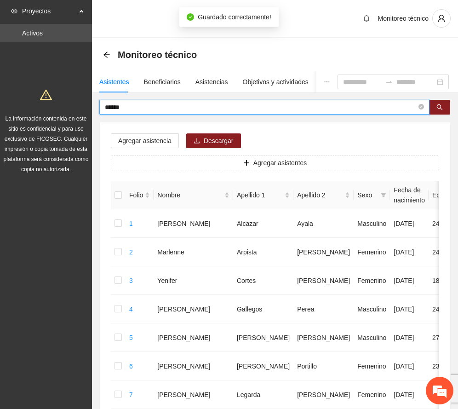
drag, startPoint x: 144, startPoint y: 109, endPoint x: 16, endPoint y: 124, distance: 129.1
type input "****"
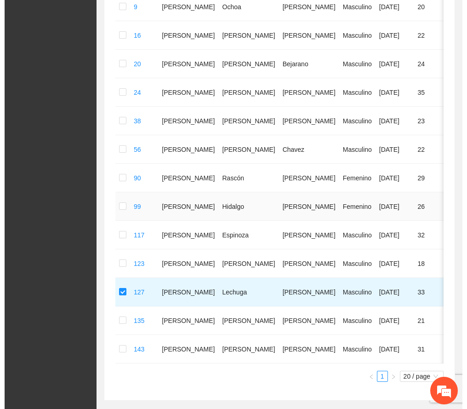
scroll to position [0, 0]
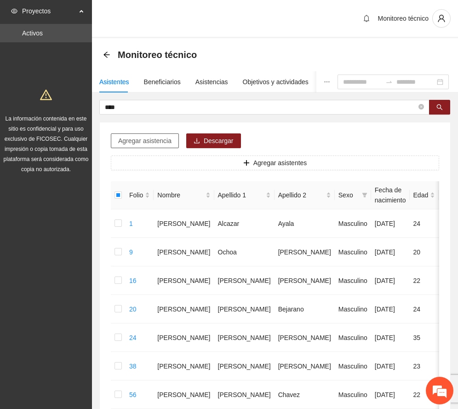
click at [163, 144] on span "Agregar asistencia" at bounding box center [144, 141] width 53 height 10
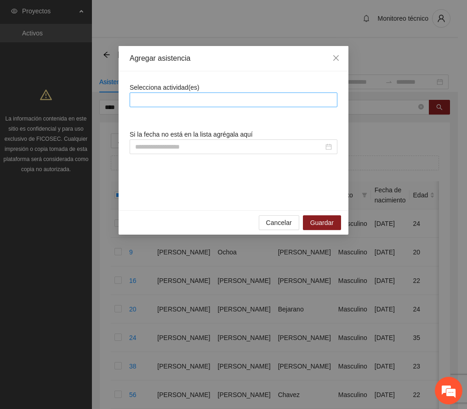
click at [215, 105] on div at bounding box center [233, 99] width 203 height 11
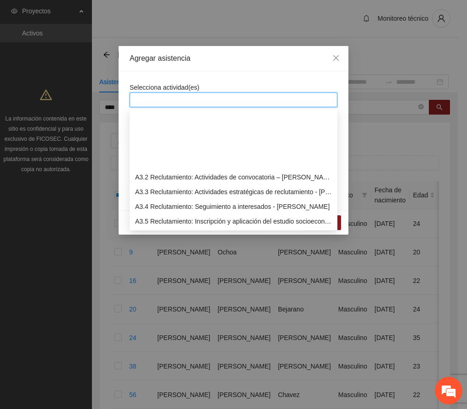
scroll to position [429, 0]
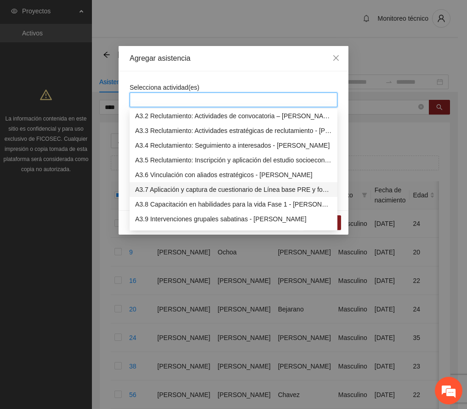
drag, startPoint x: 172, startPoint y: 190, endPoint x: 177, endPoint y: 179, distance: 12.7
click at [172, 190] on div "A3.7 Aplicación y captura de cuestionario de Línea base PRE y focalización - [P…" at bounding box center [233, 189] width 197 height 10
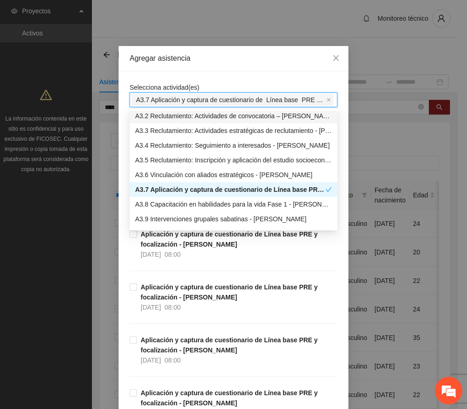
click at [225, 61] on div "Agregar asistencia" at bounding box center [234, 58] width 208 height 10
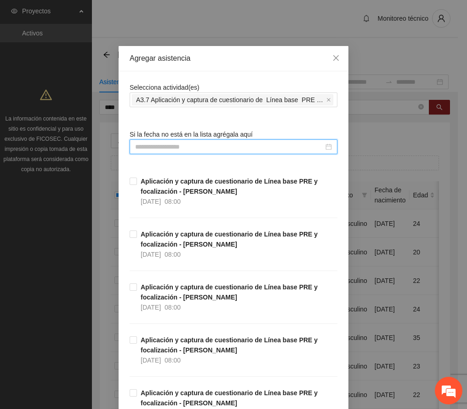
click at [154, 148] on input at bounding box center [229, 147] width 188 height 10
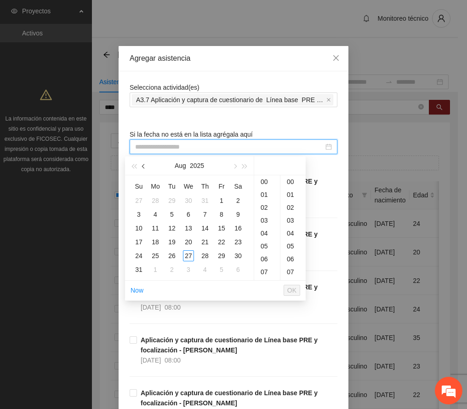
click at [143, 168] on button "button" at bounding box center [144, 165] width 10 height 18
click at [188, 200] on div "2" at bounding box center [188, 200] width 11 height 11
click at [288, 181] on div "00" at bounding box center [292, 181] width 25 height 13
type input "**********"
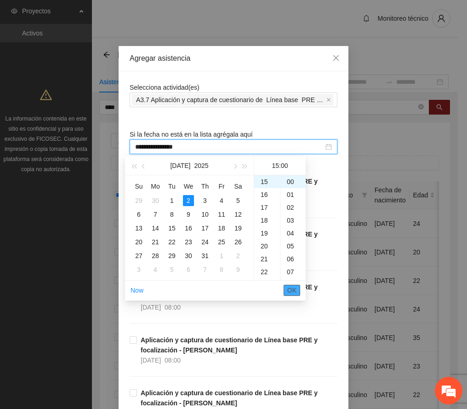
click at [291, 289] on span "OK" at bounding box center [291, 290] width 9 height 10
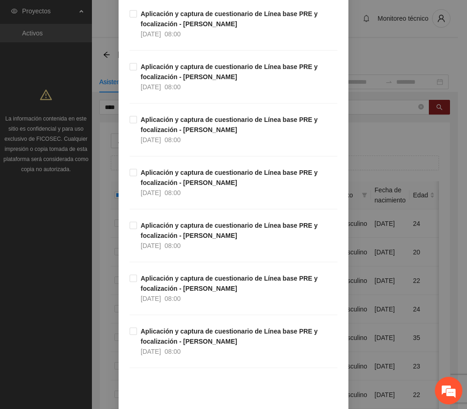
scroll to position [2276, 0]
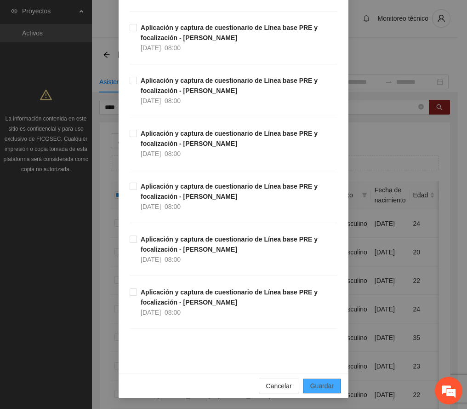
click at [326, 384] on span "Guardar" at bounding box center [321, 386] width 23 height 10
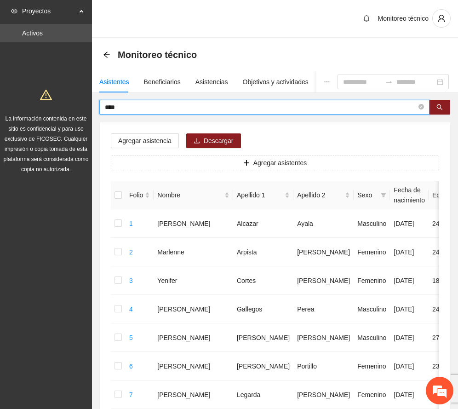
drag, startPoint x: 144, startPoint y: 110, endPoint x: 19, endPoint y: 116, distance: 125.6
type input "*****"
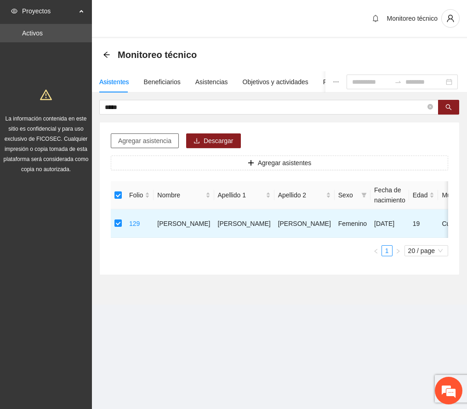
click at [164, 143] on span "Agregar asistencia" at bounding box center [144, 141] width 53 height 10
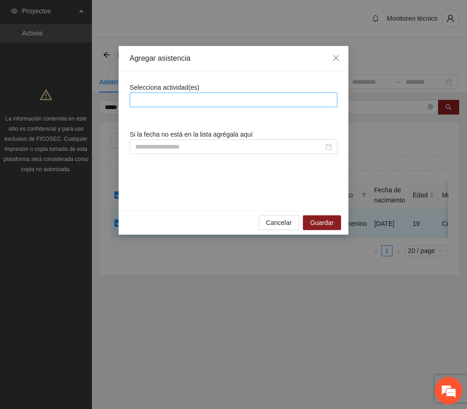
click at [180, 101] on div at bounding box center [233, 99] width 203 height 11
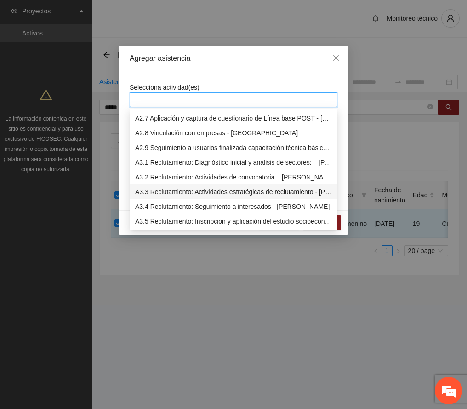
scroll to position [429, 0]
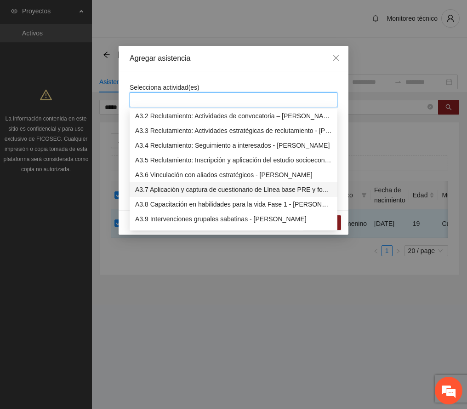
click at [179, 190] on div "A3.7 Aplicación y captura de cuestionario de Línea base PRE y focalización - [P…" at bounding box center [233, 189] width 197 height 10
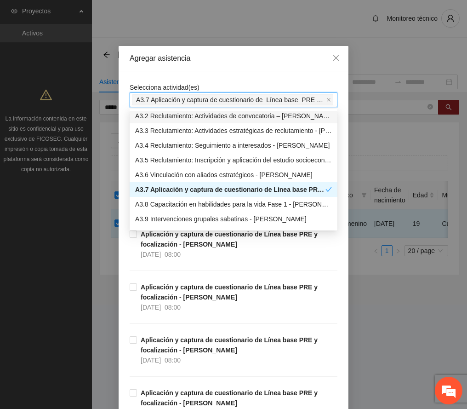
click at [225, 63] on div "Agregar asistencia" at bounding box center [234, 58] width 208 height 10
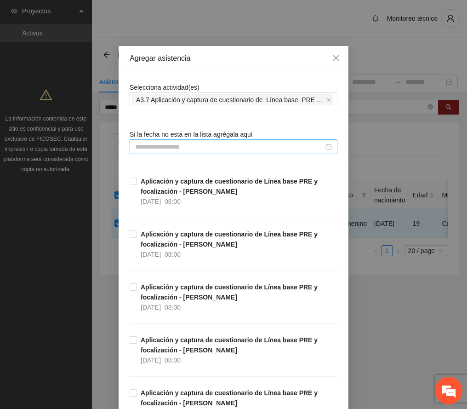
click at [208, 144] on input at bounding box center [229, 147] width 188 height 10
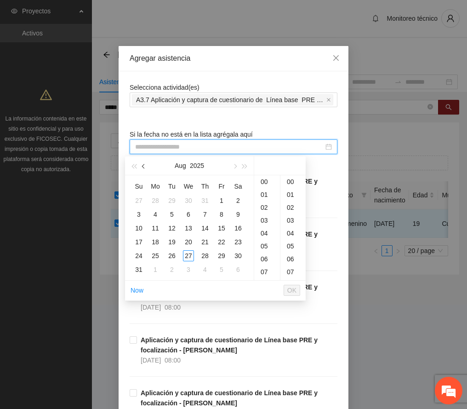
click at [144, 166] on span "button" at bounding box center [144, 166] width 5 height 5
click at [219, 200] on div "4" at bounding box center [221, 200] width 11 height 11
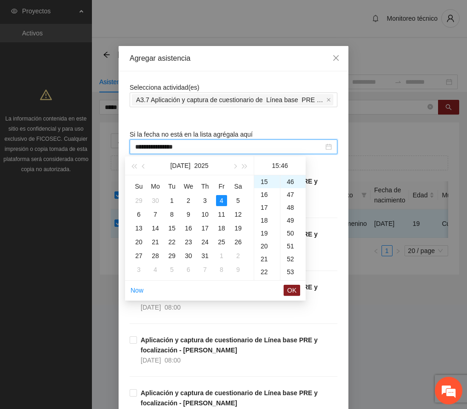
scroll to position [0, 0]
click at [288, 181] on div "00" at bounding box center [292, 181] width 25 height 13
type input "**********"
click at [293, 291] on span "OK" at bounding box center [291, 290] width 9 height 10
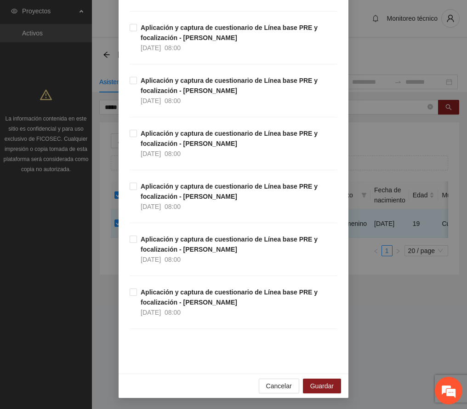
scroll to position [2276, 0]
click at [313, 383] on span "Guardar" at bounding box center [321, 386] width 23 height 10
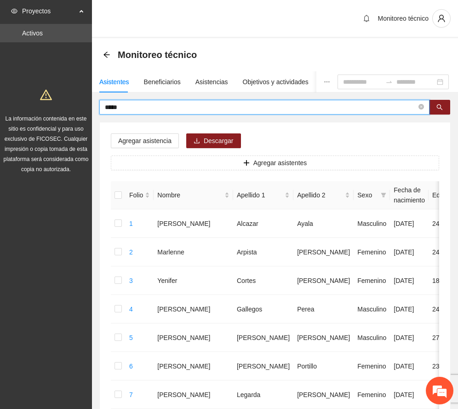
drag, startPoint x: 129, startPoint y: 104, endPoint x: 64, endPoint y: 119, distance: 66.5
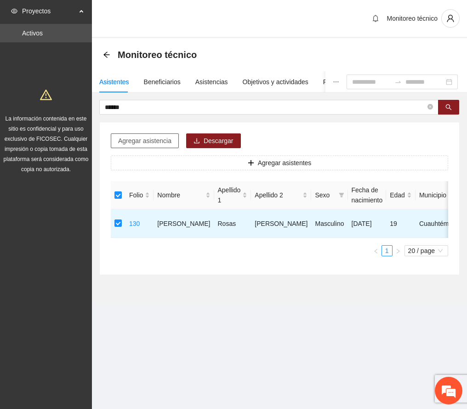
click at [145, 139] on span "Agregar asistencia" at bounding box center [144, 141] width 53 height 10
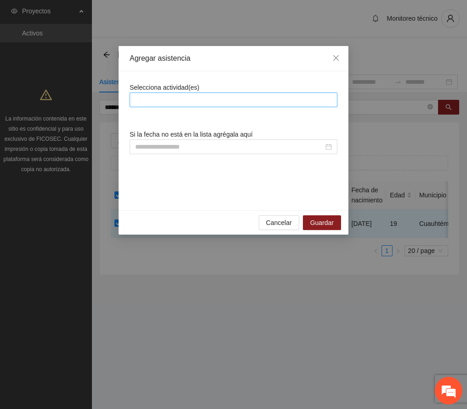
click at [179, 97] on div at bounding box center [233, 99] width 203 height 11
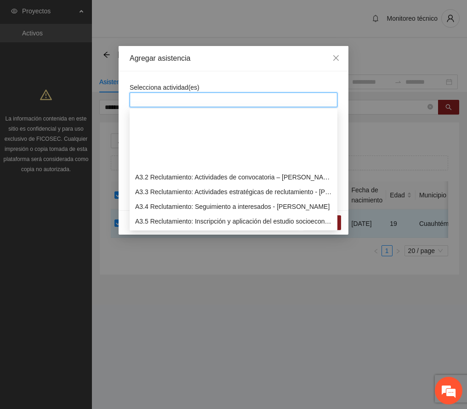
scroll to position [429, 0]
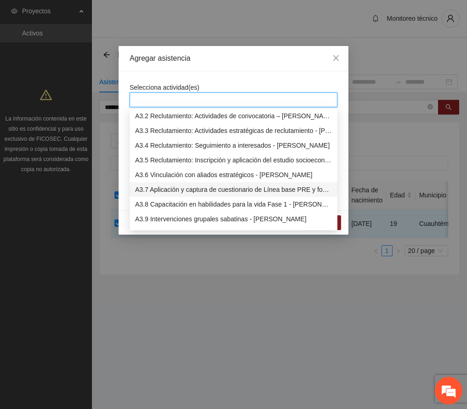
click at [205, 185] on div "A3.7 Aplicación y captura de cuestionario de Línea base PRE y focalización - [P…" at bounding box center [233, 189] width 197 height 10
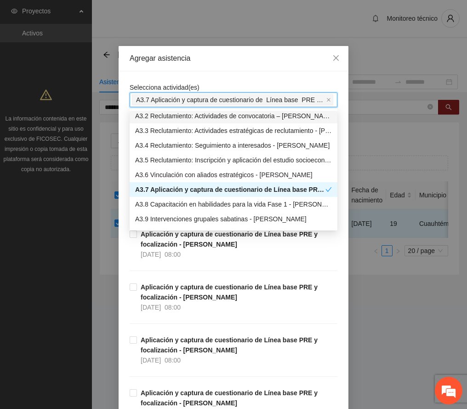
click at [222, 64] on div "Agregar asistencia" at bounding box center [234, 58] width 230 height 25
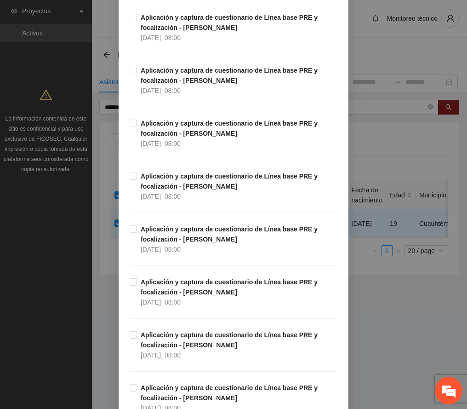
scroll to position [1900, 0]
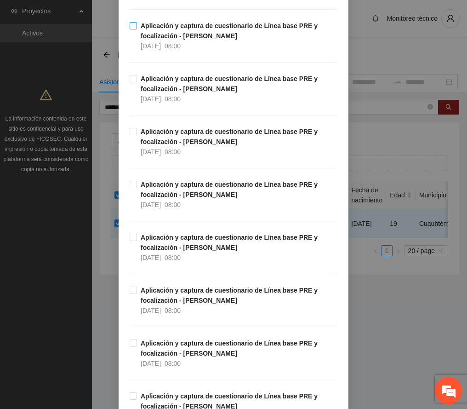
click at [177, 31] on strong "Aplicación y captura de cuestionario de Línea base PRE y focalización - [PERSON…" at bounding box center [229, 30] width 177 height 17
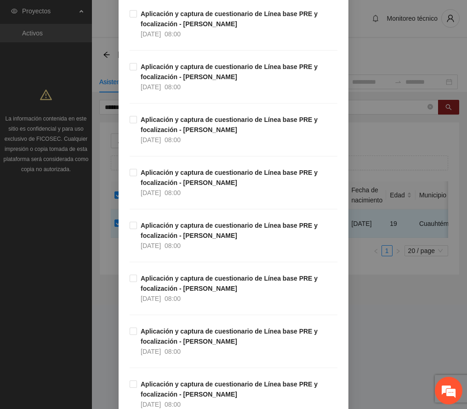
scroll to position [2276, 0]
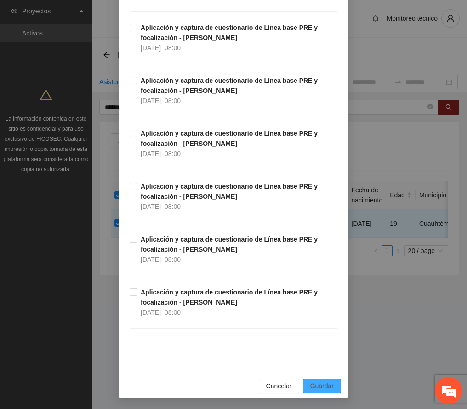
click at [331, 386] on button "Guardar" at bounding box center [322, 385] width 38 height 15
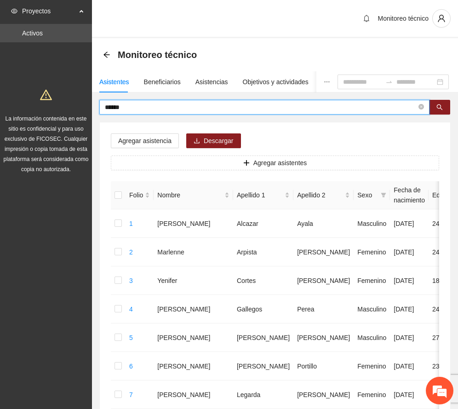
drag, startPoint x: 149, startPoint y: 107, endPoint x: -24, endPoint y: 87, distance: 173.9
click at [0, 87] on html "Proyectos Activos La información contenida en este sitio es confidencial y para…" at bounding box center [229, 204] width 458 height 409
type input "******"
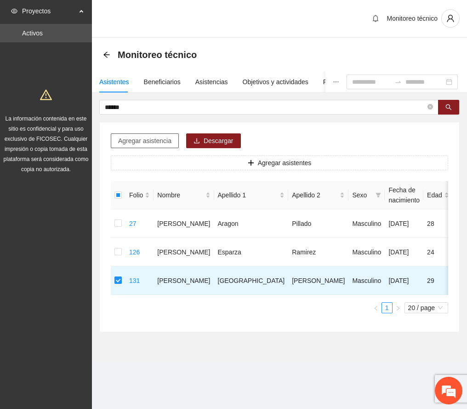
click at [127, 138] on span "Agregar asistencia" at bounding box center [144, 141] width 53 height 10
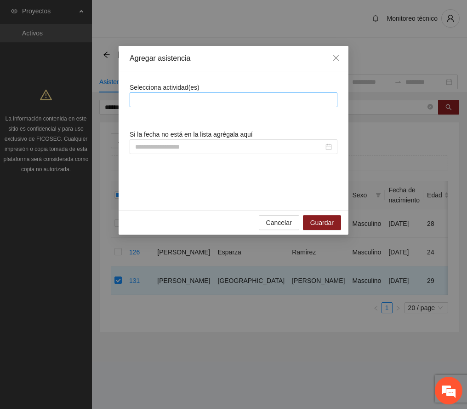
click at [169, 99] on div at bounding box center [233, 99] width 203 height 11
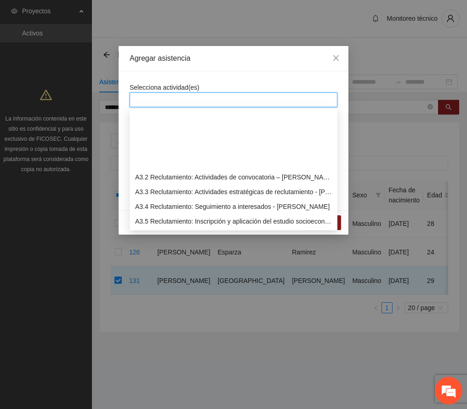
scroll to position [429, 0]
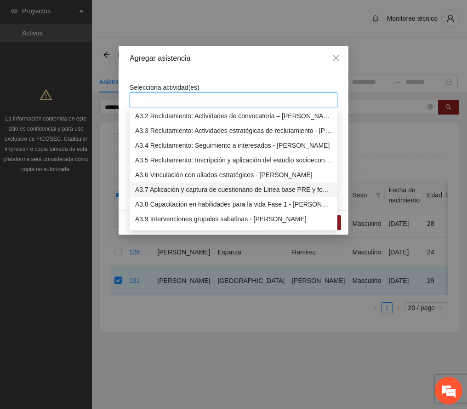
click at [193, 189] on div "A3.7 Aplicación y captura de cuestionario de Línea base PRE y focalización - [P…" at bounding box center [233, 189] width 197 height 10
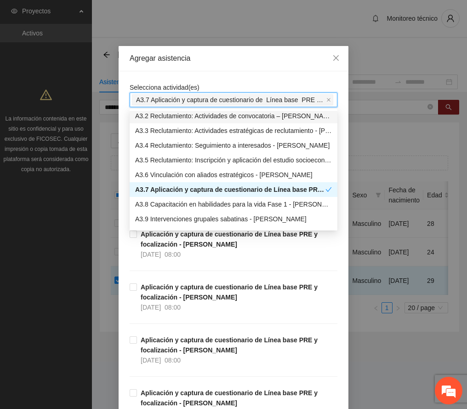
click at [232, 61] on div "Agregar asistencia" at bounding box center [234, 58] width 208 height 10
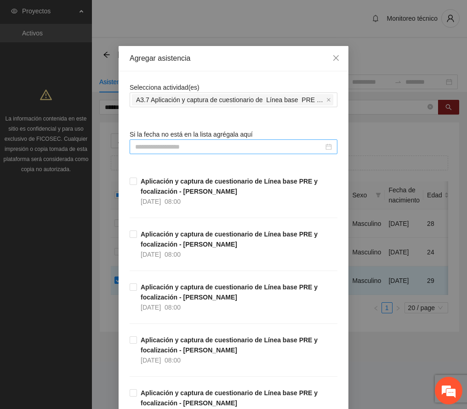
click at [170, 140] on div at bounding box center [234, 146] width 208 height 15
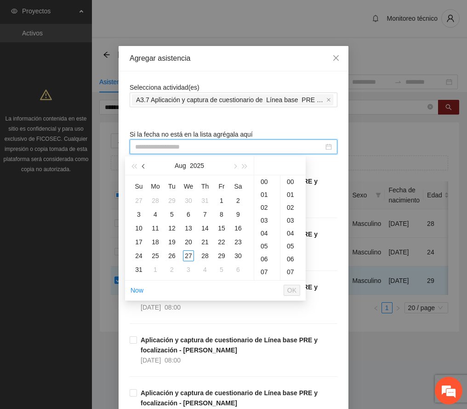
click at [143, 165] on span "button" at bounding box center [144, 166] width 5 height 5
click at [186, 198] on div "2" at bounding box center [188, 200] width 11 height 11
click at [290, 178] on div "00" at bounding box center [292, 181] width 25 height 13
type input "**********"
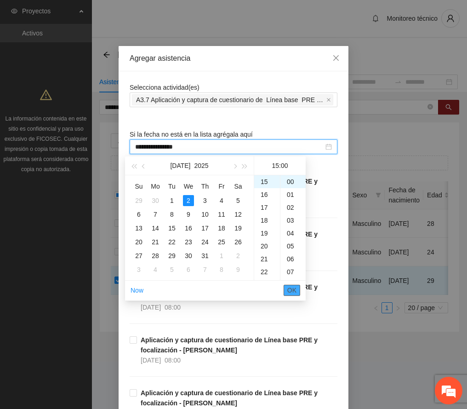
click at [293, 286] on span "OK" at bounding box center [291, 290] width 9 height 10
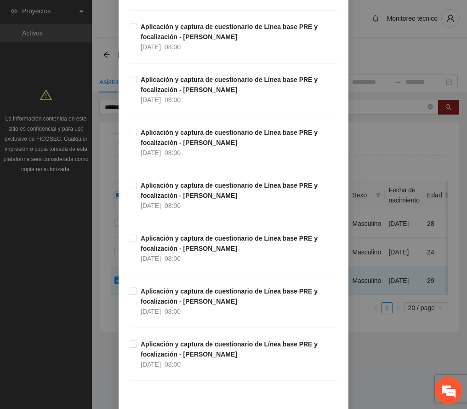
scroll to position [2276, 0]
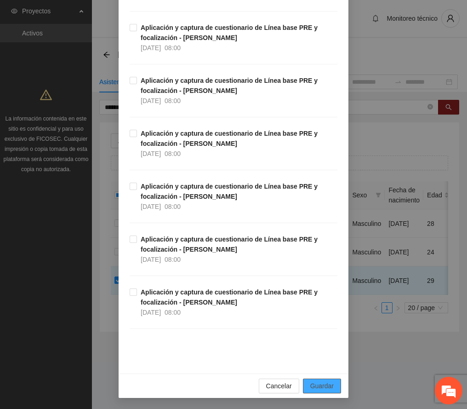
drag, startPoint x: 320, startPoint y: 385, endPoint x: 35, endPoint y: 326, distance: 291.0
click at [312, 383] on span "Guardar" at bounding box center [321, 386] width 23 height 10
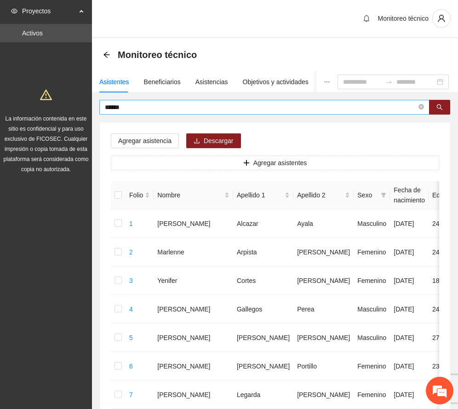
click at [158, 108] on input "******" at bounding box center [261, 107] width 312 height 10
drag, startPoint x: 133, startPoint y: 106, endPoint x: 41, endPoint y: 92, distance: 93.4
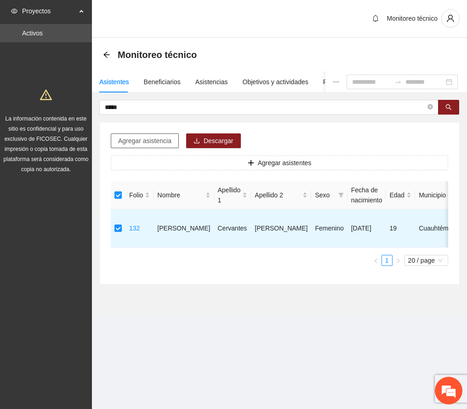
click at [151, 138] on span "Agregar asistencia" at bounding box center [144, 141] width 53 height 10
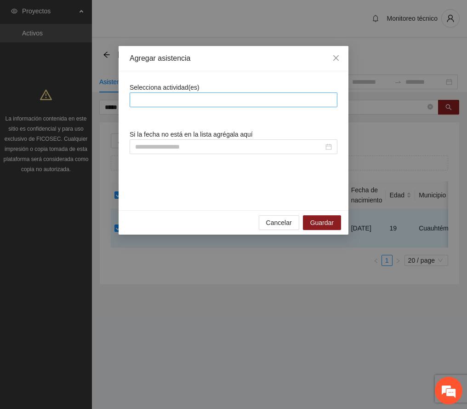
click at [181, 98] on div at bounding box center [233, 99] width 203 height 11
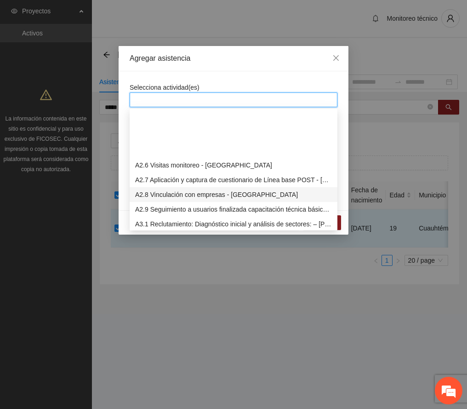
scroll to position [429, 0]
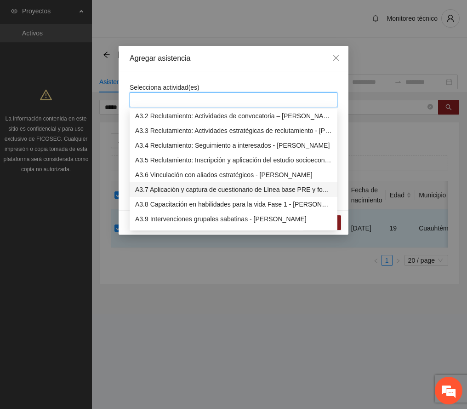
click at [176, 186] on div "A3.7 Aplicación y captura de cuestionario de Línea base PRE y focalización - [P…" at bounding box center [233, 189] width 197 height 10
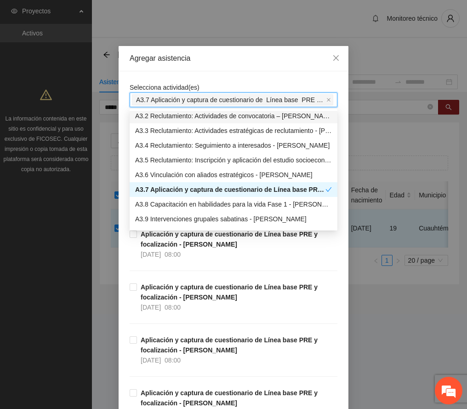
click at [227, 58] on div "Agregar asistencia" at bounding box center [234, 58] width 208 height 10
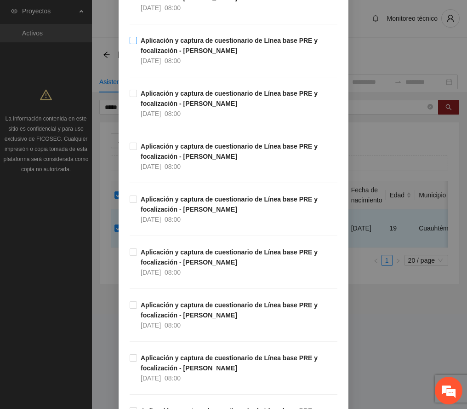
scroll to position [1716, 0]
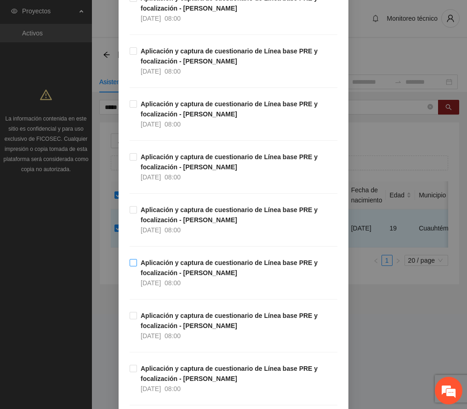
click at [209, 269] on strong "Aplicación y captura de cuestionario de Línea base PRE y focalización - [PERSON…" at bounding box center [229, 267] width 177 height 17
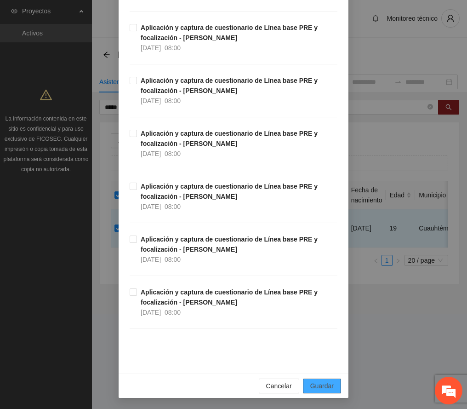
click at [317, 382] on span "Guardar" at bounding box center [321, 386] width 23 height 10
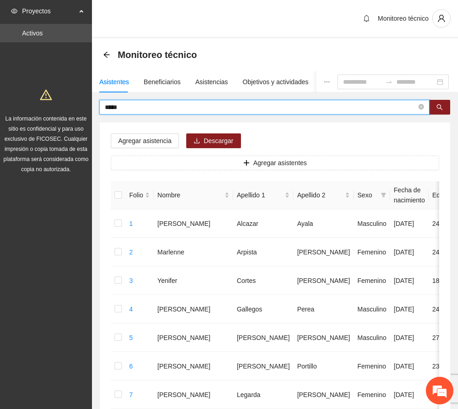
drag, startPoint x: 108, startPoint y: 106, endPoint x: 28, endPoint y: 107, distance: 80.5
type input "*****"
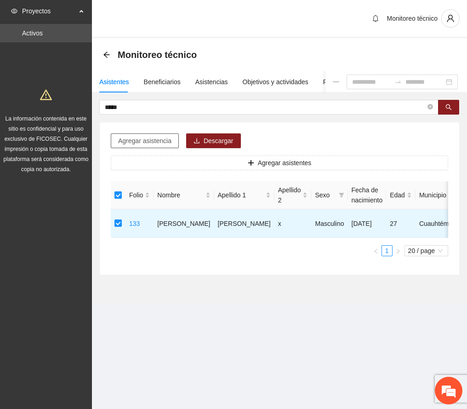
click at [148, 138] on span "Agregar asistencia" at bounding box center [144, 141] width 53 height 10
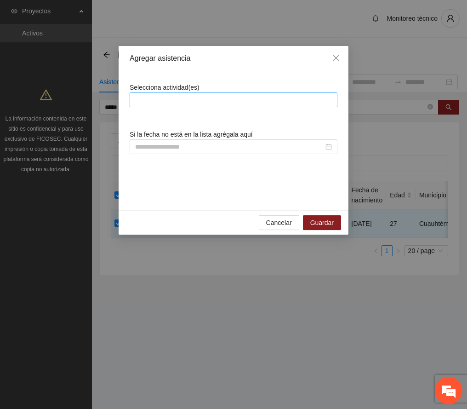
click at [164, 97] on div at bounding box center [233, 99] width 203 height 11
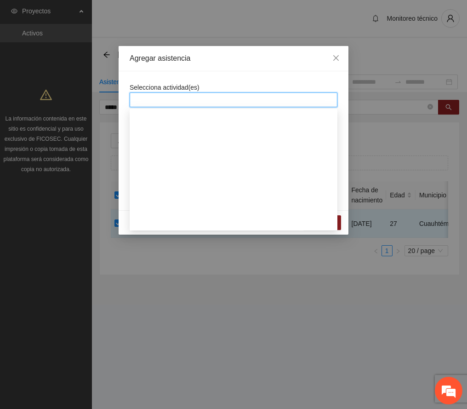
scroll to position [429, 0]
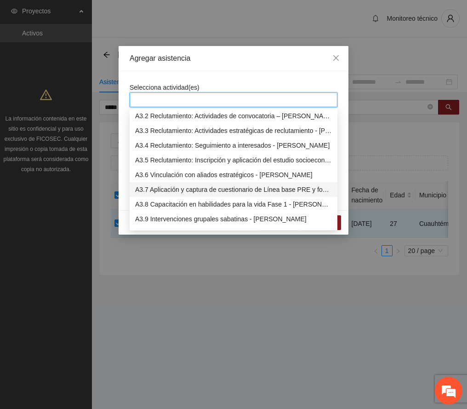
click at [195, 188] on div "A3.7 Aplicación y captura de cuestionario de Línea base PRE y focalización - [P…" at bounding box center [233, 189] width 197 height 10
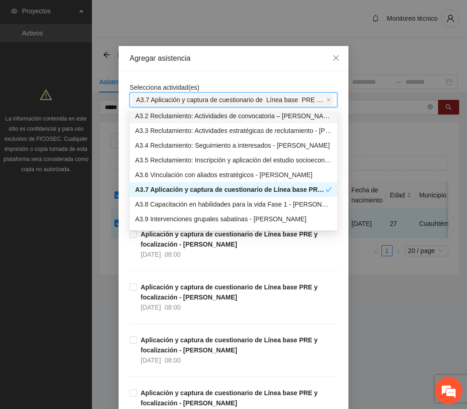
click at [219, 63] on div "Agregar asistencia" at bounding box center [234, 58] width 208 height 10
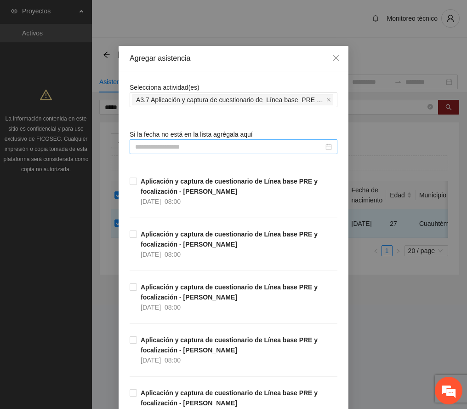
click at [166, 148] on input at bounding box center [229, 147] width 188 height 10
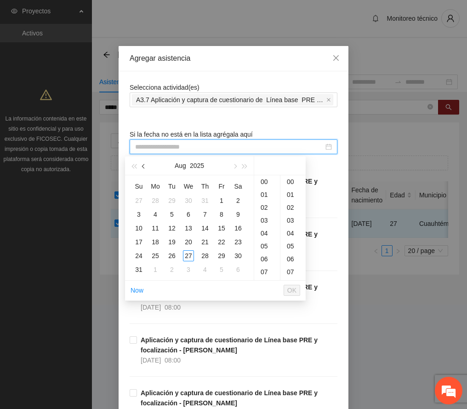
click at [142, 167] on button "button" at bounding box center [144, 165] width 10 height 18
click at [171, 201] on div "1" at bounding box center [171, 200] width 11 height 11
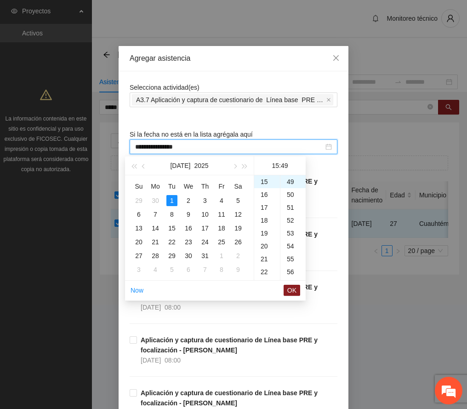
scroll to position [0, 0]
click at [287, 177] on div "00" at bounding box center [292, 181] width 25 height 13
type input "**********"
drag, startPoint x: 294, startPoint y: 289, endPoint x: 317, endPoint y: 275, distance: 26.7
click at [295, 289] on span "OK" at bounding box center [291, 290] width 9 height 10
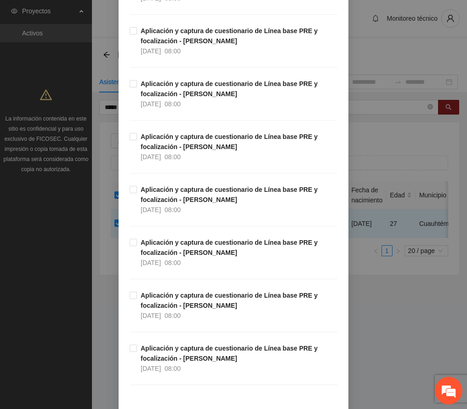
scroll to position [2276, 0]
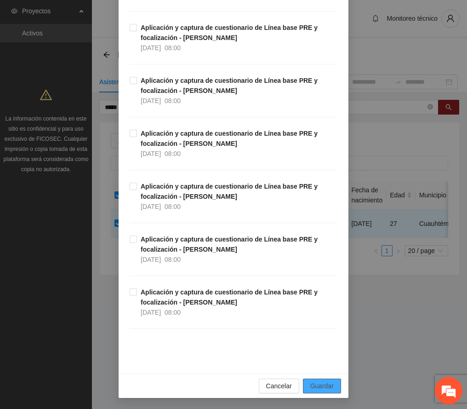
click at [313, 383] on span "Guardar" at bounding box center [321, 386] width 23 height 10
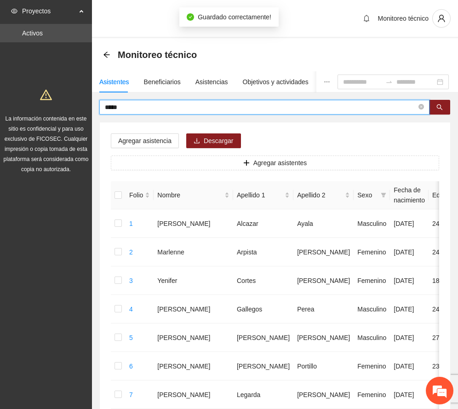
drag, startPoint x: 149, startPoint y: 108, endPoint x: -3, endPoint y: 117, distance: 151.9
click at [0, 117] on html "Proyectos Activos La información contenida en este sitio es confidencial y para…" at bounding box center [229, 204] width 458 height 409
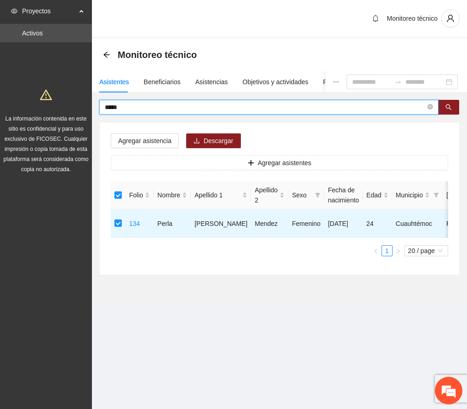
drag, startPoint x: 127, startPoint y: 107, endPoint x: 68, endPoint y: 116, distance: 60.1
click at [34, 107] on section "Proyectos Activos La información contenida en este sitio es confidencial y para…" at bounding box center [233, 204] width 467 height 409
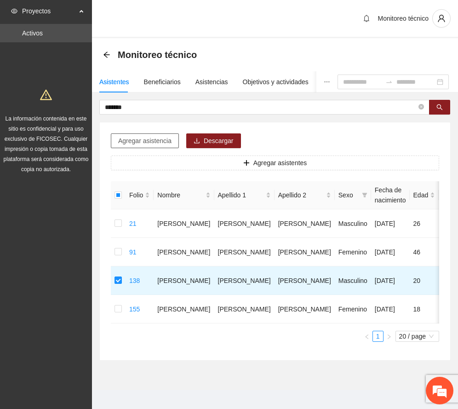
click at [159, 139] on span "Agregar asistencia" at bounding box center [144, 141] width 53 height 10
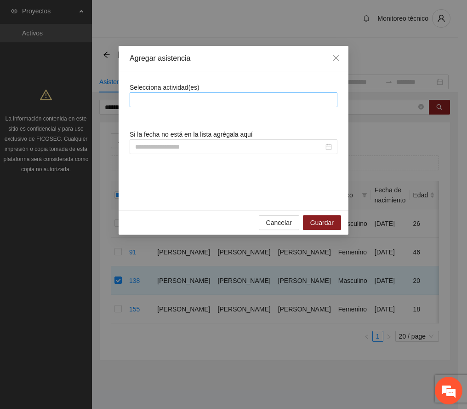
click at [191, 100] on div at bounding box center [233, 99] width 203 height 11
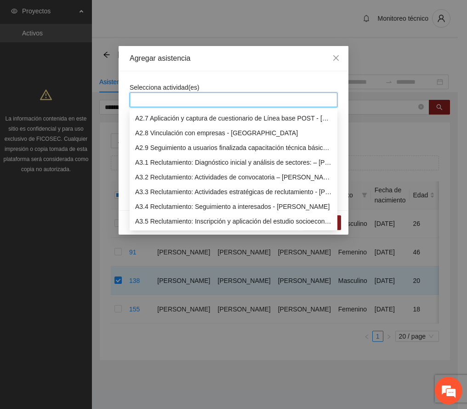
scroll to position [429, 0]
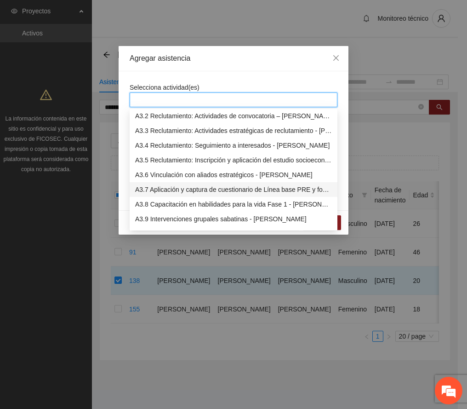
click at [171, 186] on div "A3.7 Aplicación y captura de cuestionario de Línea base PRE y focalización - [P…" at bounding box center [233, 189] width 197 height 10
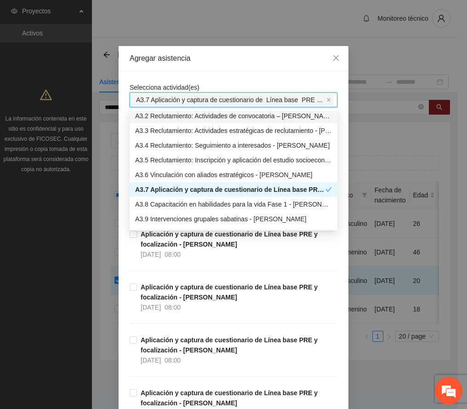
click at [222, 63] on div "Agregar asistencia" at bounding box center [234, 58] width 208 height 10
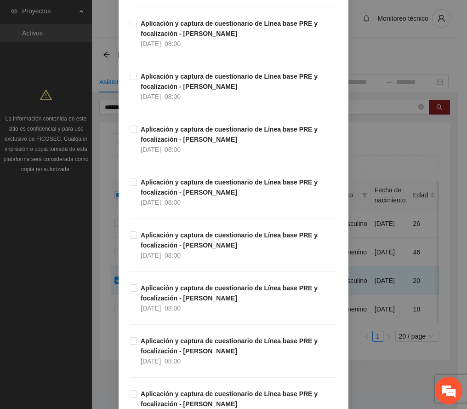
scroll to position [1900, 0]
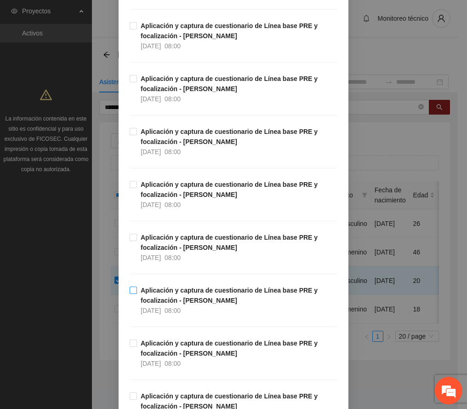
click at [190, 302] on strong "Aplicación y captura de cuestionario de Línea base PRE y focalización - [PERSON…" at bounding box center [229, 294] width 177 height 17
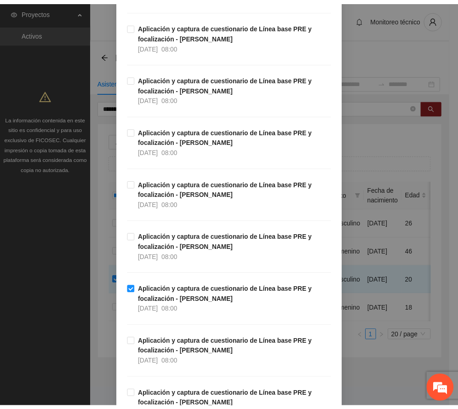
scroll to position [2276, 0]
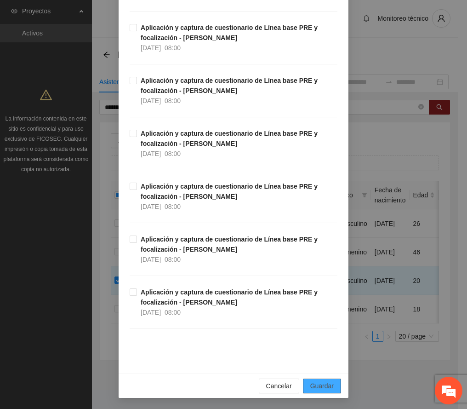
click at [323, 388] on span "Guardar" at bounding box center [321, 386] width 23 height 10
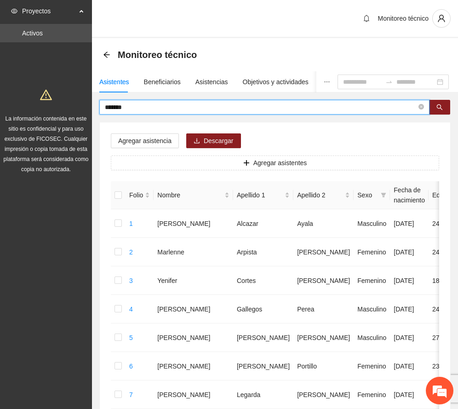
drag, startPoint x: 153, startPoint y: 103, endPoint x: -10, endPoint y: 111, distance: 162.9
click at [0, 111] on html "Proyectos Activos La información contenida en este sitio es confidencial y para…" at bounding box center [229, 204] width 458 height 409
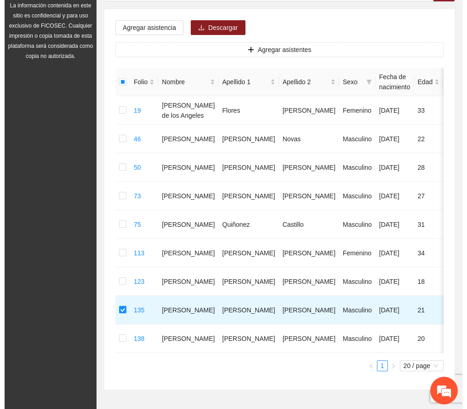
scroll to position [0, 0]
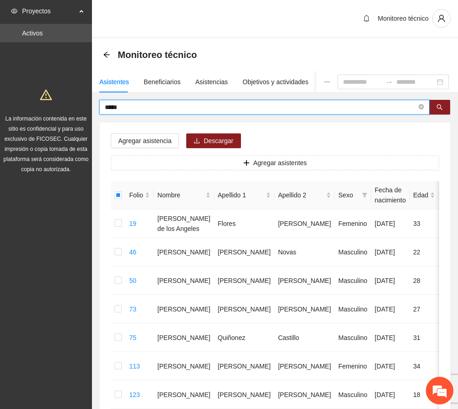
drag, startPoint x: 147, startPoint y: 107, endPoint x: 21, endPoint y: 111, distance: 126.0
click at [6, 109] on section "Proyectos Activos La información contenida en este sitio es confidencial y para…" at bounding box center [229, 279] width 458 height 558
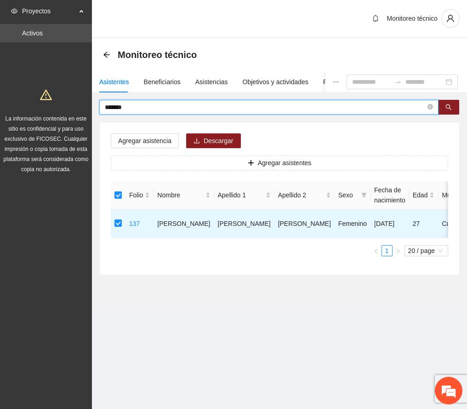
drag, startPoint x: 106, startPoint y: 113, endPoint x: 31, endPoint y: 118, distance: 74.6
click at [31, 118] on section "Proyectos Activos La información contenida en este sitio es confidencial y para…" at bounding box center [233, 204] width 467 height 409
type input "******"
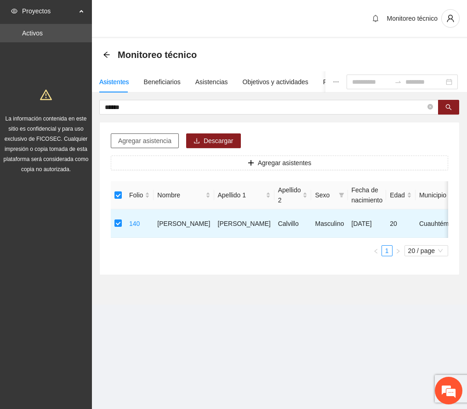
click at [138, 142] on span "Agregar asistencia" at bounding box center [144, 141] width 53 height 10
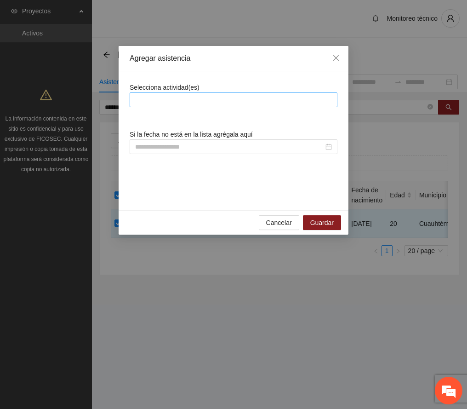
click at [190, 99] on div at bounding box center [233, 99] width 203 height 11
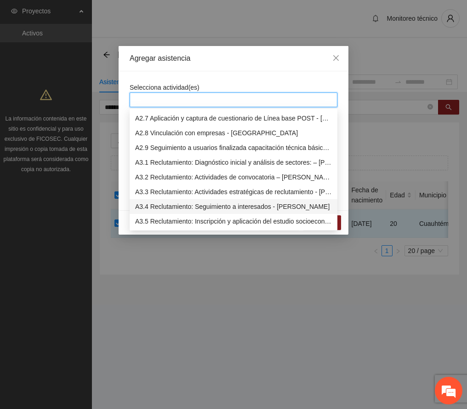
scroll to position [429, 0]
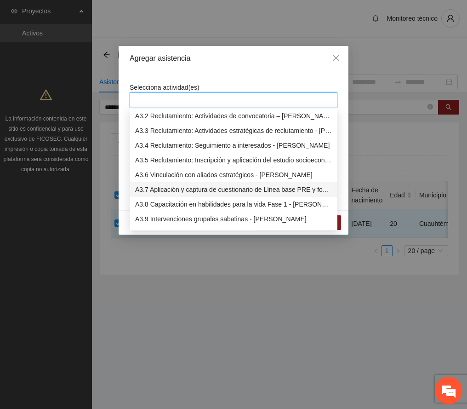
click at [175, 192] on div "A3.7 Aplicación y captura de cuestionario de Línea base PRE y focalización - [P…" at bounding box center [233, 189] width 197 height 10
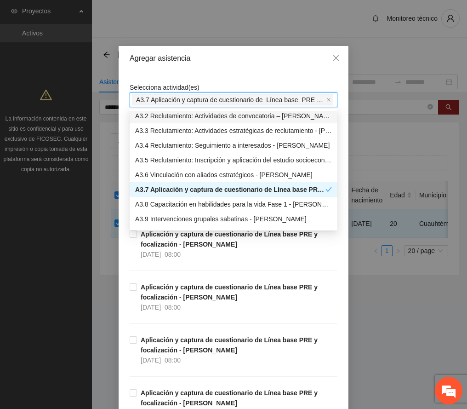
click at [225, 64] on div "Agregar asistencia" at bounding box center [234, 58] width 230 height 25
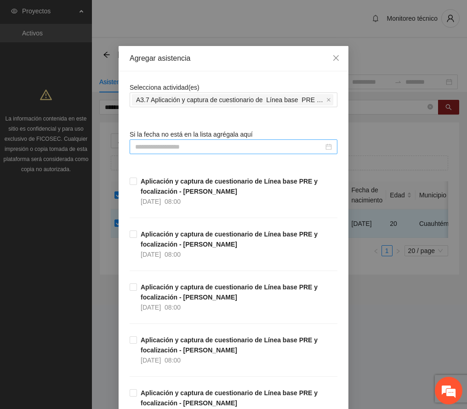
click at [166, 143] on input at bounding box center [229, 147] width 188 height 10
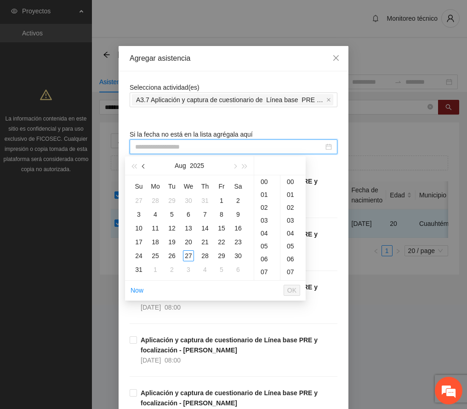
click at [145, 165] on span "button" at bounding box center [144, 166] width 5 height 5
click at [188, 199] on div "2" at bounding box center [188, 200] width 11 height 11
click at [291, 177] on div "00" at bounding box center [292, 181] width 25 height 13
type input "**********"
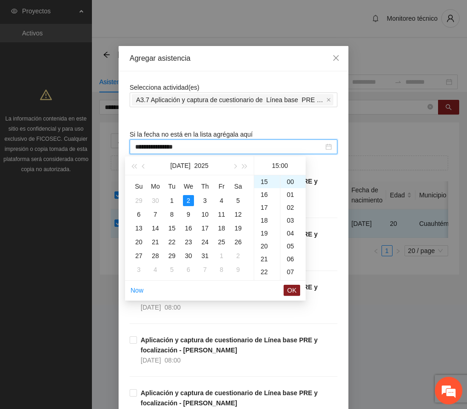
drag, startPoint x: 290, startPoint y: 288, endPoint x: 340, endPoint y: 249, distance: 63.6
click at [291, 288] on span "OK" at bounding box center [291, 290] width 9 height 10
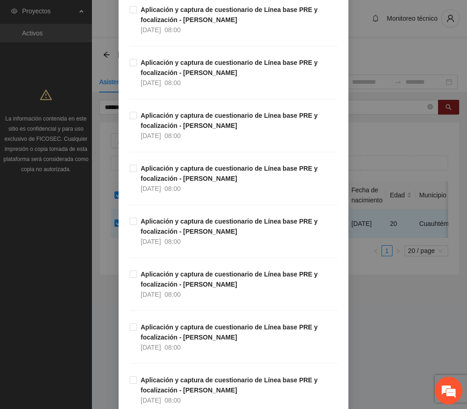
scroll to position [2276, 0]
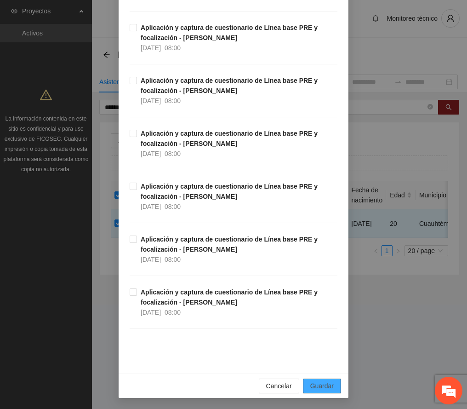
click at [328, 386] on span "Guardar" at bounding box center [321, 386] width 23 height 10
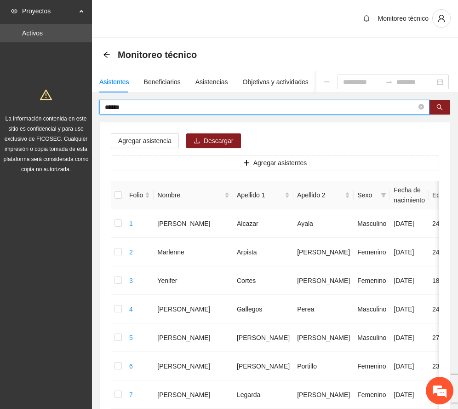
drag, startPoint x: 88, startPoint y: 107, endPoint x: 31, endPoint y: 109, distance: 57.0
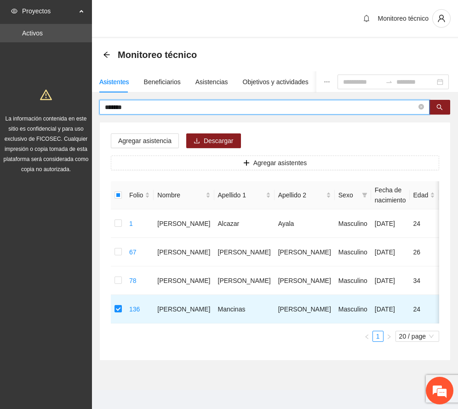
drag, startPoint x: 10, startPoint y: 114, endPoint x: -22, endPoint y: 113, distance: 31.7
click at [0, 113] on html "Proyectos Activos La información contenida en este sitio es confidencial y para…" at bounding box center [229, 204] width 458 height 409
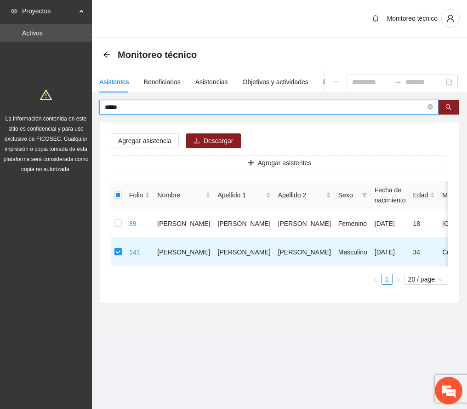
drag, startPoint x: 135, startPoint y: 105, endPoint x: 33, endPoint y: 119, distance: 102.5
click at [33, 119] on section "Proyectos Activos La información contenida en este sitio es confidencial y para…" at bounding box center [233, 204] width 467 height 409
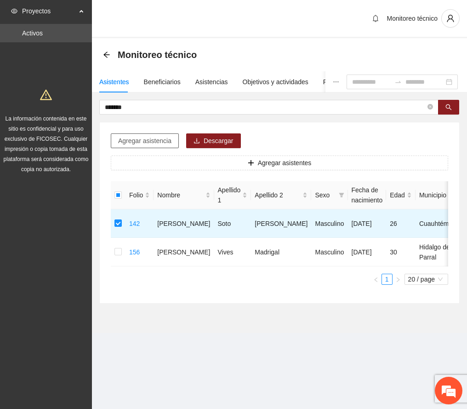
click at [151, 140] on span "Agregar asistencia" at bounding box center [144, 141] width 53 height 10
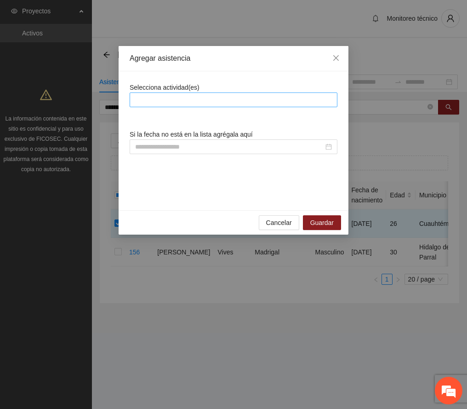
click at [170, 102] on div at bounding box center [233, 99] width 203 height 11
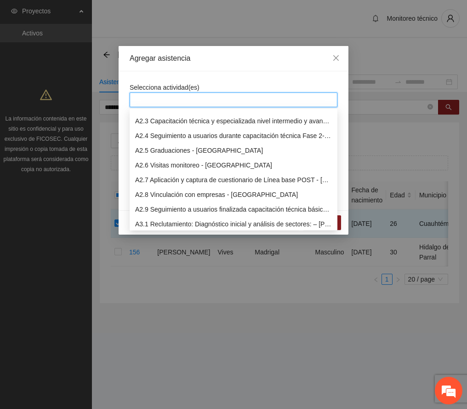
scroll to position [429, 0]
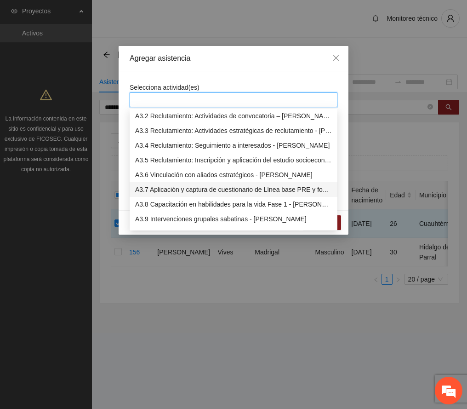
click at [199, 190] on div "A3.7 Aplicación y captura de cuestionario de Línea base PRE y focalización - [P…" at bounding box center [233, 189] width 197 height 10
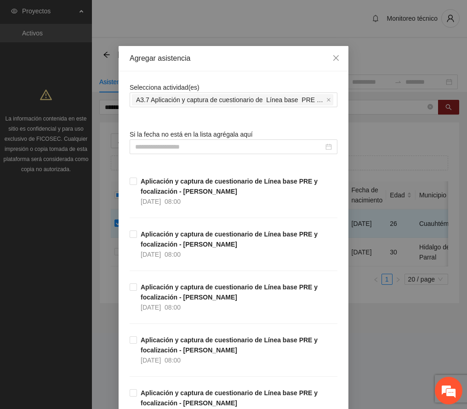
click at [245, 61] on div "Agregar asistencia" at bounding box center [234, 58] width 208 height 10
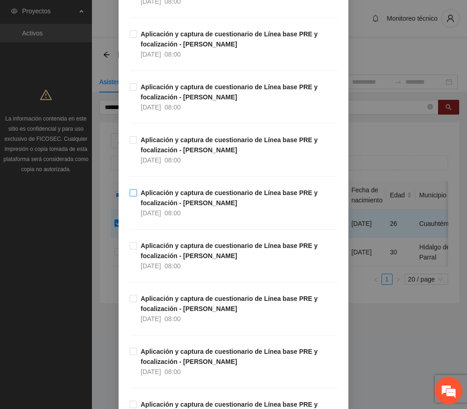
scroll to position [2023, 0]
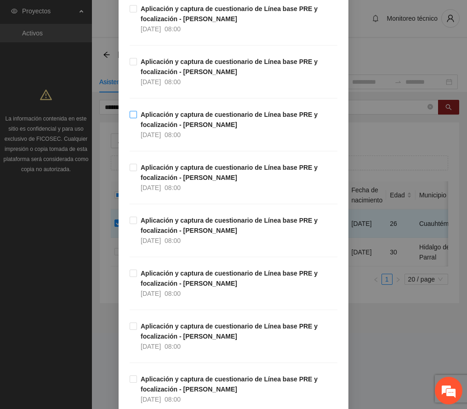
click at [186, 128] on strong "Aplicación y captura de cuestionario de Línea base PRE y focalización - [PERSON…" at bounding box center [229, 119] width 177 height 17
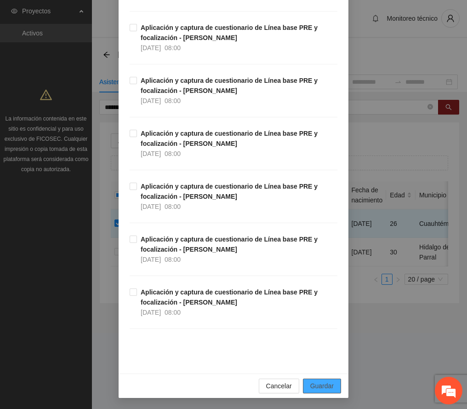
click at [314, 388] on span "Guardar" at bounding box center [321, 386] width 23 height 10
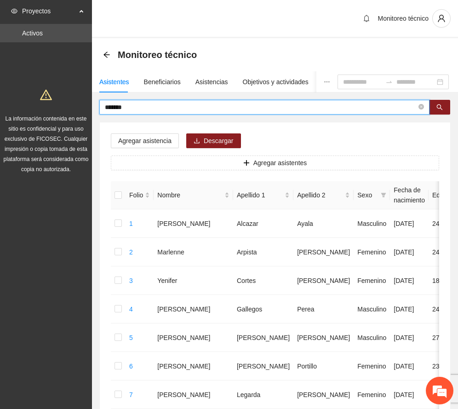
drag, startPoint x: 143, startPoint y: 108, endPoint x: -30, endPoint y: 91, distance: 173.8
click at [0, 91] on html "Proyectos Activos La información contenida en este sitio es confidencial y para…" at bounding box center [229, 204] width 458 height 409
type input "*******"
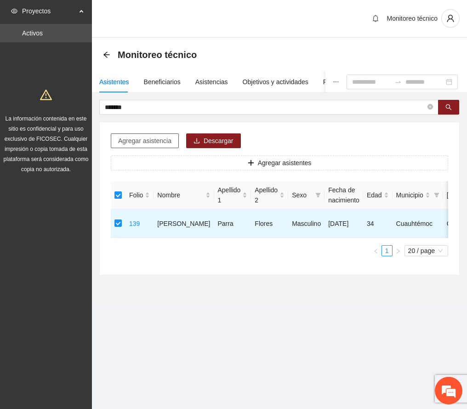
click at [149, 140] on span "Agregar asistencia" at bounding box center [144, 141] width 53 height 10
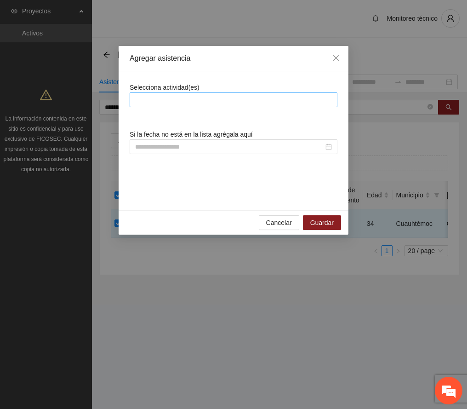
click at [171, 100] on div at bounding box center [233, 99] width 203 height 11
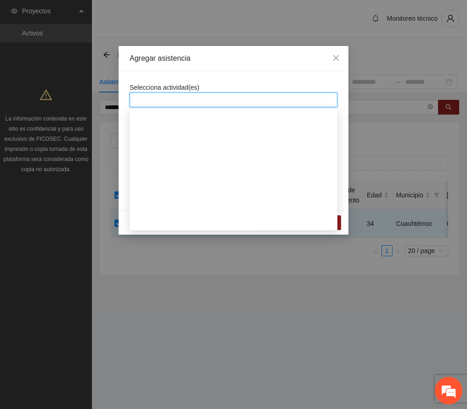
scroll to position [429, 0]
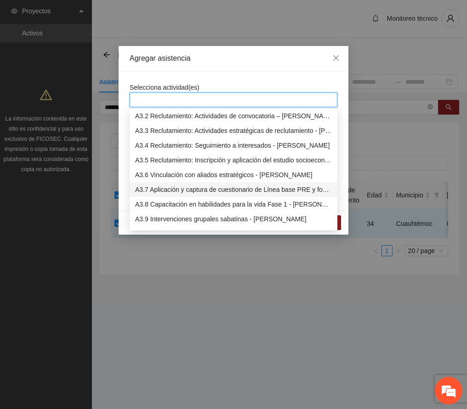
click at [216, 188] on div "A3.7 Aplicación y captura de cuestionario de Línea base PRE y focalización - [P…" at bounding box center [233, 189] width 197 height 10
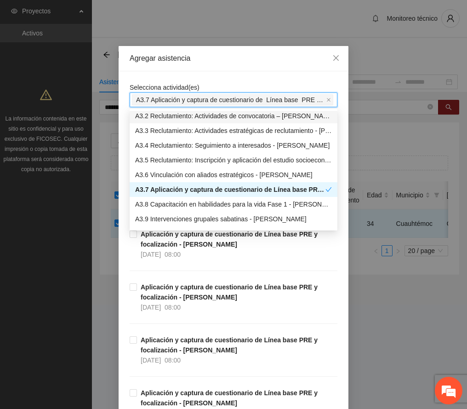
click at [245, 65] on div "Agregar asistencia" at bounding box center [234, 58] width 230 height 25
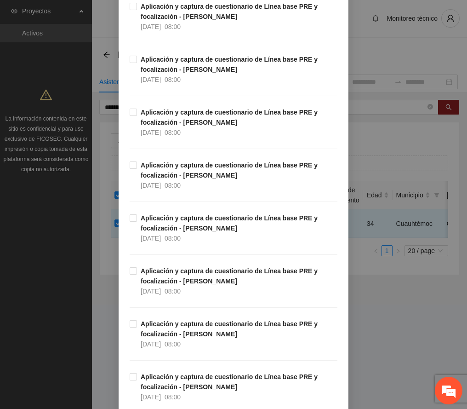
scroll to position [0, 0]
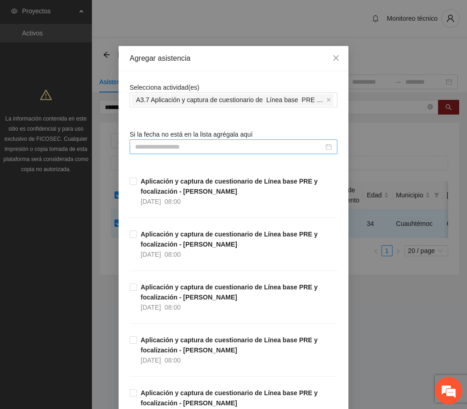
click at [176, 142] on div at bounding box center [234, 146] width 208 height 15
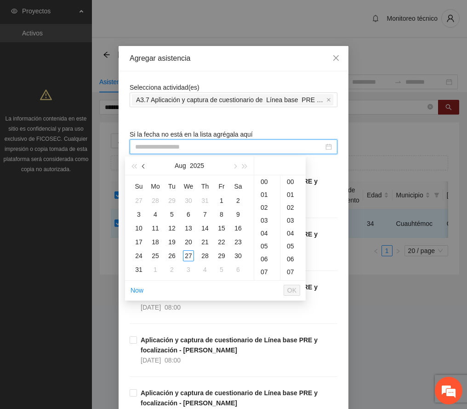
click at [145, 165] on span "button" at bounding box center [144, 166] width 5 height 5
click at [220, 199] on div "4" at bounding box center [221, 200] width 11 height 11
click at [288, 180] on div "00" at bounding box center [292, 181] width 25 height 13
type input "**********"
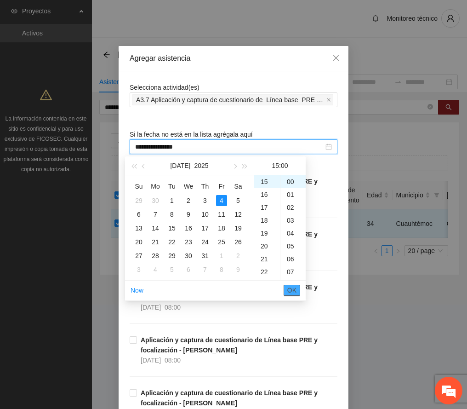
click at [293, 288] on span "OK" at bounding box center [291, 290] width 9 height 10
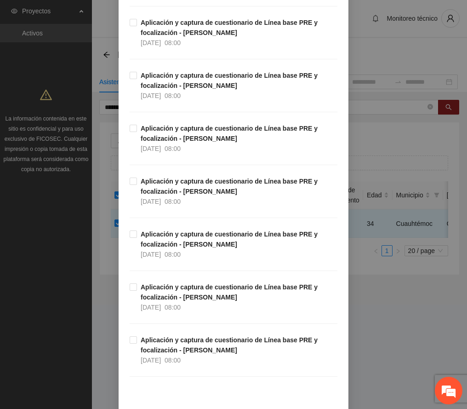
scroll to position [2276, 0]
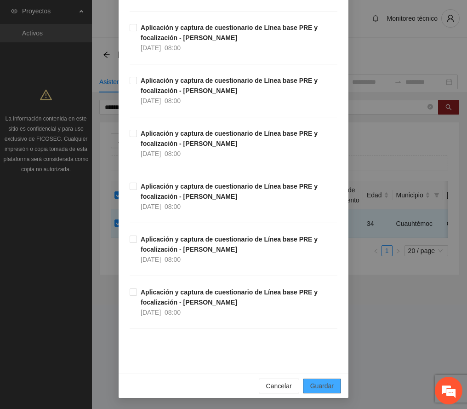
click at [326, 382] on span "Guardar" at bounding box center [321, 386] width 23 height 10
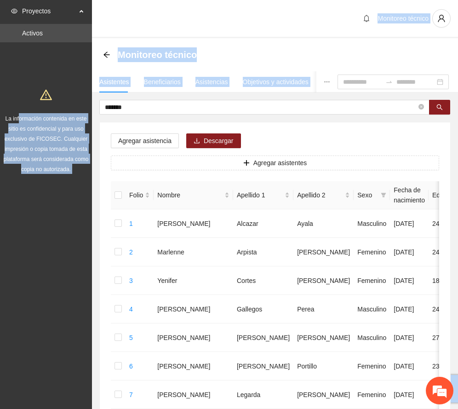
drag, startPoint x: 143, startPoint y: 101, endPoint x: 18, endPoint y: 114, distance: 125.7
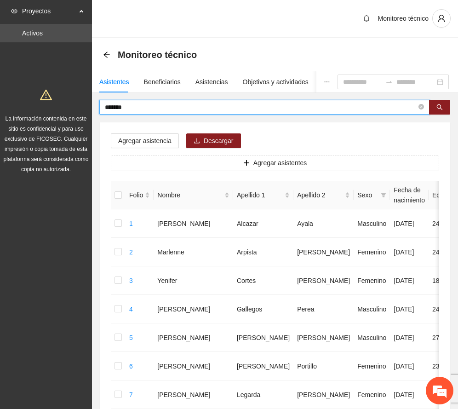
click at [138, 110] on input "*******" at bounding box center [261, 107] width 312 height 10
drag, startPoint x: 137, startPoint y: 109, endPoint x: 46, endPoint y: 118, distance: 91.4
type input "*******"
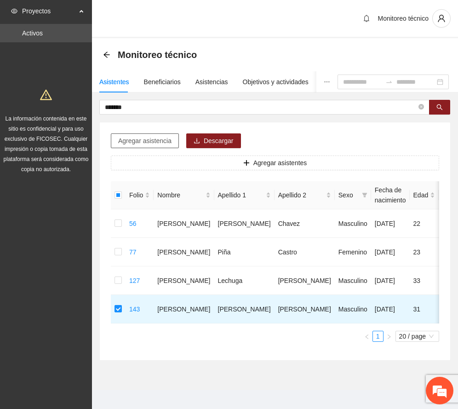
click at [146, 137] on span "Agregar asistencia" at bounding box center [144, 141] width 53 height 10
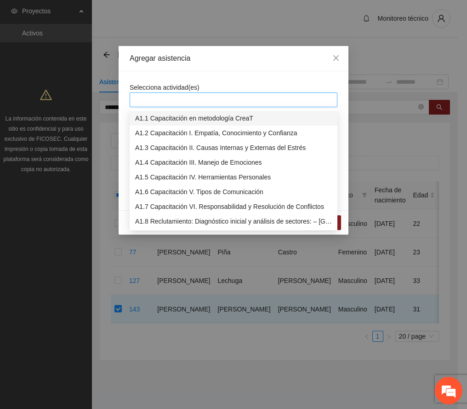
click at [178, 96] on div at bounding box center [233, 99] width 203 height 11
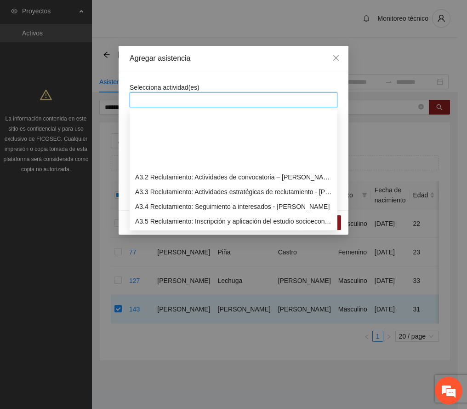
scroll to position [429, 0]
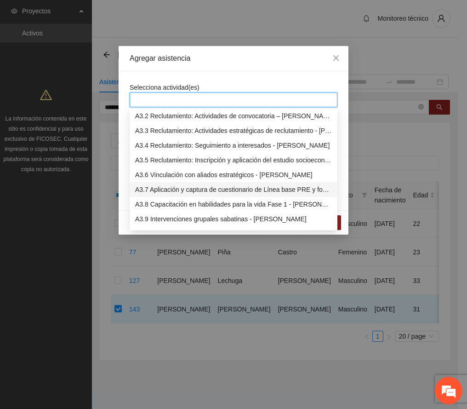
click at [201, 188] on div "A3.7 Aplicación y captura de cuestionario de Línea base PRE y focalización - [P…" at bounding box center [233, 189] width 197 height 10
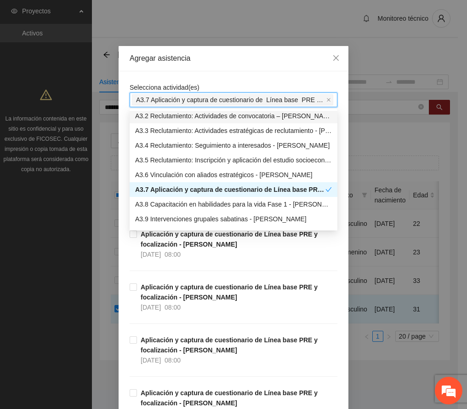
click at [228, 65] on div "Agregar asistencia" at bounding box center [234, 58] width 230 height 25
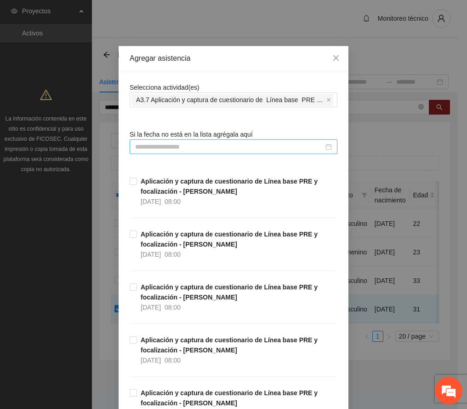
click at [181, 148] on input at bounding box center [229, 147] width 188 height 10
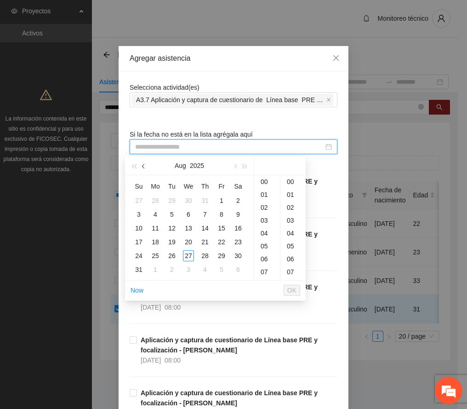
click at [144, 164] on span "button" at bounding box center [144, 166] width 5 height 5
click at [234, 196] on div "5" at bounding box center [238, 200] width 11 height 11
click at [289, 181] on div "00" at bounding box center [292, 181] width 25 height 13
type input "**********"
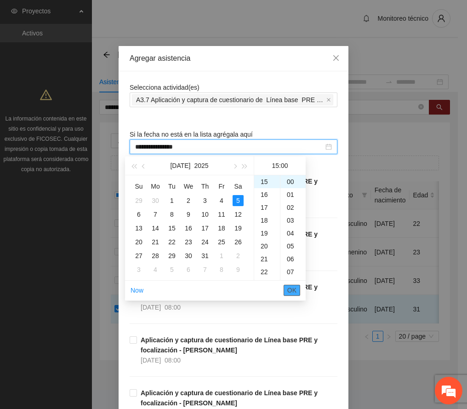
click at [293, 289] on span "OK" at bounding box center [291, 290] width 9 height 10
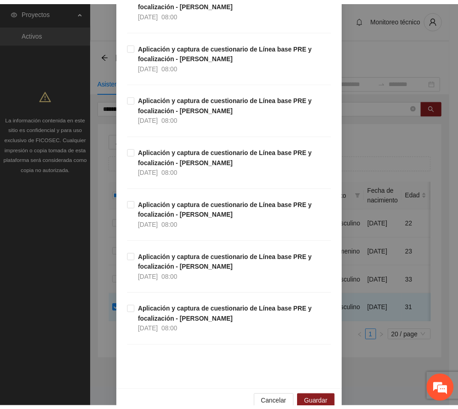
scroll to position [2276, 0]
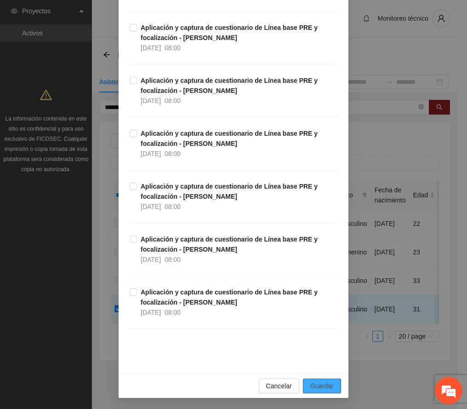
drag, startPoint x: 322, startPoint y: 386, endPoint x: 30, endPoint y: 343, distance: 294.6
click at [320, 385] on span "Guardar" at bounding box center [321, 386] width 23 height 10
